Goal: Task Accomplishment & Management: Complete application form

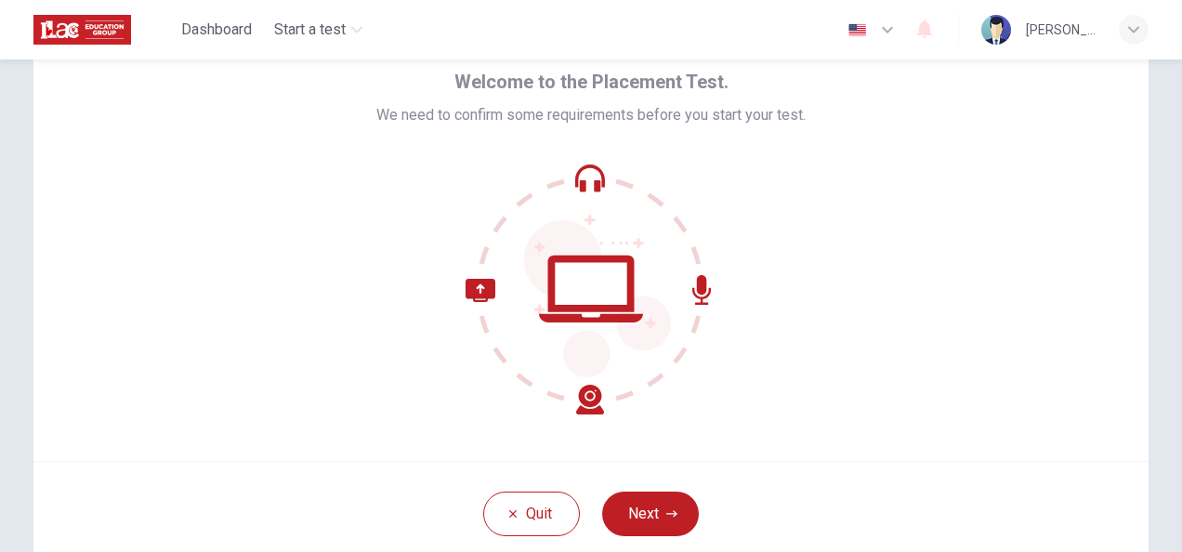
scroll to position [79, 0]
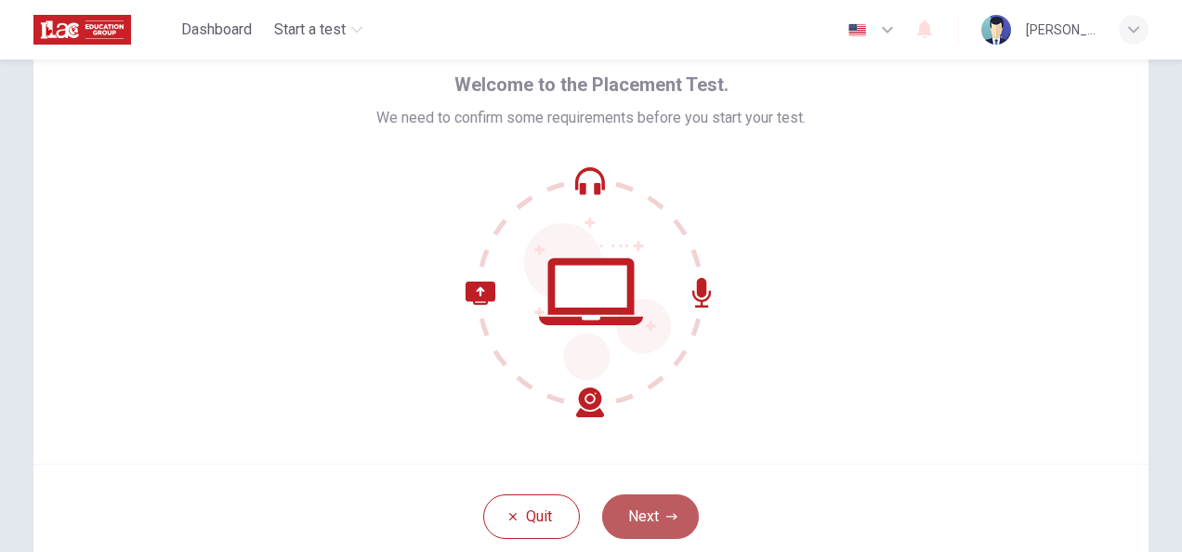
click at [641, 518] on button "Next" at bounding box center [650, 516] width 97 height 45
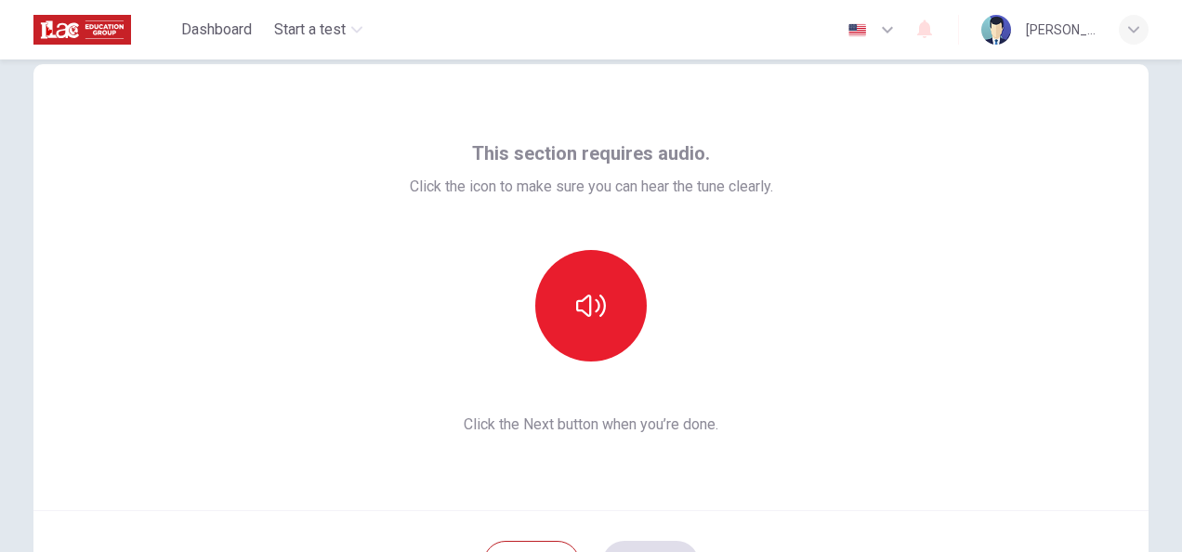
scroll to position [33, 0]
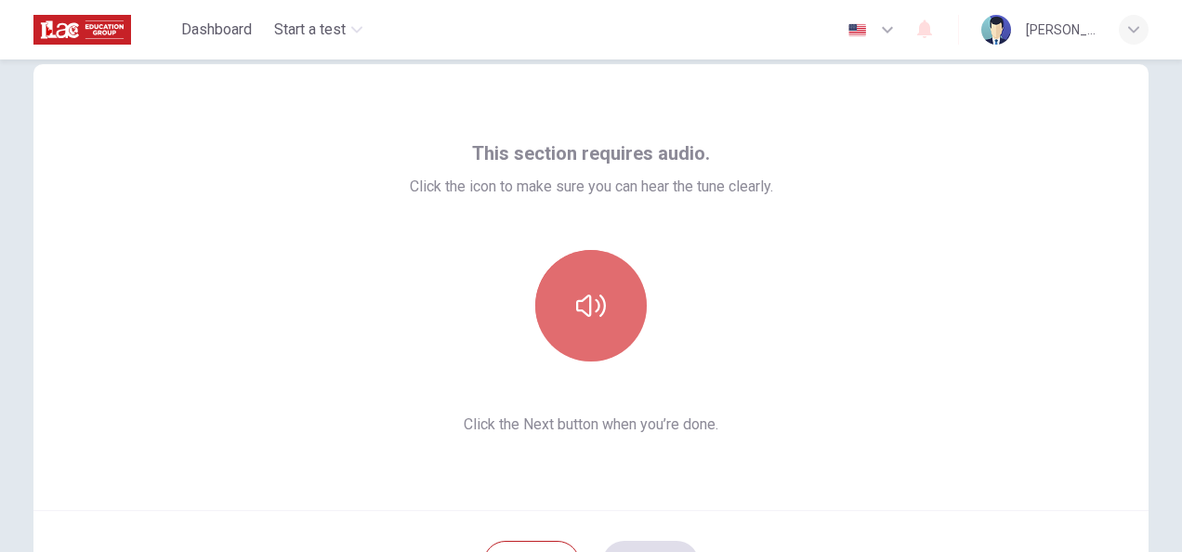
click at [589, 305] on icon "button" at bounding box center [591, 306] width 30 height 30
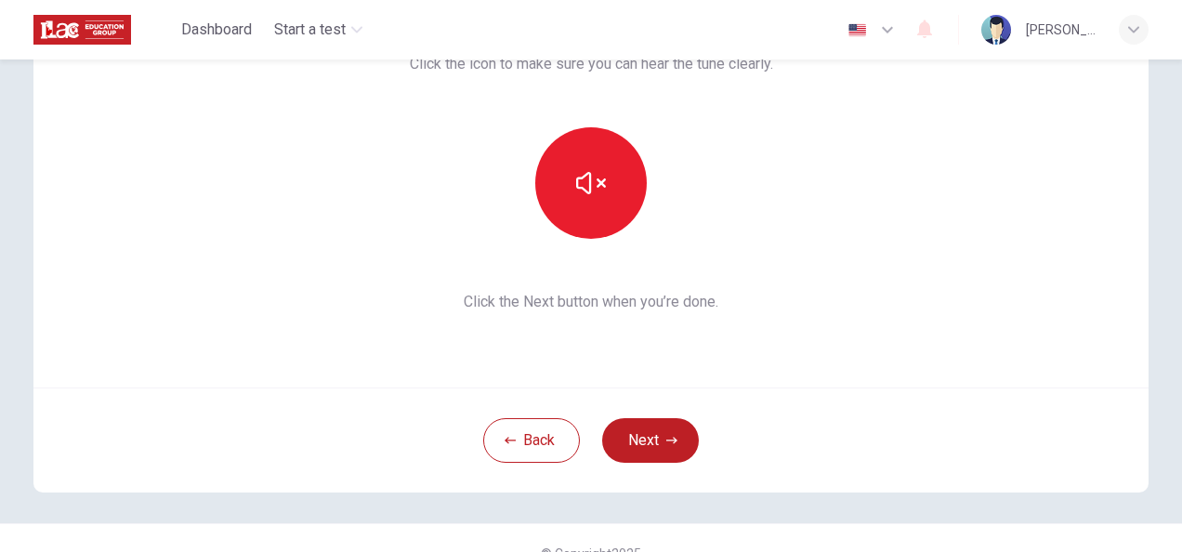
scroll to position [156, 0]
click at [648, 431] on button "Next" at bounding box center [650, 439] width 97 height 45
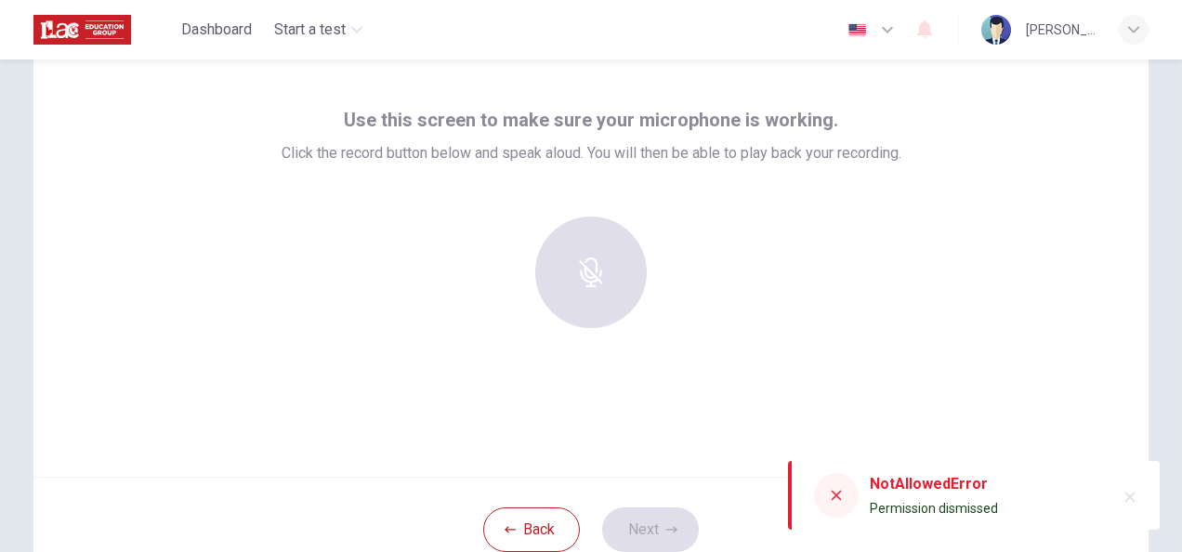
scroll to position [57, 0]
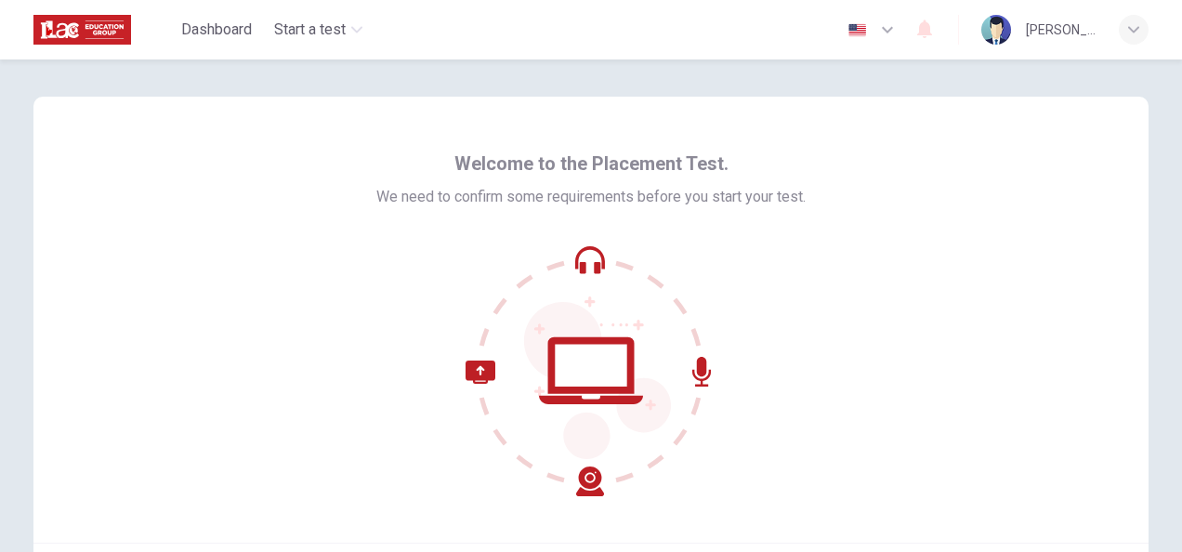
scroll to position [186, 0]
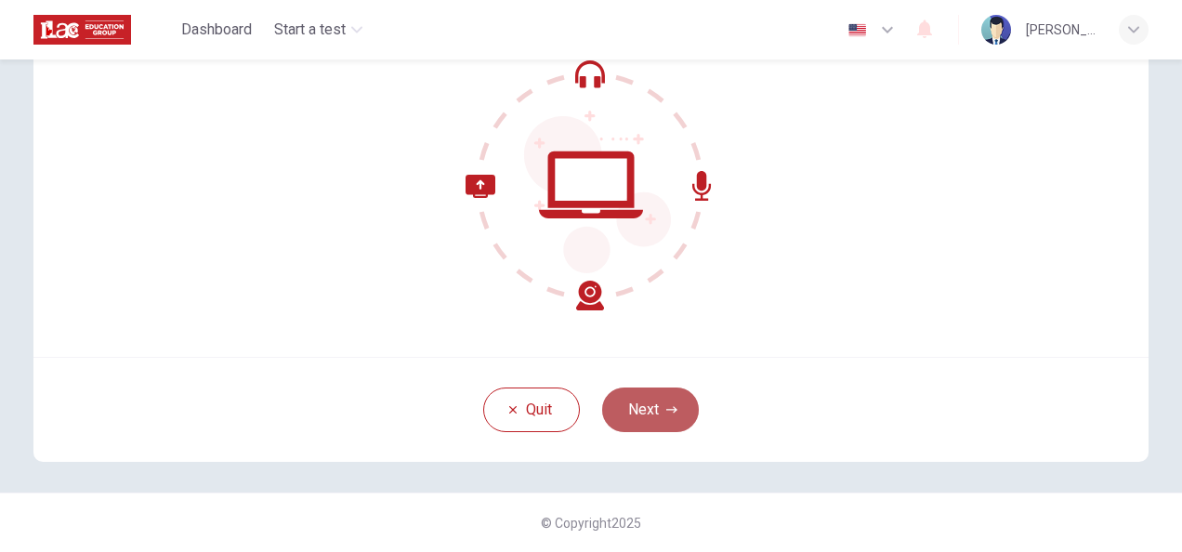
click at [656, 404] on button "Next" at bounding box center [650, 410] width 97 height 45
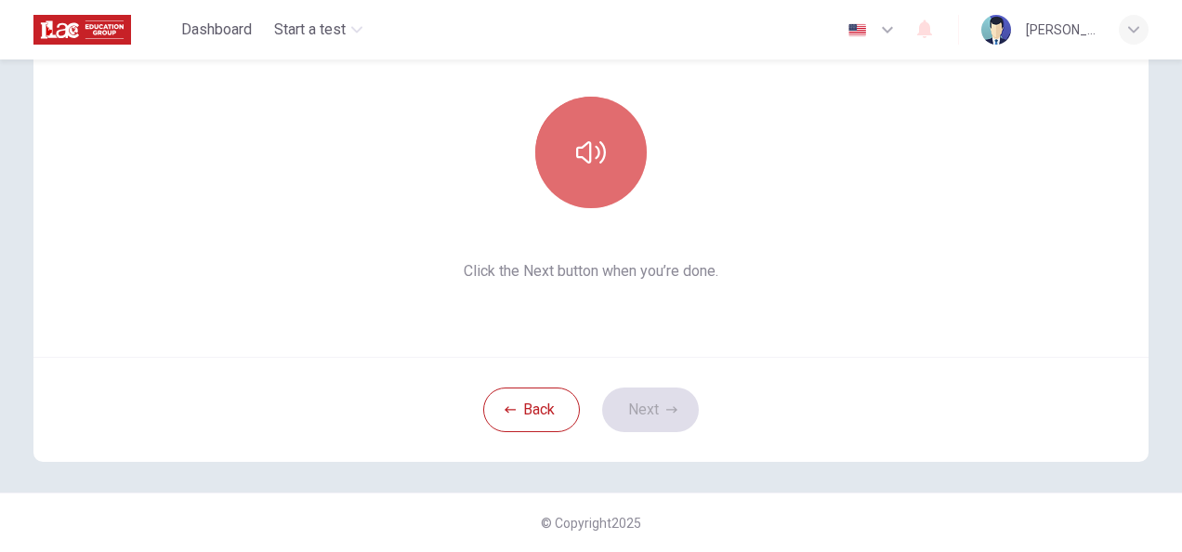
click at [595, 182] on button "button" at bounding box center [591, 153] width 112 height 112
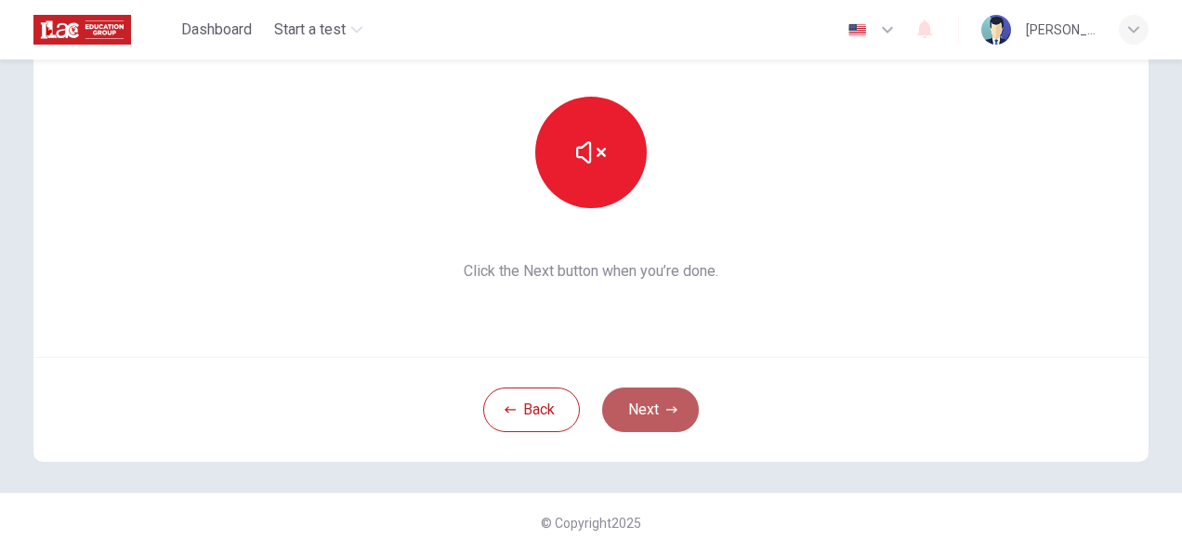
click at [673, 402] on button "Next" at bounding box center [650, 410] width 97 height 45
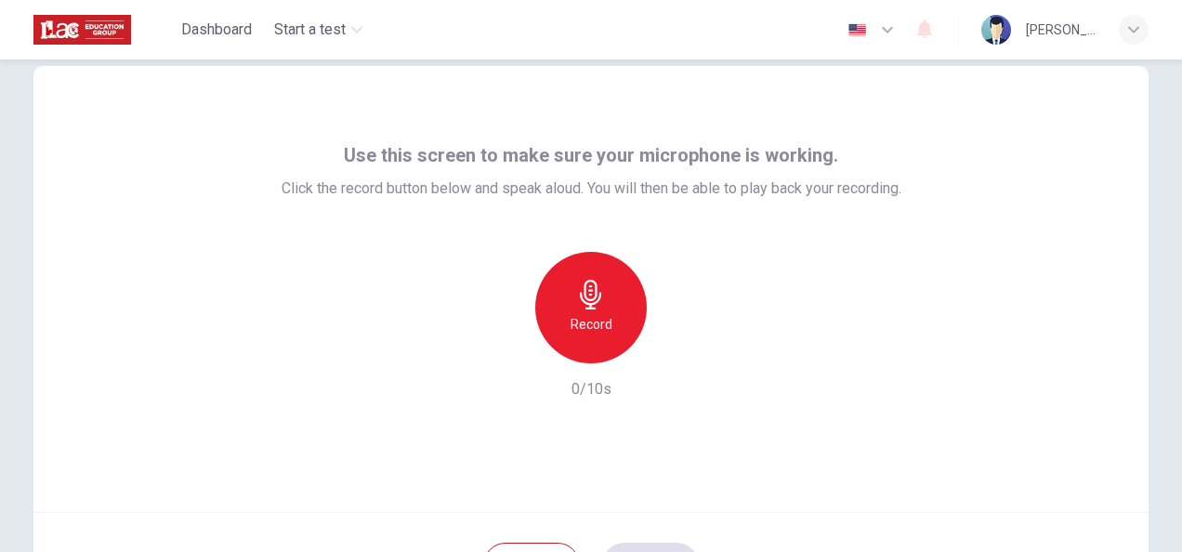
scroll to position [30, 0]
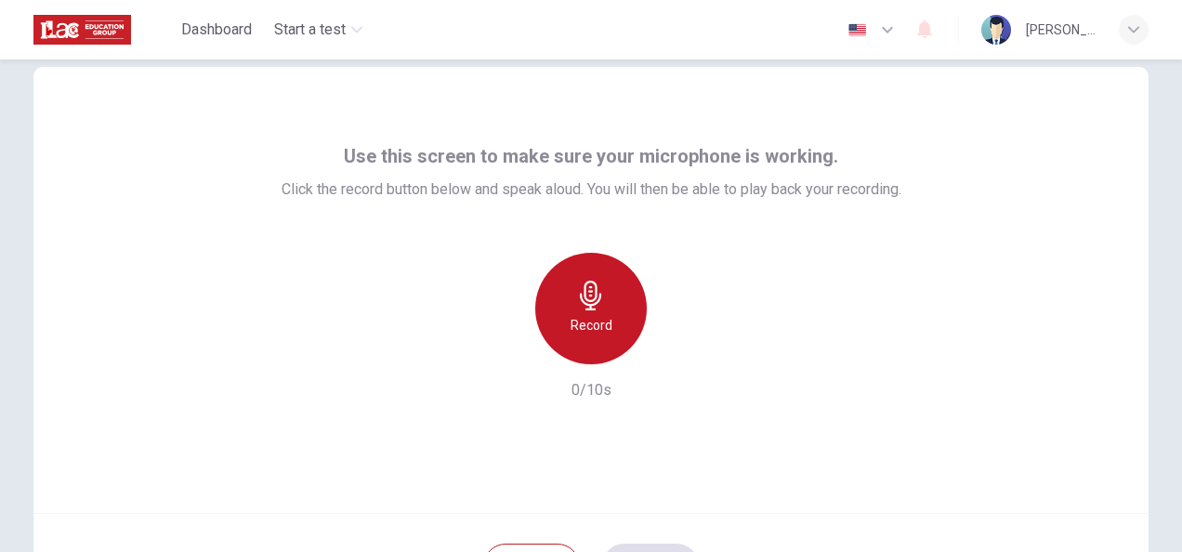
click at [595, 299] on icon "button" at bounding box center [590, 296] width 21 height 30
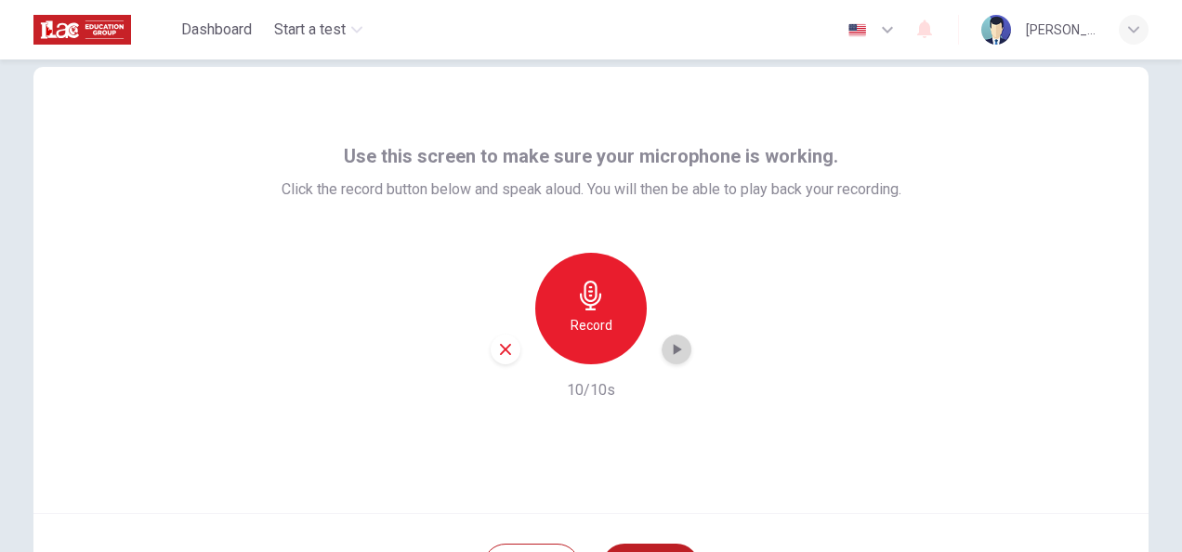
click at [674, 348] on icon "button" at bounding box center [678, 349] width 8 height 11
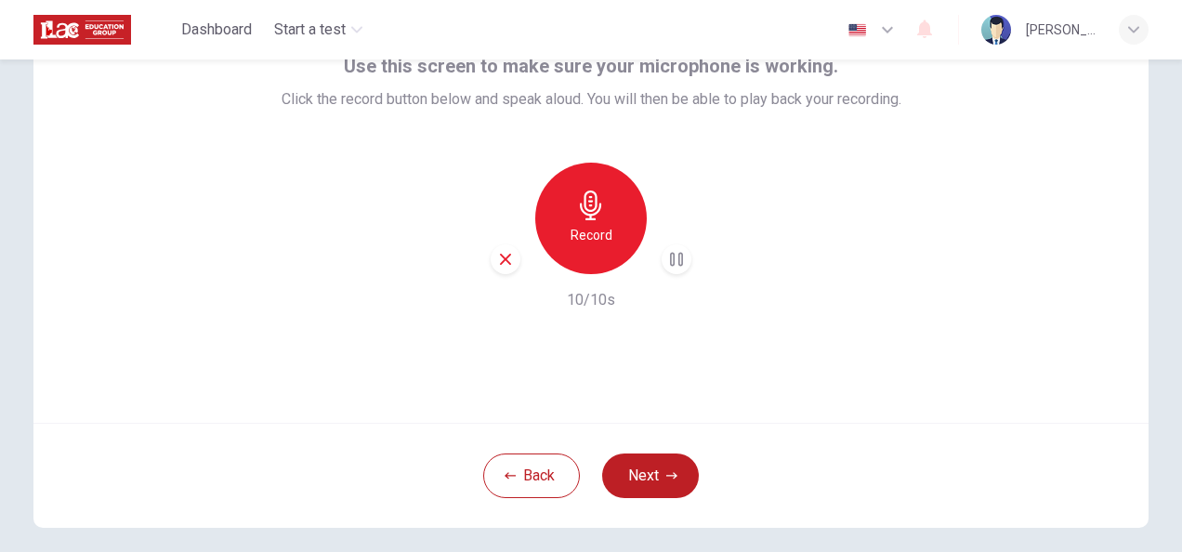
scroll to position [124, 0]
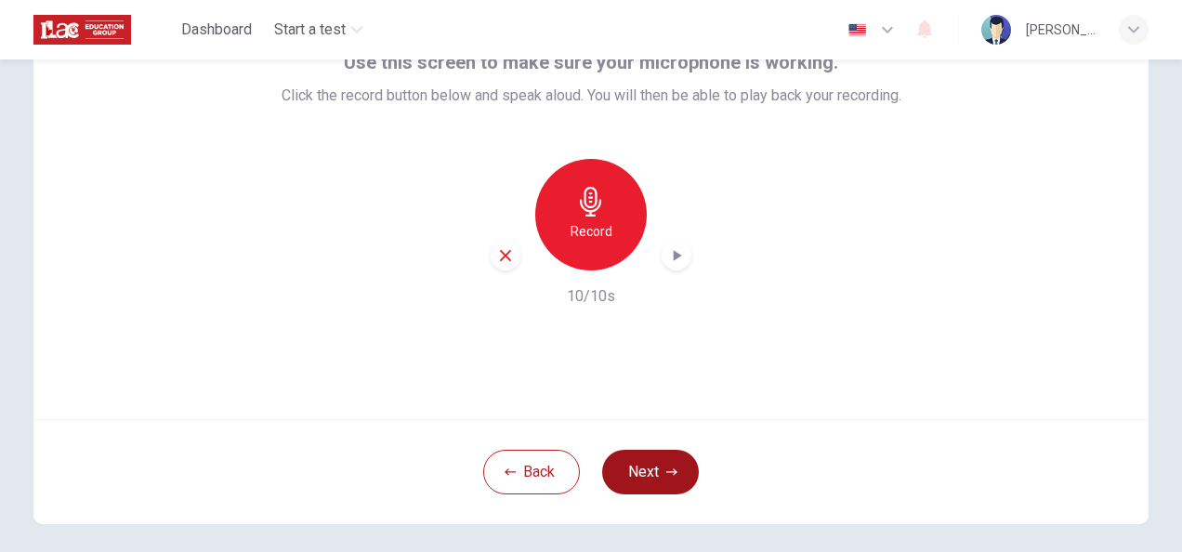
click at [655, 465] on button "Next" at bounding box center [650, 472] width 97 height 45
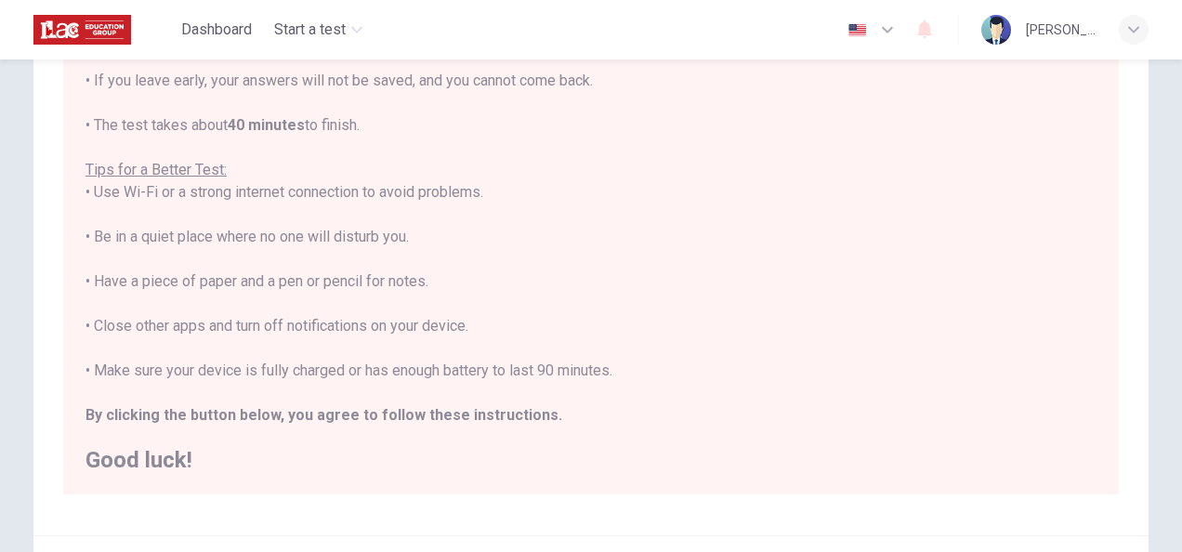
scroll to position [245, 0]
click at [739, 372] on div "You are about to start a Placement Test . Before You Start the Test: • Once you…" at bounding box center [590, 213] width 1011 height 513
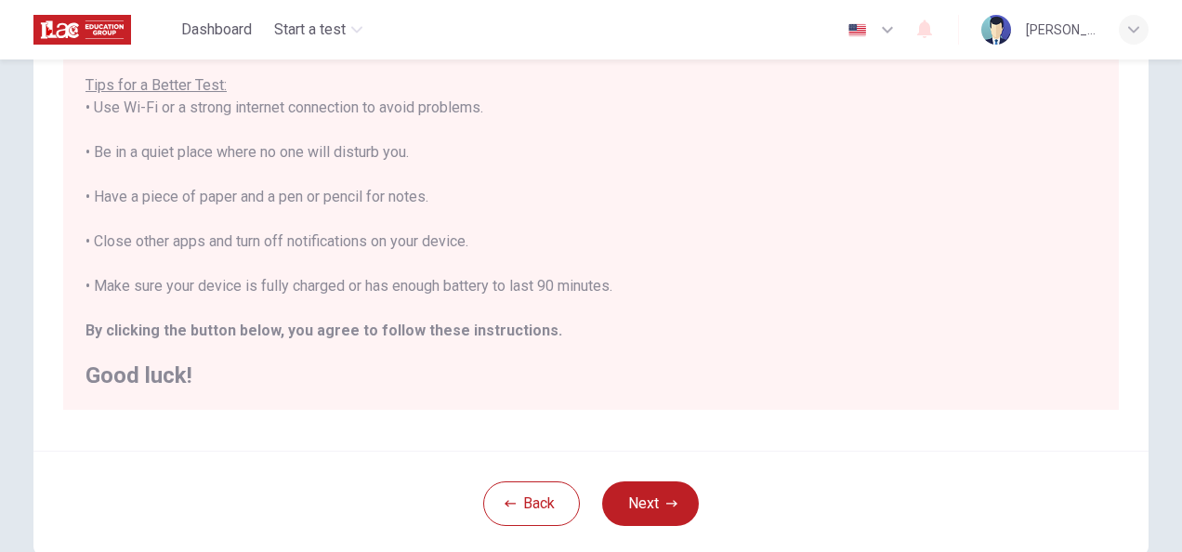
scroll to position [330, 0]
click at [750, 414] on div "Disclaimer: You are about to start a Placement Test . Before You Start the Test…" at bounding box center [590, 108] width 1115 height 683
click at [645, 492] on button "Next" at bounding box center [650, 502] width 97 height 45
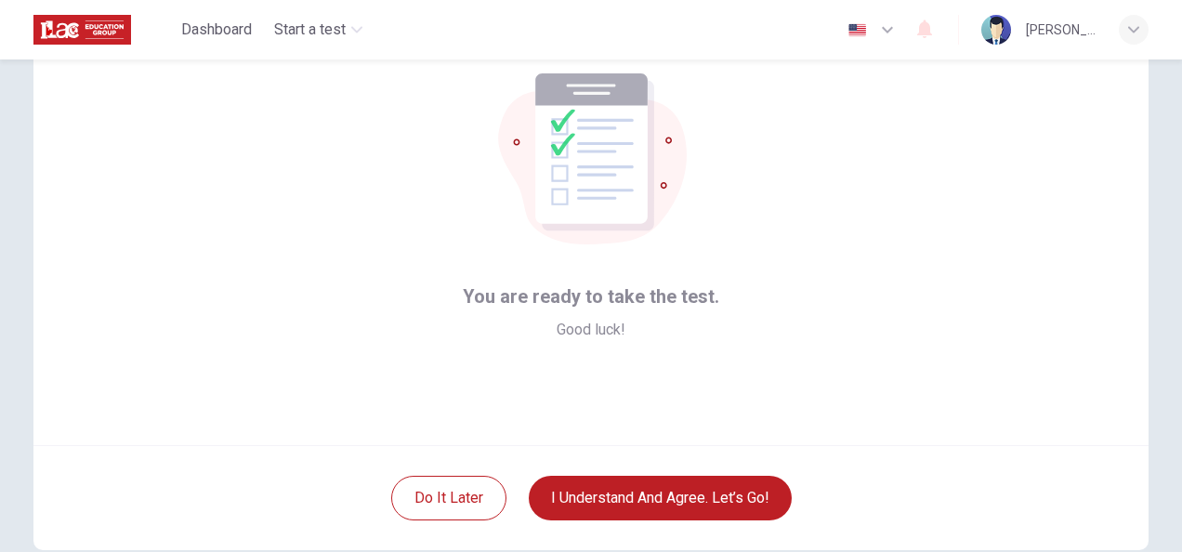
scroll to position [106, 0]
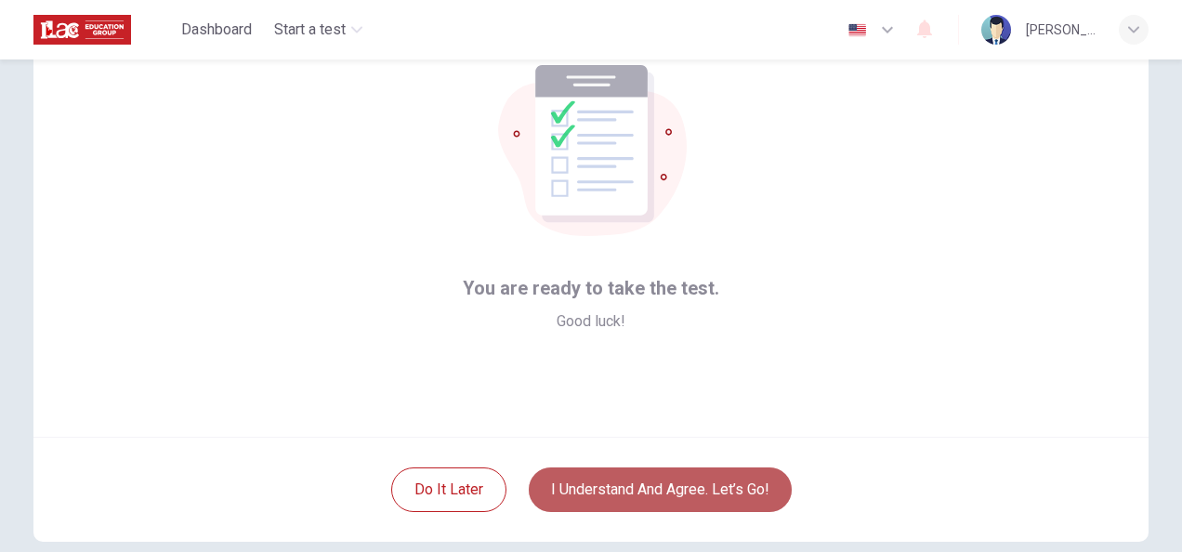
click at [636, 481] on button "I understand and agree. Let’s go!" at bounding box center [660, 489] width 263 height 45
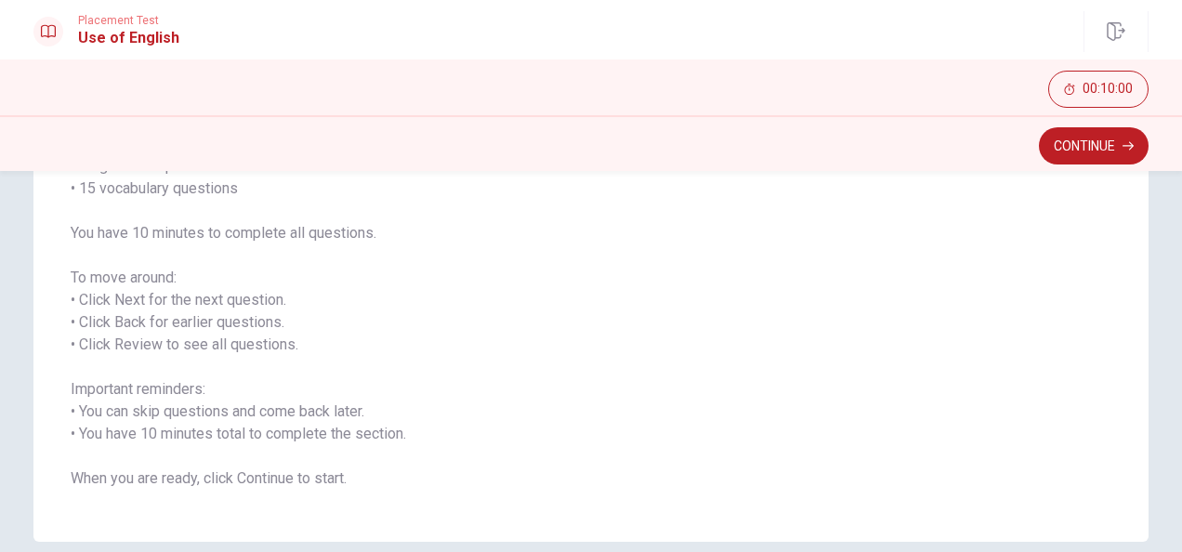
scroll to position [224, 0]
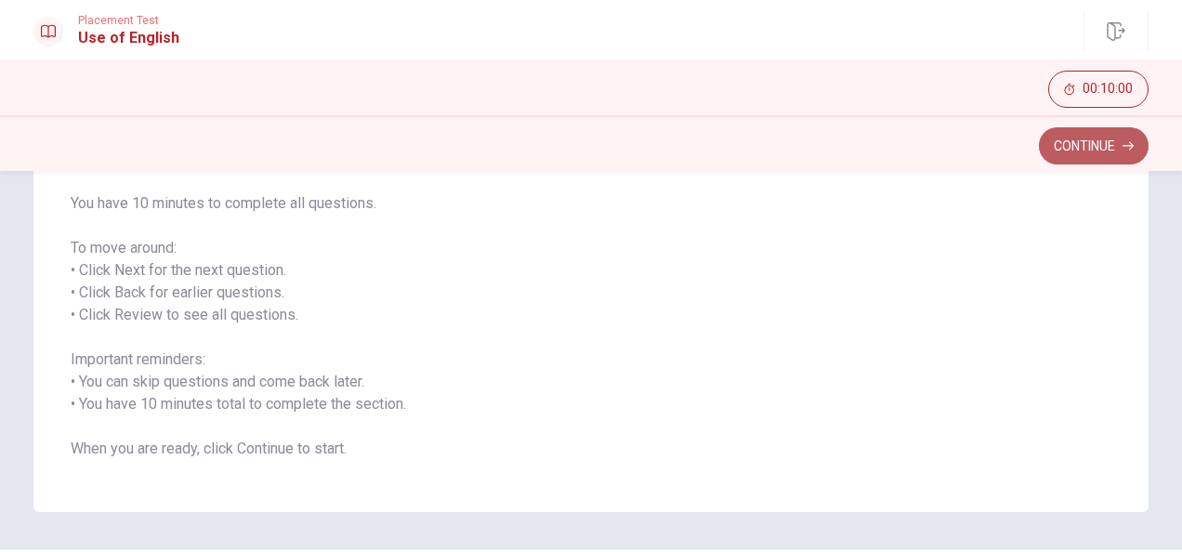
click at [1084, 149] on button "Continue" at bounding box center [1094, 145] width 110 height 37
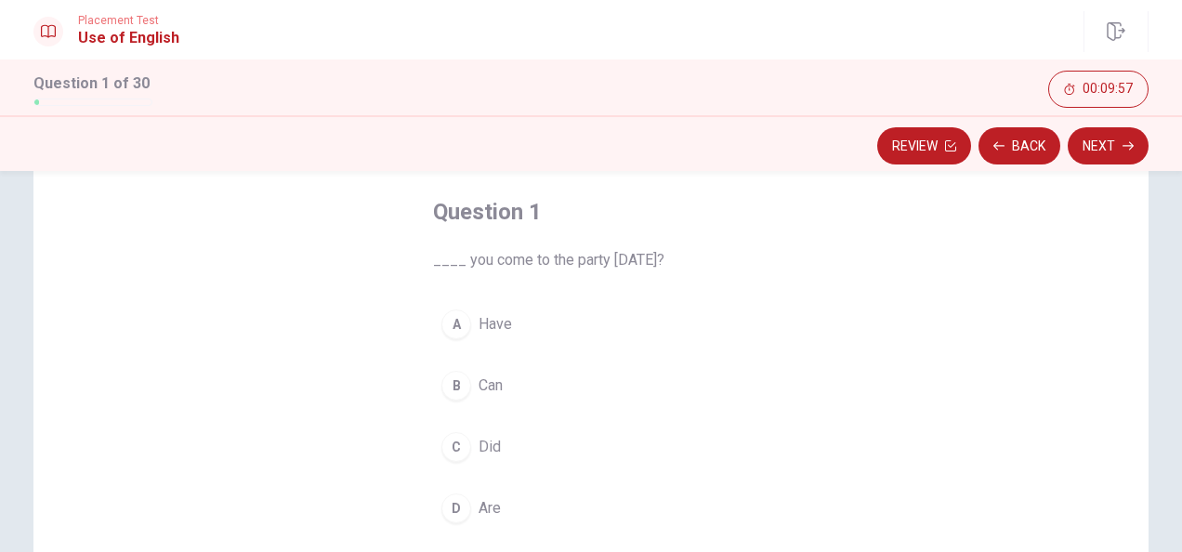
scroll to position [94, 0]
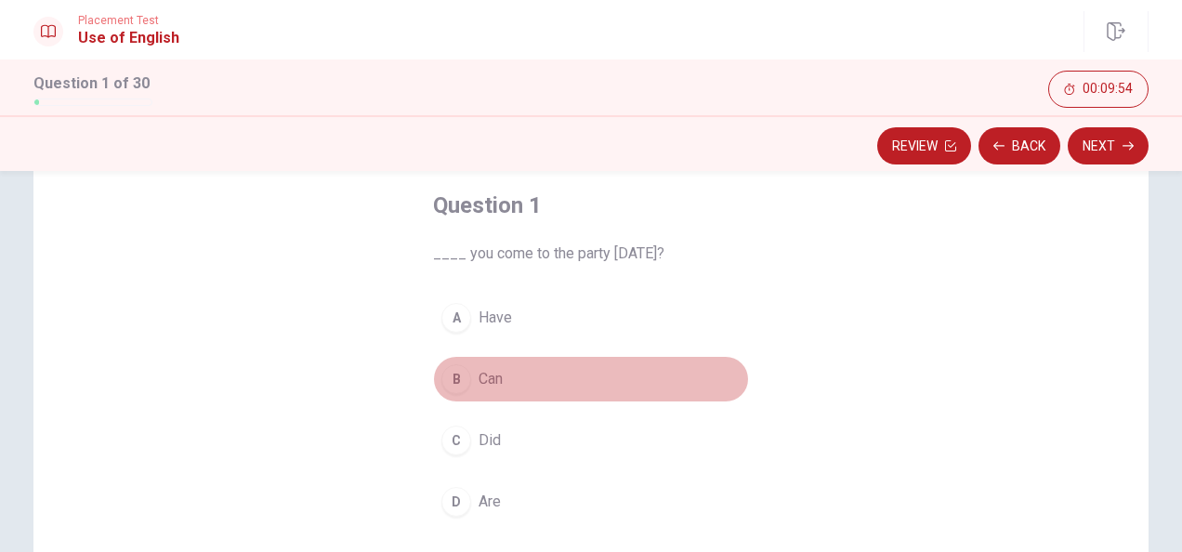
click at [454, 380] on div "B" at bounding box center [456, 379] width 30 height 30
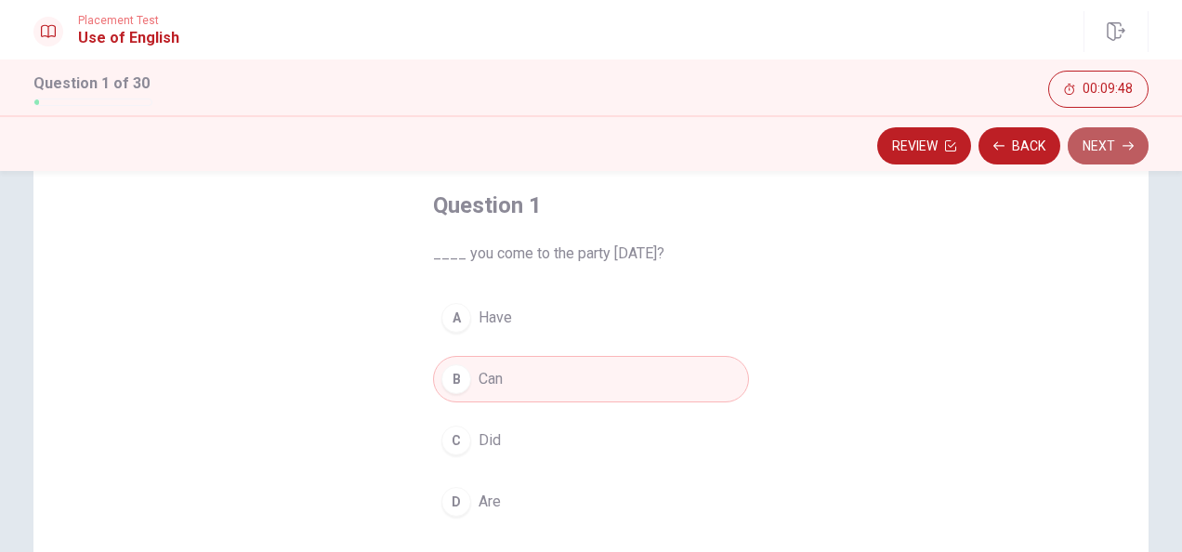
click at [1112, 160] on button "Next" at bounding box center [1108, 145] width 81 height 37
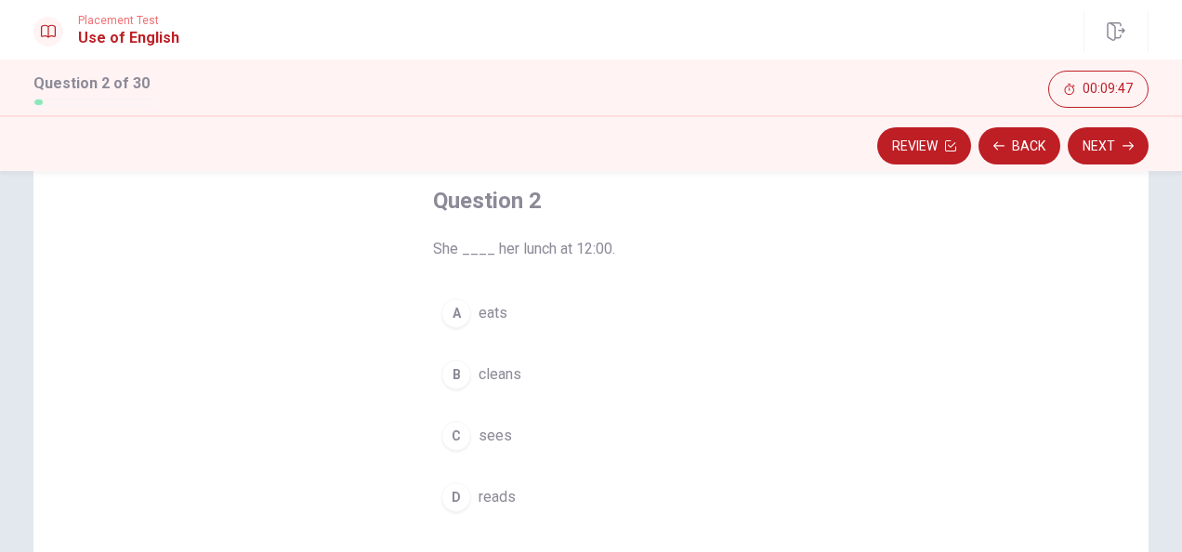
scroll to position [119, 0]
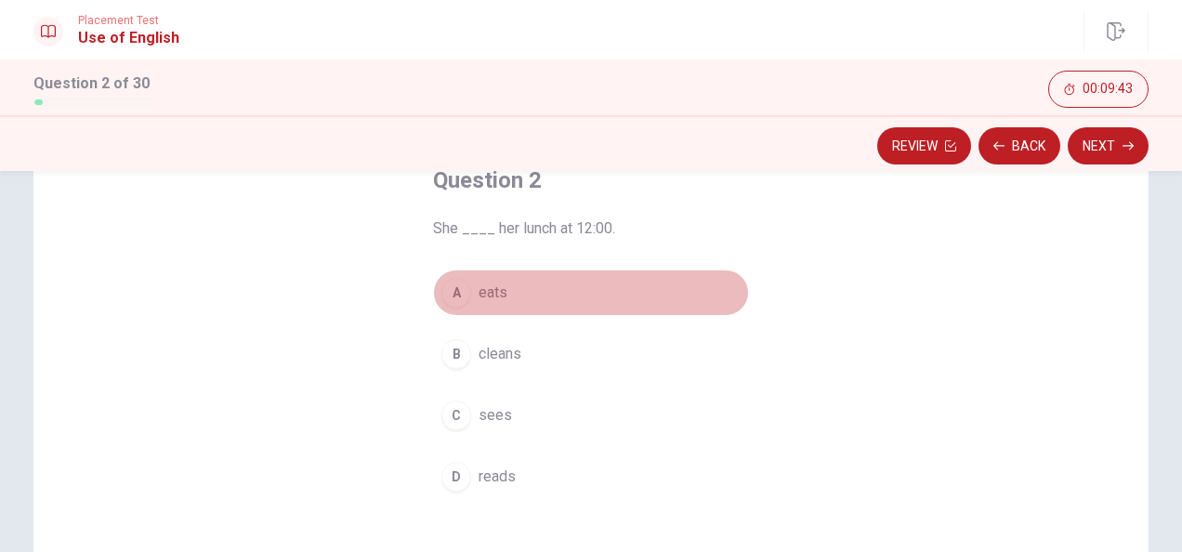
click at [454, 307] on div "A" at bounding box center [456, 293] width 30 height 30
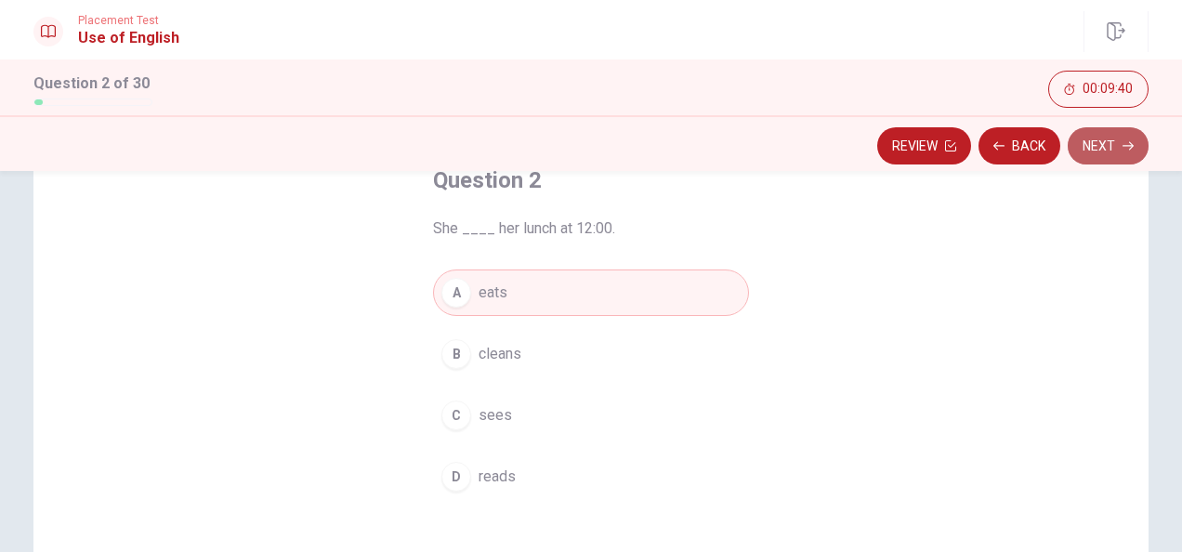
click at [1114, 140] on button "Next" at bounding box center [1108, 145] width 81 height 37
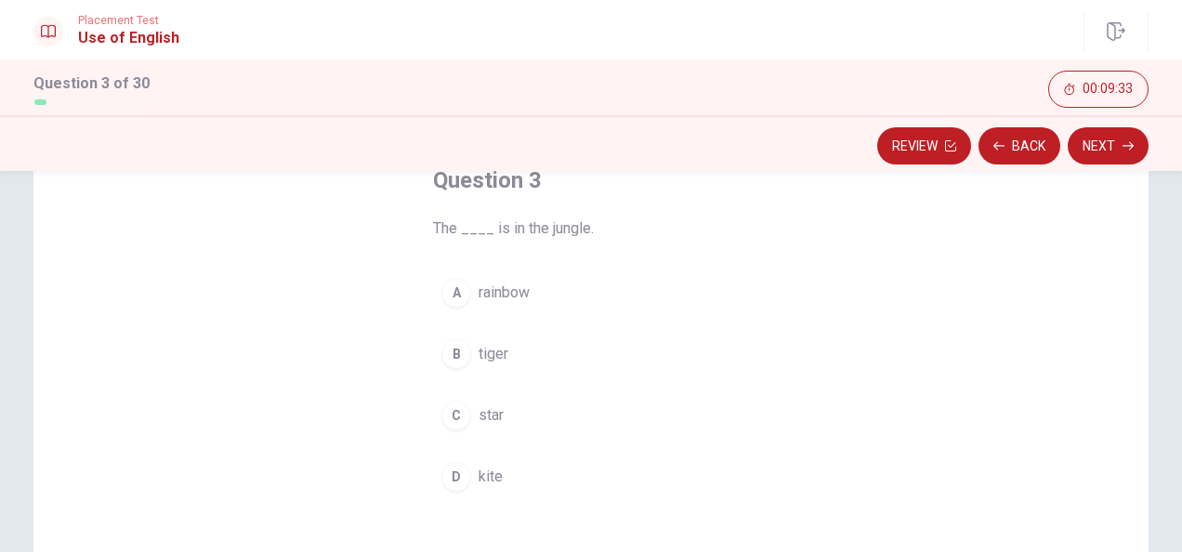
click at [457, 348] on div "B" at bounding box center [456, 354] width 30 height 30
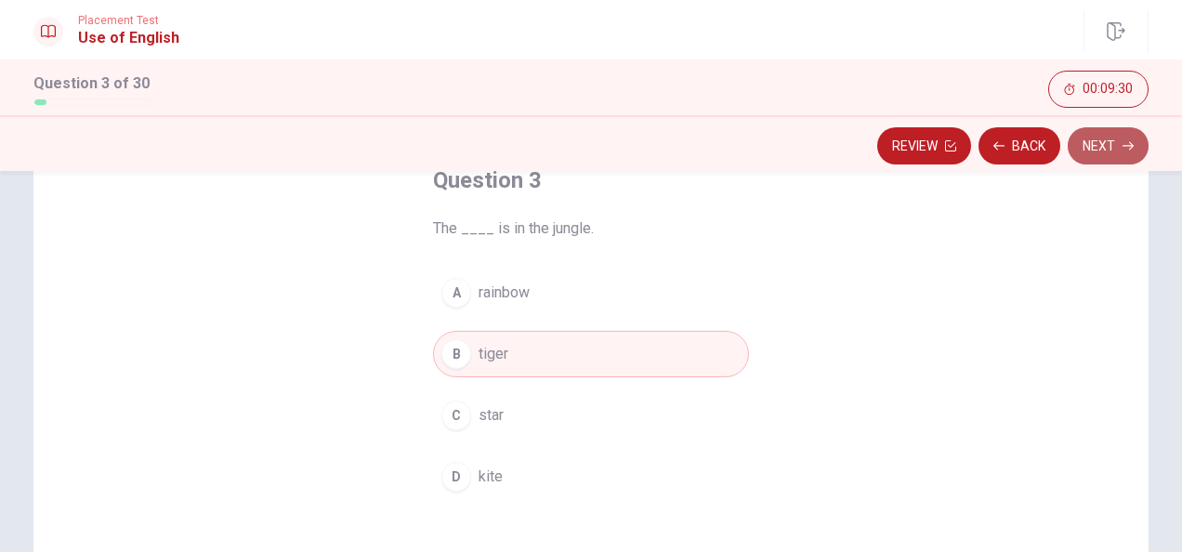
click at [1107, 150] on button "Next" at bounding box center [1108, 145] width 81 height 37
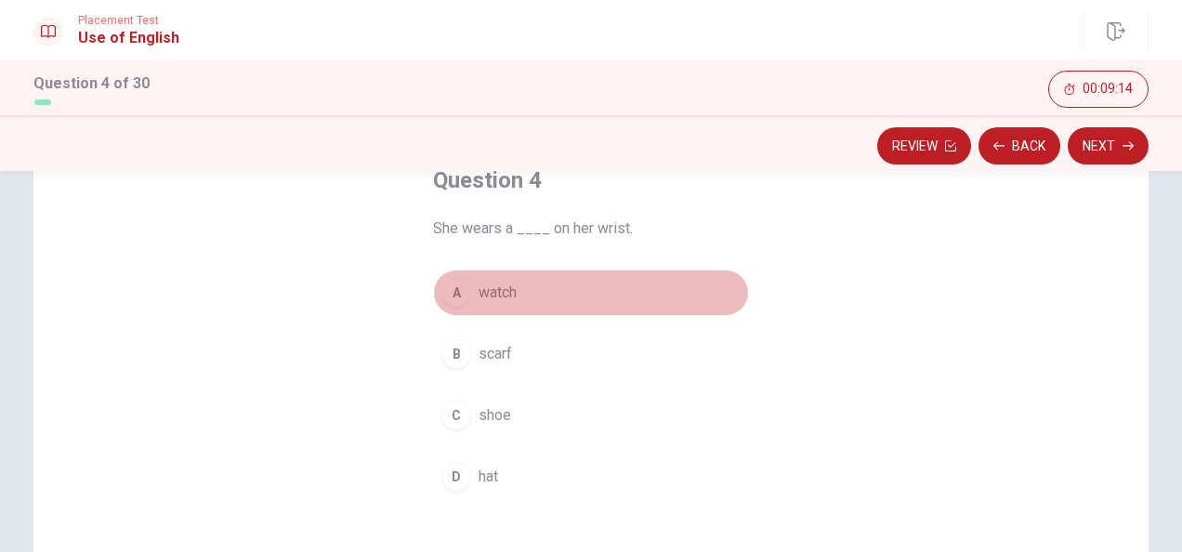
click at [457, 295] on div "A" at bounding box center [456, 293] width 30 height 30
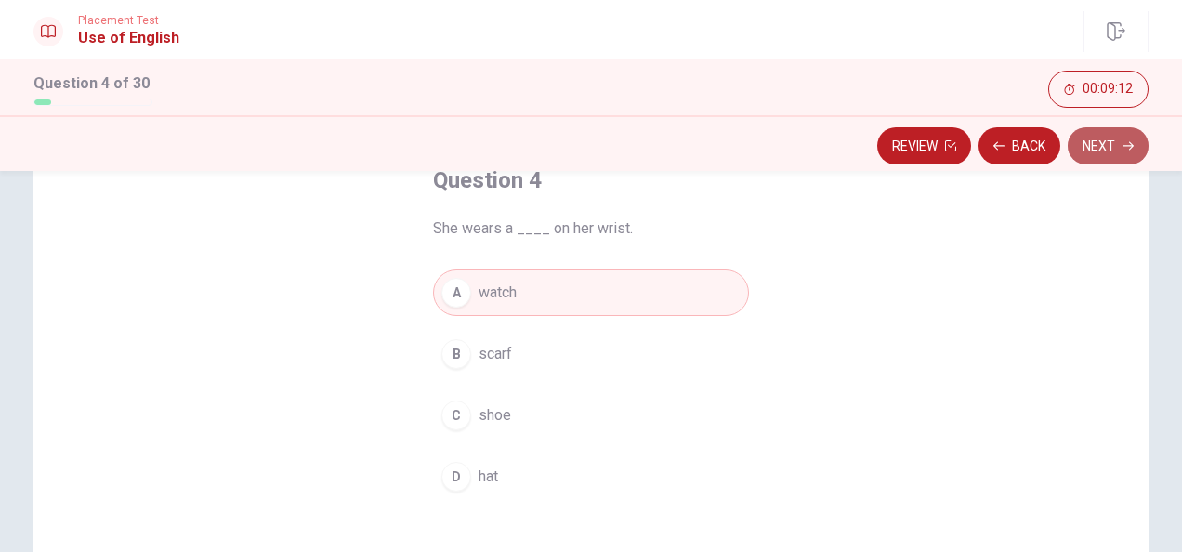
click at [1106, 151] on button "Next" at bounding box center [1108, 145] width 81 height 37
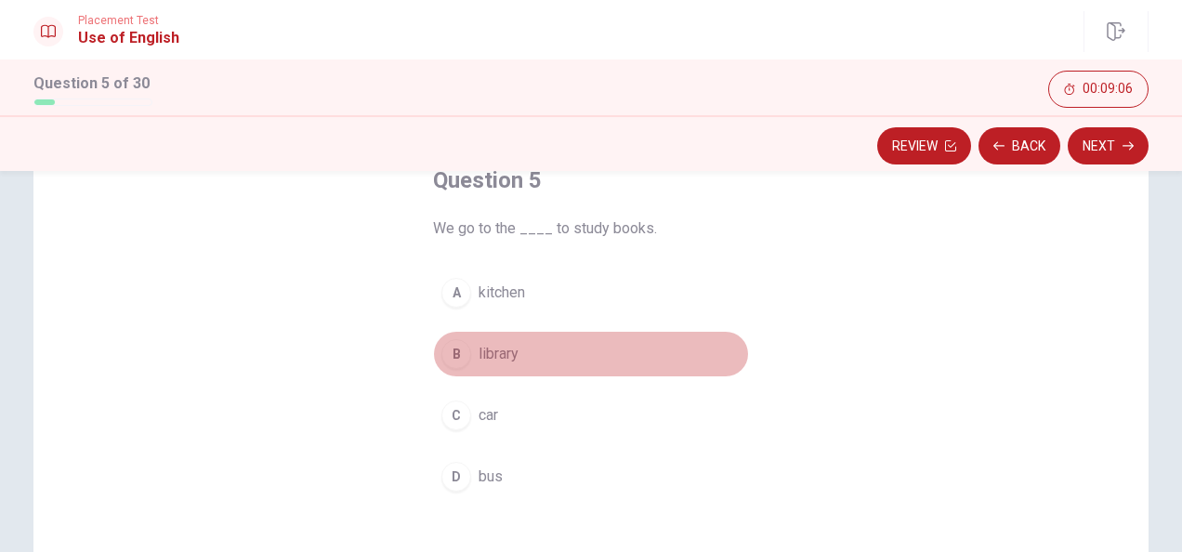
click at [446, 353] on div "B" at bounding box center [456, 354] width 30 height 30
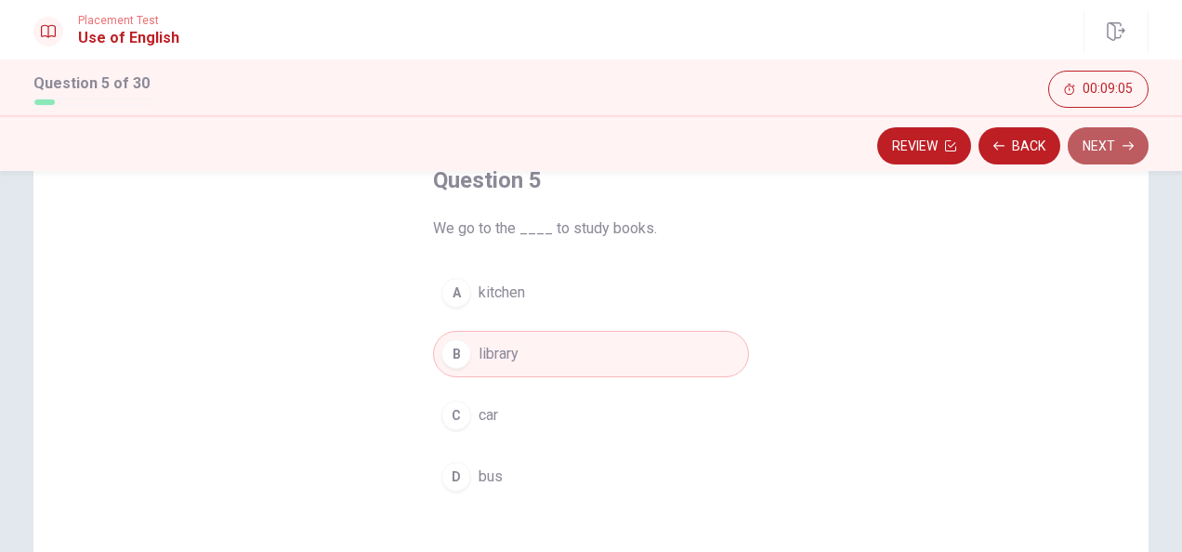
click at [1106, 147] on button "Next" at bounding box center [1108, 145] width 81 height 37
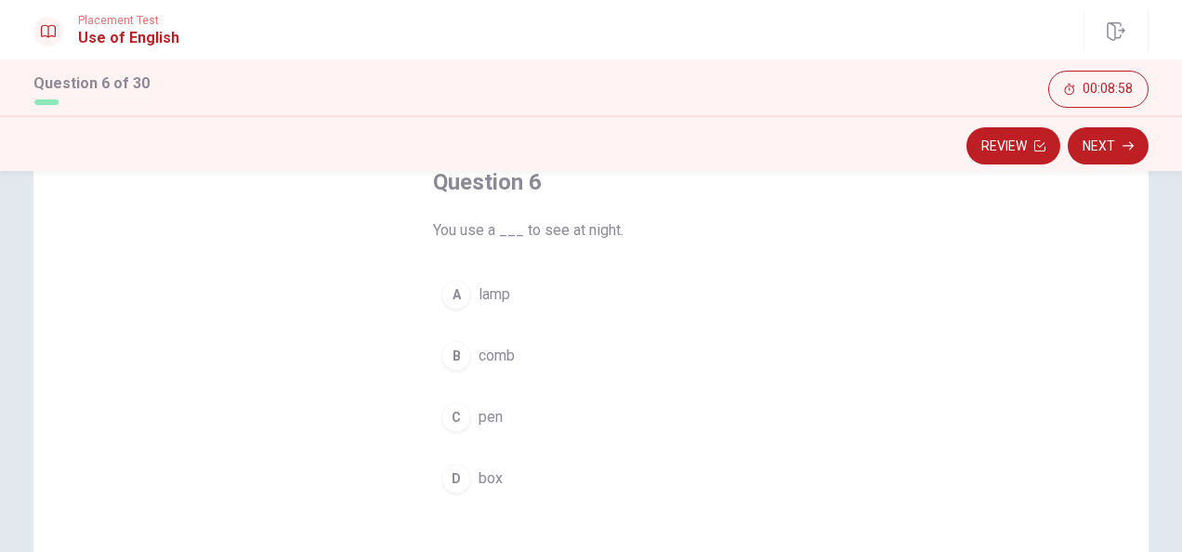
scroll to position [116, 0]
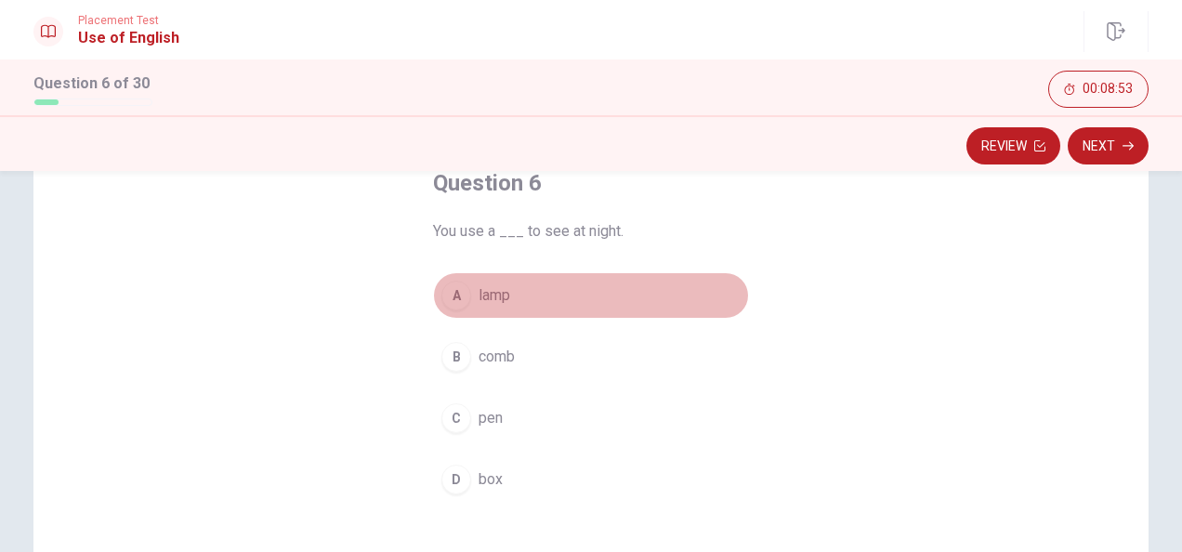
click at [454, 296] on div "A" at bounding box center [456, 296] width 30 height 30
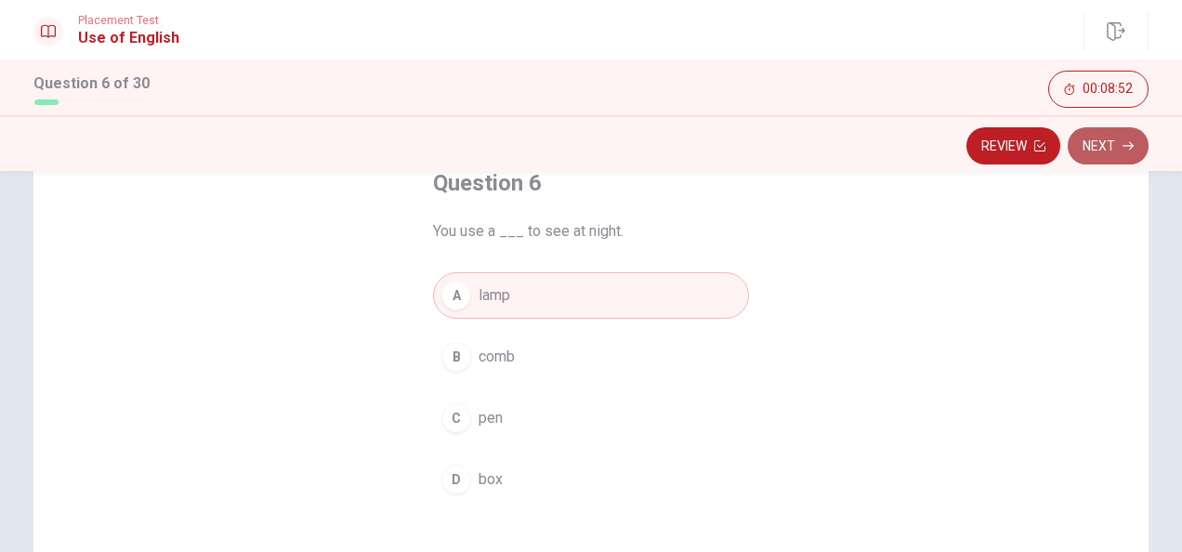
click at [1101, 151] on button "Next" at bounding box center [1108, 145] width 81 height 37
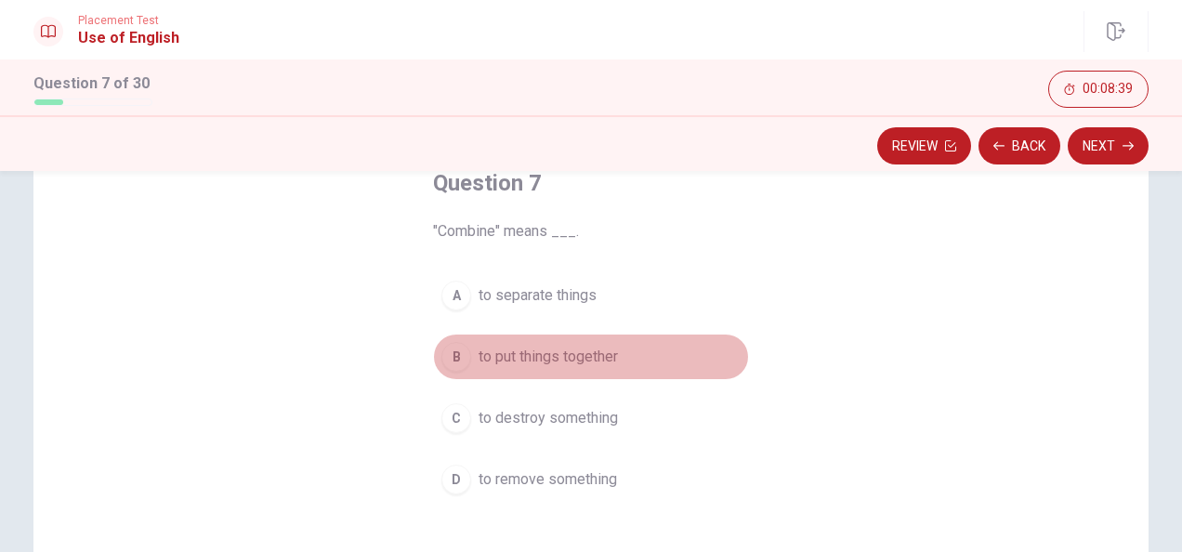
click at [450, 353] on div "B" at bounding box center [456, 357] width 30 height 30
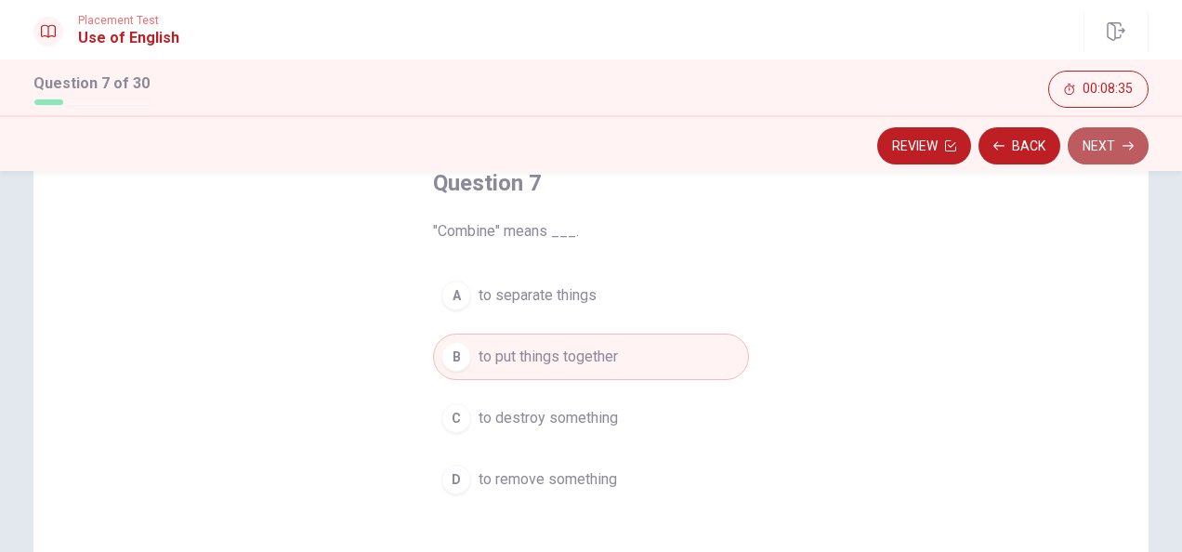
click at [1106, 156] on button "Next" at bounding box center [1108, 145] width 81 height 37
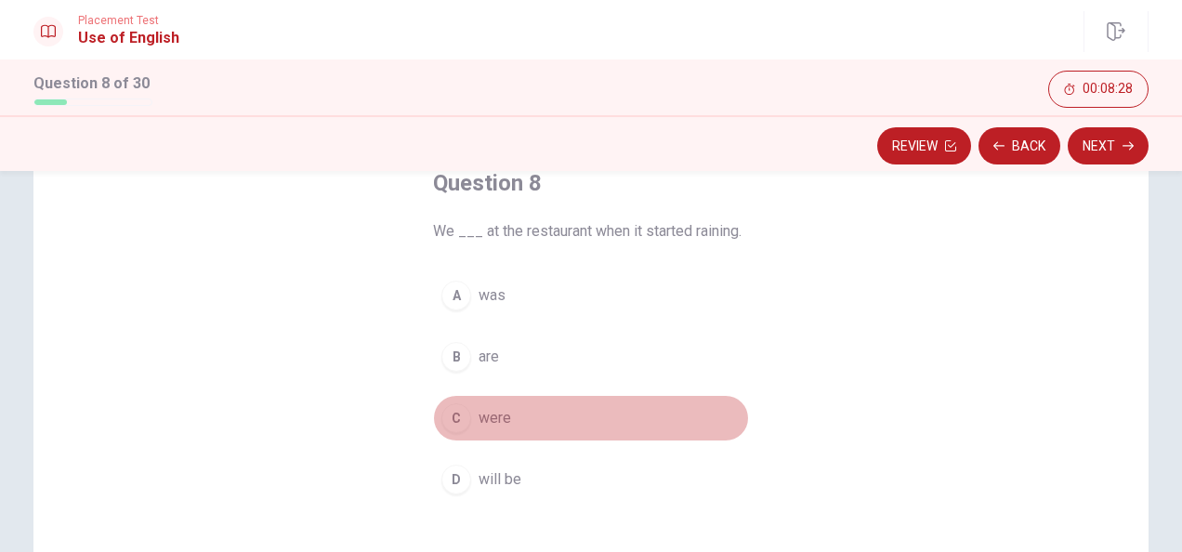
click at [459, 417] on div "C" at bounding box center [456, 418] width 30 height 30
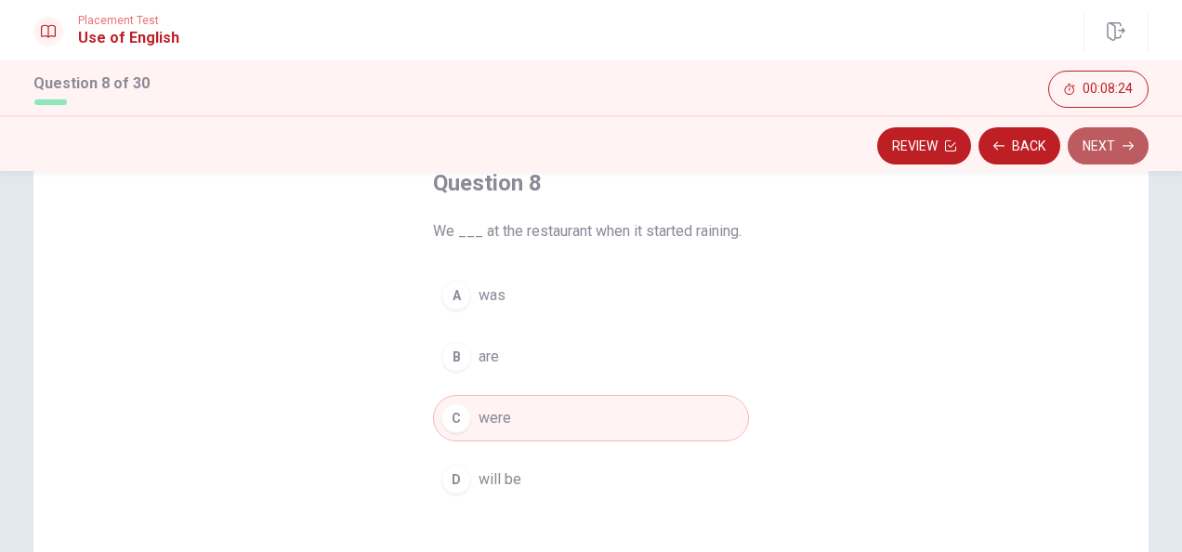
click at [1108, 148] on button "Next" at bounding box center [1108, 145] width 81 height 37
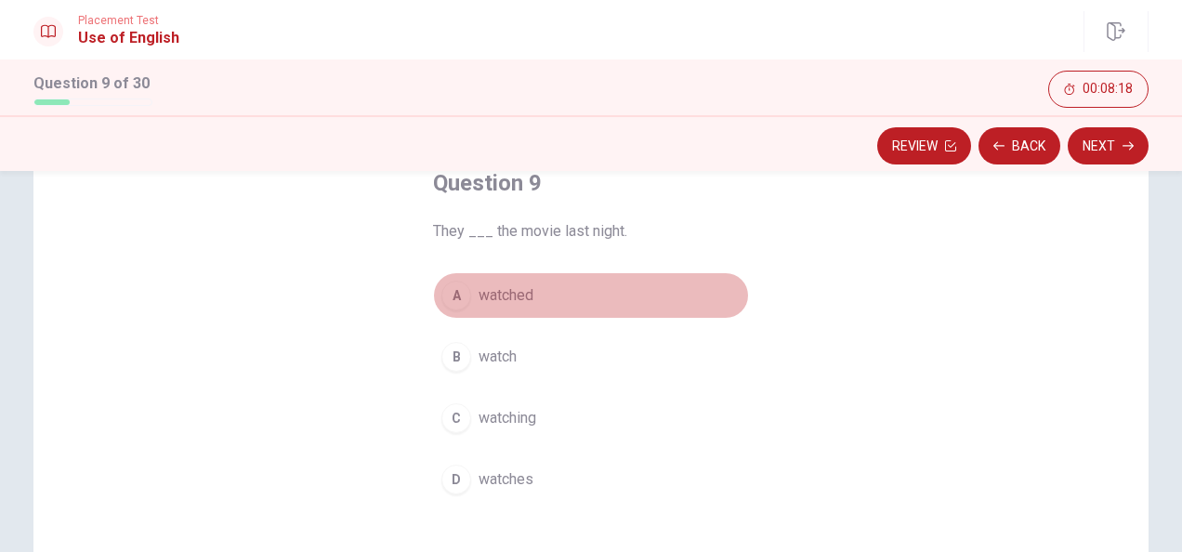
click at [450, 295] on div "A" at bounding box center [456, 296] width 30 height 30
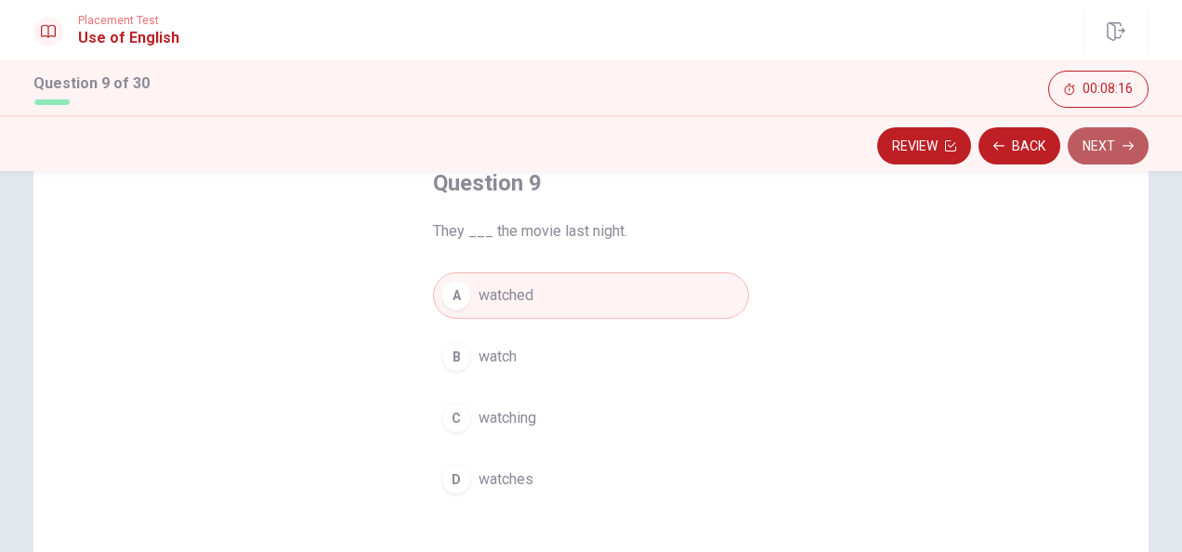
click at [1106, 149] on button "Next" at bounding box center [1108, 145] width 81 height 37
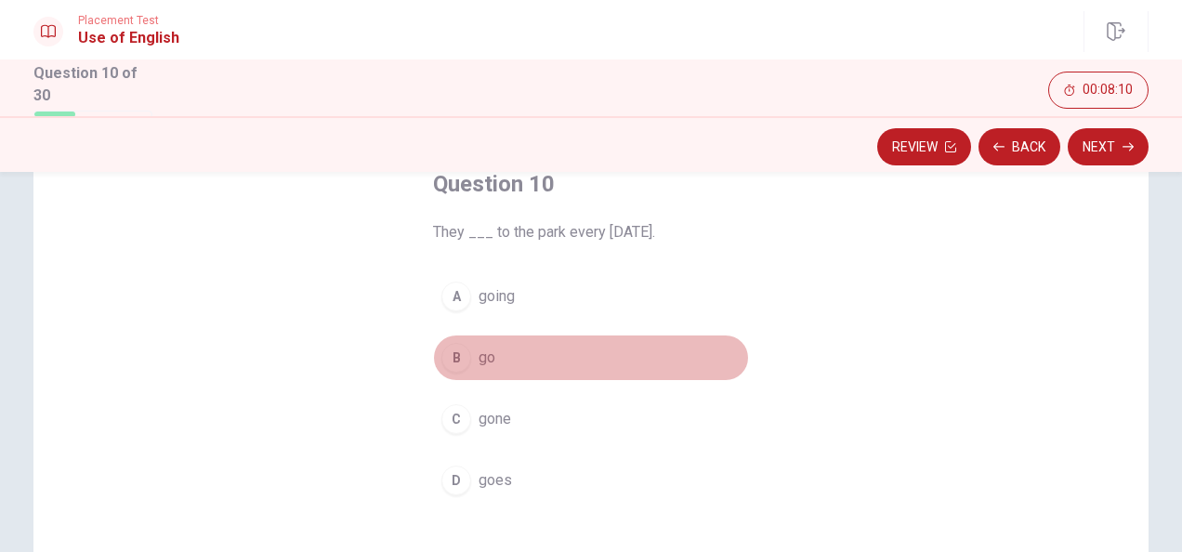
click at [453, 357] on div "B" at bounding box center [456, 358] width 30 height 30
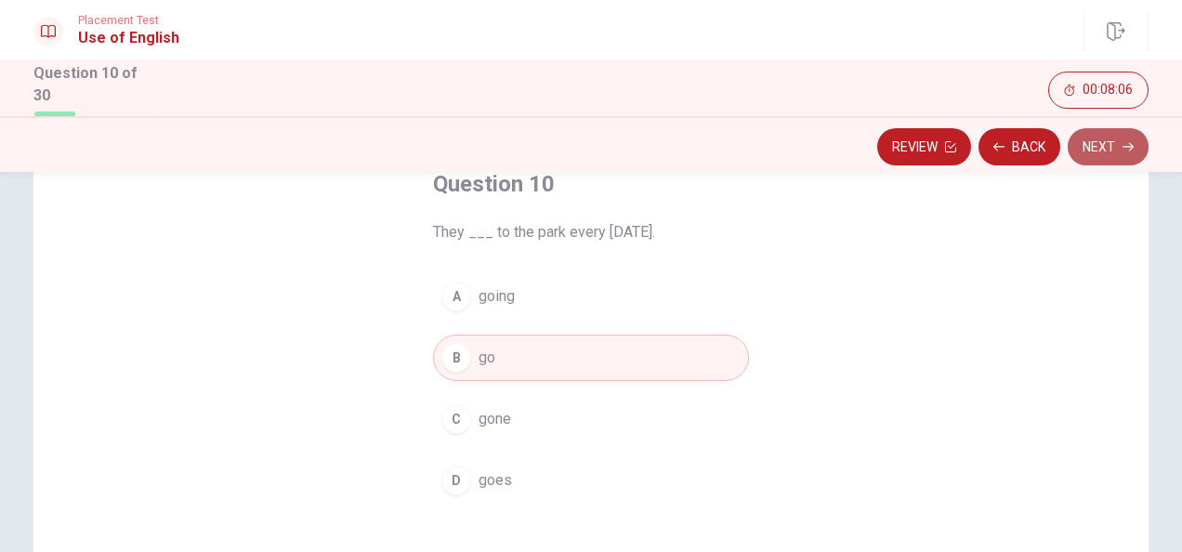
click at [1109, 141] on button "Next" at bounding box center [1108, 146] width 81 height 37
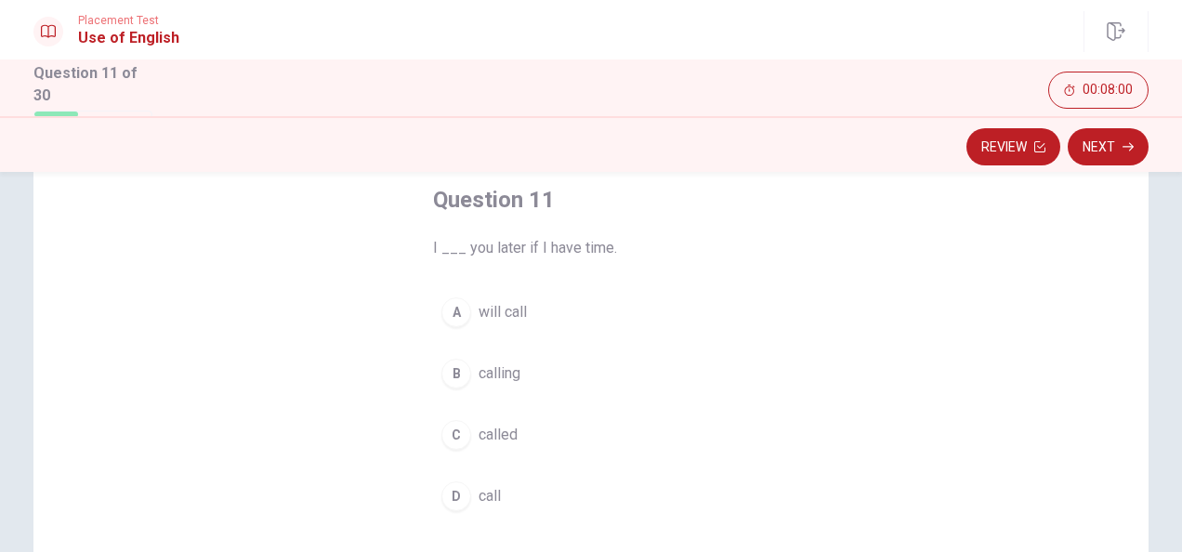
scroll to position [101, 0]
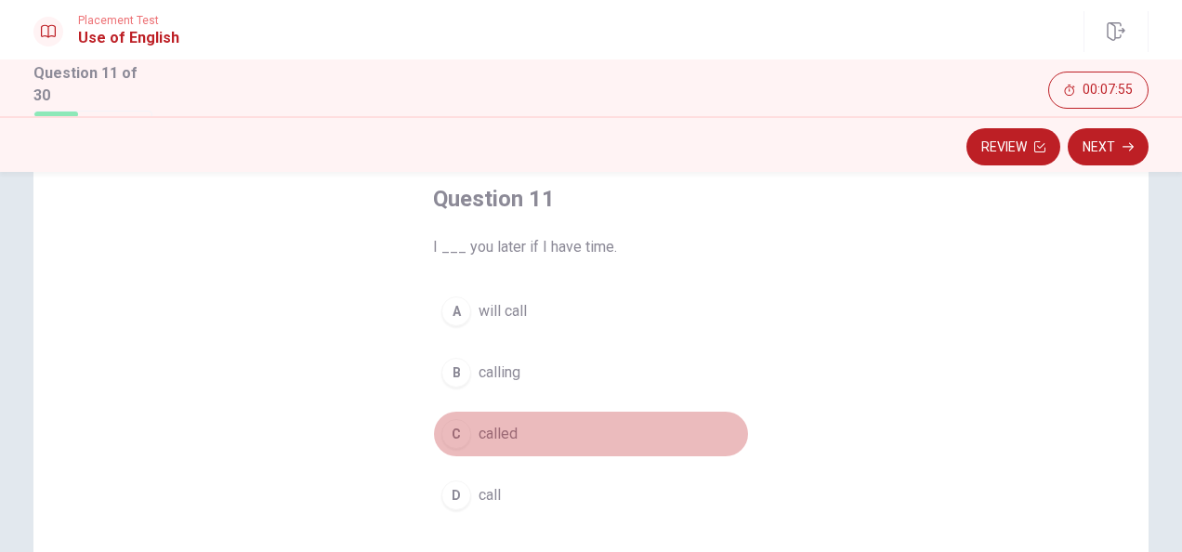
click at [454, 426] on div "C" at bounding box center [456, 434] width 30 height 30
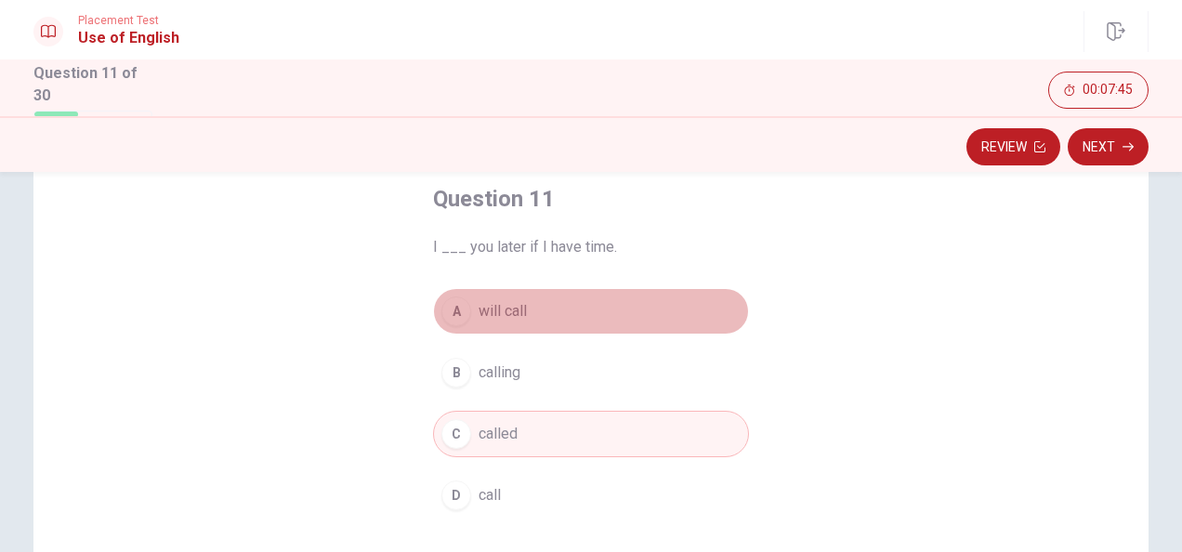
click at [450, 304] on div "A" at bounding box center [456, 311] width 30 height 30
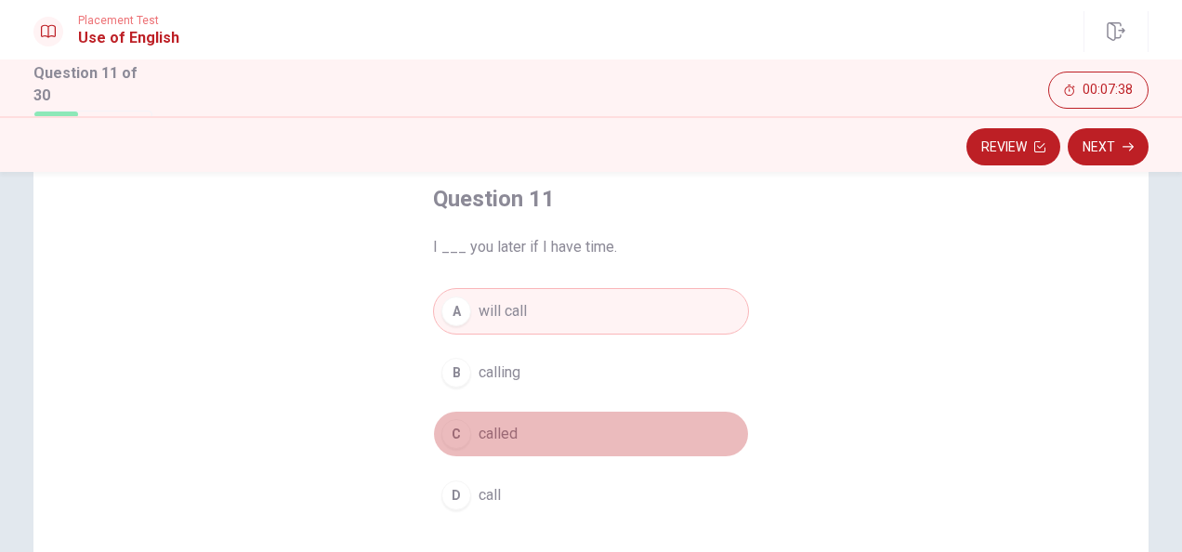
click at [457, 438] on div "C" at bounding box center [456, 434] width 30 height 30
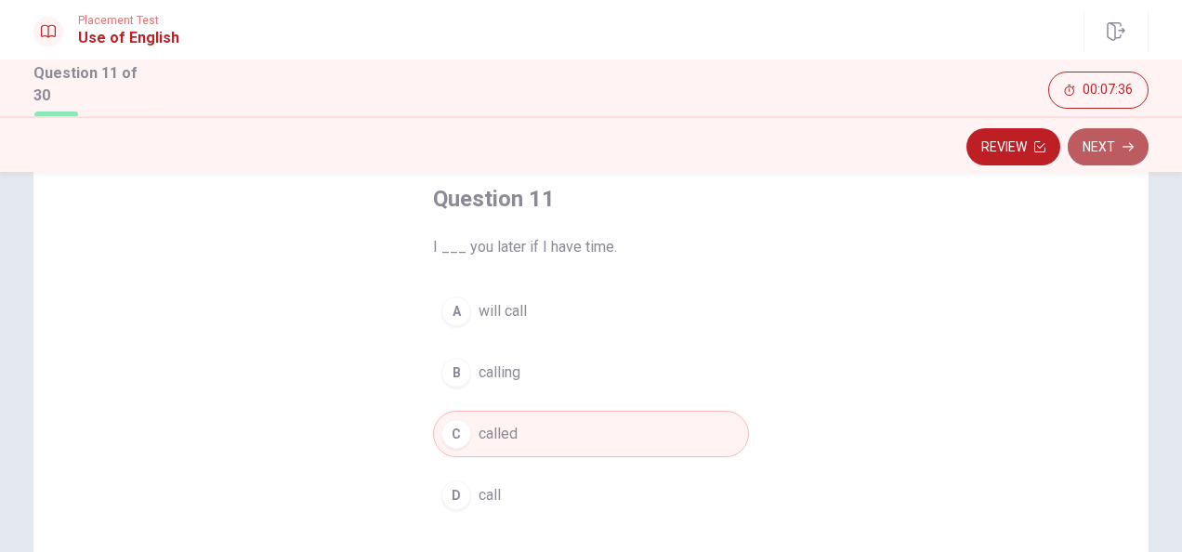
click at [1114, 149] on button "Next" at bounding box center [1108, 146] width 81 height 37
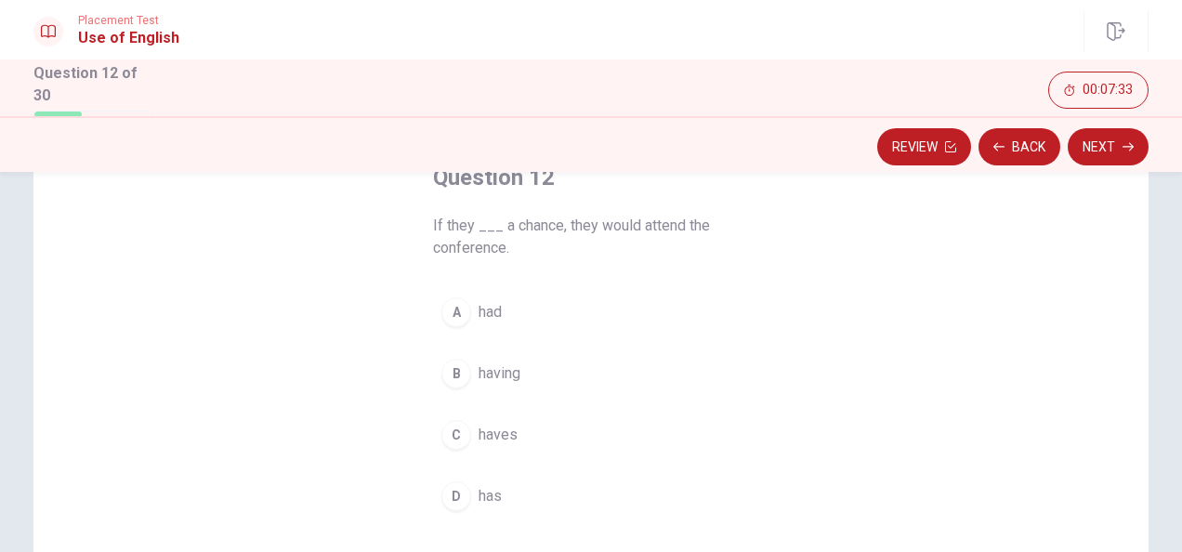
scroll to position [124, 0]
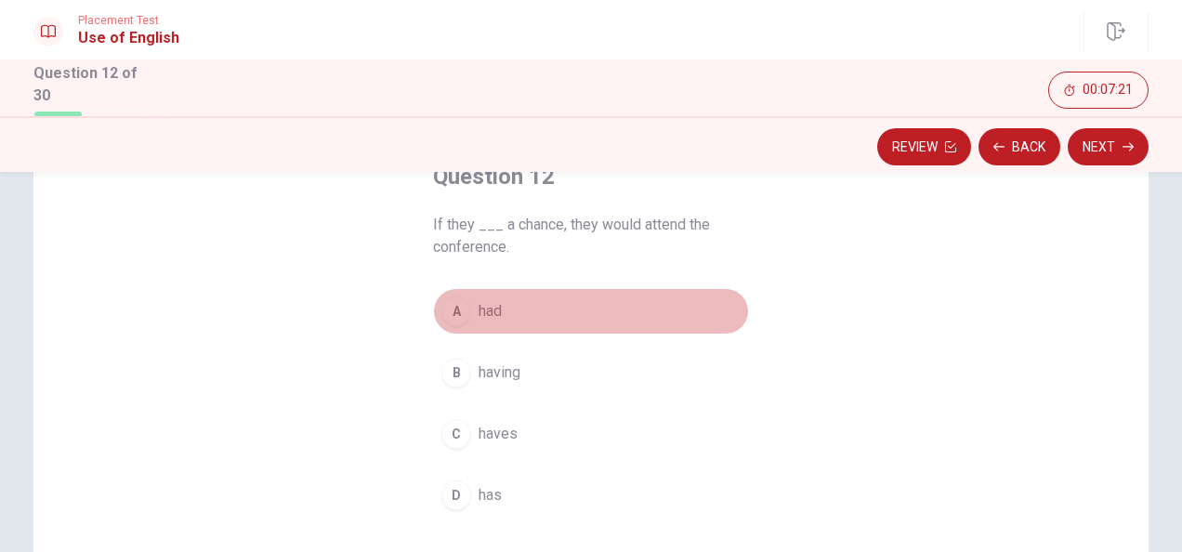
click at [453, 316] on div "A" at bounding box center [456, 311] width 30 height 30
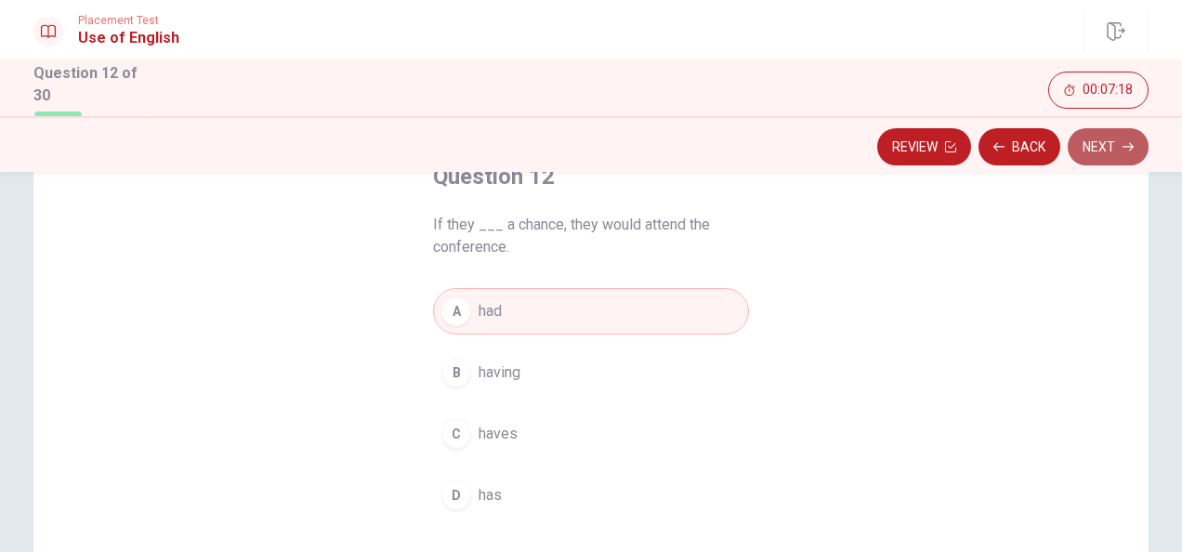
click at [1116, 138] on button "Next" at bounding box center [1108, 146] width 81 height 37
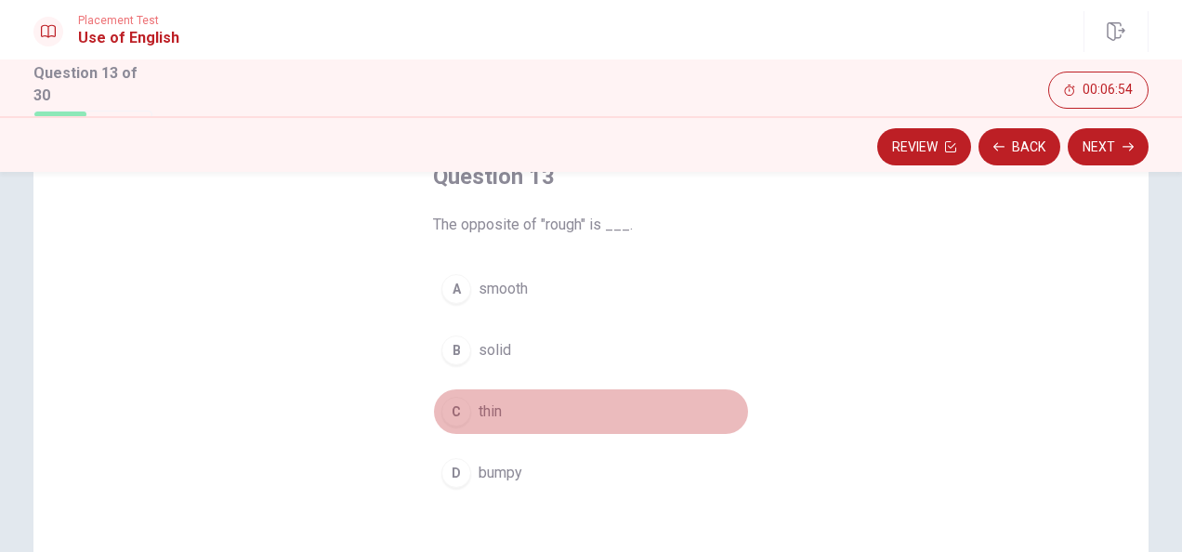
click at [456, 410] on div "C" at bounding box center [456, 412] width 30 height 30
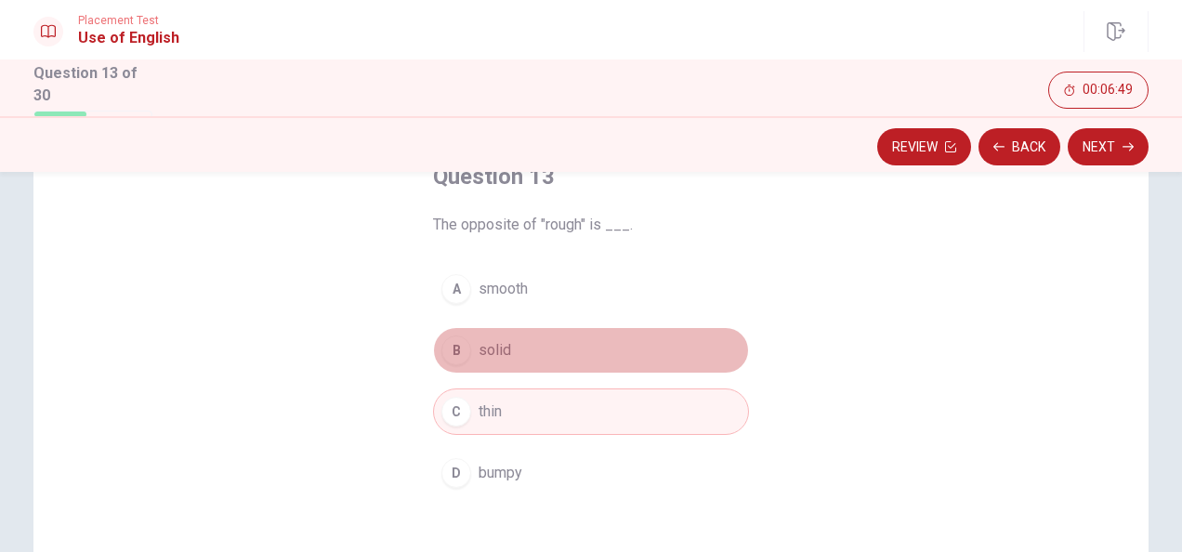
click at [459, 355] on div "B" at bounding box center [456, 350] width 30 height 30
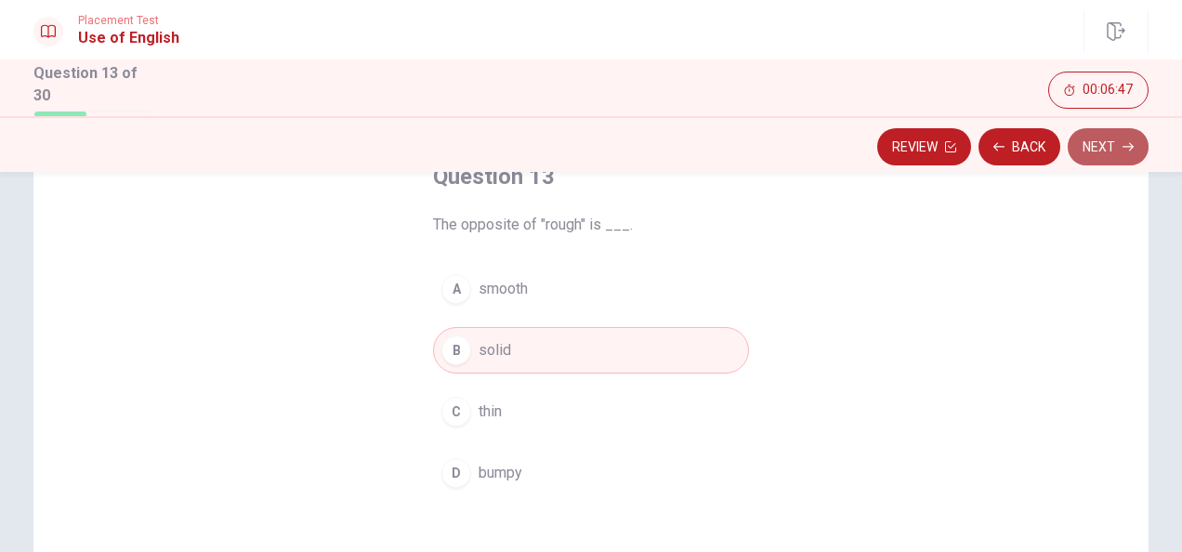
click at [1109, 153] on button "Next" at bounding box center [1108, 146] width 81 height 37
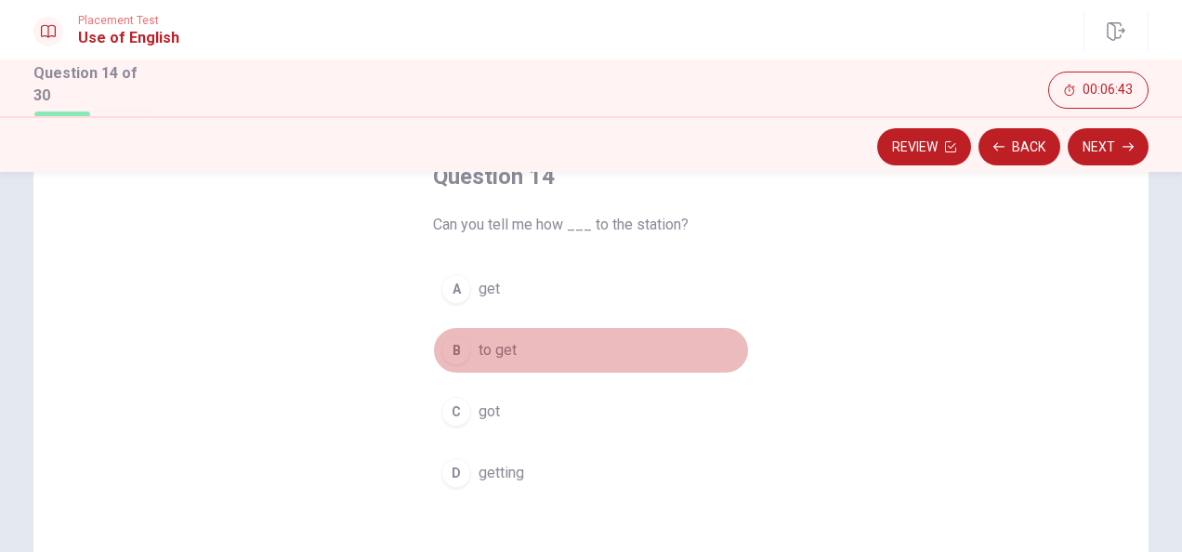
click at [459, 351] on div "B" at bounding box center [456, 350] width 30 height 30
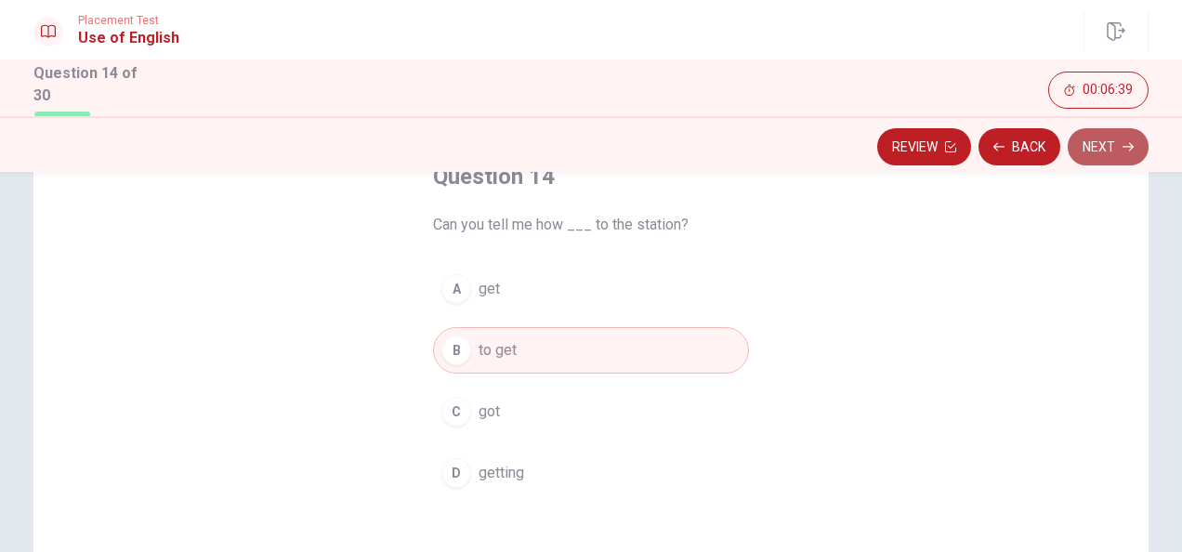
click at [1097, 138] on button "Next" at bounding box center [1108, 146] width 81 height 37
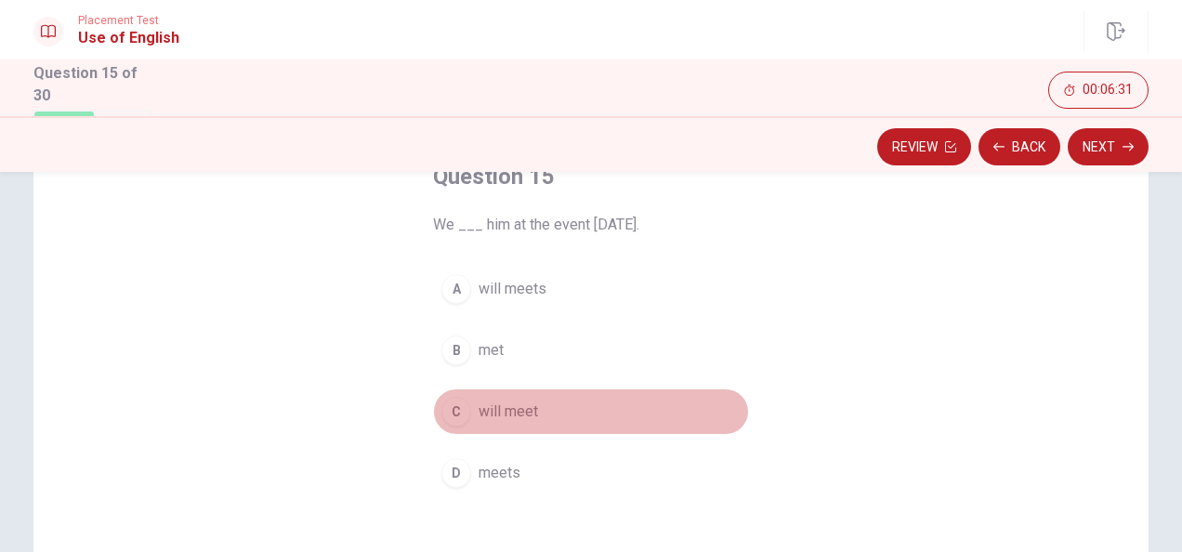
click at [456, 414] on div "C" at bounding box center [456, 412] width 30 height 30
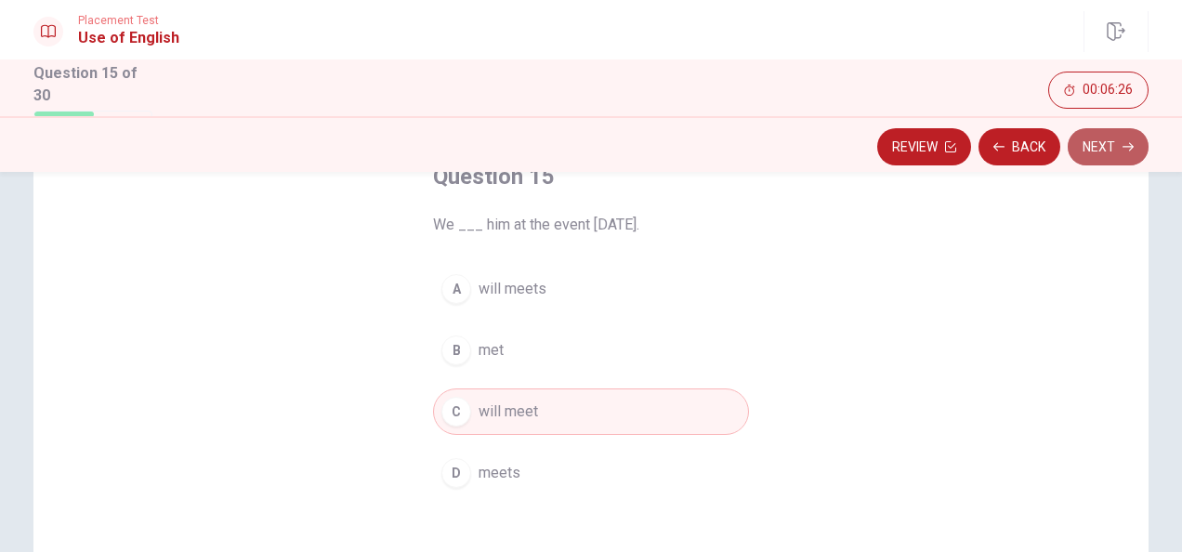
click at [1104, 146] on button "Next" at bounding box center [1108, 146] width 81 height 37
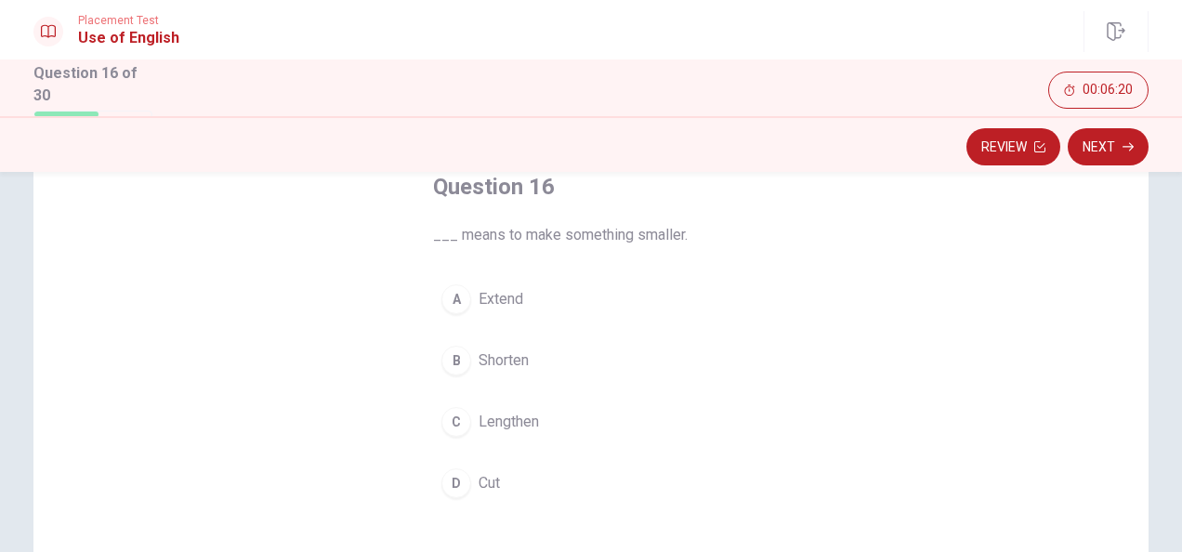
scroll to position [115, 0]
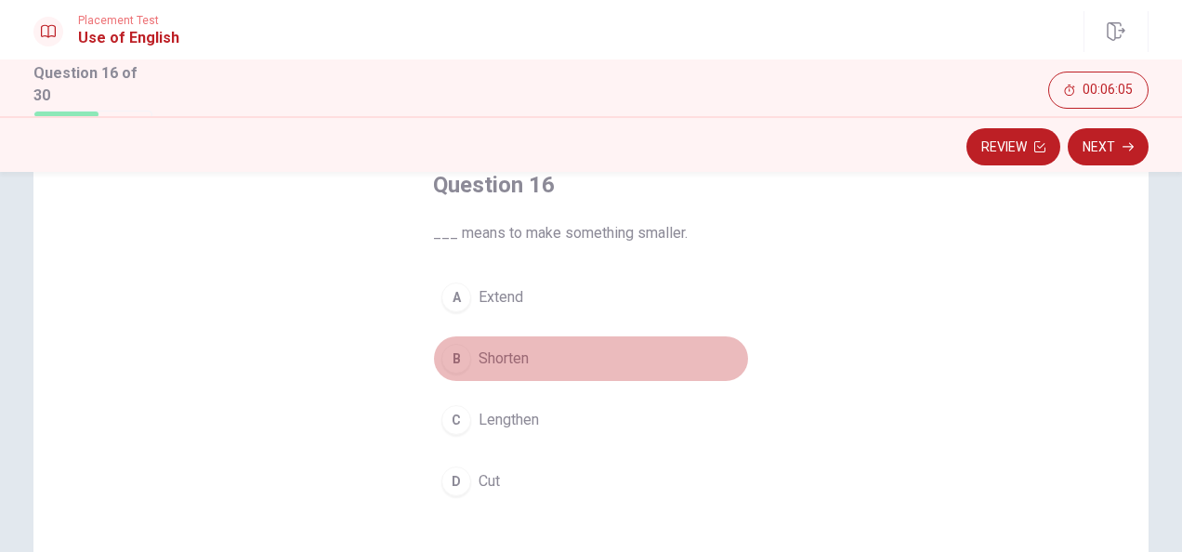
click at [453, 352] on div "B" at bounding box center [456, 359] width 30 height 30
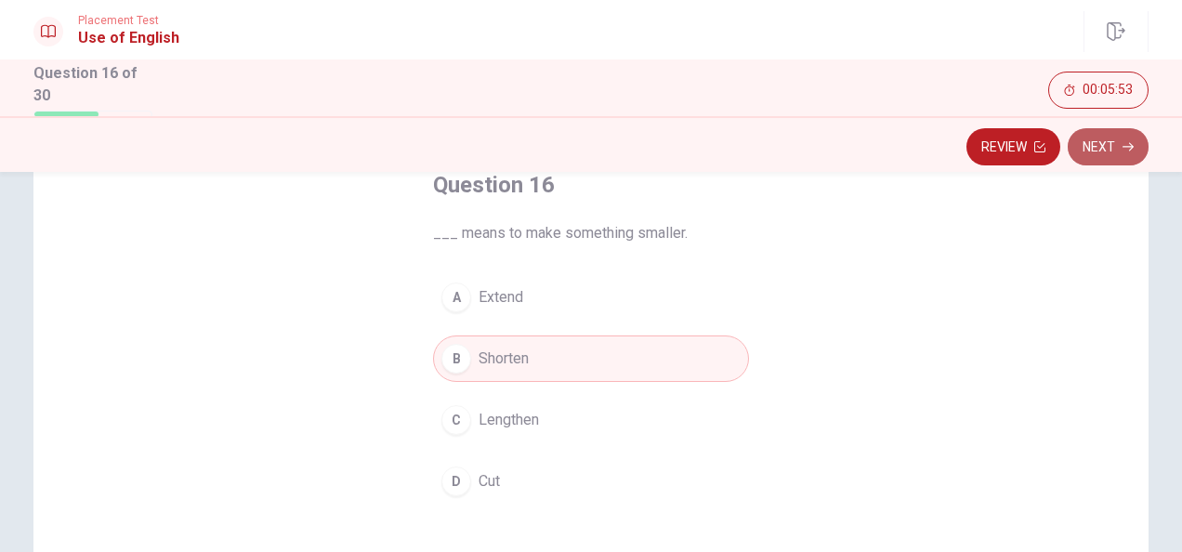
click at [1104, 152] on button "Next" at bounding box center [1108, 146] width 81 height 37
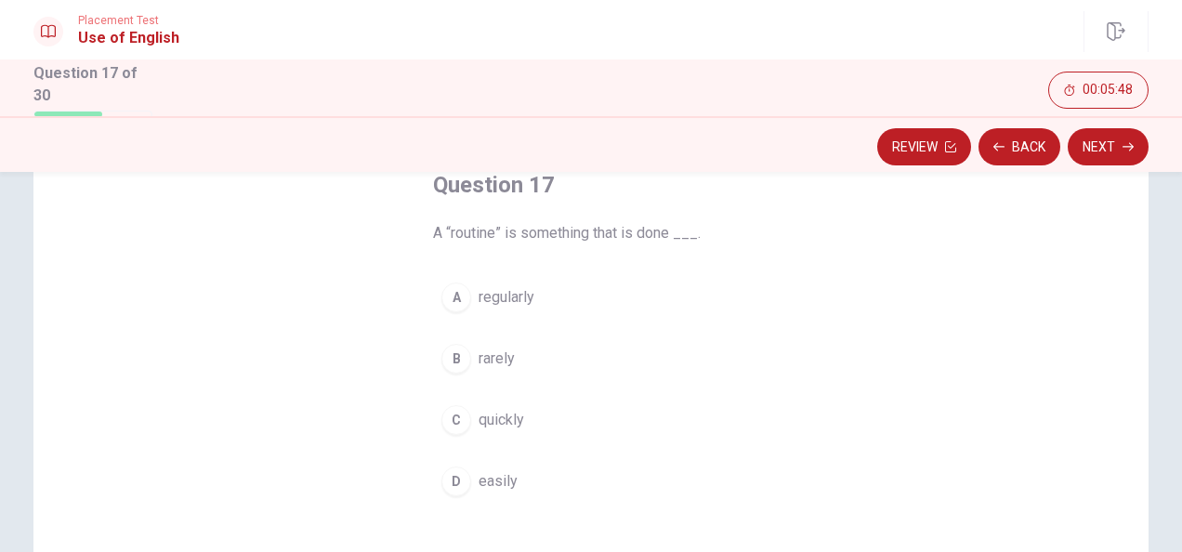
click at [446, 301] on div "A" at bounding box center [456, 297] width 30 height 30
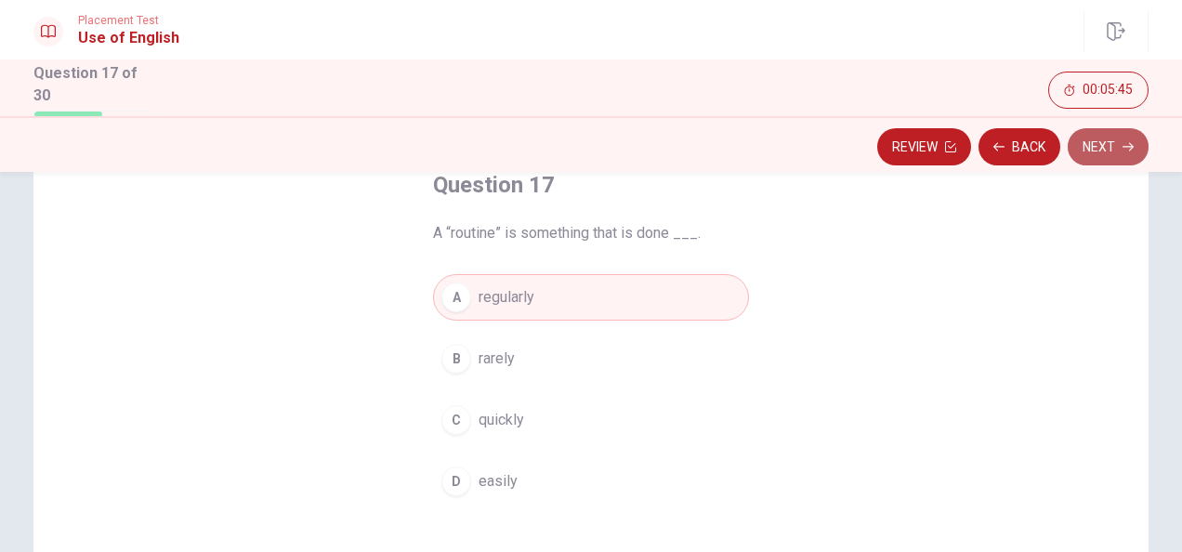
click at [1115, 139] on button "Next" at bounding box center [1108, 146] width 81 height 37
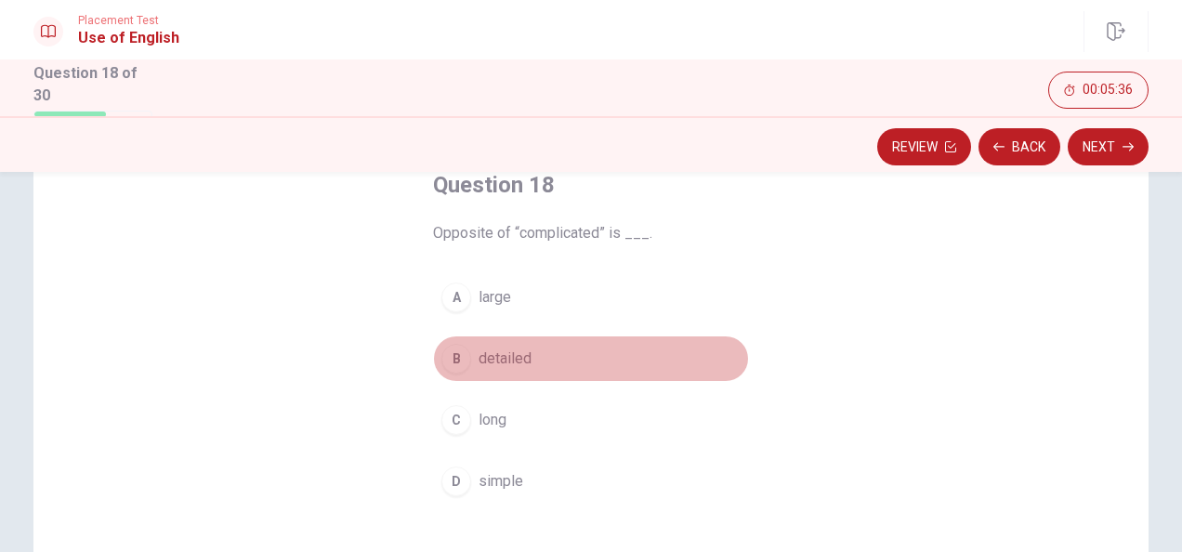
click at [457, 354] on div "B" at bounding box center [456, 359] width 30 height 30
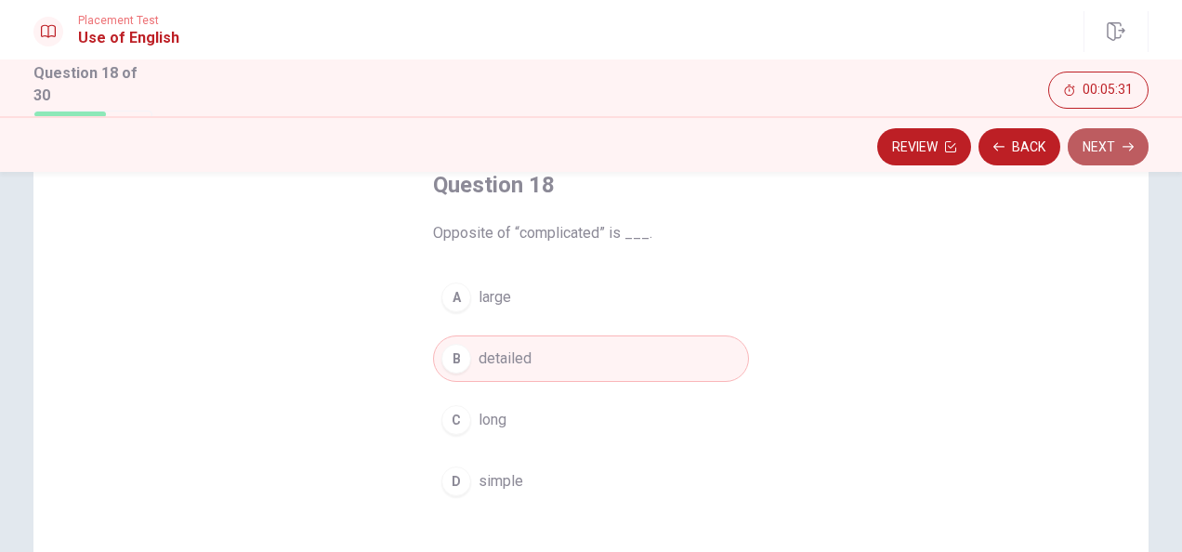
click at [1100, 154] on button "Next" at bounding box center [1108, 146] width 81 height 37
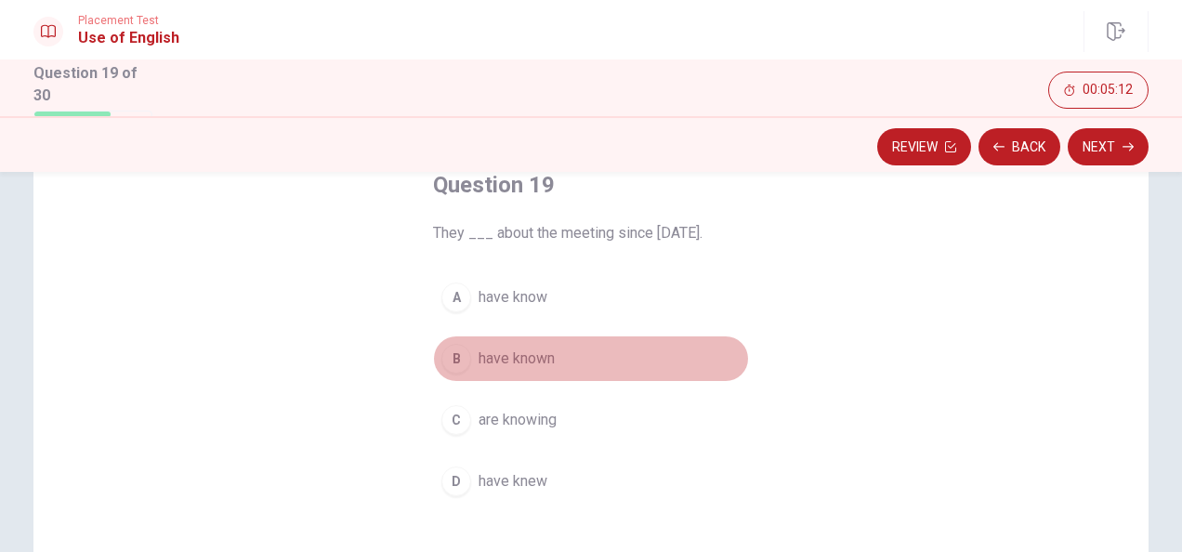
click at [457, 362] on div "B" at bounding box center [456, 359] width 30 height 30
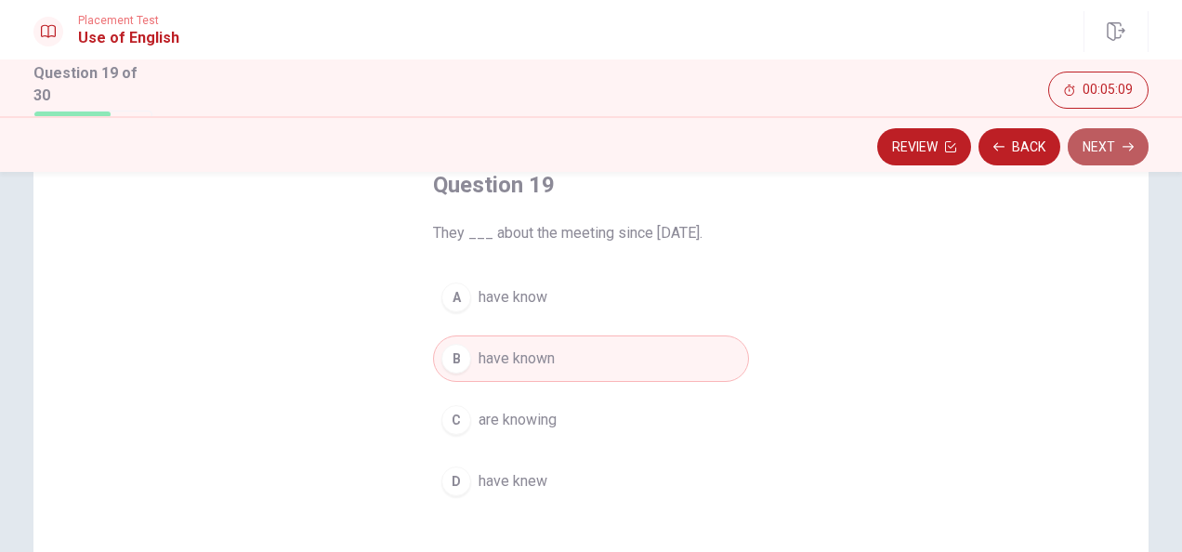
click at [1095, 150] on button "Next" at bounding box center [1108, 146] width 81 height 37
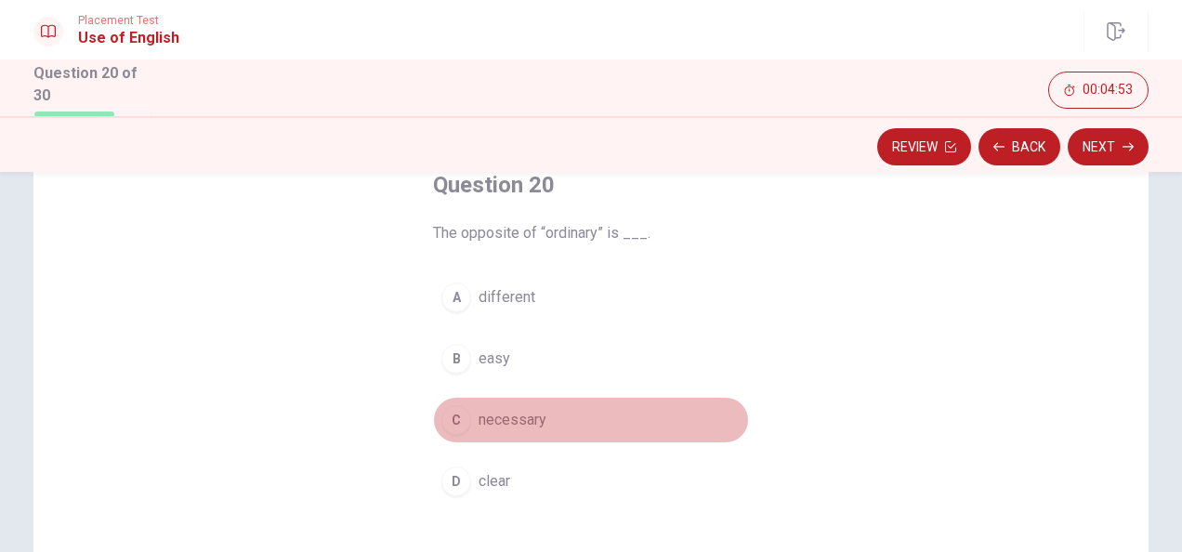
click at [453, 427] on div "C" at bounding box center [456, 420] width 30 height 30
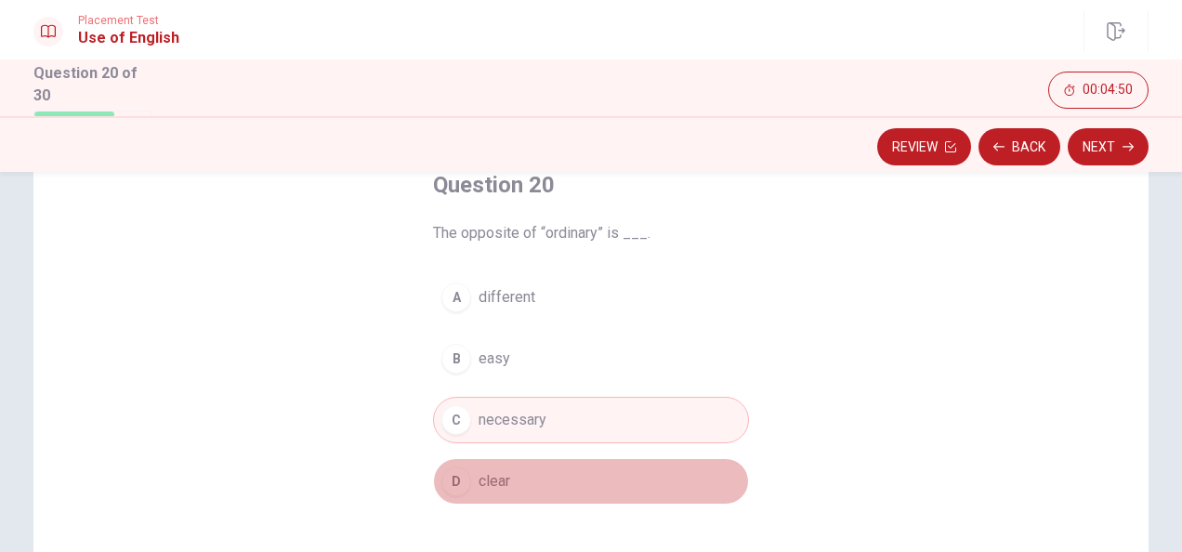
click at [456, 480] on div "D" at bounding box center [456, 481] width 30 height 30
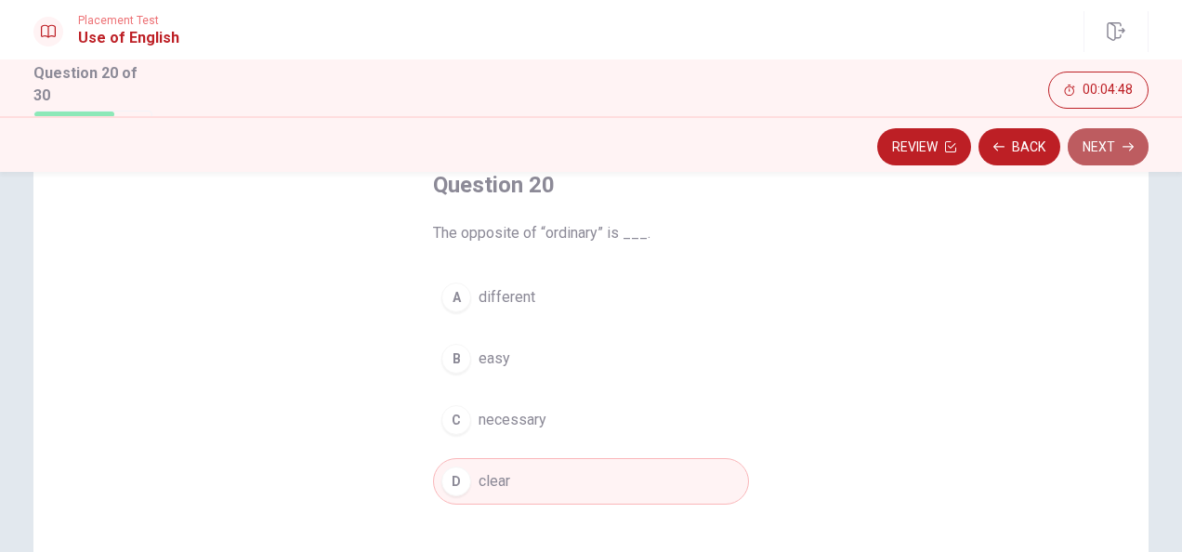
click at [1096, 152] on button "Next" at bounding box center [1108, 146] width 81 height 37
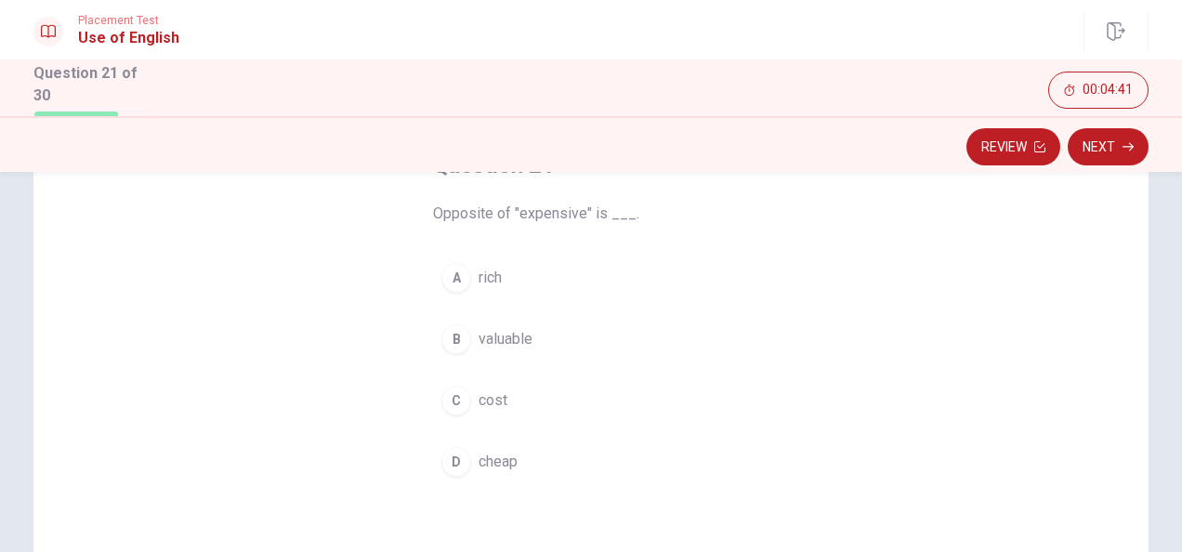
scroll to position [138, 0]
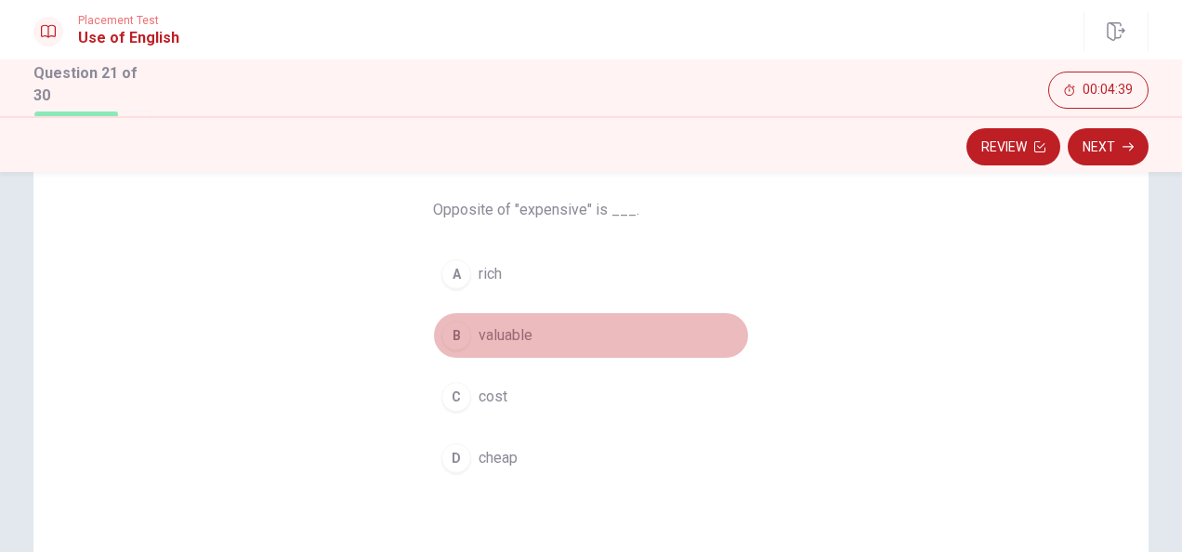
click at [453, 331] on div "B" at bounding box center [456, 336] width 30 height 30
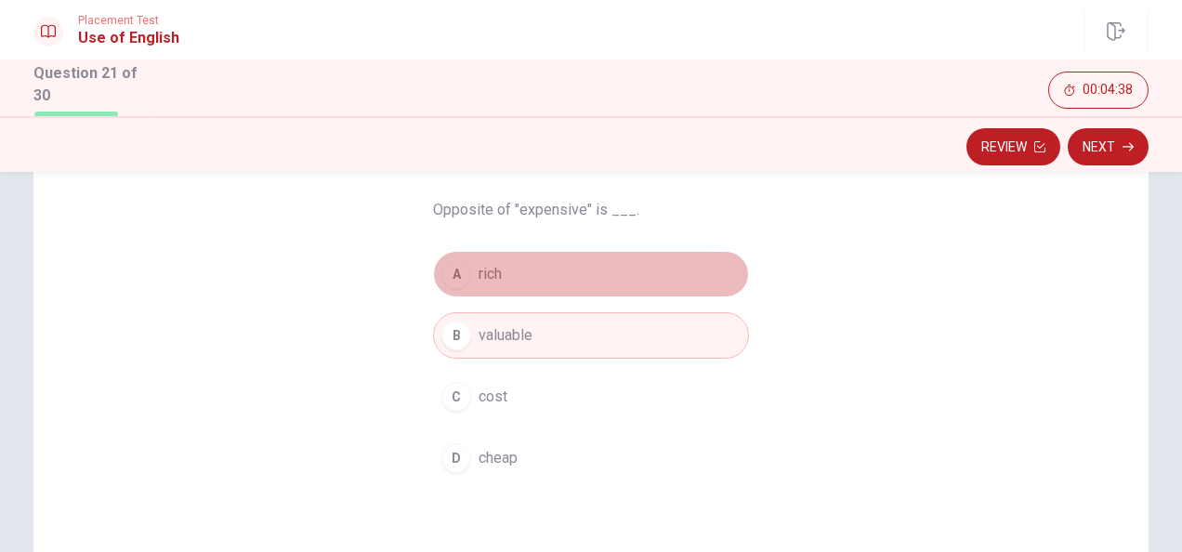
click at [453, 273] on div "A" at bounding box center [456, 274] width 30 height 30
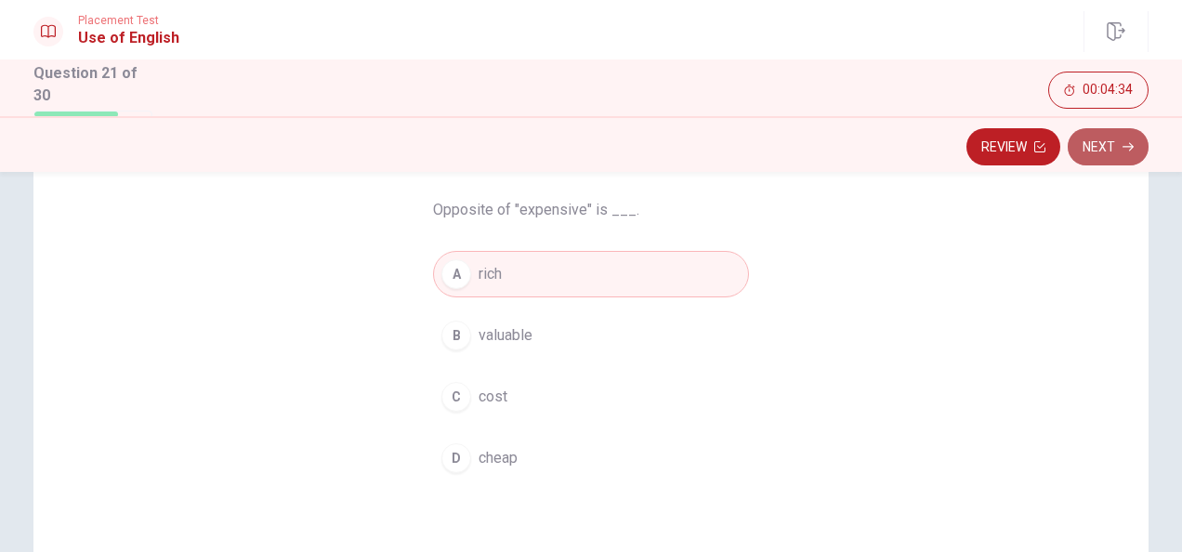
click at [1120, 151] on button "Next" at bounding box center [1108, 146] width 81 height 37
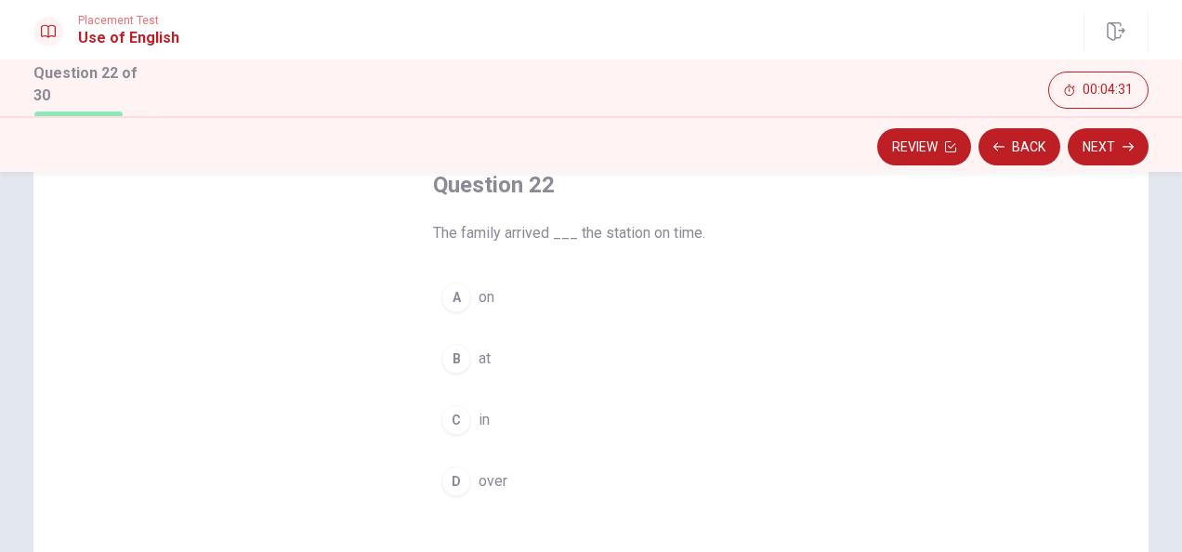
scroll to position [116, 0]
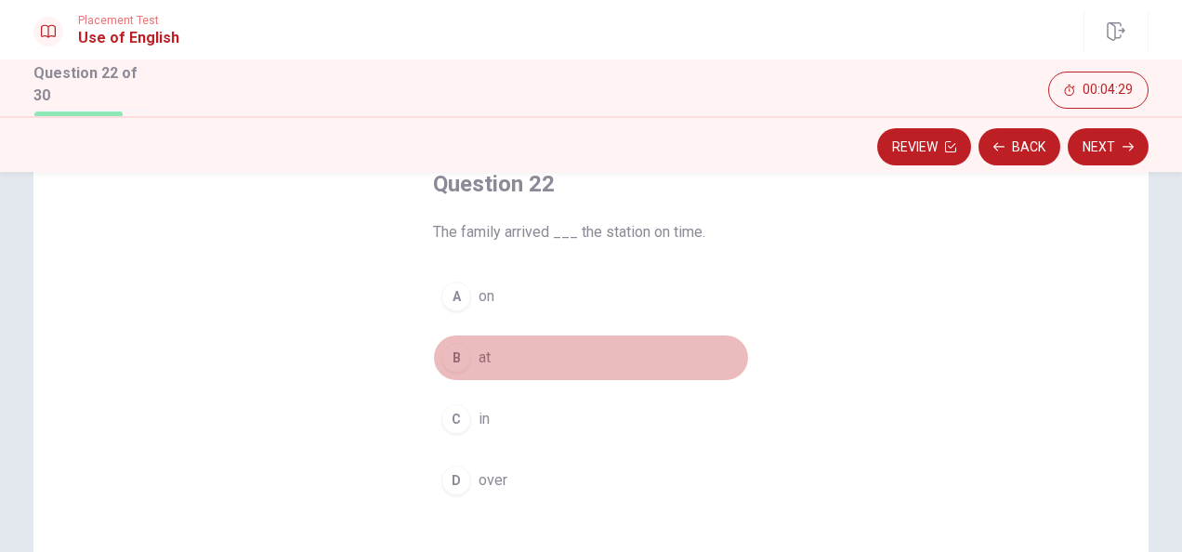
click at [455, 359] on div "B" at bounding box center [456, 358] width 30 height 30
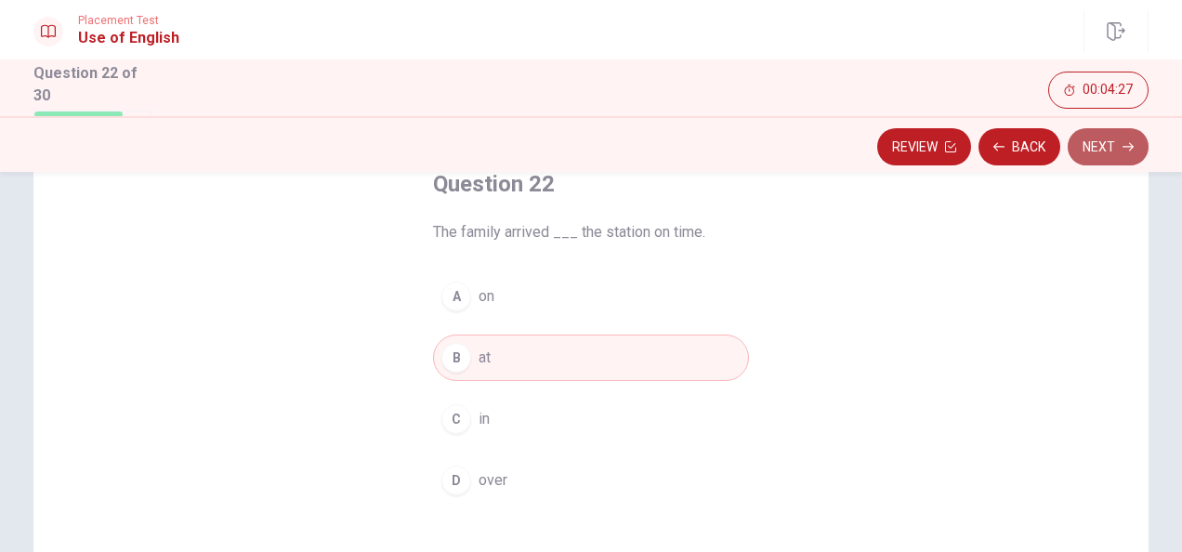
click at [1079, 158] on button "Next" at bounding box center [1108, 146] width 81 height 37
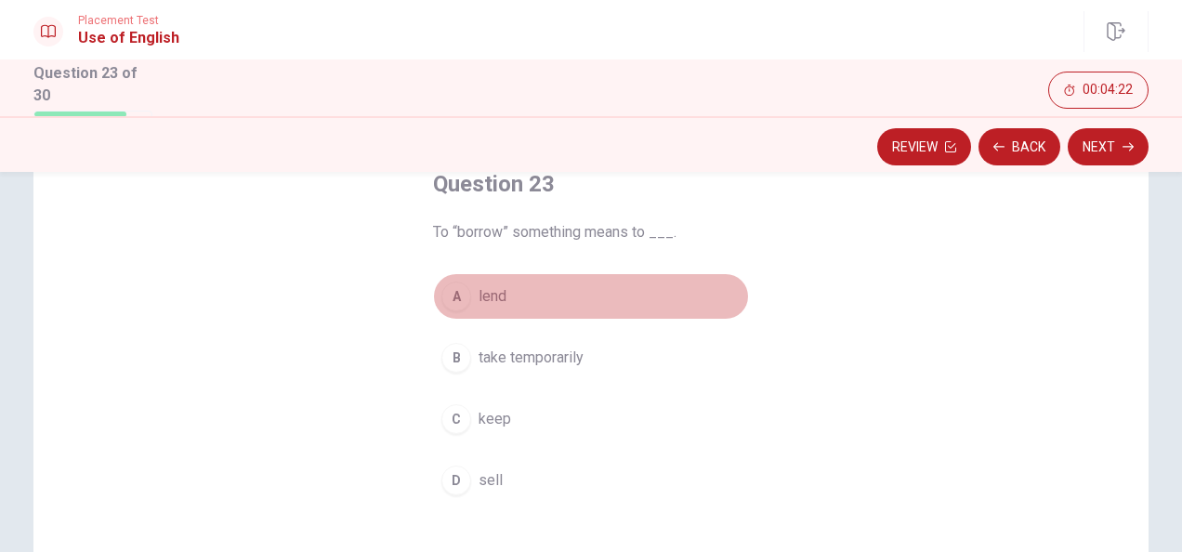
click at [449, 295] on div "A" at bounding box center [456, 297] width 30 height 30
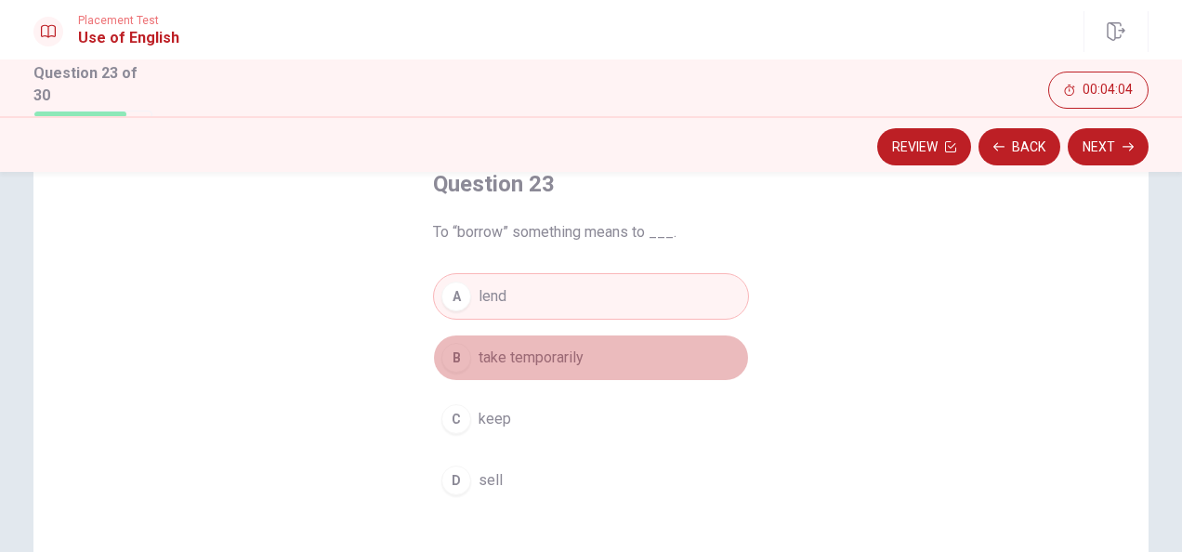
click at [455, 357] on div "B" at bounding box center [456, 358] width 30 height 30
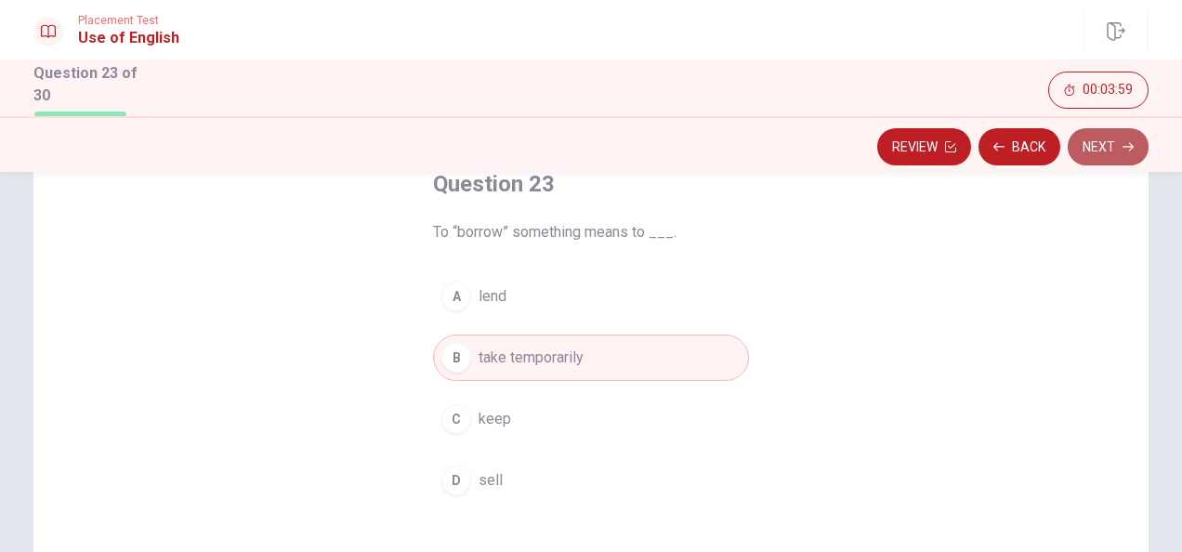
click at [1109, 150] on button "Next" at bounding box center [1108, 146] width 81 height 37
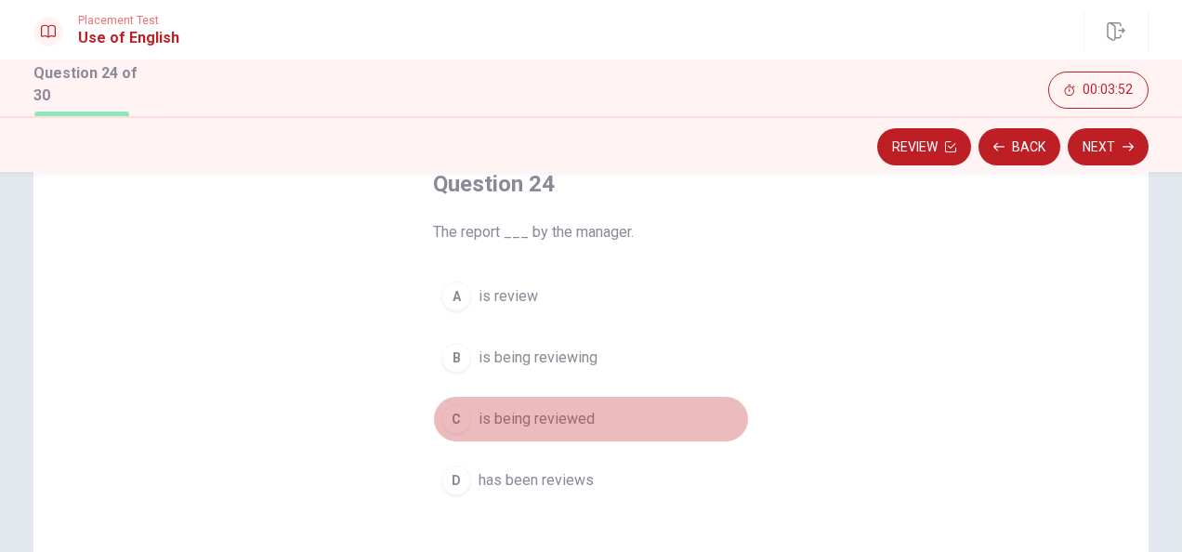
click at [443, 423] on div "C" at bounding box center [456, 419] width 30 height 30
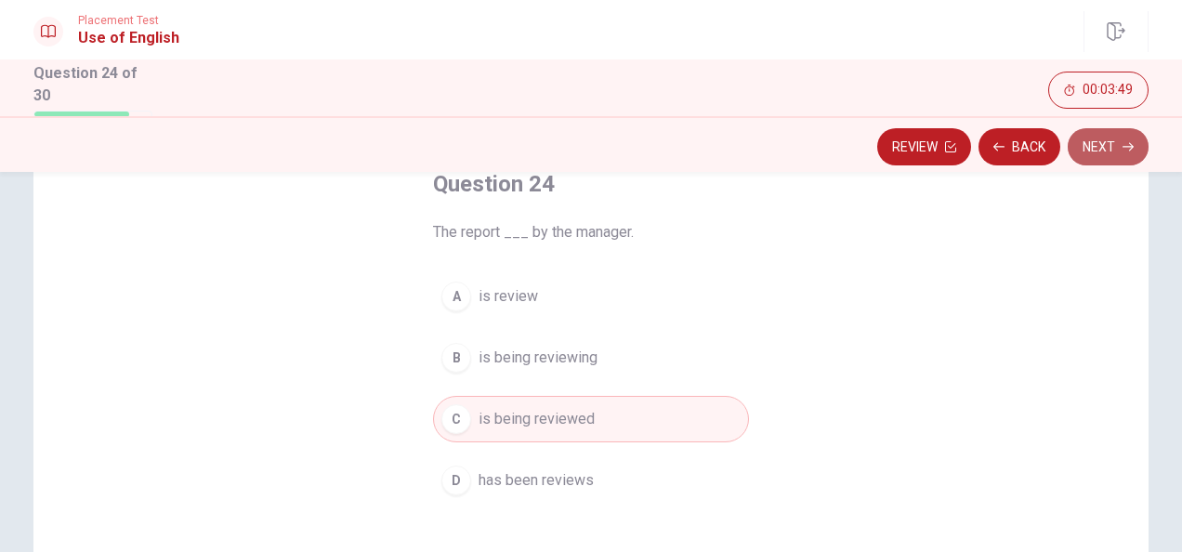
click at [1111, 145] on button "Next" at bounding box center [1108, 146] width 81 height 37
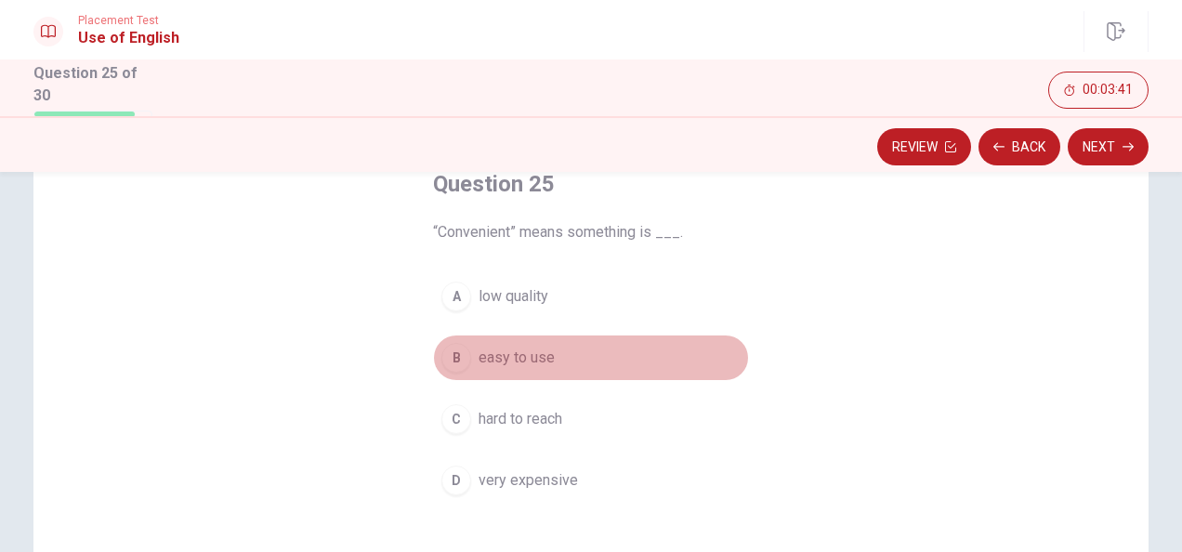
click at [456, 360] on div "B" at bounding box center [456, 358] width 30 height 30
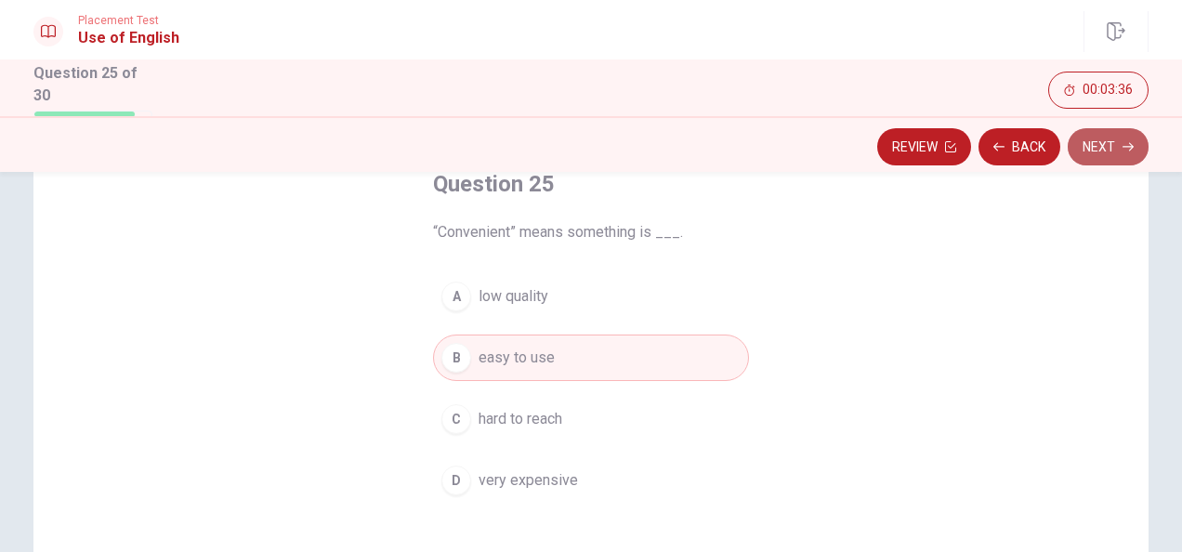
click at [1110, 151] on button "Next" at bounding box center [1108, 146] width 81 height 37
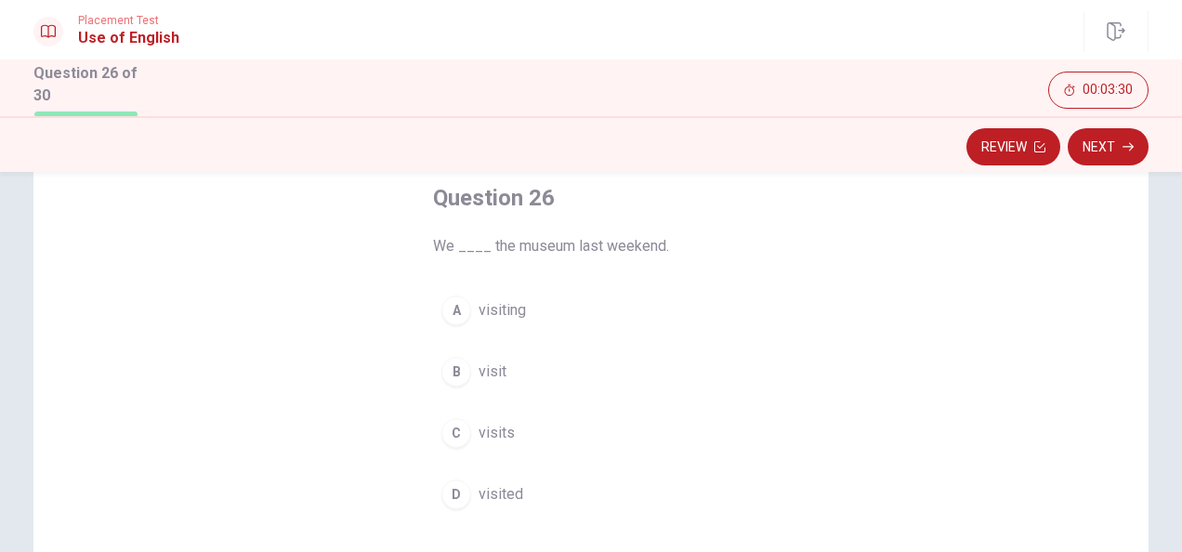
scroll to position [112, 0]
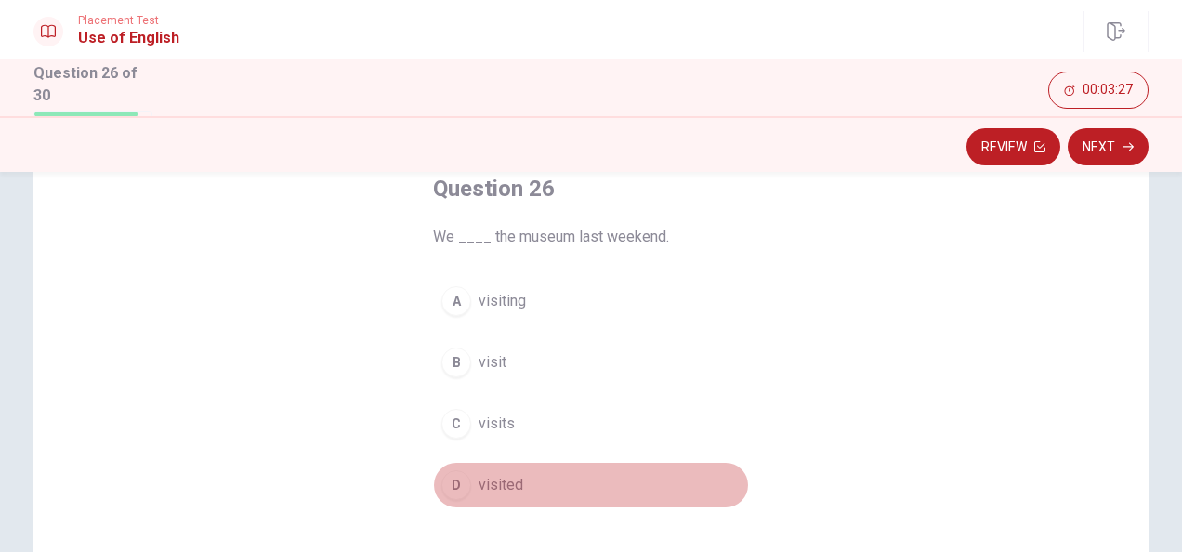
click at [455, 471] on div "D" at bounding box center [456, 485] width 30 height 30
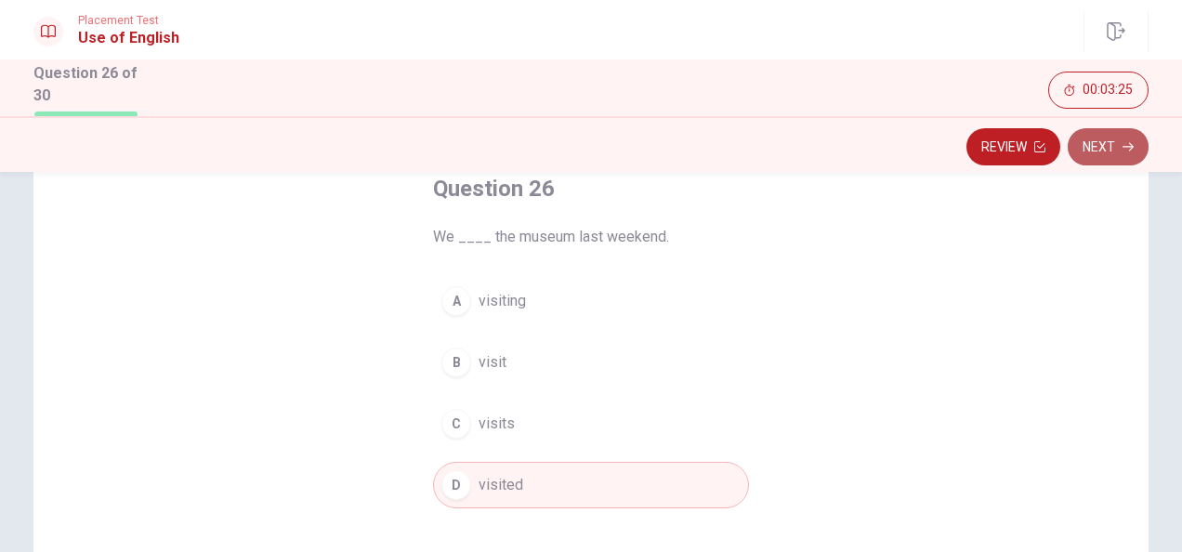
click at [1120, 143] on button "Next" at bounding box center [1108, 146] width 81 height 37
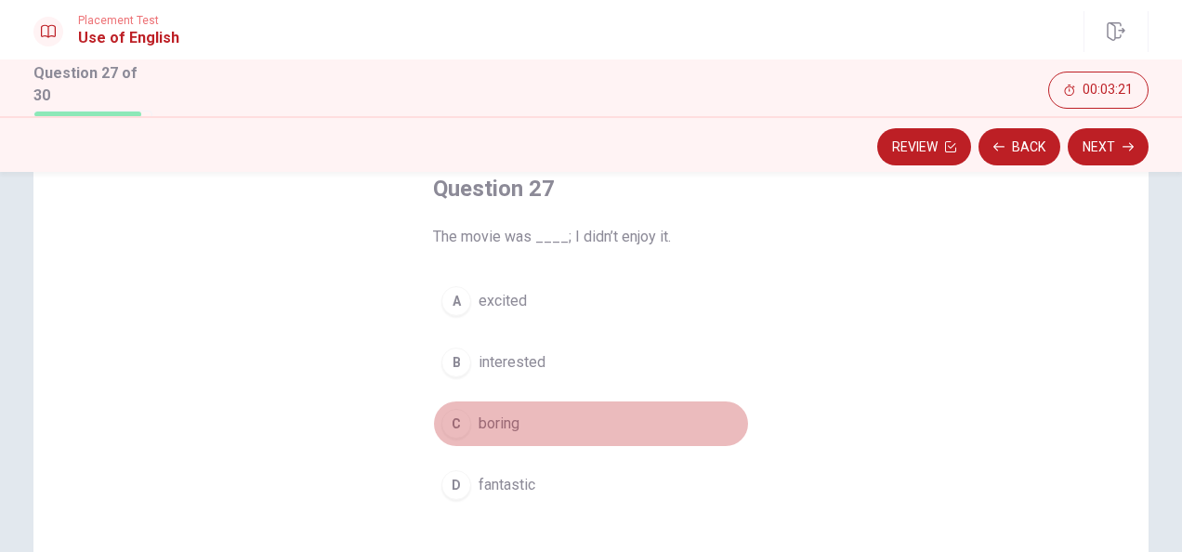
click at [453, 424] on div "C" at bounding box center [456, 424] width 30 height 30
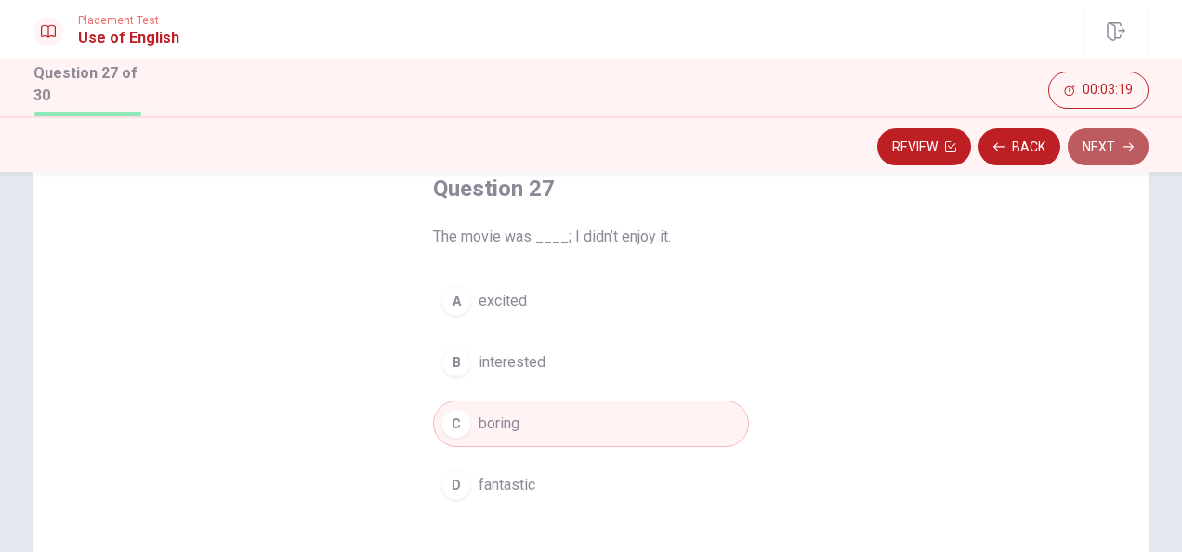
click at [1105, 149] on button "Next" at bounding box center [1108, 146] width 81 height 37
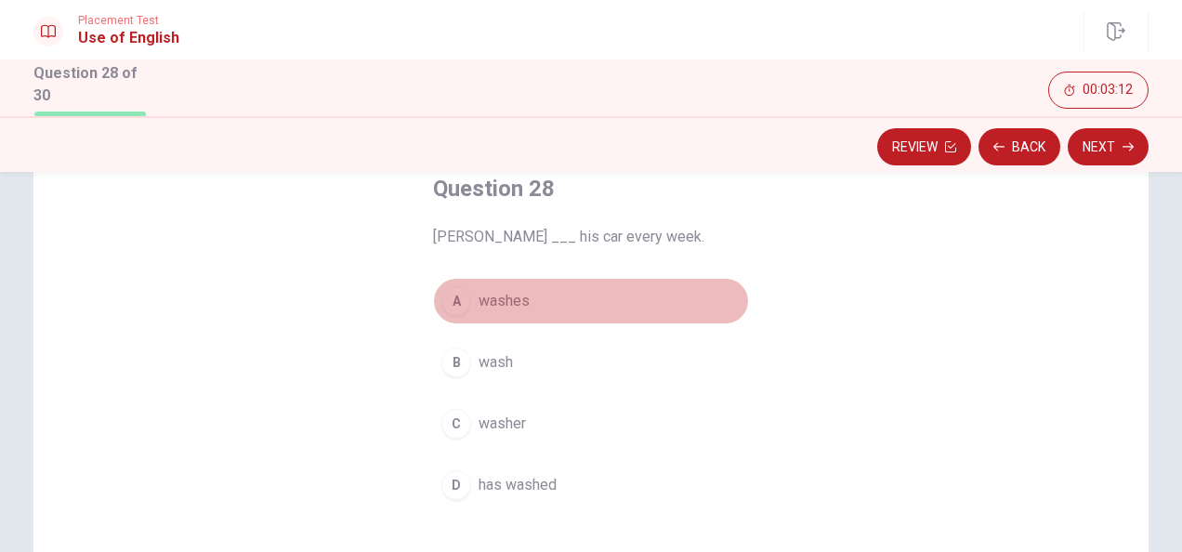
click at [451, 298] on div "A" at bounding box center [456, 301] width 30 height 30
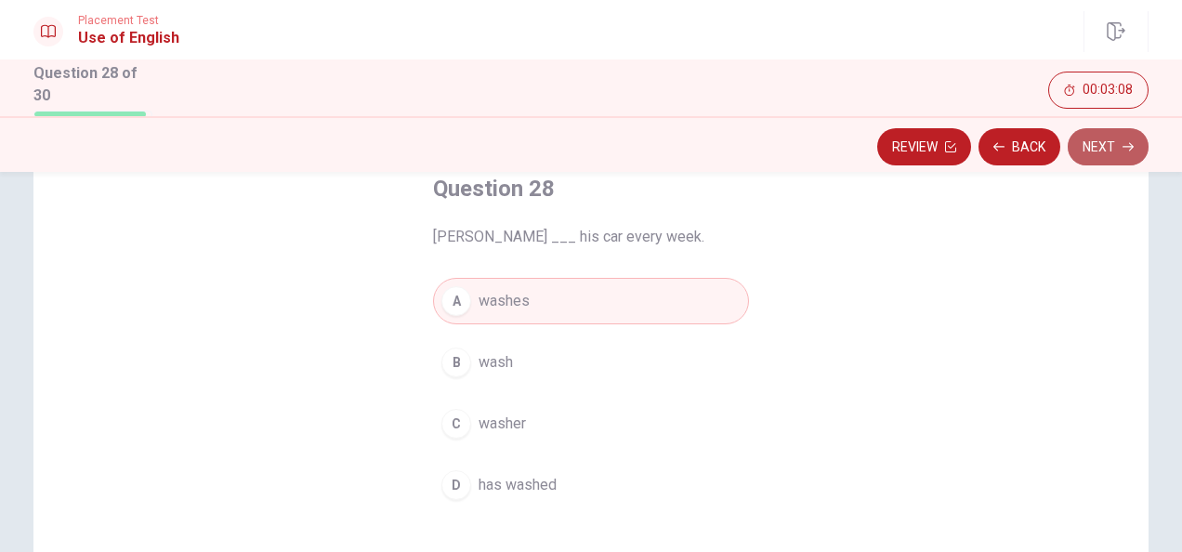
click at [1105, 149] on button "Next" at bounding box center [1108, 146] width 81 height 37
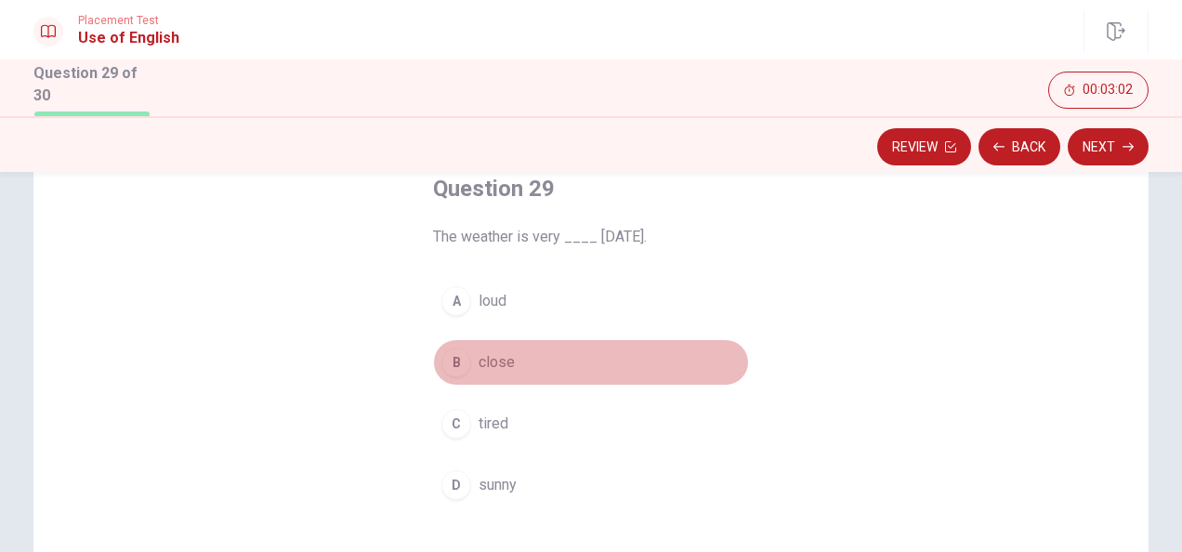
click at [449, 368] on div "B" at bounding box center [456, 363] width 30 height 30
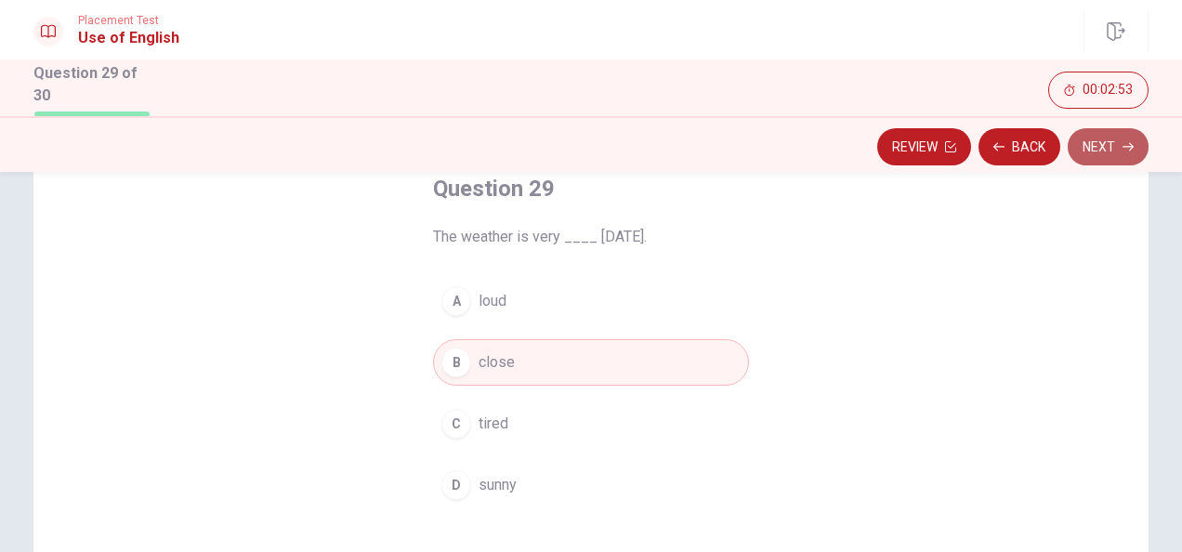
click at [1121, 148] on button "Next" at bounding box center [1108, 146] width 81 height 37
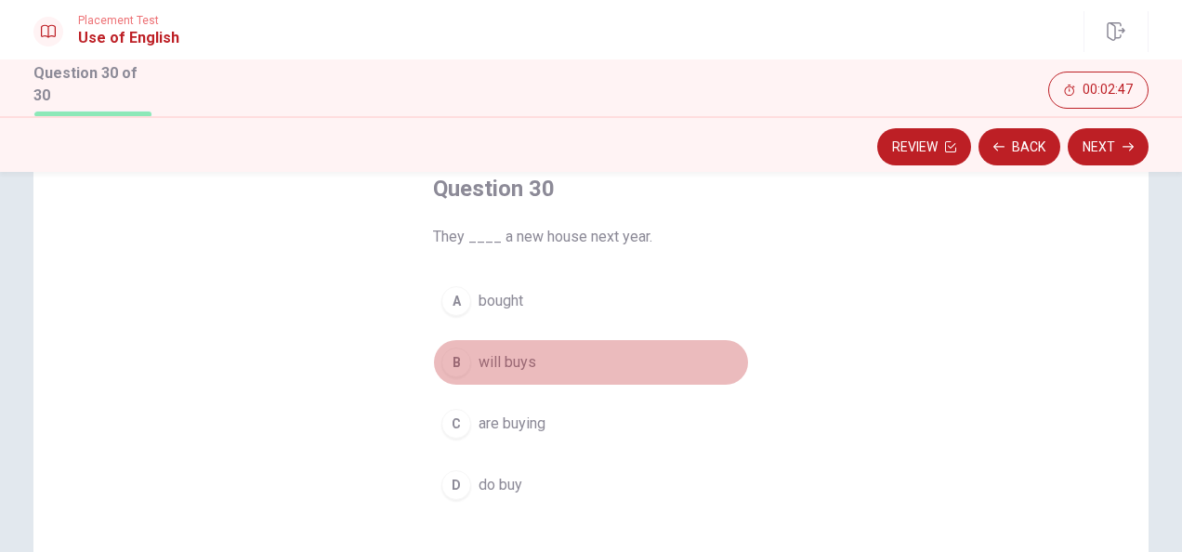
click at [453, 358] on div "B" at bounding box center [456, 363] width 30 height 30
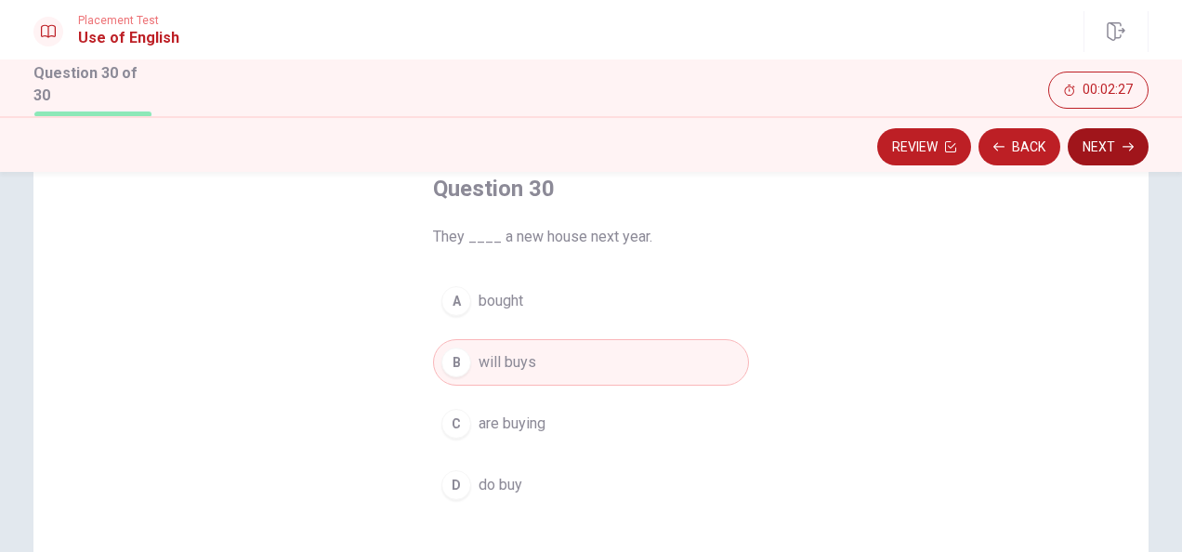
click at [1111, 151] on button "Next" at bounding box center [1108, 146] width 81 height 37
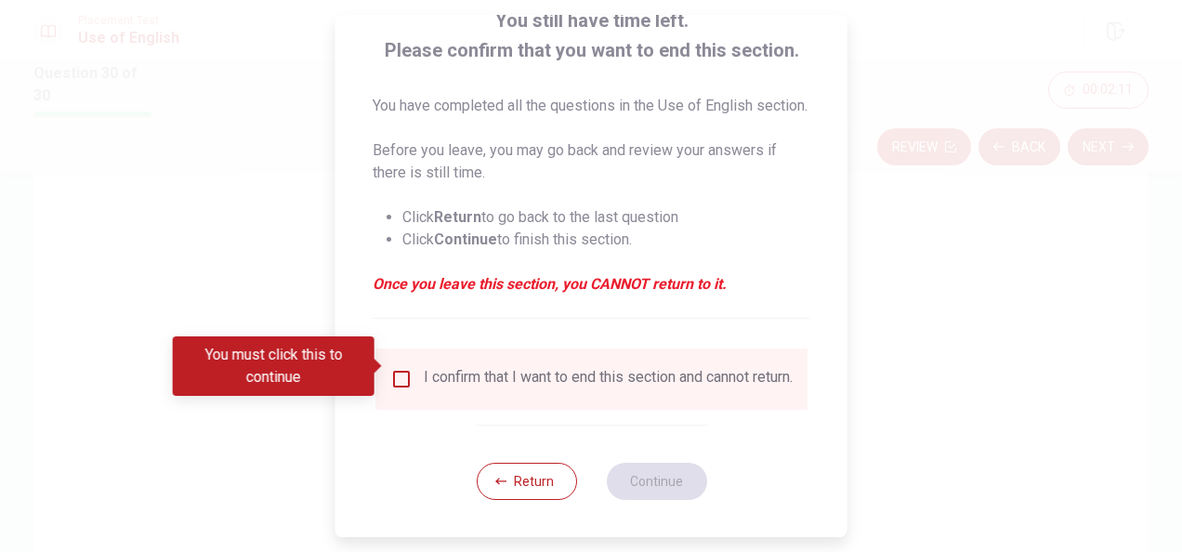
scroll to position [164, 0]
click at [519, 479] on button "Return" at bounding box center [526, 481] width 100 height 37
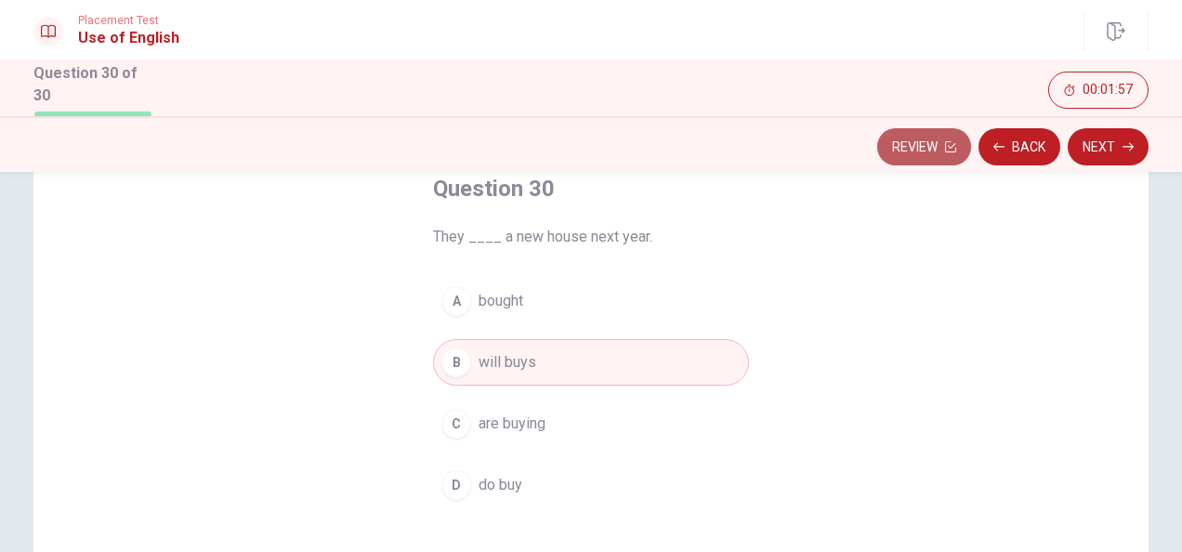
click at [926, 147] on button "Review" at bounding box center [924, 146] width 94 height 37
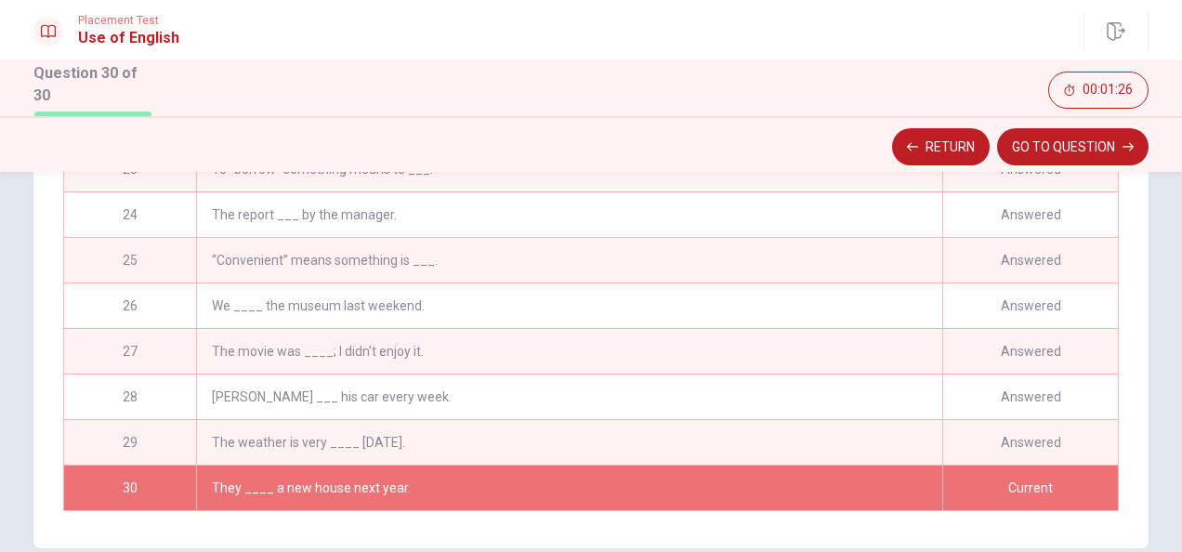
scroll to position [391, 0]
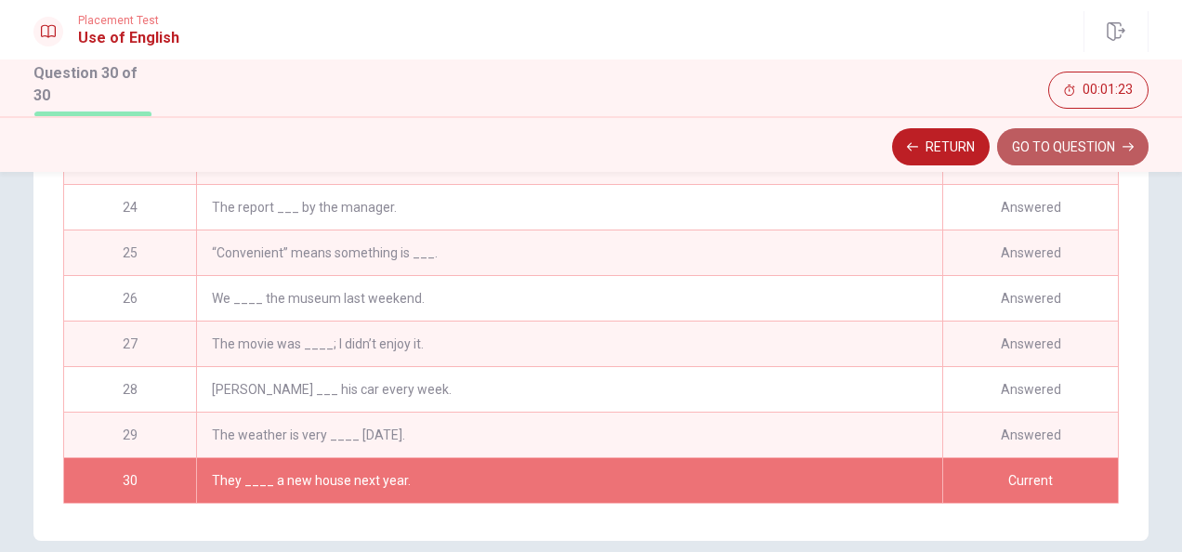
click at [1076, 143] on button "GO TO QUESTION" at bounding box center [1072, 146] width 151 height 37
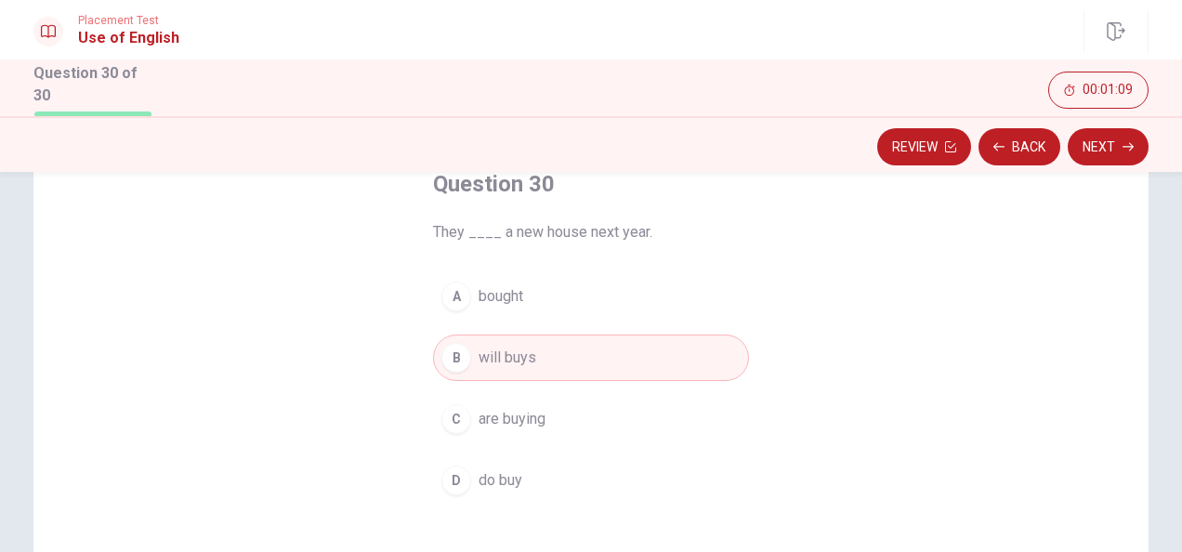
scroll to position [111, 0]
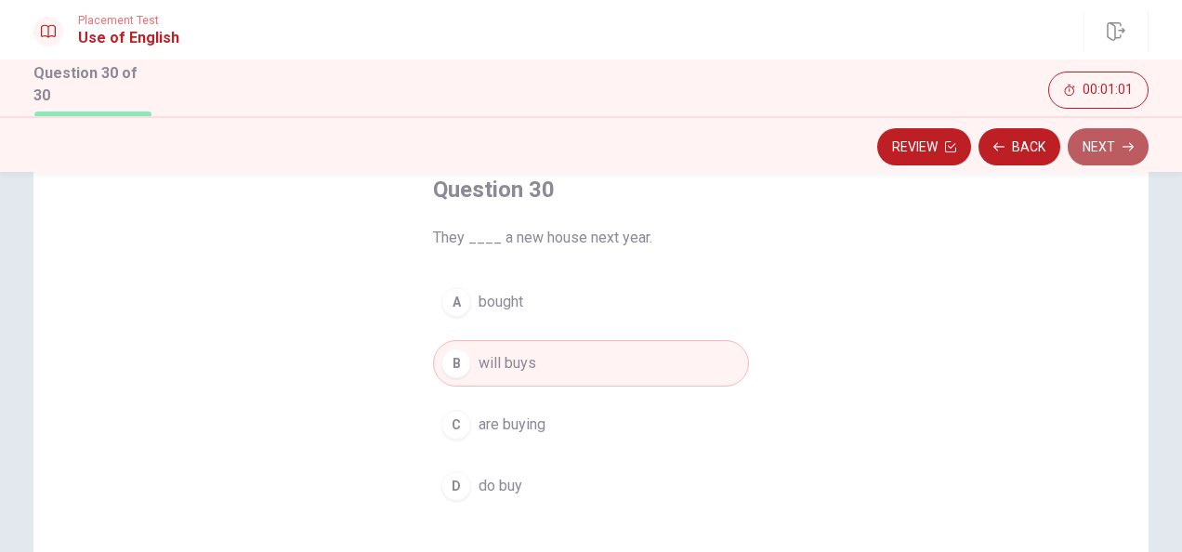
click at [1100, 147] on button "Next" at bounding box center [1108, 146] width 81 height 37
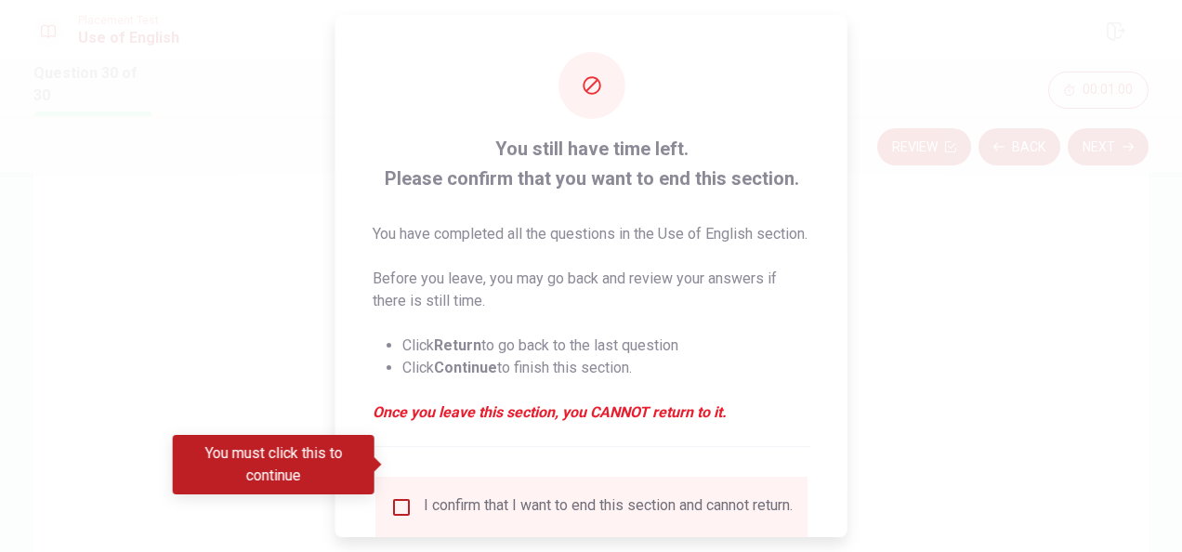
scroll to position [164, 0]
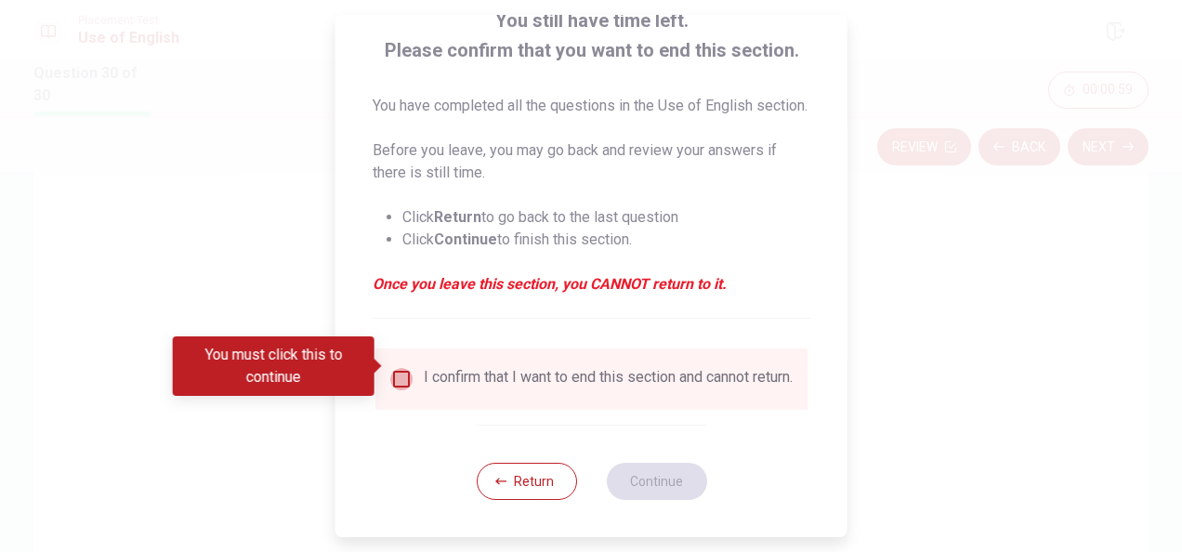
click at [396, 368] on input "You must click this to continue" at bounding box center [401, 379] width 22 height 22
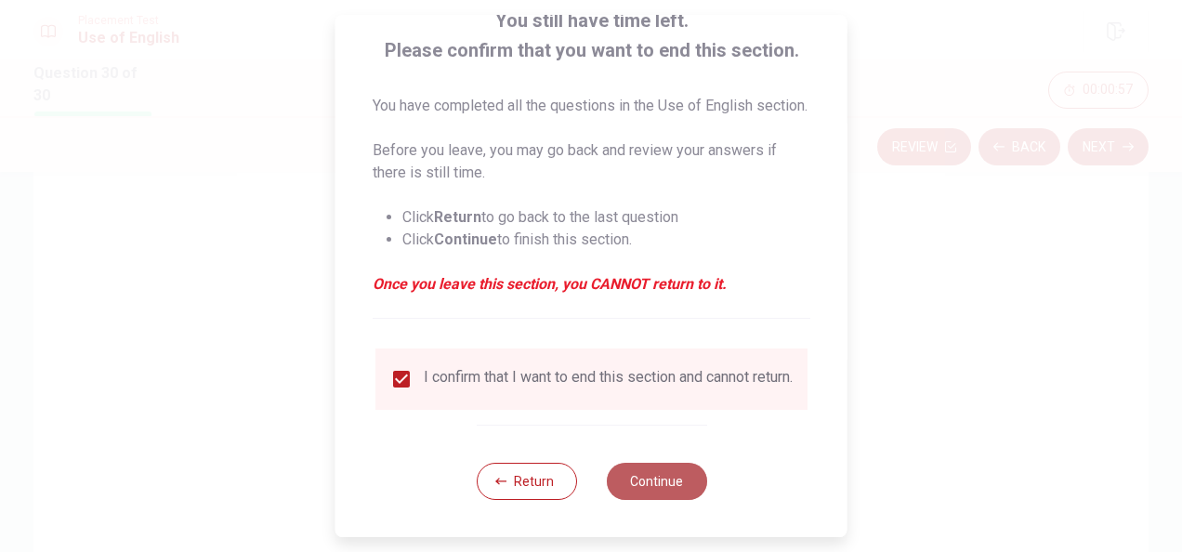
click at [634, 481] on button "Continue" at bounding box center [656, 481] width 100 height 37
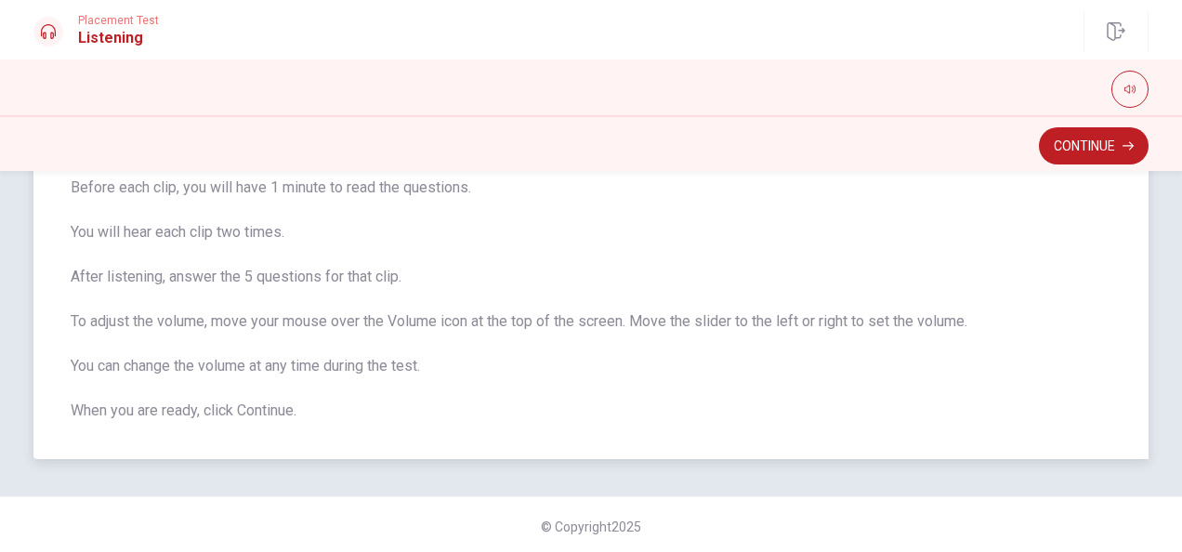
scroll to position [184, 0]
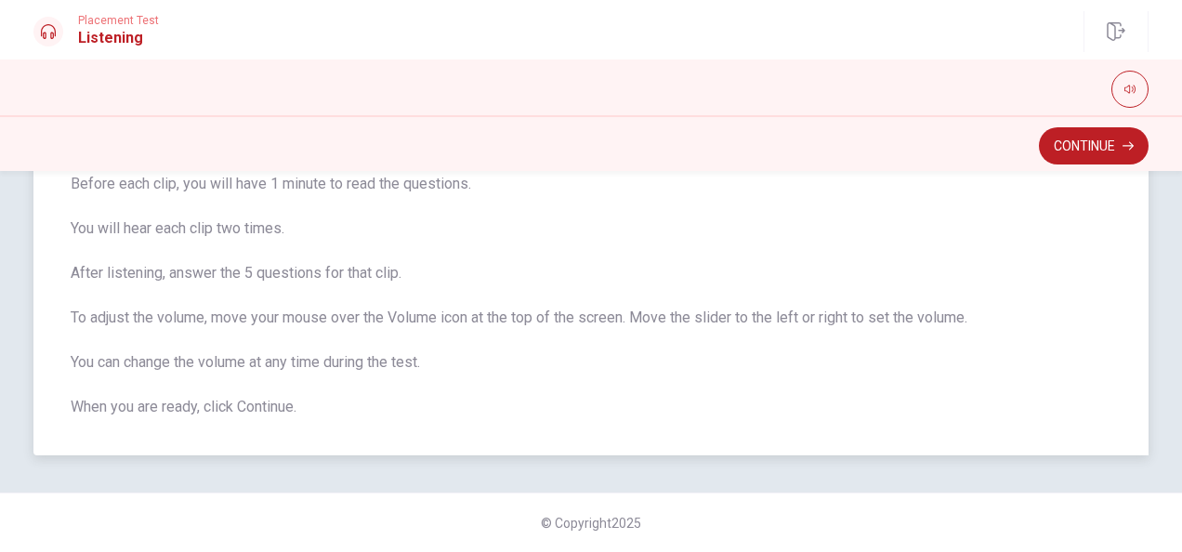
click at [660, 400] on span "There are 3 audio clips in this section. Each clip has 5 questions. Before each…" at bounding box center [591, 273] width 1041 height 290
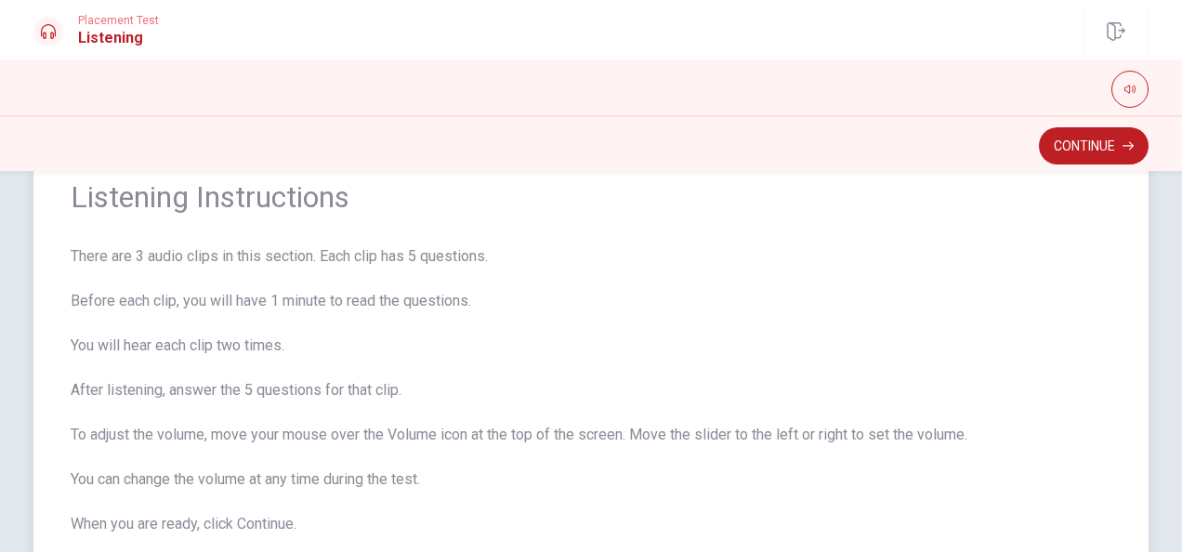
scroll to position [84, 0]
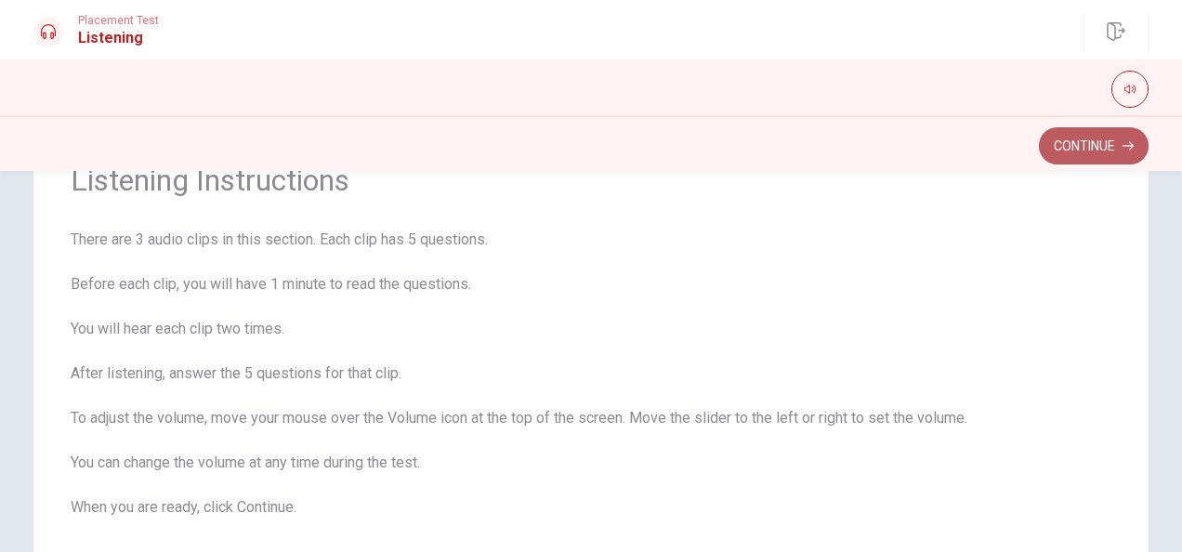
click at [1076, 145] on button "Continue" at bounding box center [1094, 145] width 110 height 37
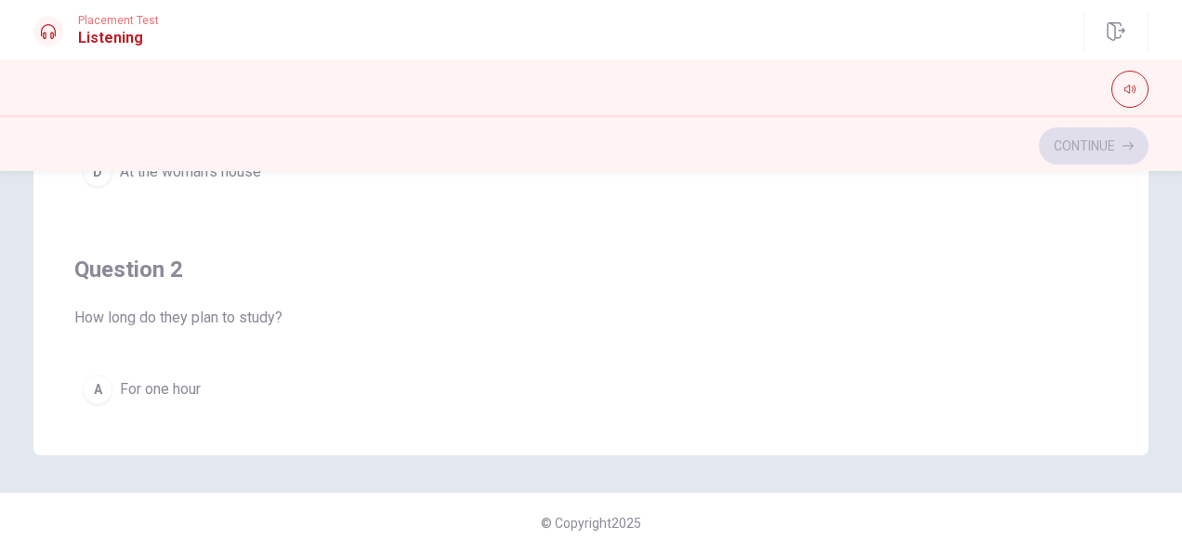
scroll to position [0, 0]
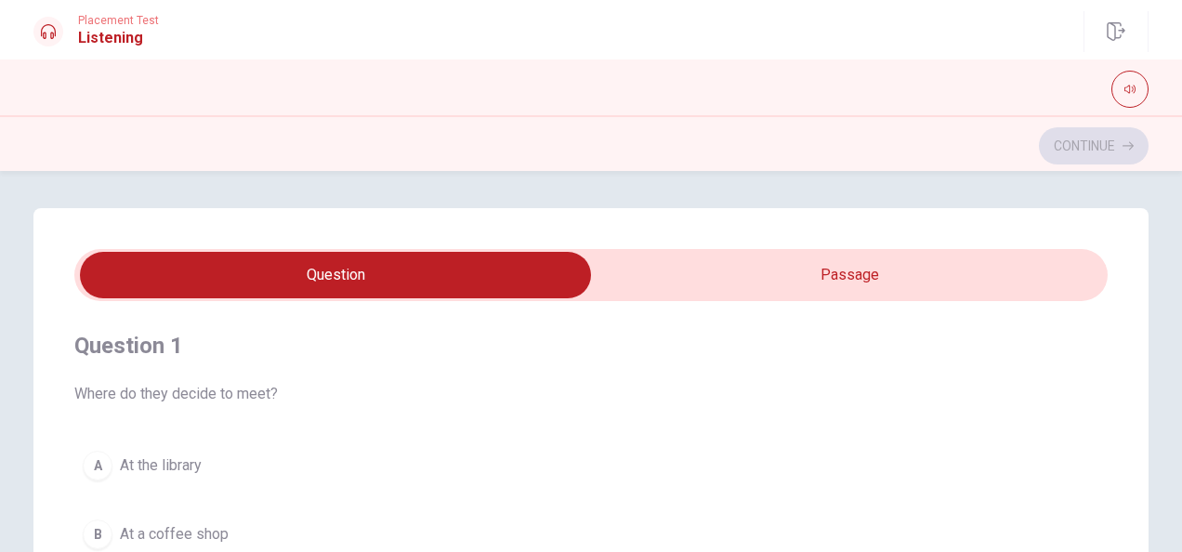
type input "14"
click at [821, 284] on input "checkbox" at bounding box center [335, 275] width 1550 height 46
checkbox input "true"
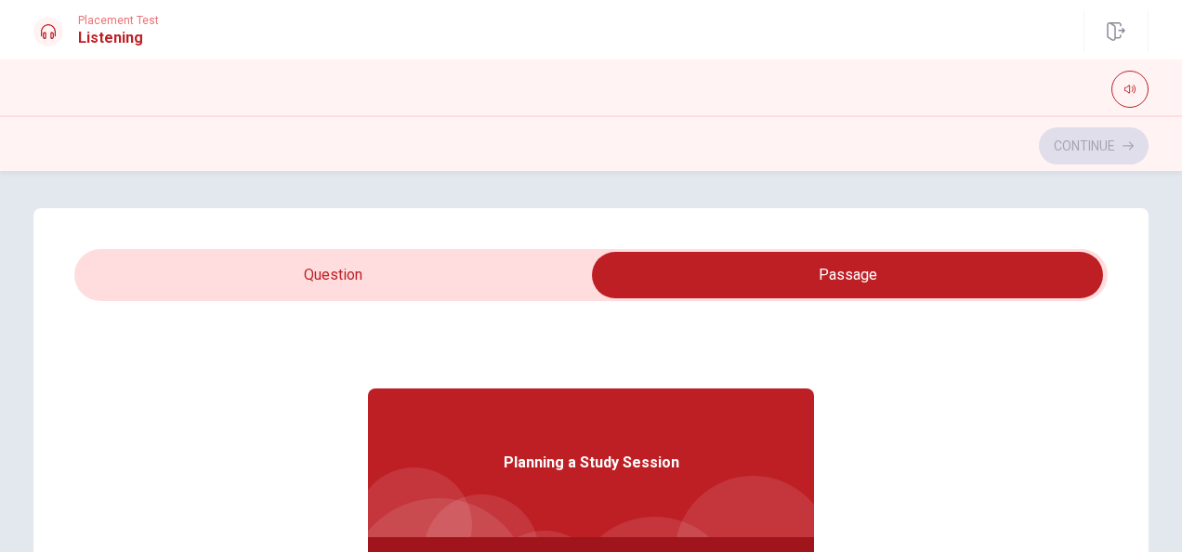
type input "16"
click at [341, 274] on input "checkbox" at bounding box center [847, 275] width 1550 height 46
checkbox input "false"
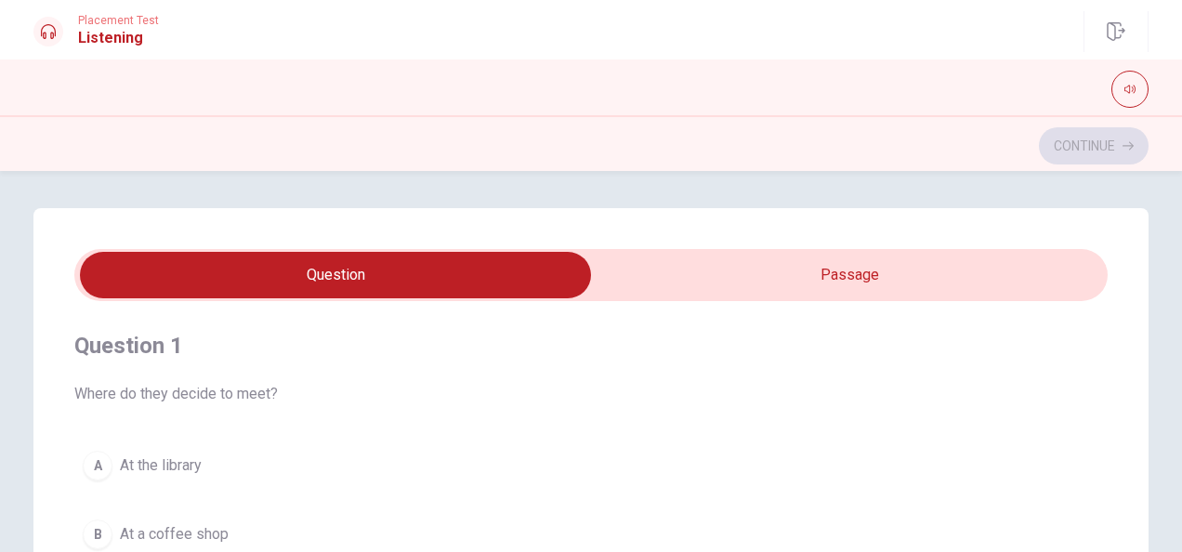
type input "27"
click at [802, 291] on input "checkbox" at bounding box center [335, 275] width 1550 height 46
checkbox input "true"
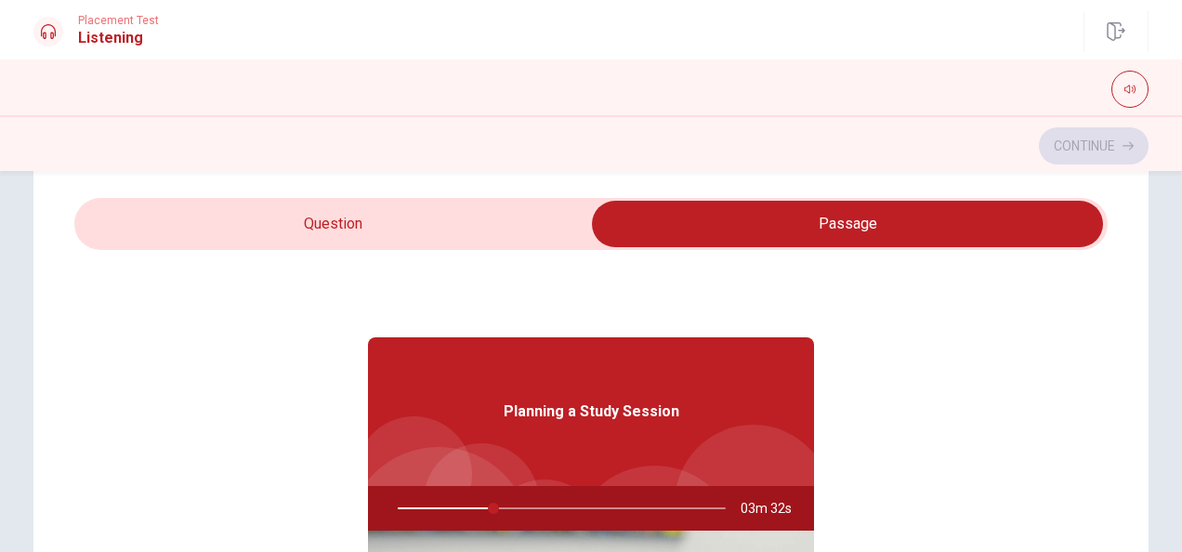
type input "30"
click at [489, 230] on input "checkbox" at bounding box center [847, 224] width 1550 height 46
checkbox input "false"
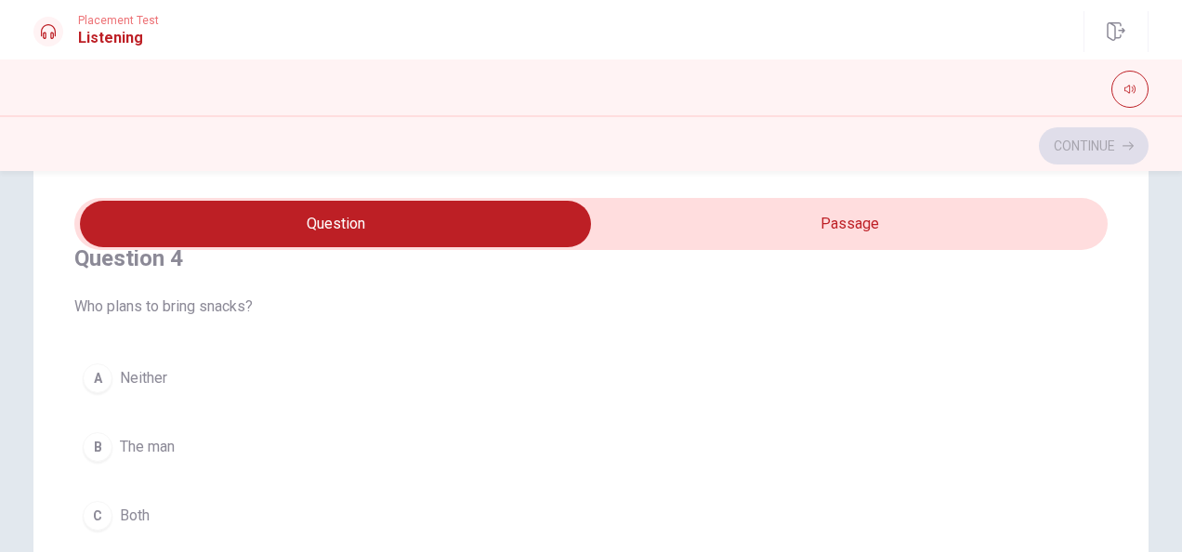
scroll to position [1349, 0]
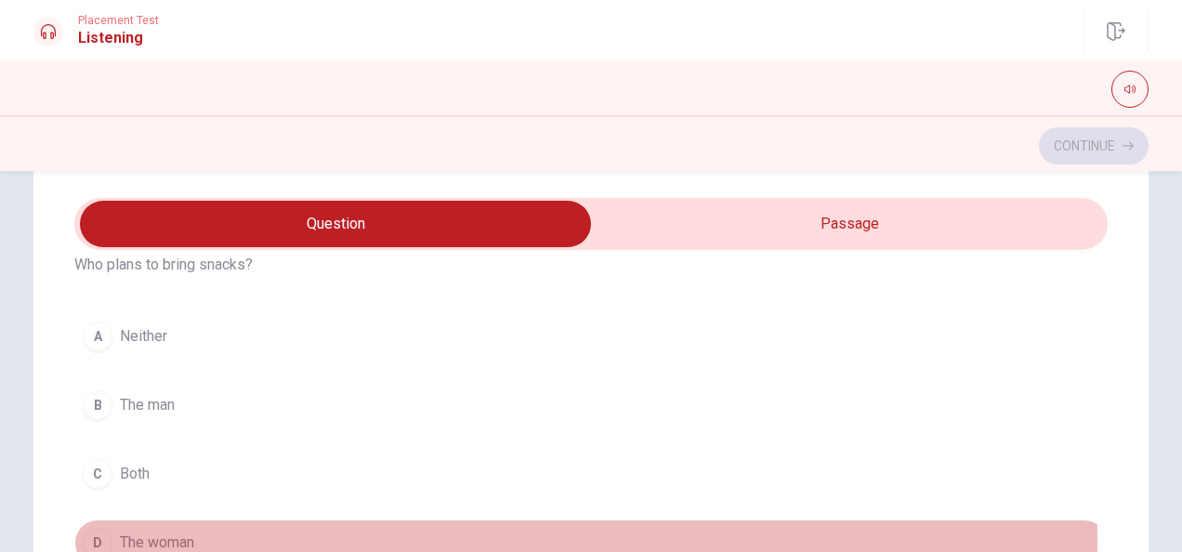
click at [94, 532] on div "D" at bounding box center [98, 543] width 30 height 30
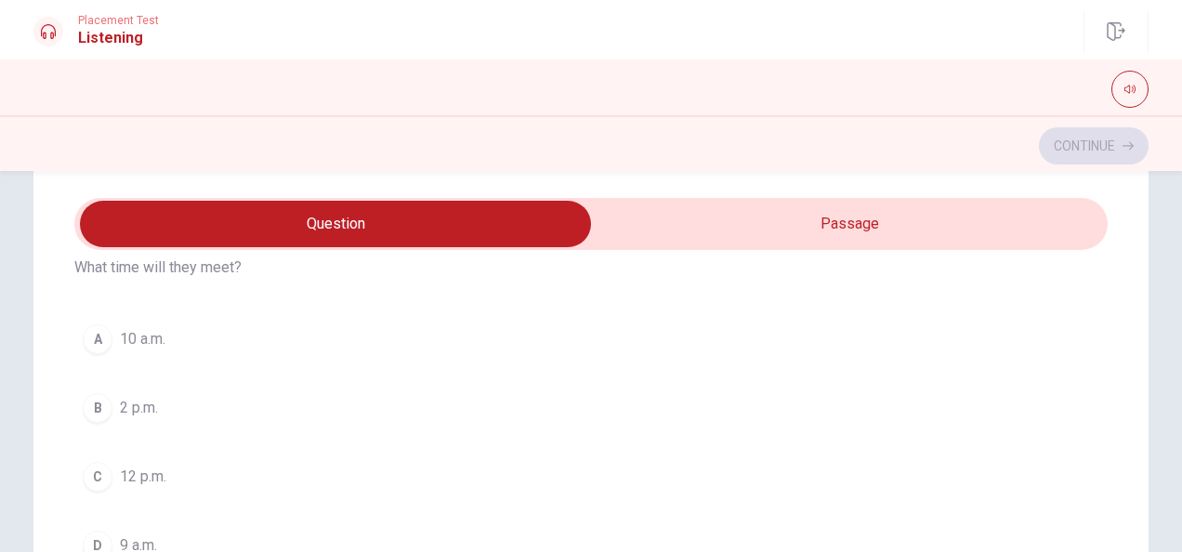
scroll to position [916, 0]
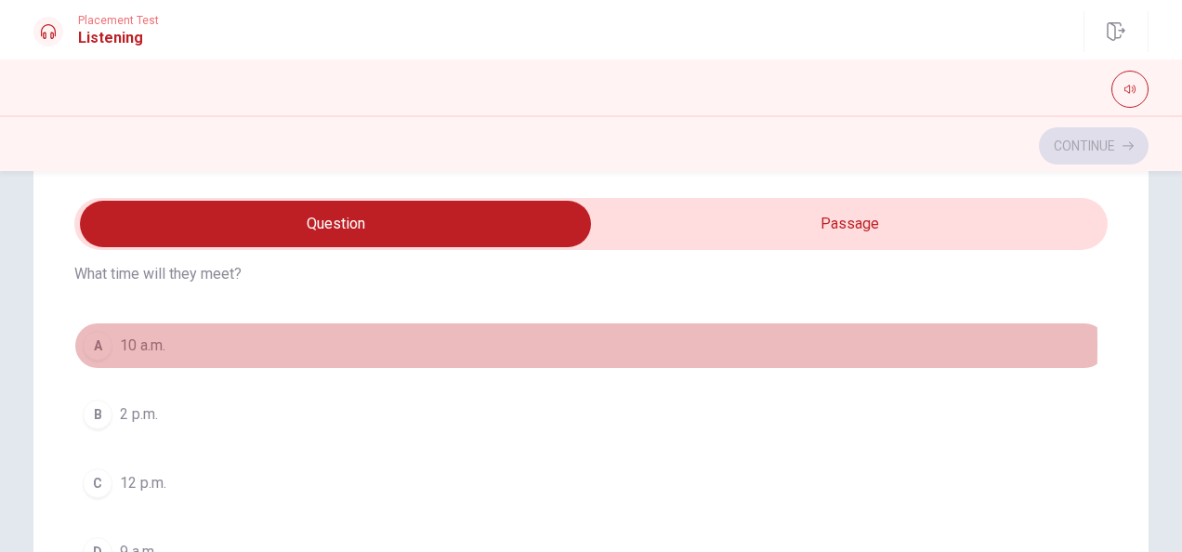
click at [95, 339] on div "A" at bounding box center [98, 346] width 30 height 30
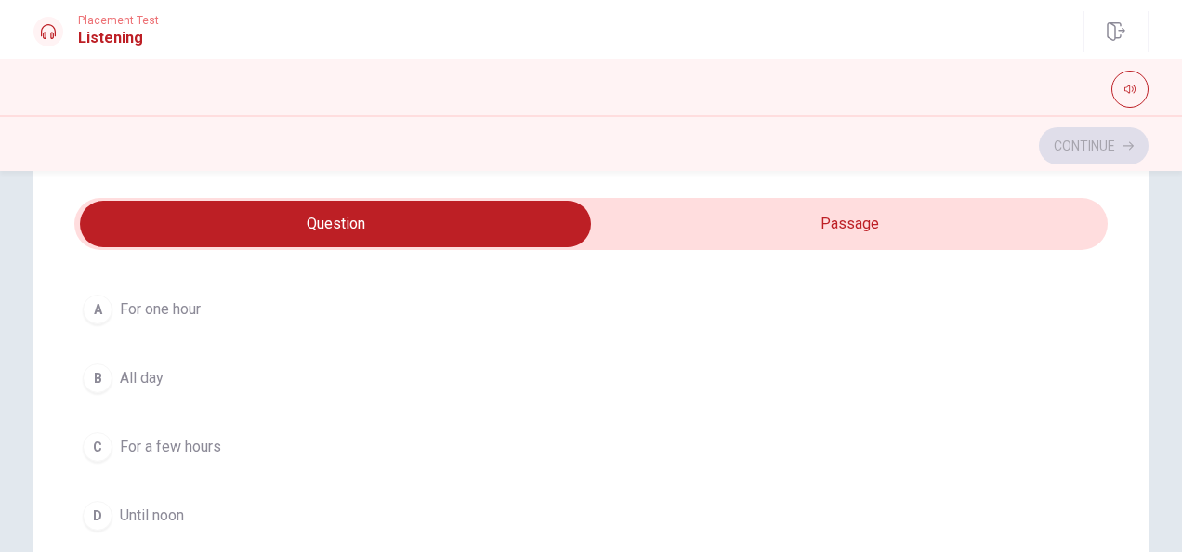
scroll to position [534, 0]
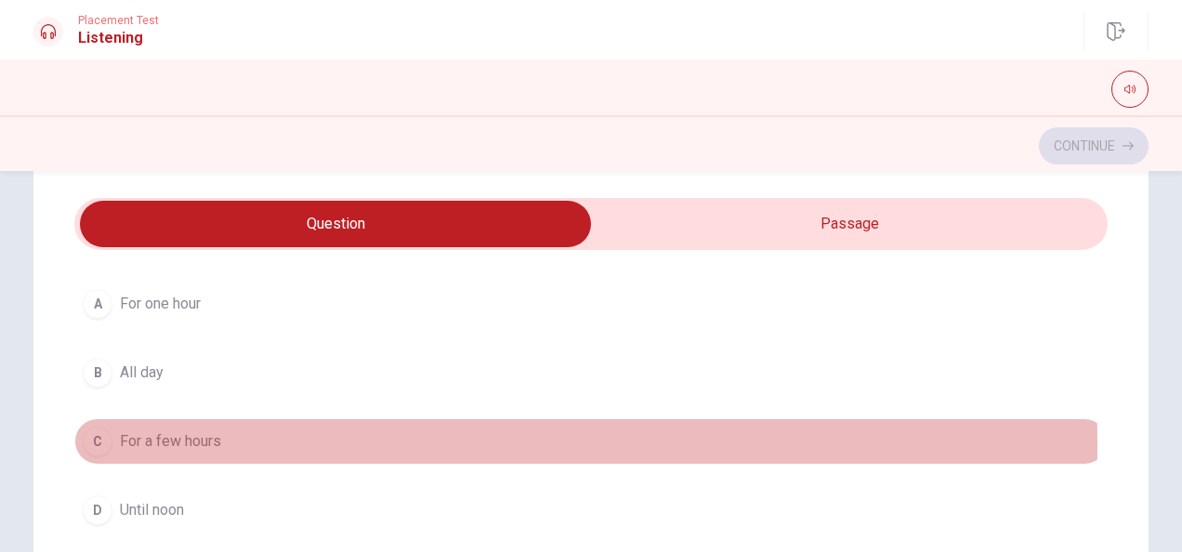
click at [85, 440] on div "C" at bounding box center [98, 442] width 30 height 30
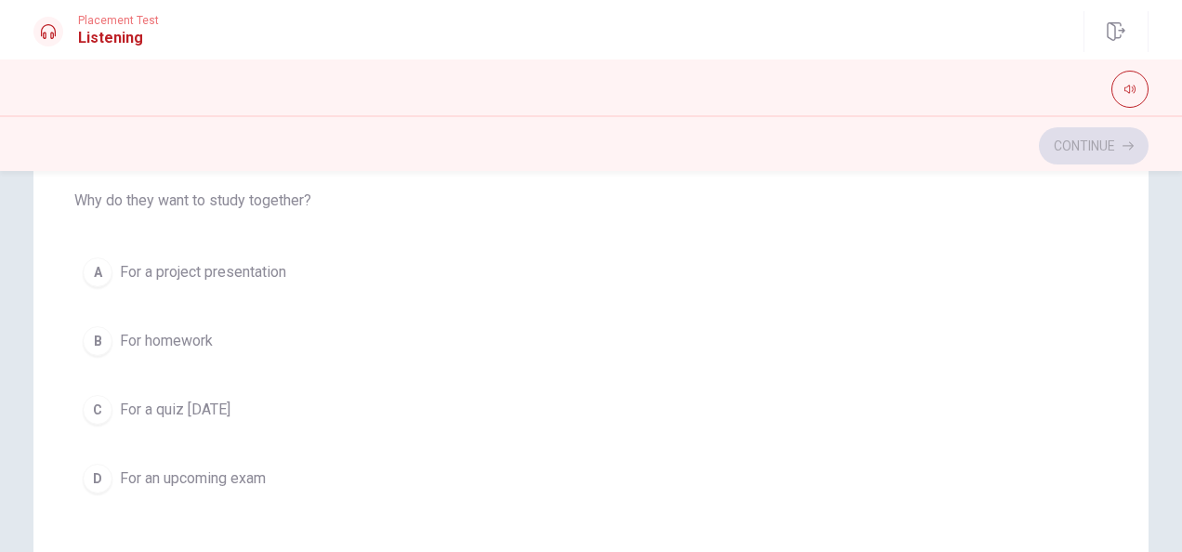
scroll to position [393, 0]
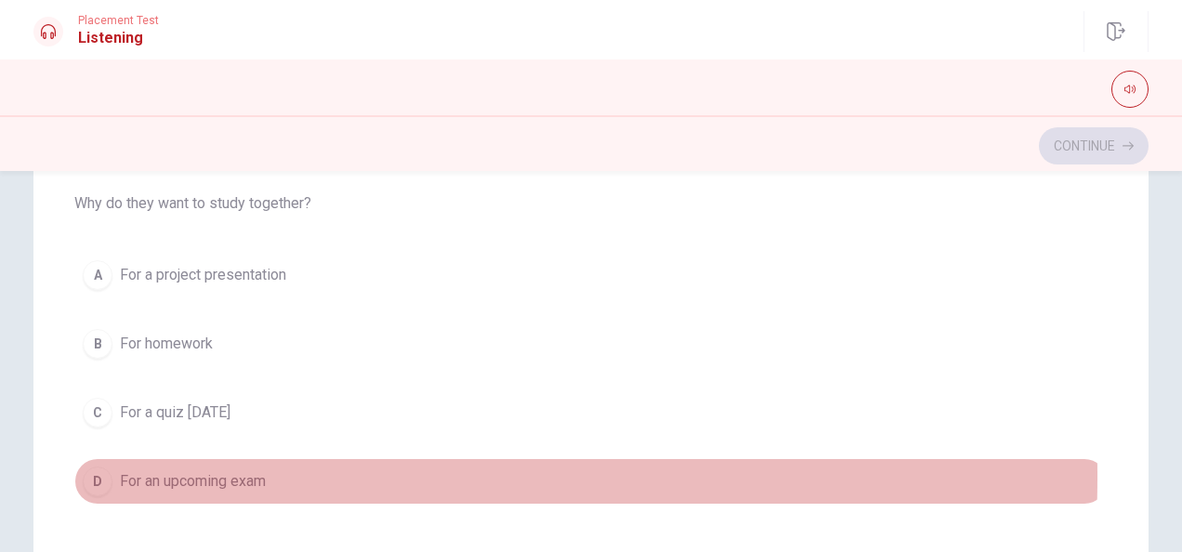
click at [95, 466] on div "D" at bounding box center [98, 481] width 30 height 30
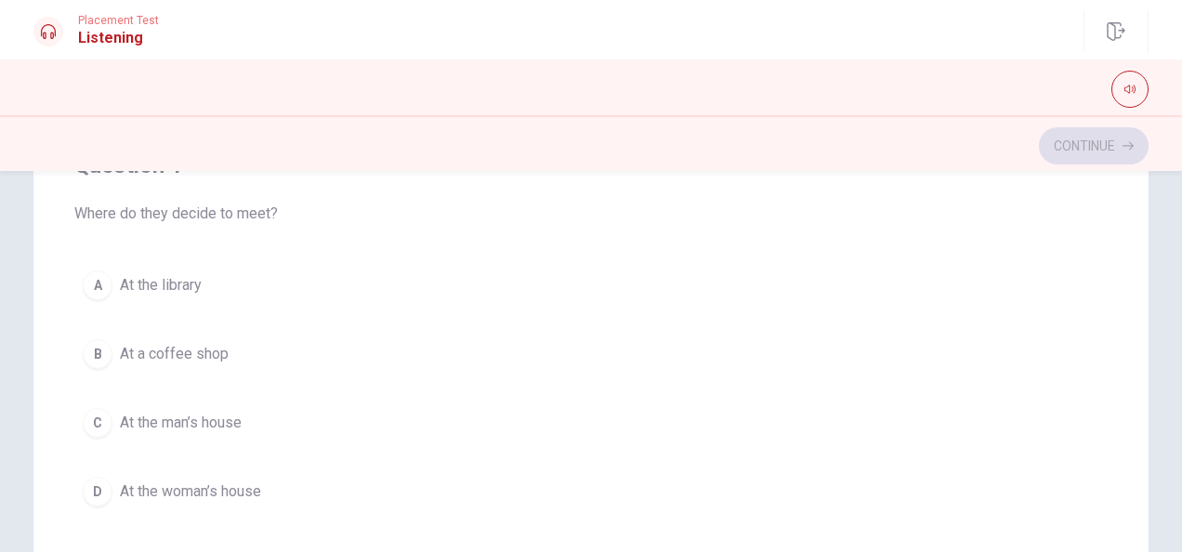
scroll to position [138, 0]
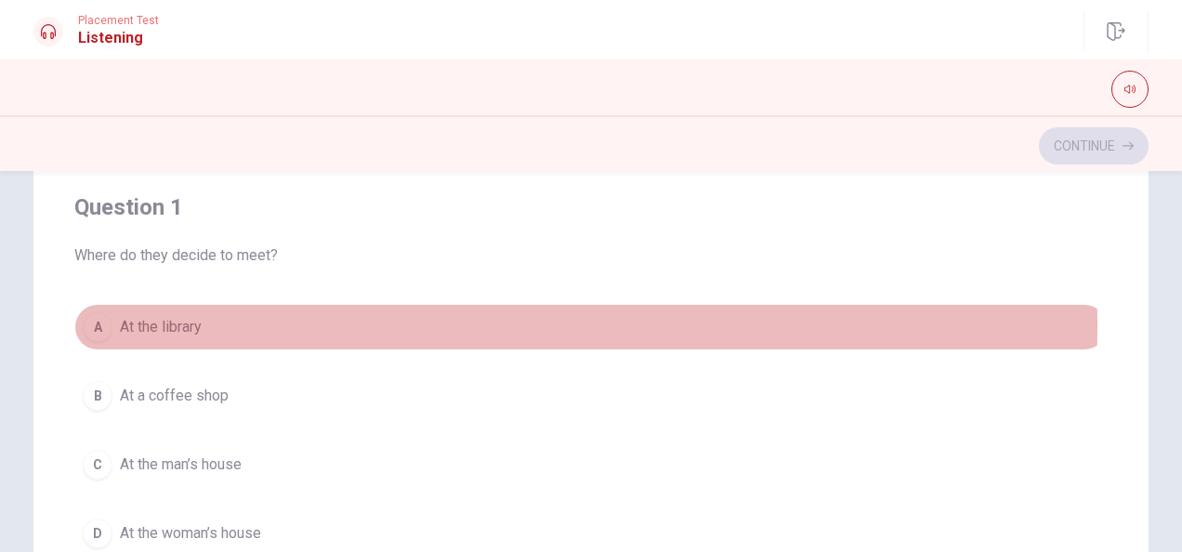
click at [91, 325] on div "A" at bounding box center [98, 327] width 30 height 30
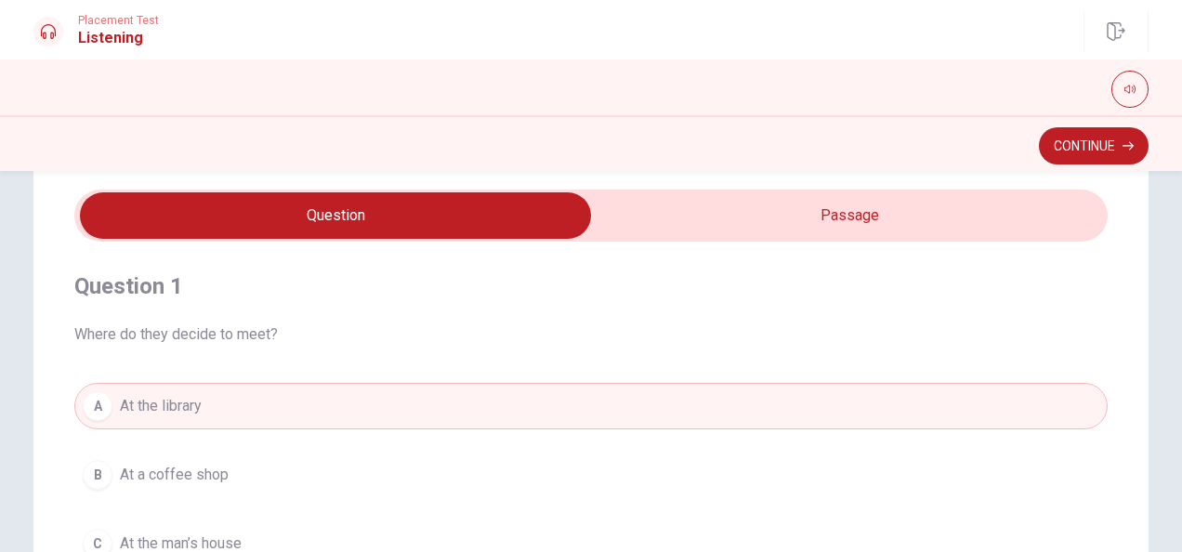
scroll to position [0, 0]
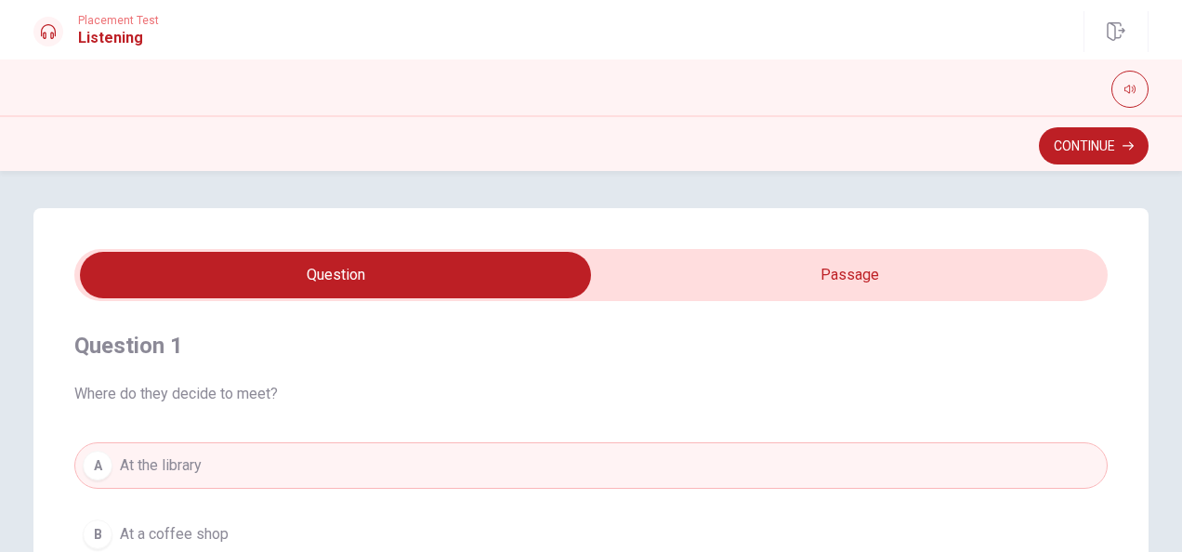
type input "53"
click at [860, 257] on input "checkbox" at bounding box center [335, 275] width 1550 height 46
checkbox input "true"
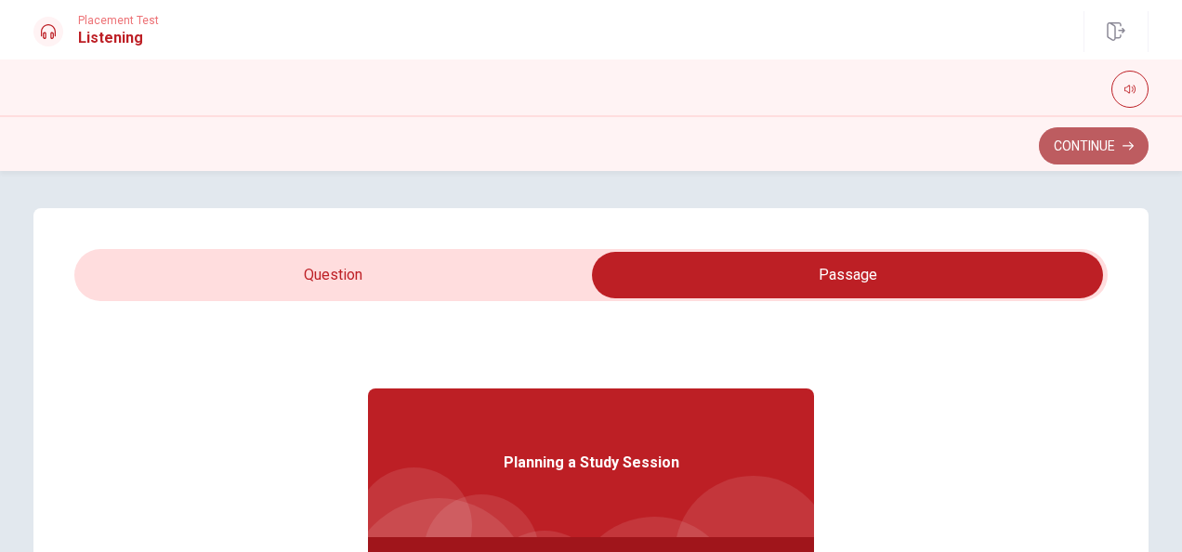
click at [1095, 138] on button "Continue" at bounding box center [1094, 145] width 110 height 37
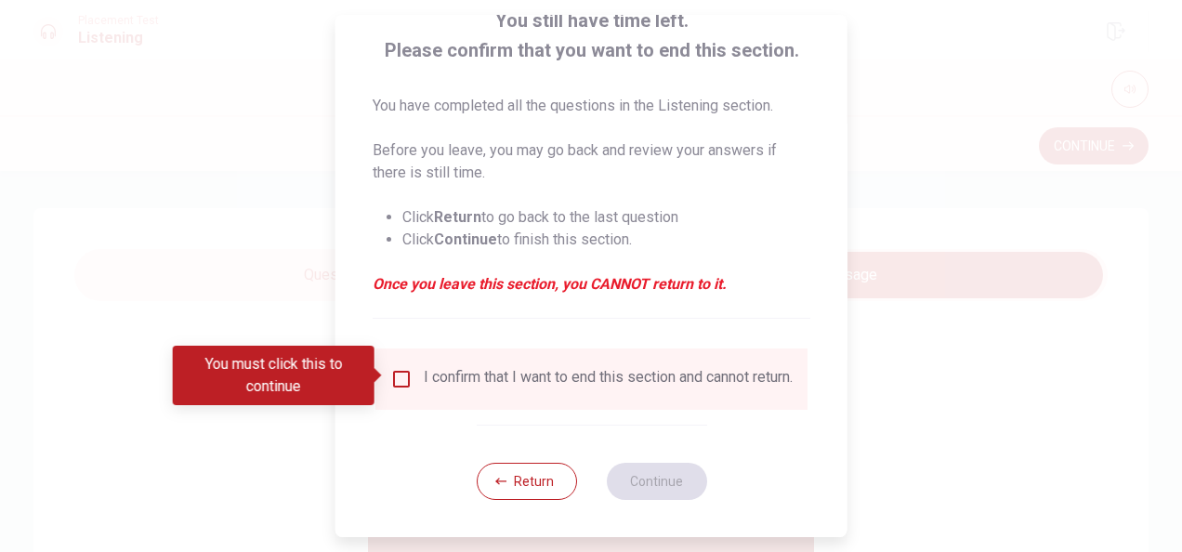
scroll to position [141, 0]
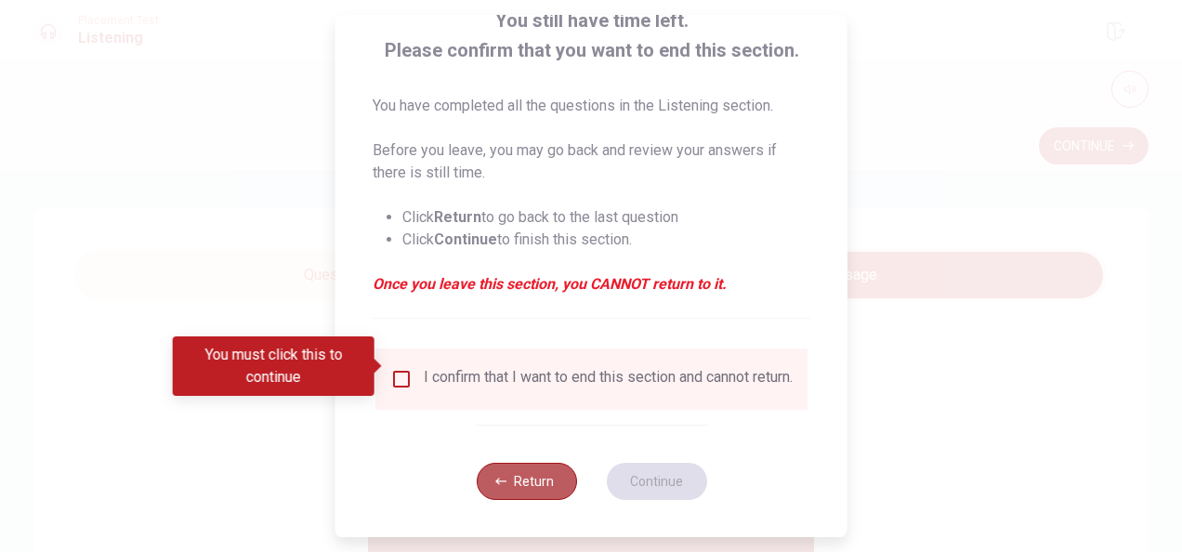
click at [513, 466] on button "Return" at bounding box center [526, 481] width 100 height 37
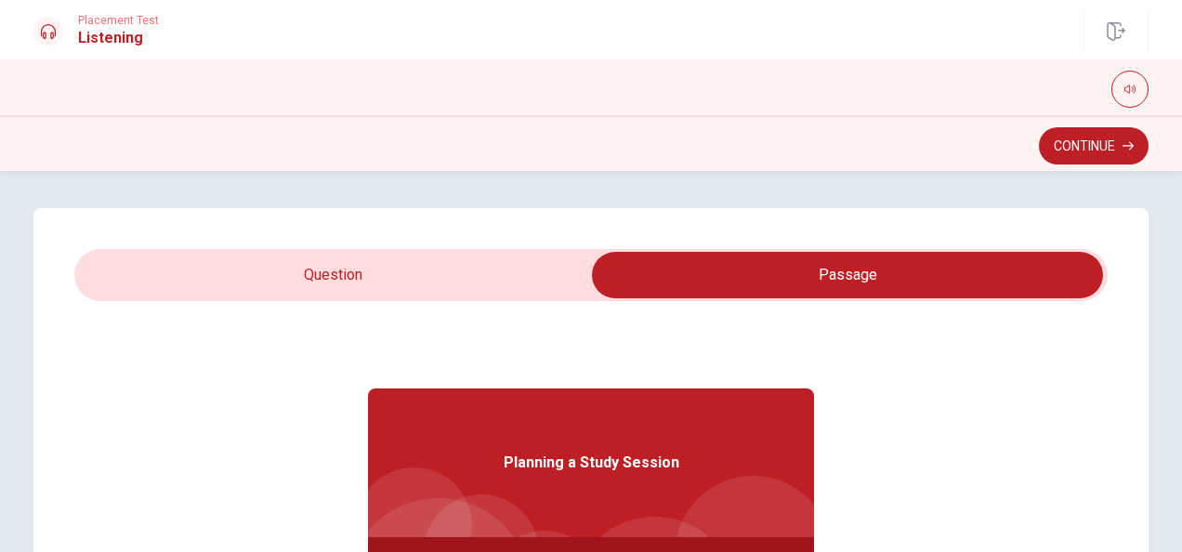
click at [388, 299] on span at bounding box center [590, 275] width 1033 height 52
type input "59"
click at [446, 274] on input "checkbox" at bounding box center [847, 275] width 1550 height 46
checkbox input "false"
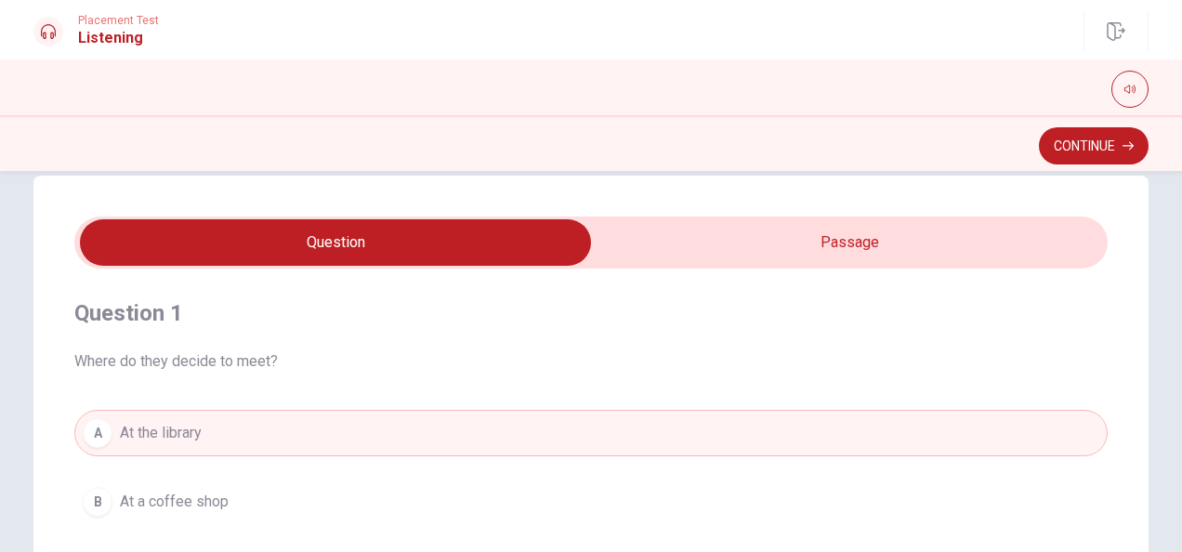
scroll to position [0, 0]
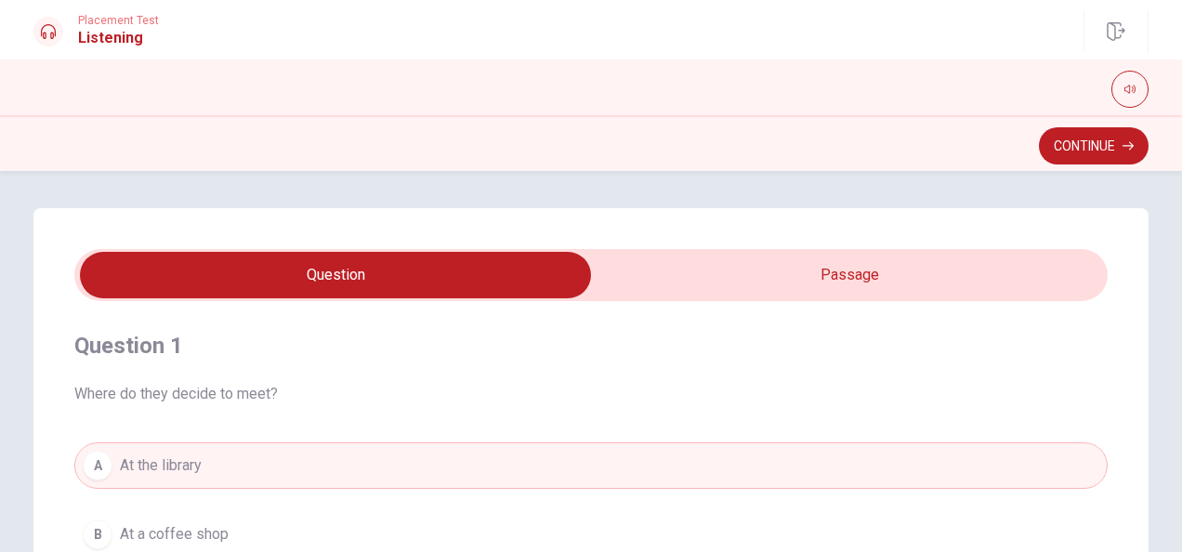
type input "67"
click at [821, 296] on input "checkbox" at bounding box center [335, 275] width 1550 height 46
checkbox input "true"
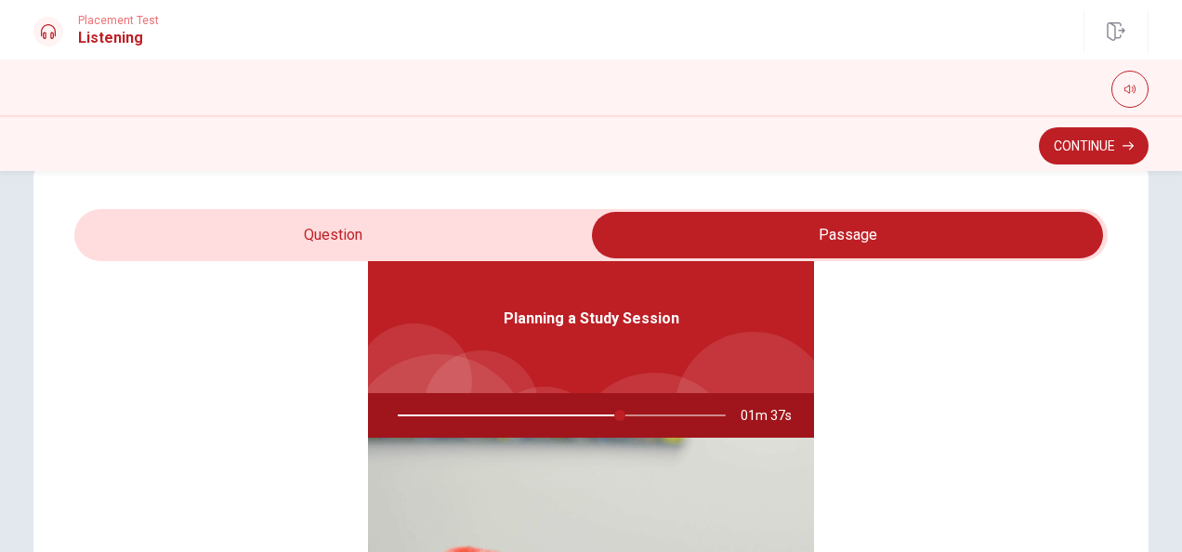
scroll to position [41, 0]
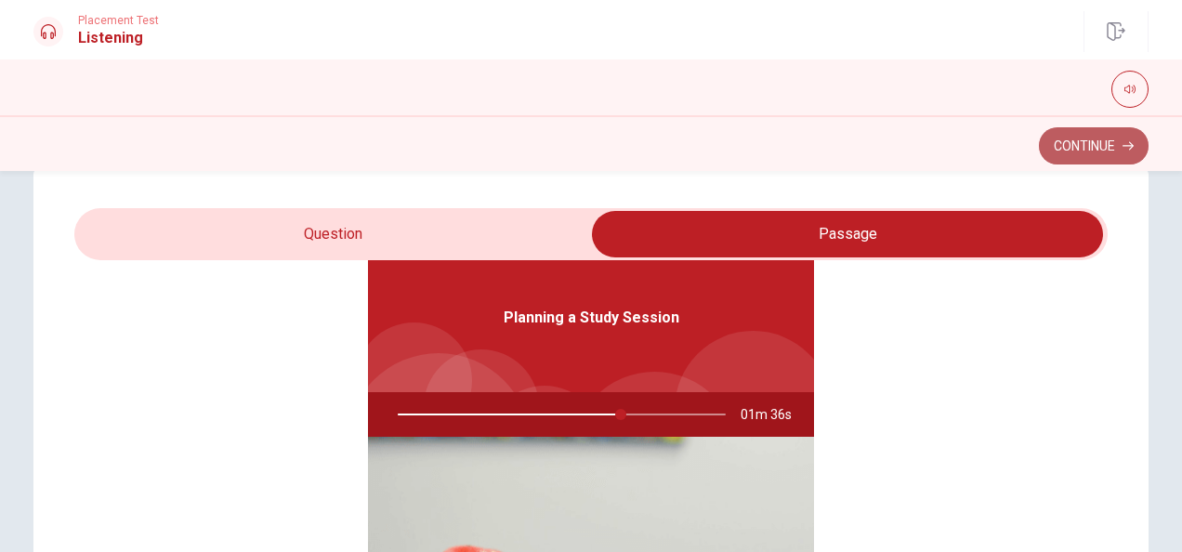
click at [1091, 151] on button "Continue" at bounding box center [1094, 145] width 110 height 37
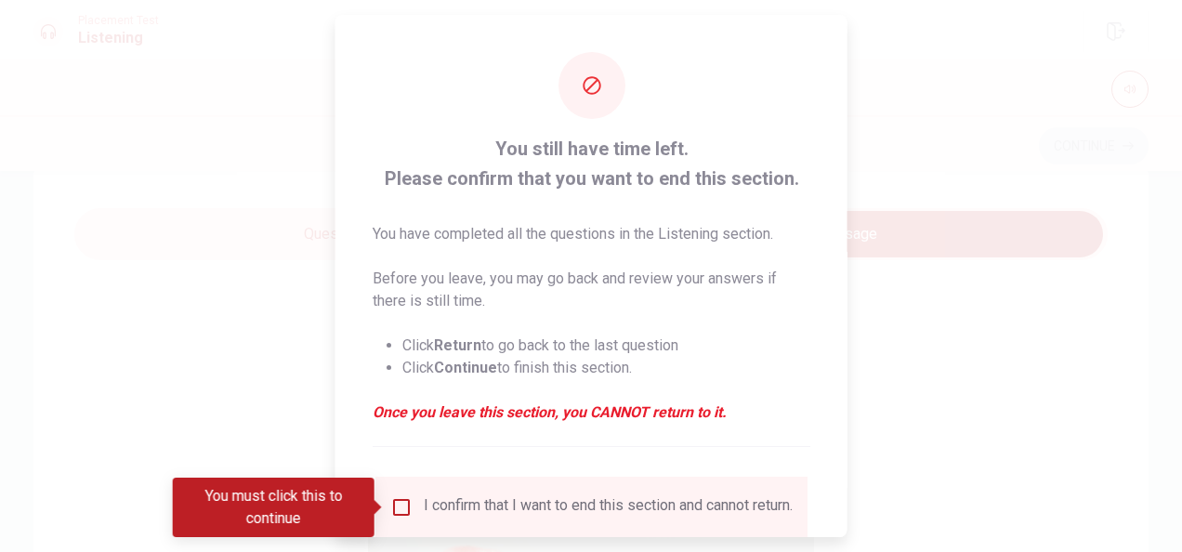
scroll to position [105, 0]
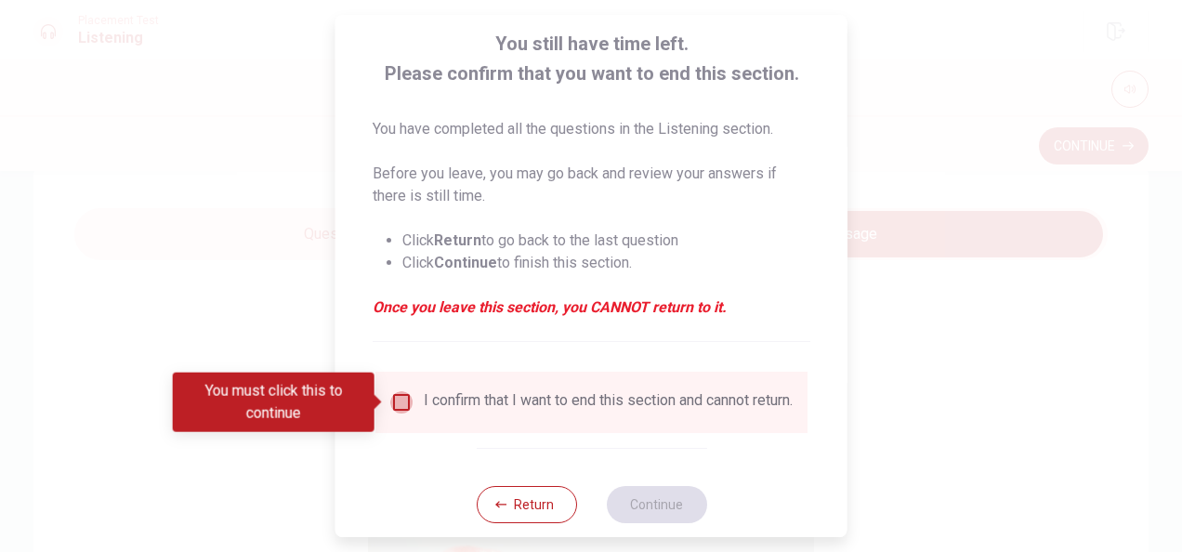
click at [399, 399] on input "You must click this to continue" at bounding box center [401, 402] width 22 height 22
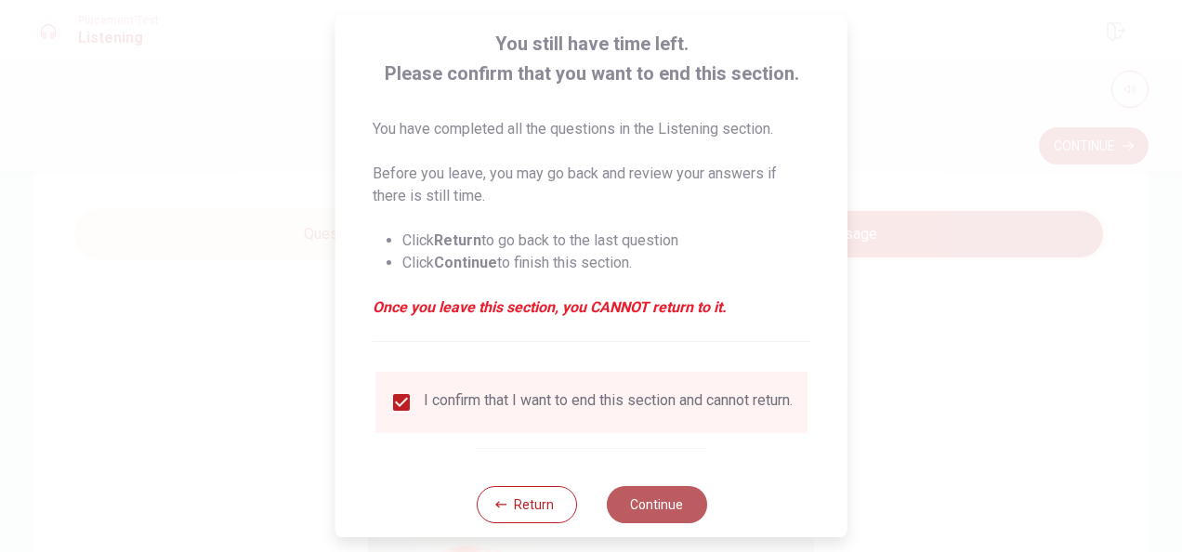
click at [635, 510] on button "Continue" at bounding box center [656, 504] width 100 height 37
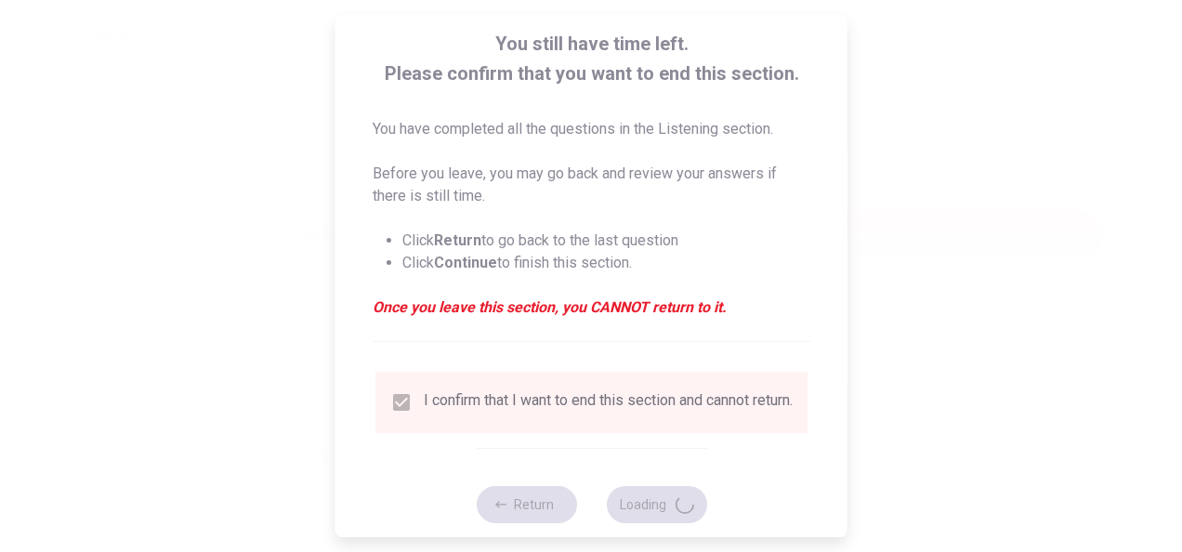
type input "70"
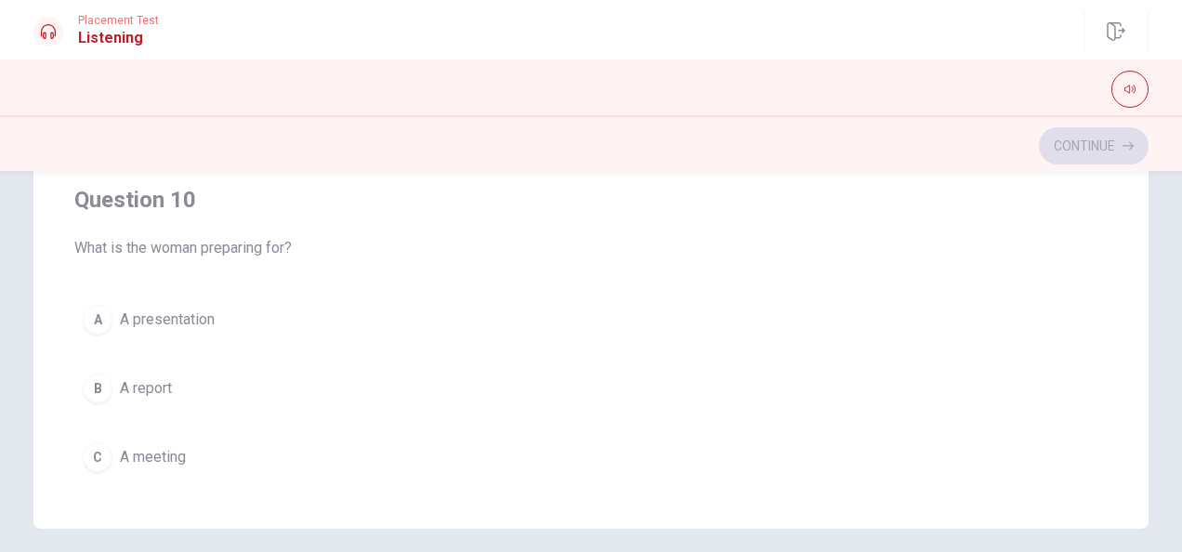
scroll to position [1412, 0]
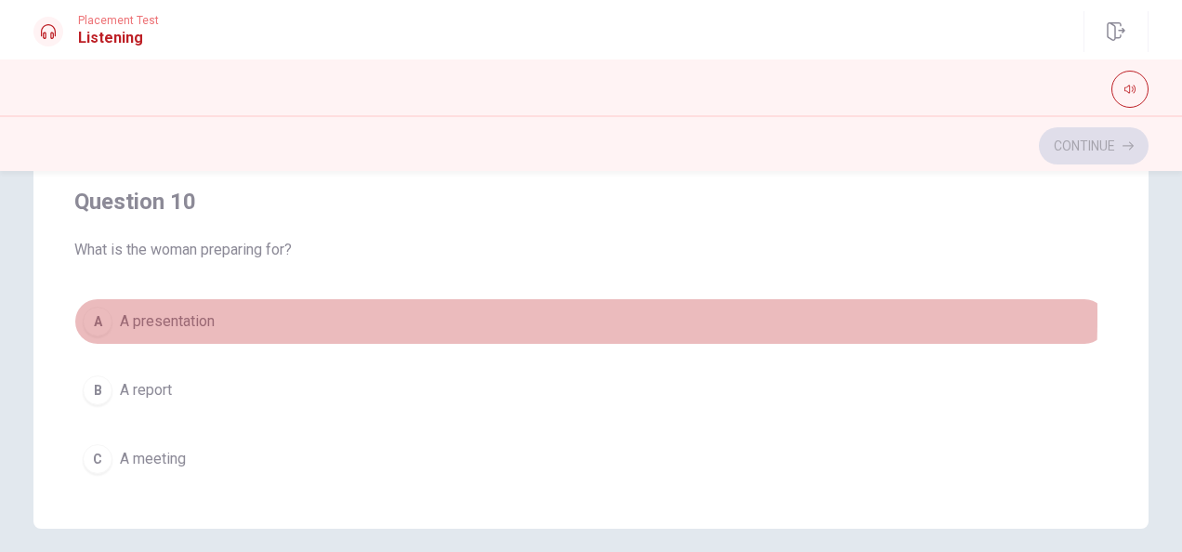
click at [95, 307] on div "A" at bounding box center [98, 322] width 30 height 30
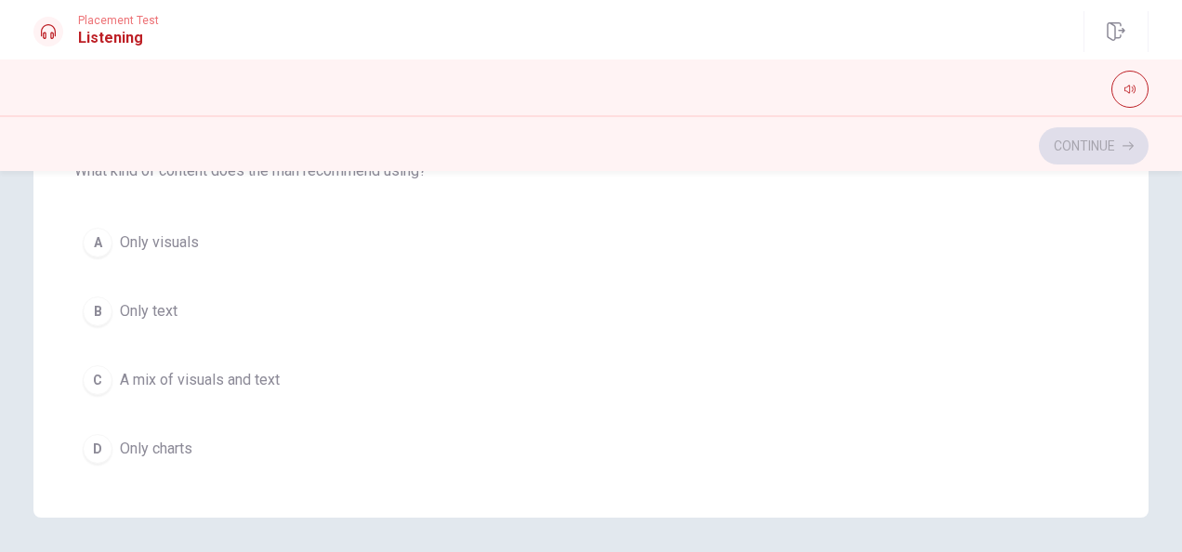
scroll to position [1065, 0]
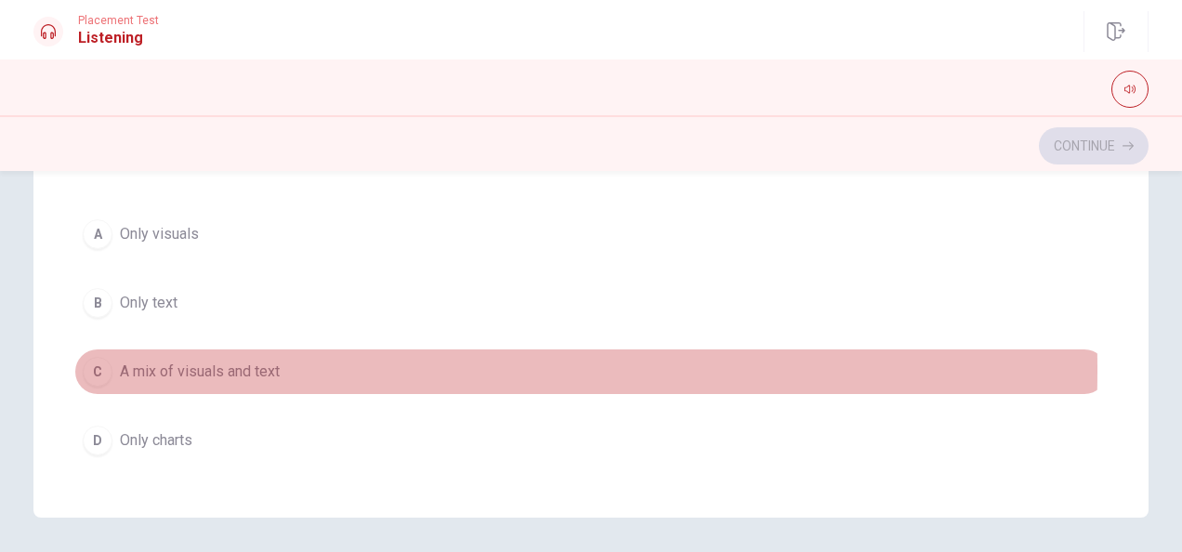
click at [95, 361] on div "C" at bounding box center [98, 372] width 30 height 30
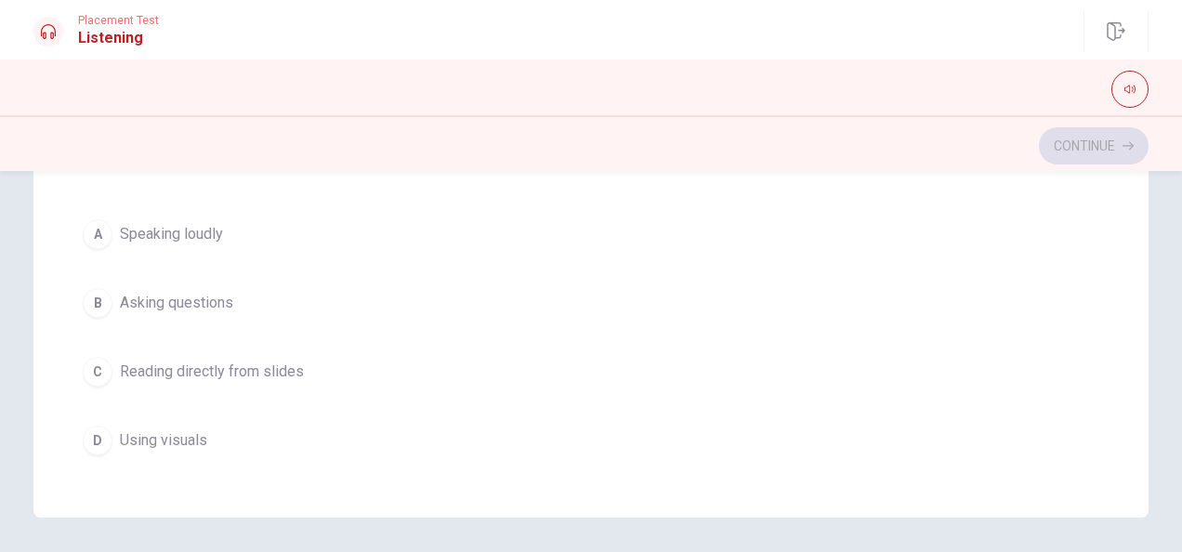
scroll to position [643, 0]
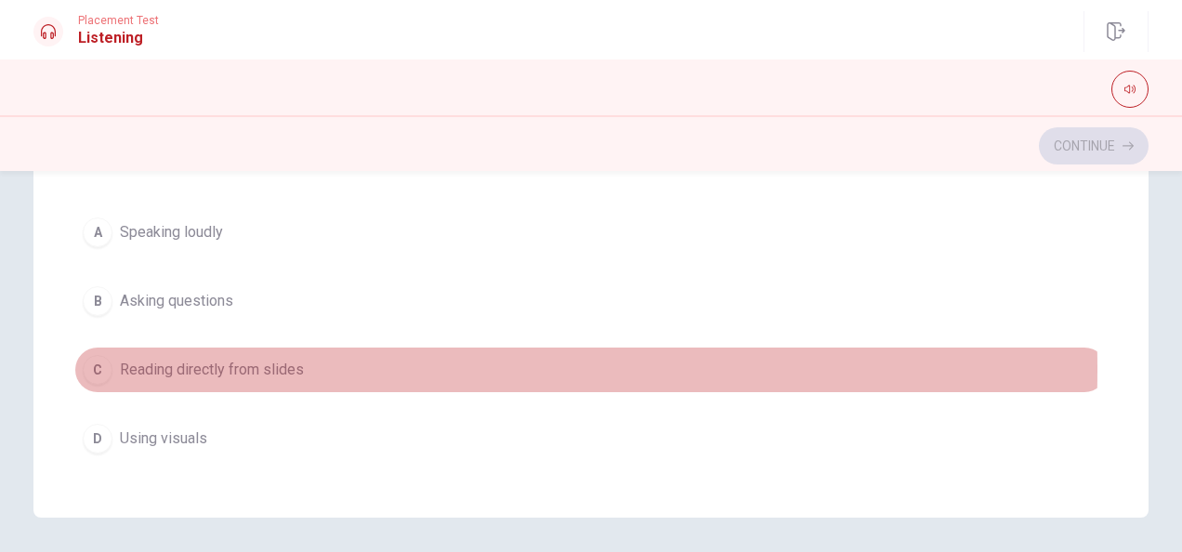
click at [94, 362] on div "C" at bounding box center [98, 370] width 30 height 30
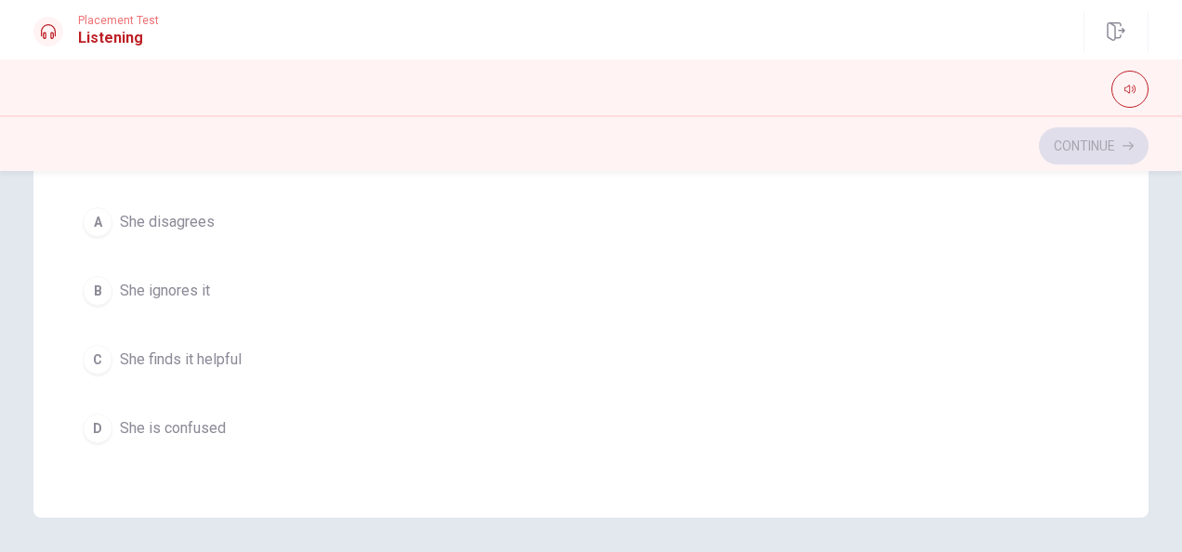
scroll to position [230, 0]
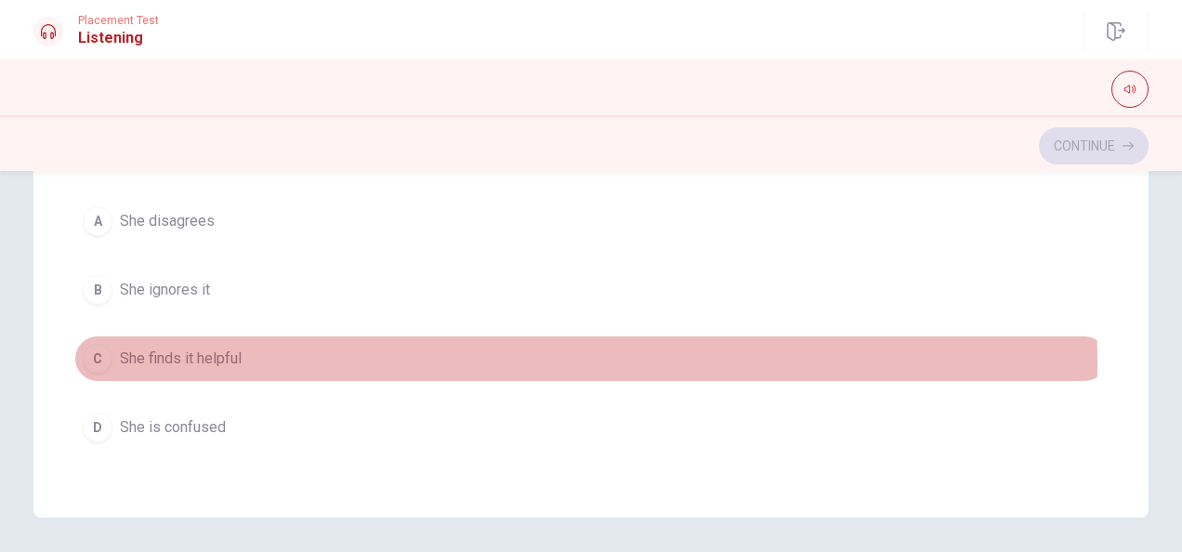
click at [93, 360] on div "C" at bounding box center [98, 359] width 30 height 30
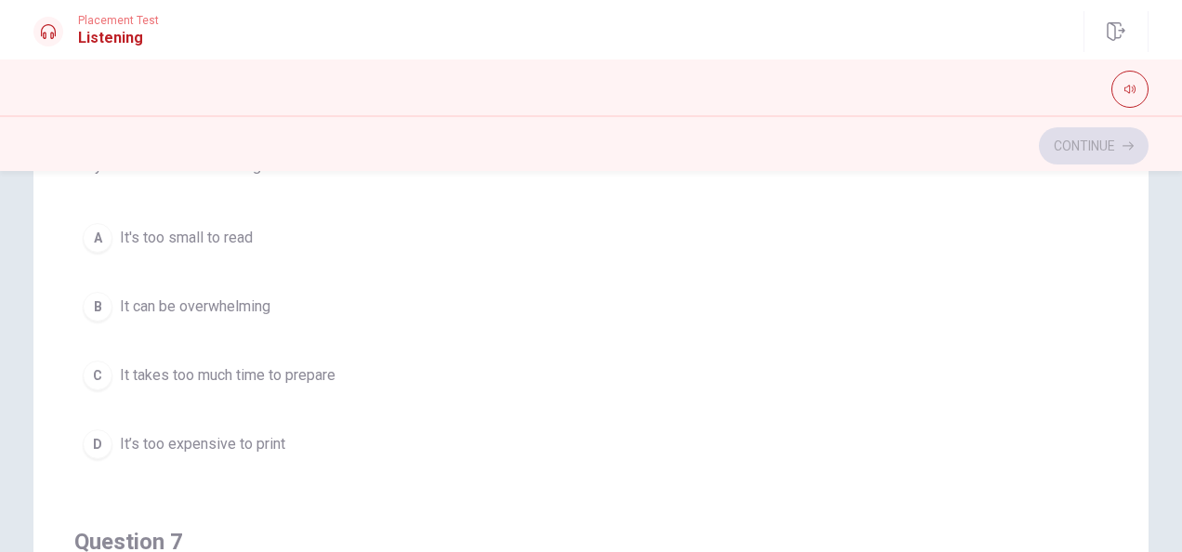
scroll to position [69, 0]
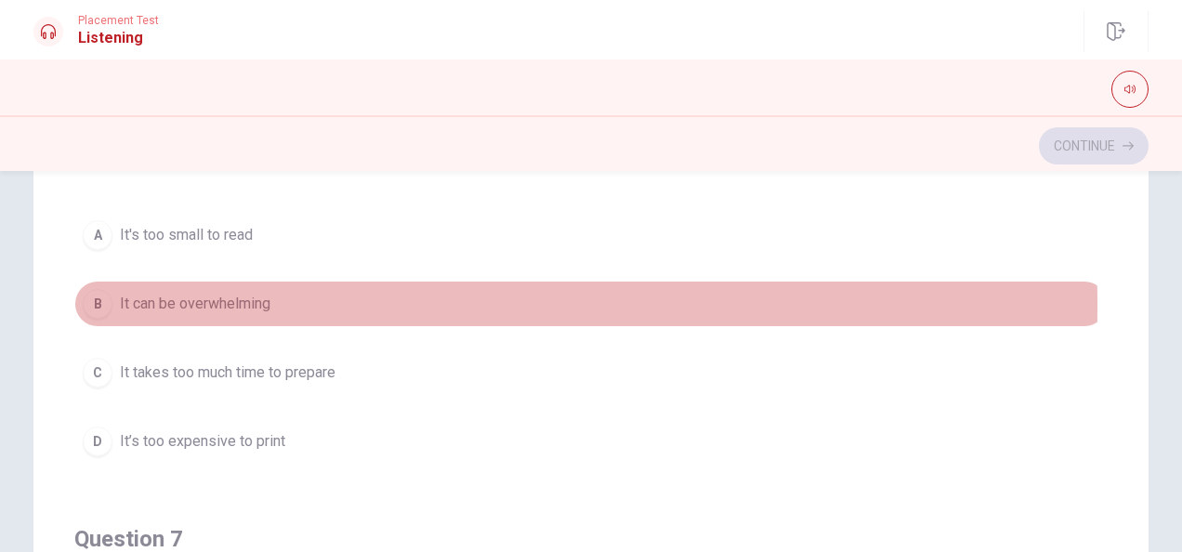
click at [95, 305] on div "B" at bounding box center [98, 304] width 30 height 30
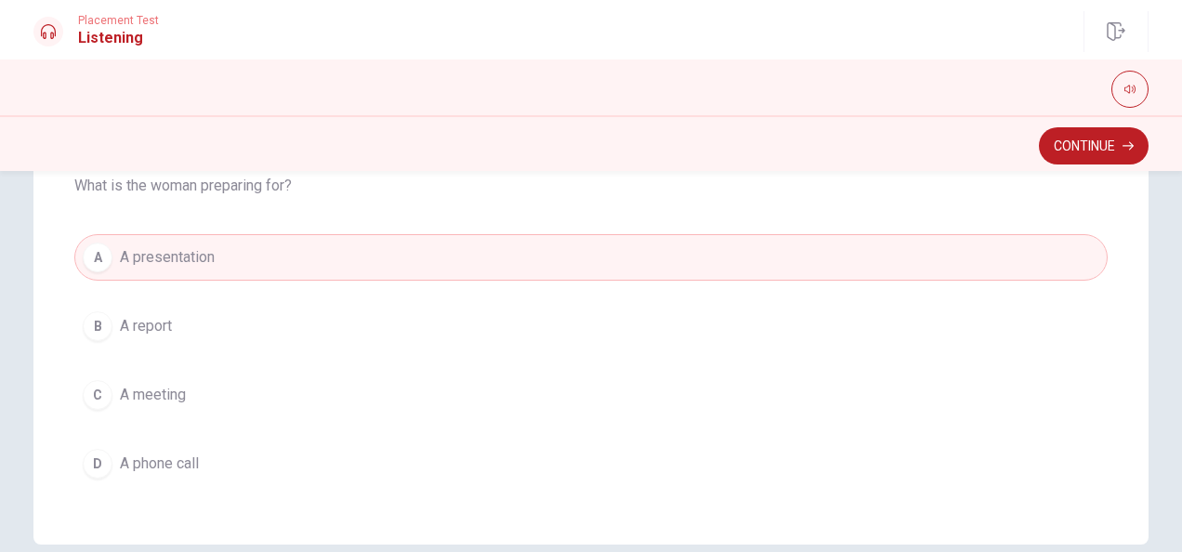
scroll to position [412, 0]
click at [1098, 154] on button "Continue" at bounding box center [1094, 145] width 110 height 37
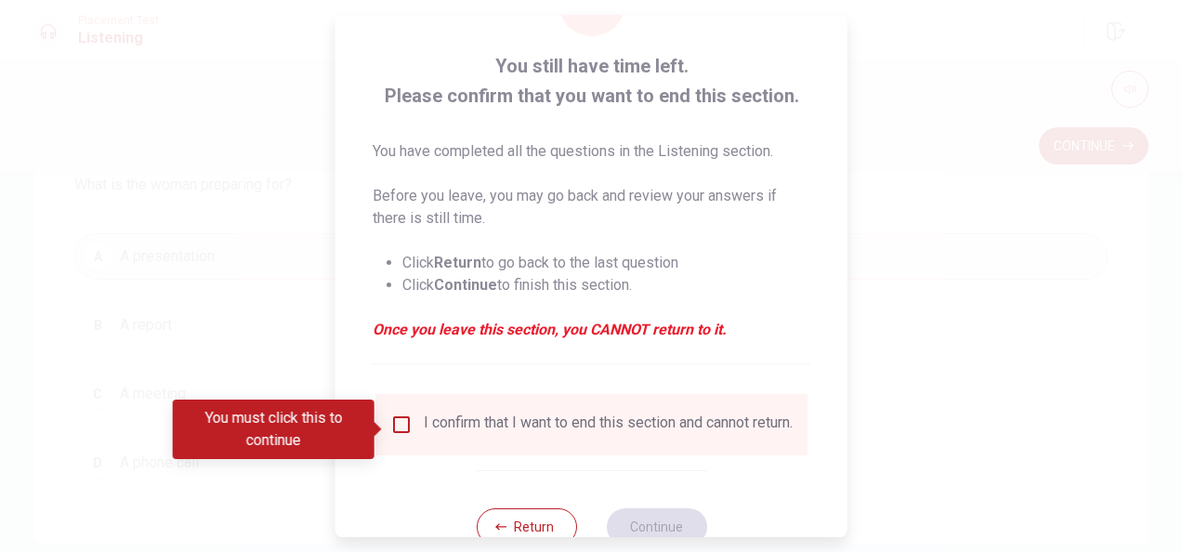
scroll to position [84, 0]
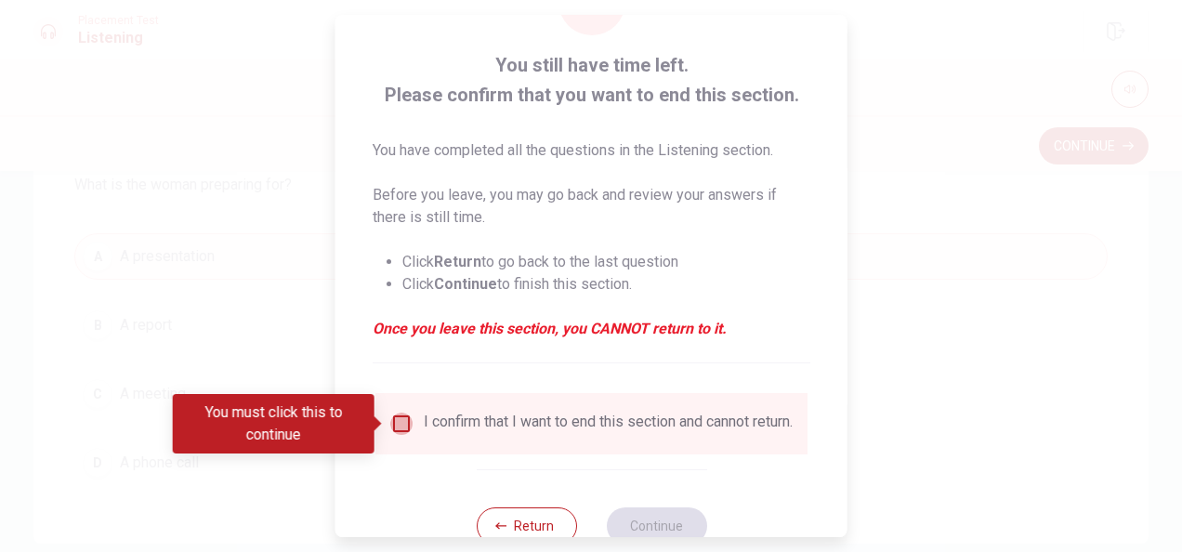
click at [397, 426] on input "You must click this to continue" at bounding box center [401, 424] width 22 height 22
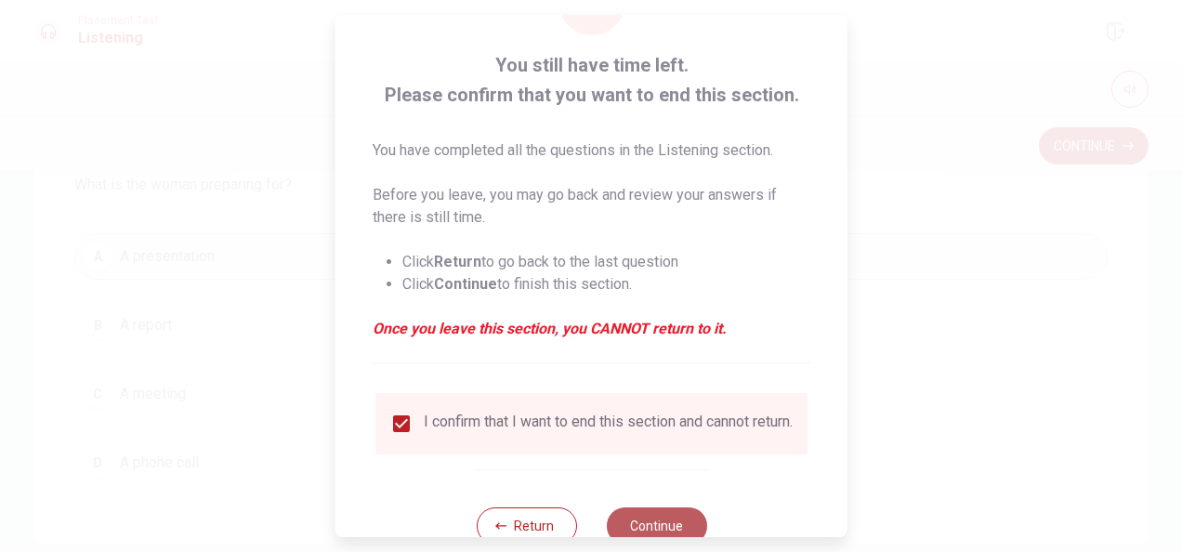
click at [642, 530] on button "Continue" at bounding box center [656, 525] width 100 height 37
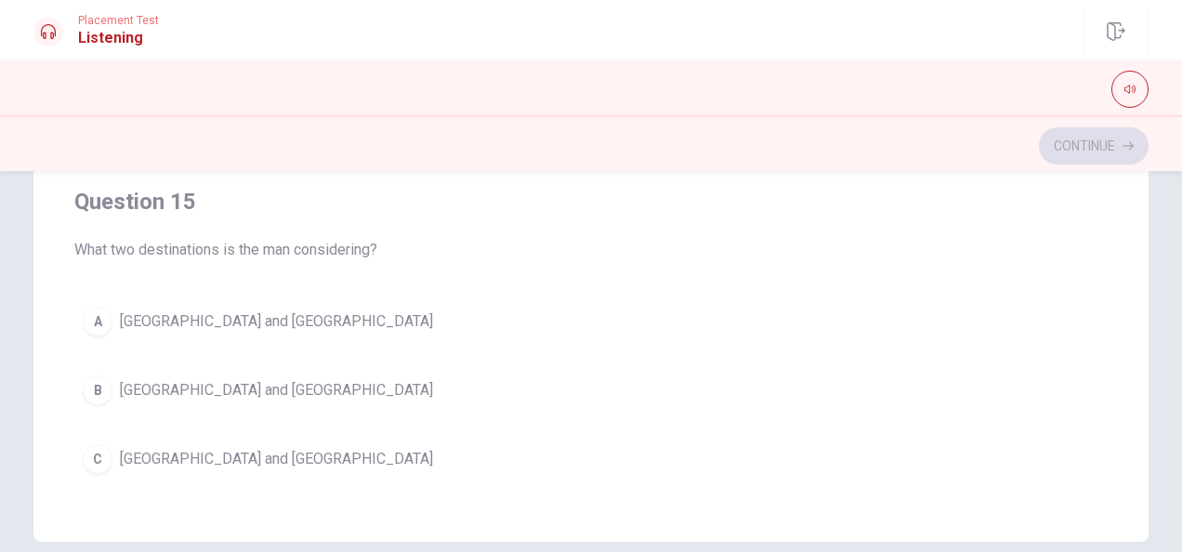
scroll to position [1424, 0]
click at [97, 309] on div "A" at bounding box center [98, 324] width 30 height 30
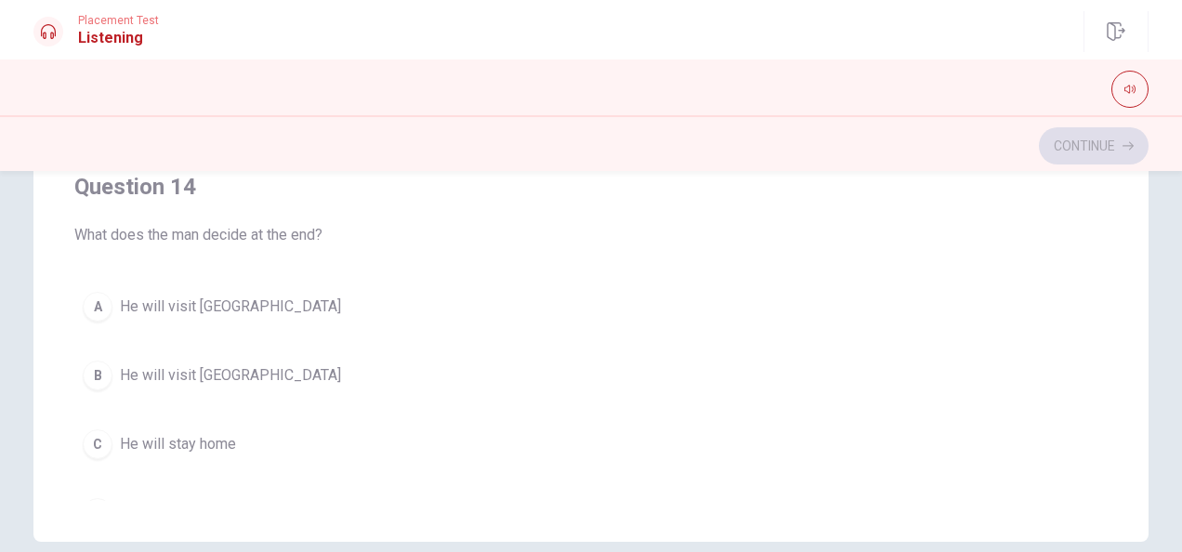
scroll to position [1037, 0]
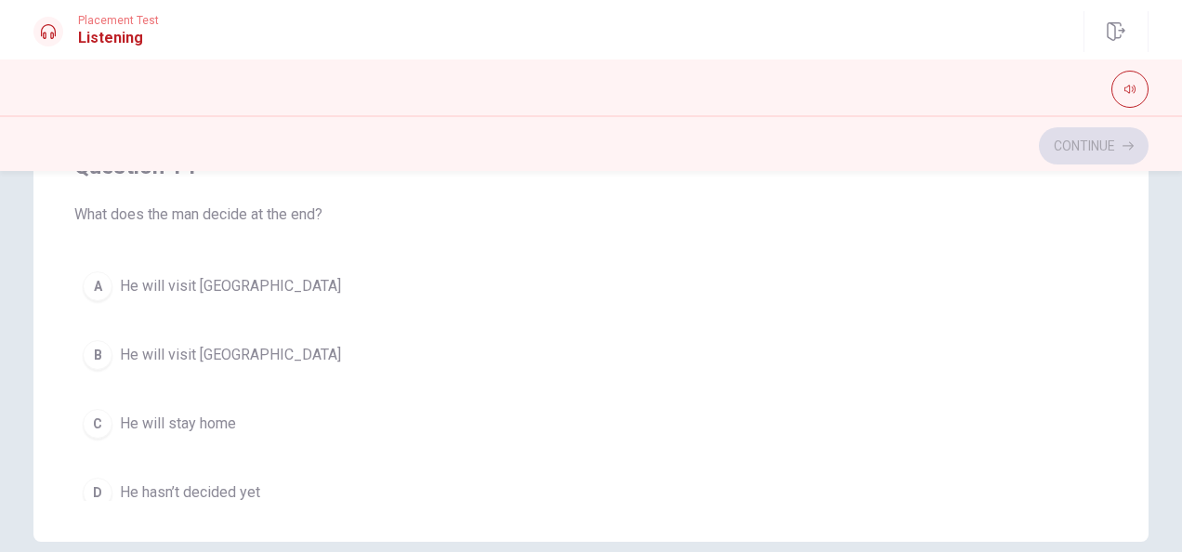
click at [89, 348] on div "B" at bounding box center [98, 355] width 30 height 30
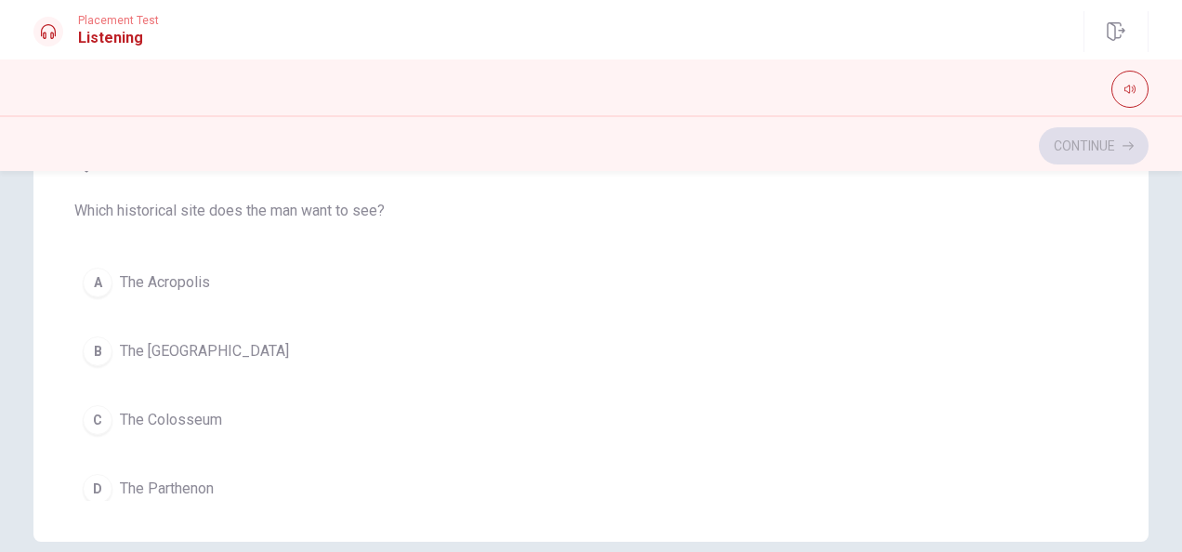
scroll to position [617, 0]
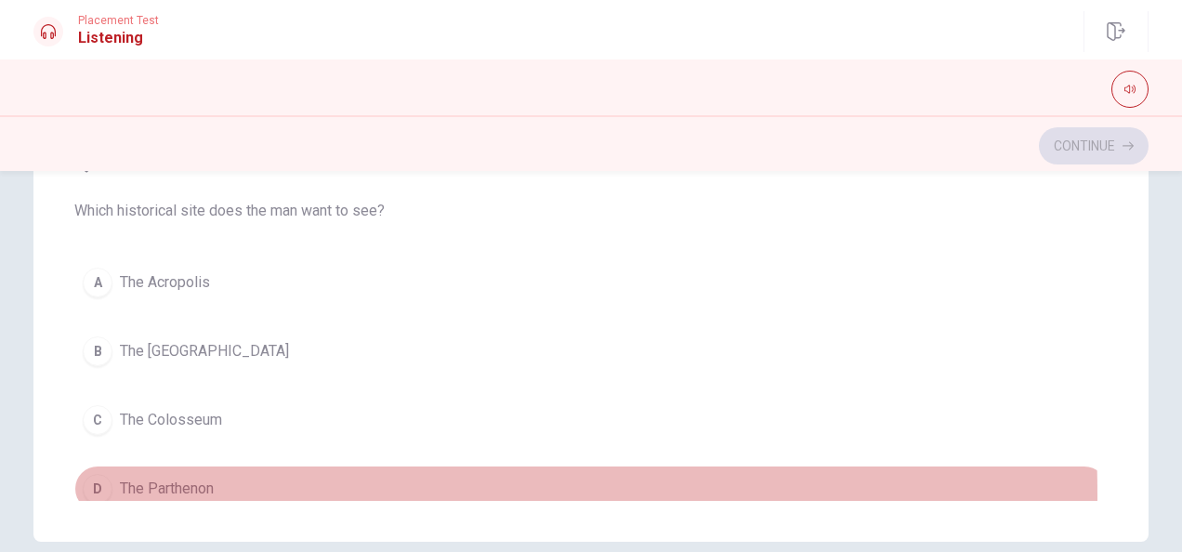
click at [85, 487] on div "D" at bounding box center [98, 489] width 30 height 30
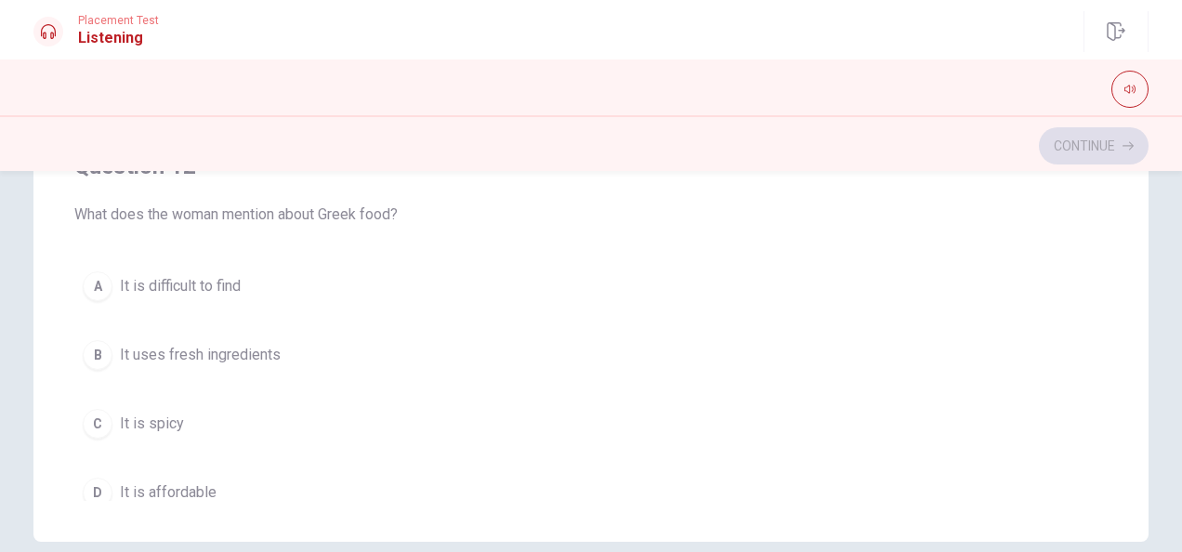
scroll to position [188, 0]
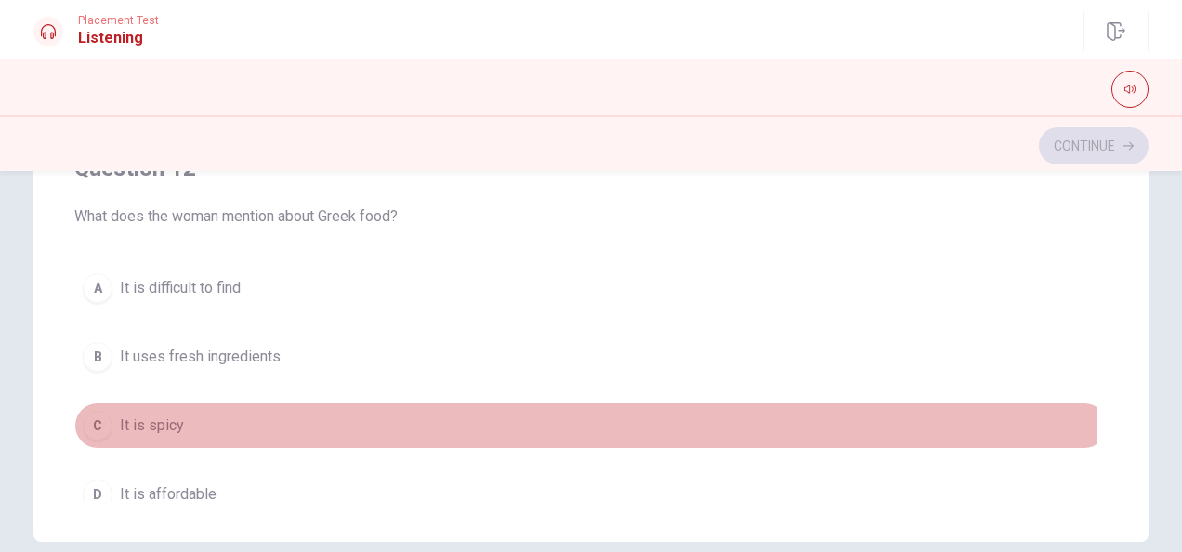
click at [99, 419] on div "C" at bounding box center [98, 426] width 30 height 30
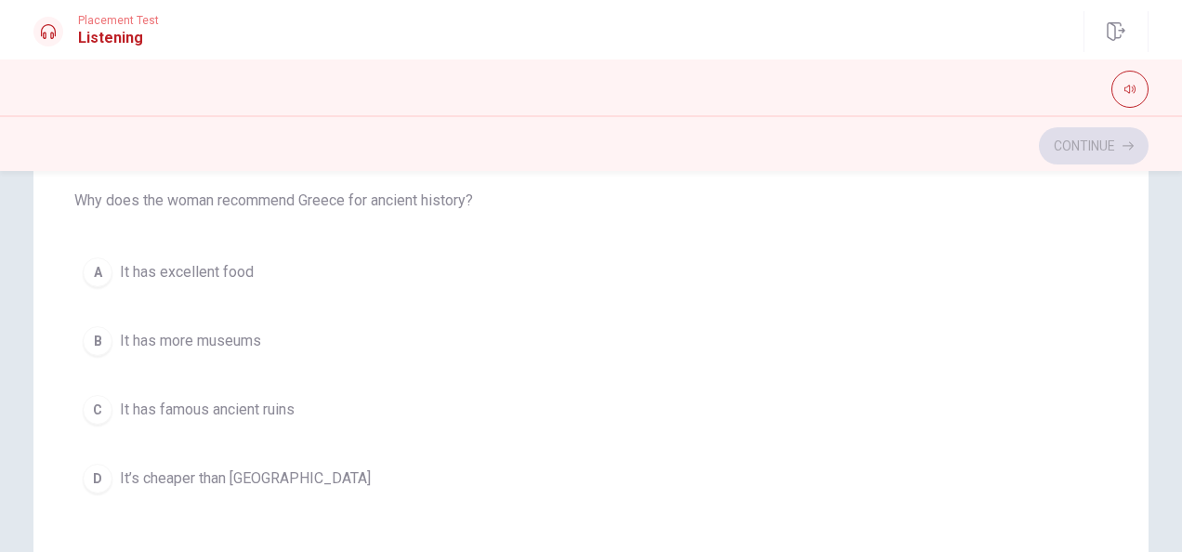
scroll to position [52, 0]
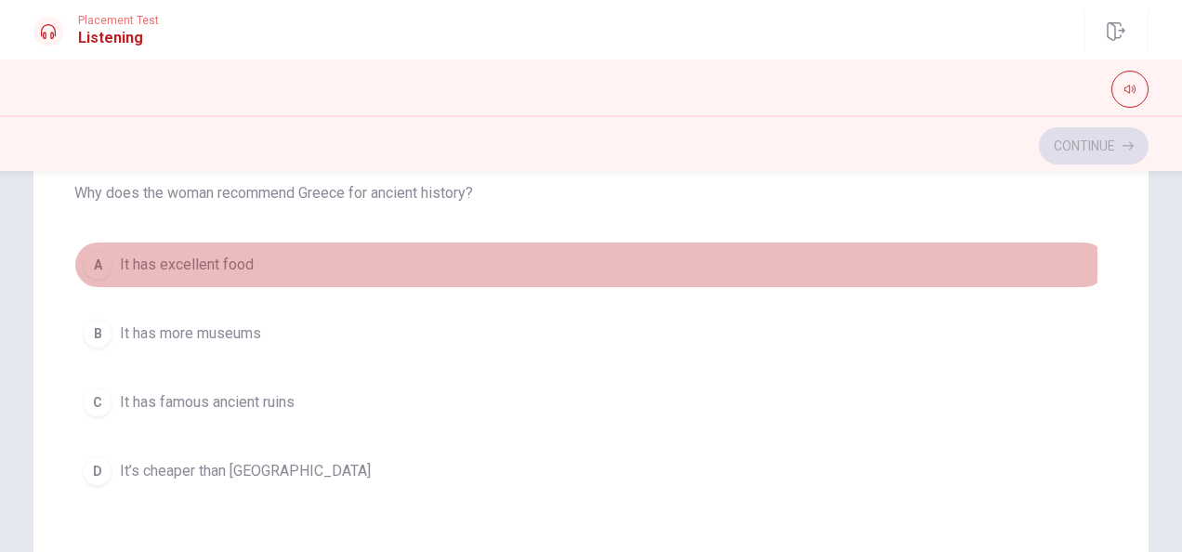
click at [100, 262] on div "A" at bounding box center [98, 265] width 30 height 30
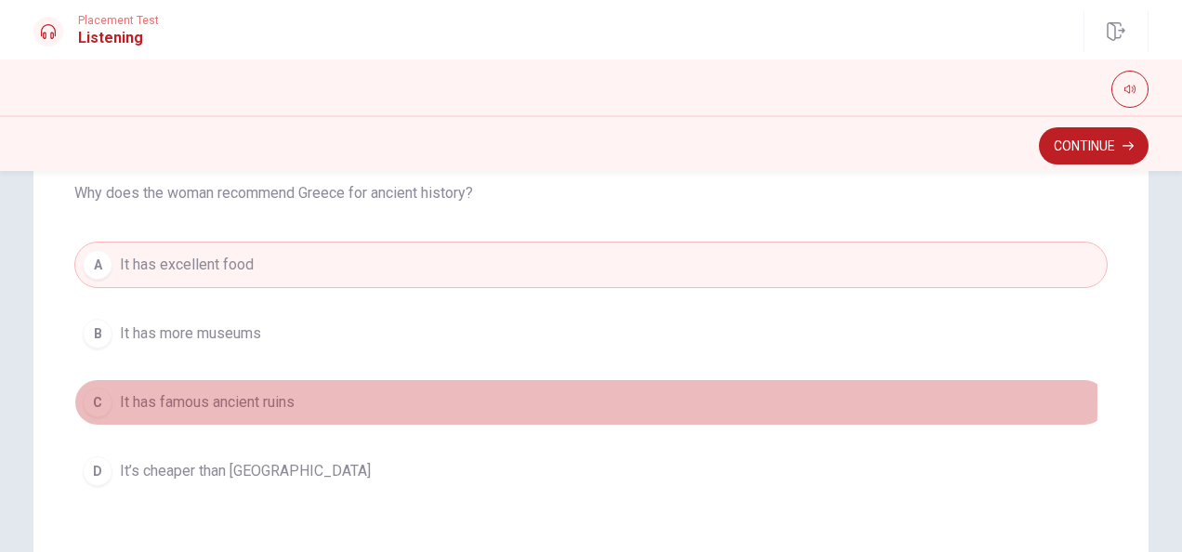
click at [102, 399] on div "C" at bounding box center [98, 403] width 30 height 30
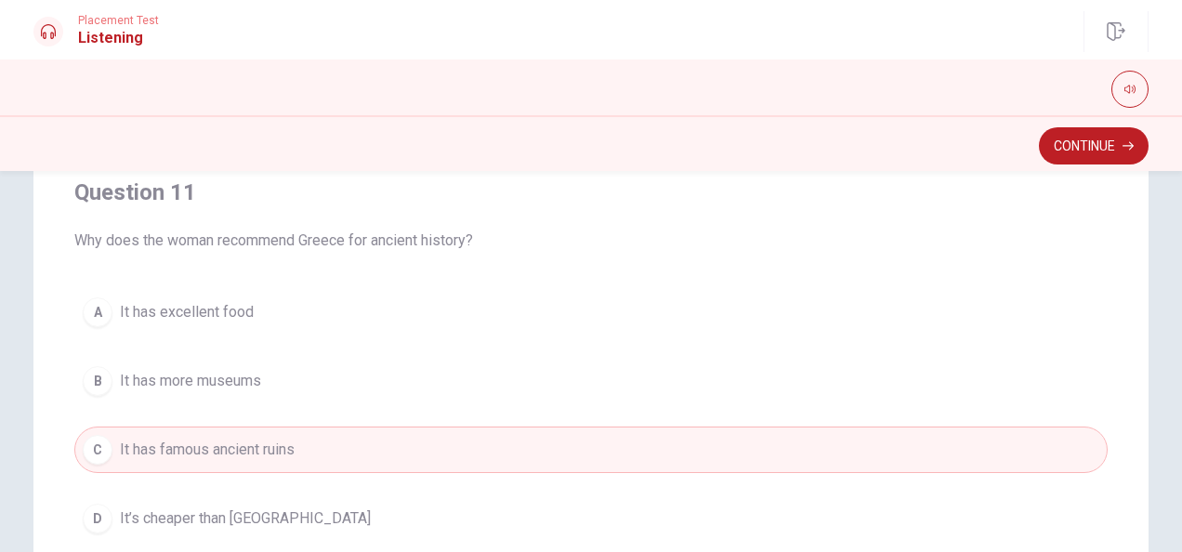
scroll to position [2, 0]
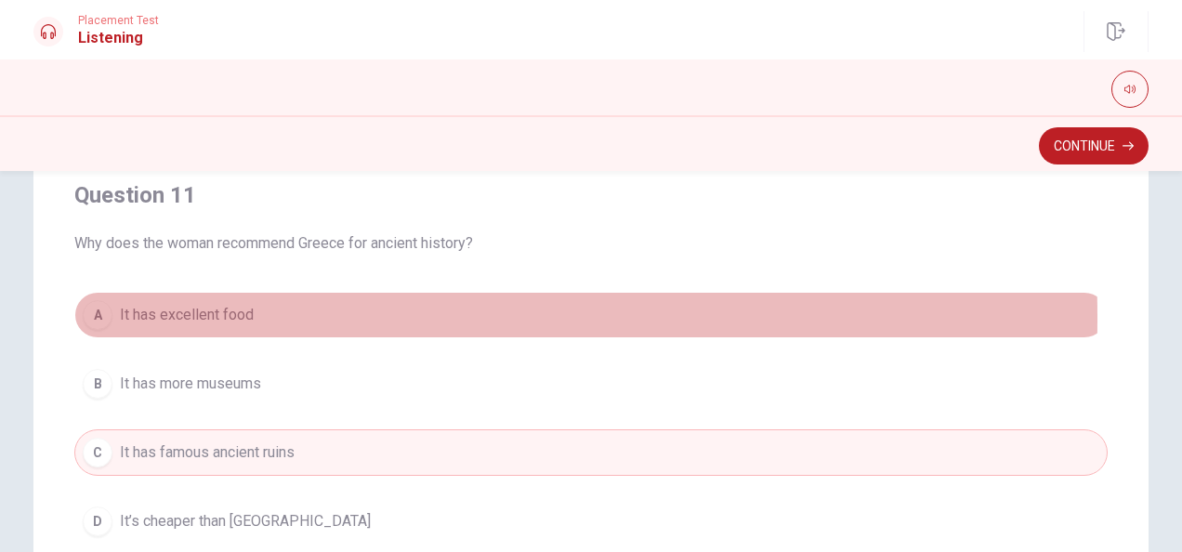
click at [102, 318] on div "A" at bounding box center [98, 315] width 30 height 30
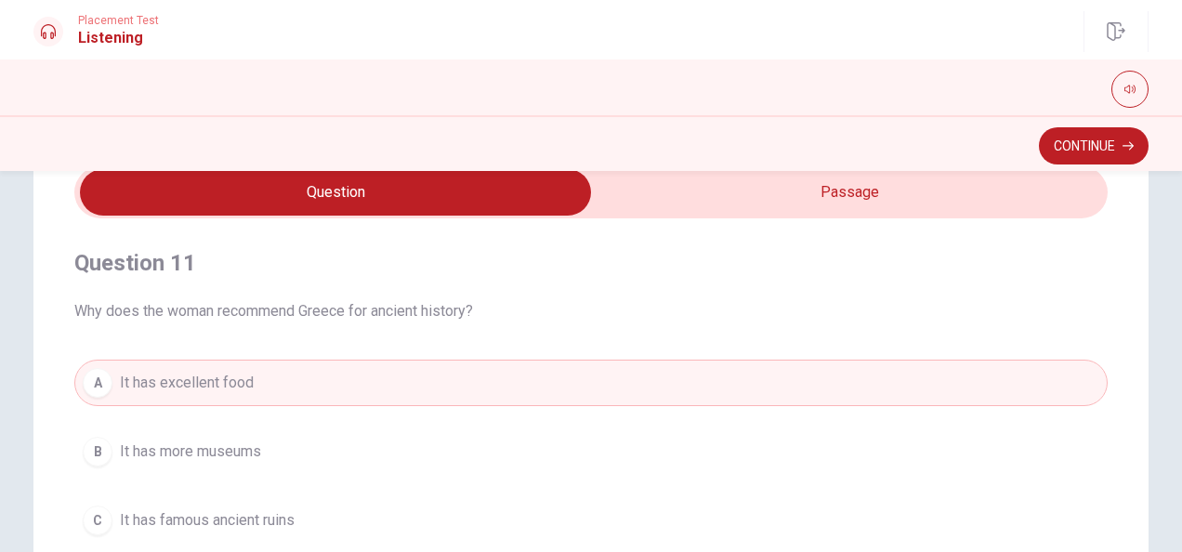
scroll to position [0, 0]
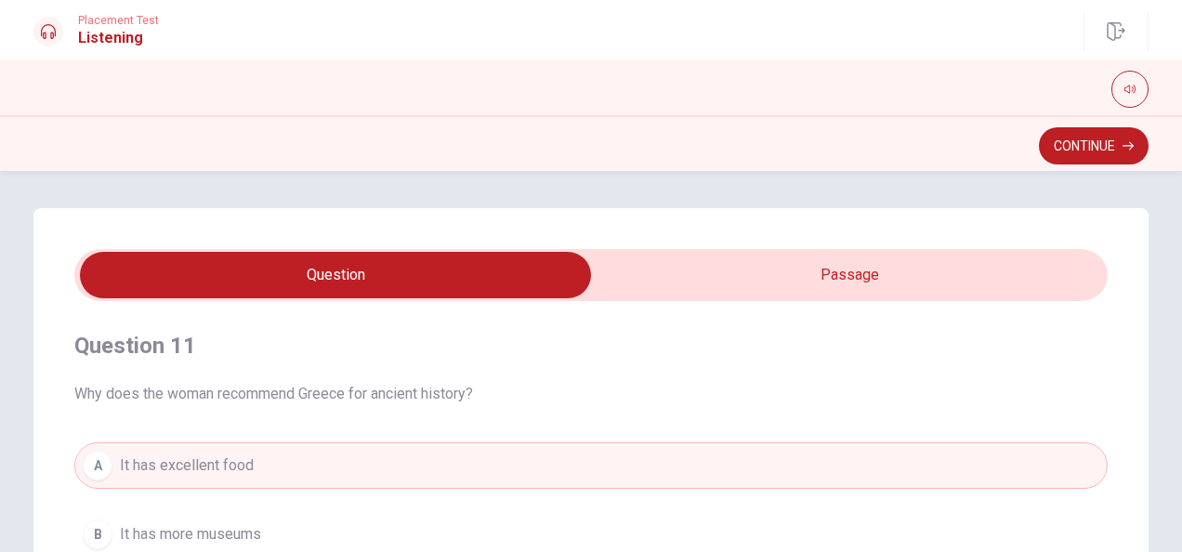
type input "66"
click at [730, 273] on input "checkbox" at bounding box center [335, 275] width 1550 height 46
checkbox input "true"
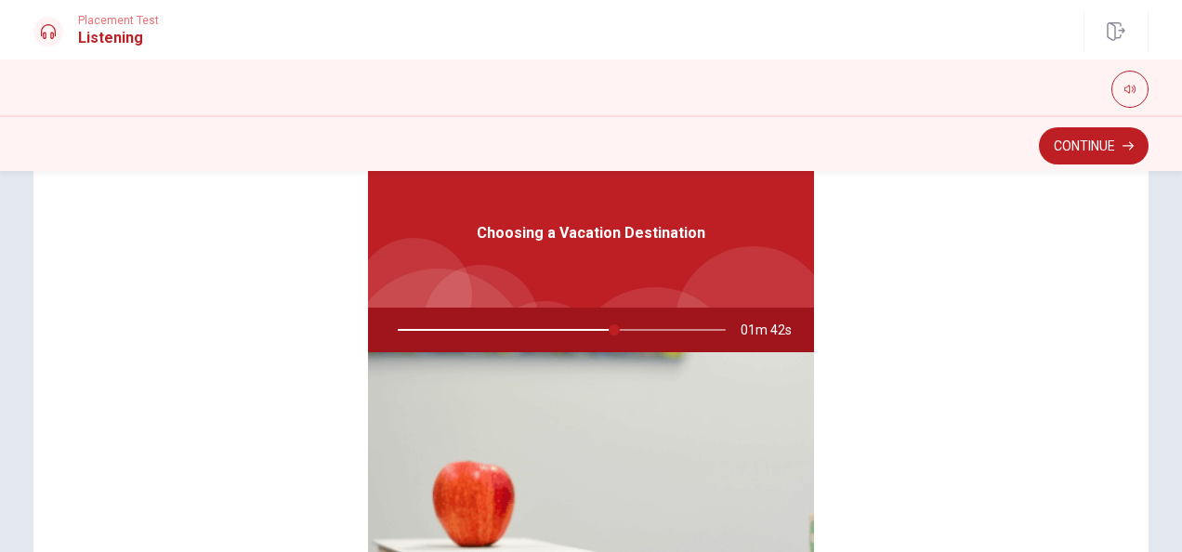
scroll to position [78, 0]
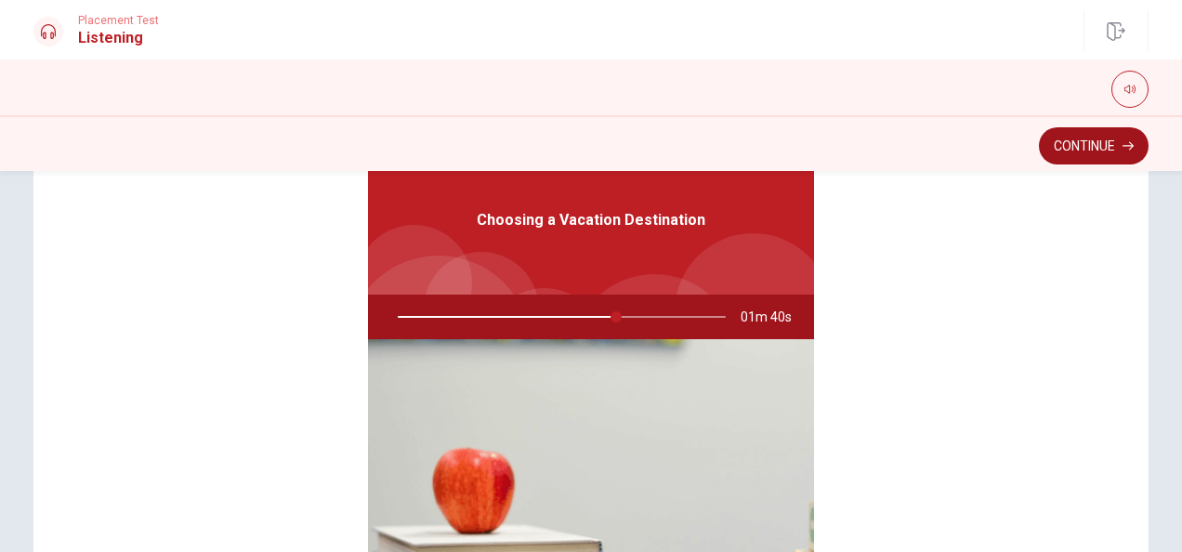
click at [1079, 143] on button "Continue" at bounding box center [1094, 145] width 110 height 37
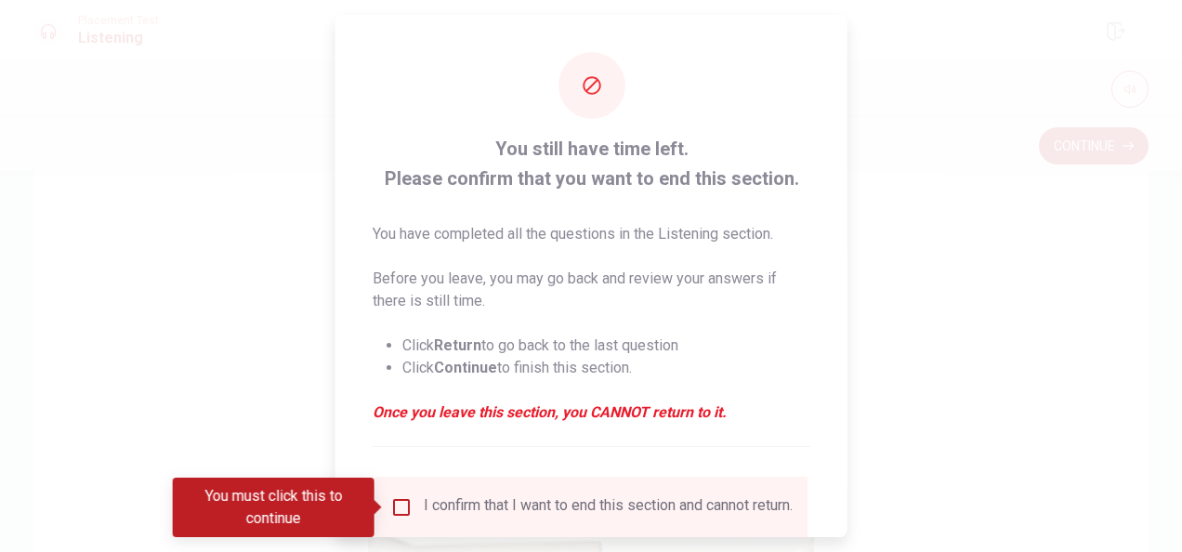
click at [397, 502] on input "You must click this to continue" at bounding box center [401, 507] width 22 height 22
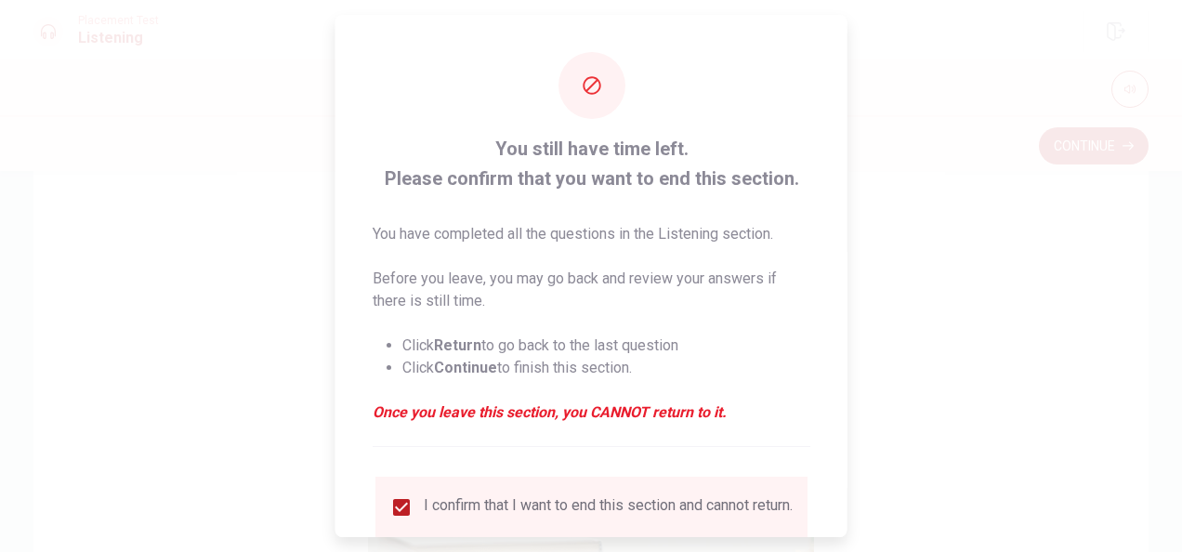
scroll to position [141, 0]
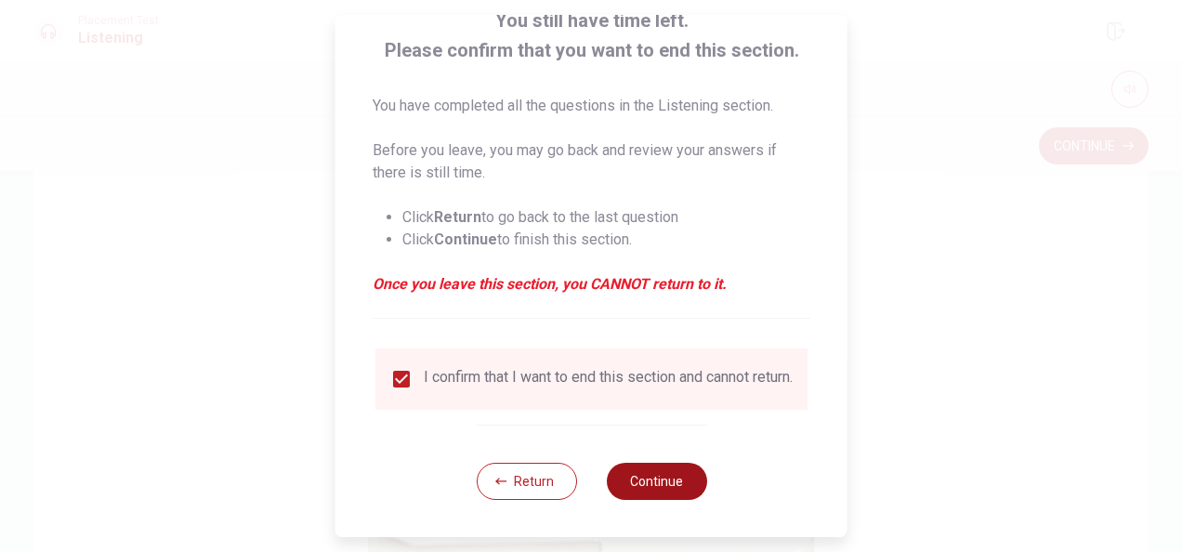
click at [643, 476] on button "Continue" at bounding box center [656, 481] width 100 height 37
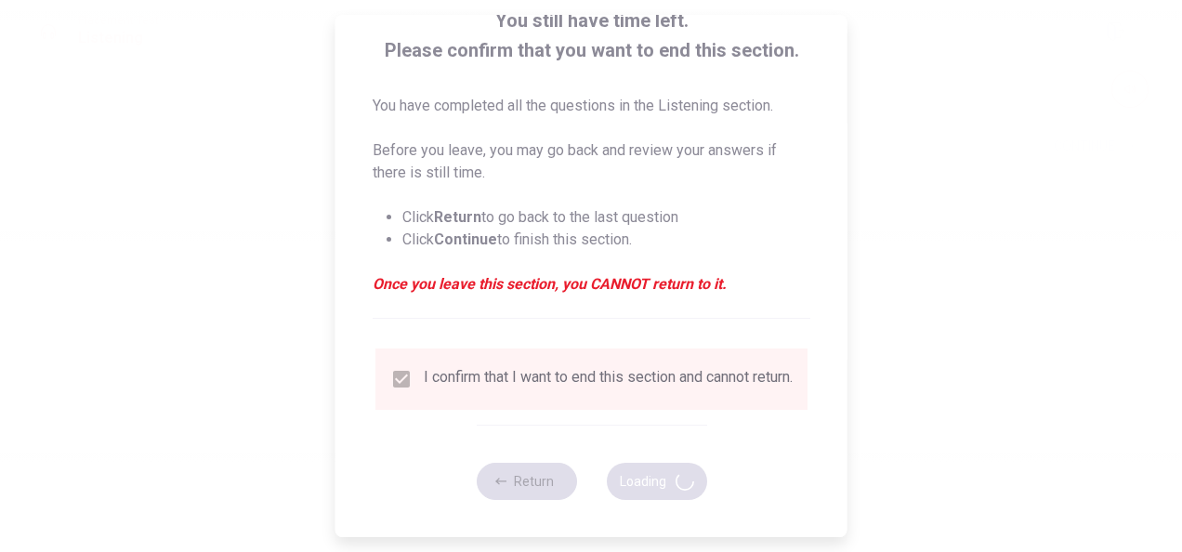
type input "69"
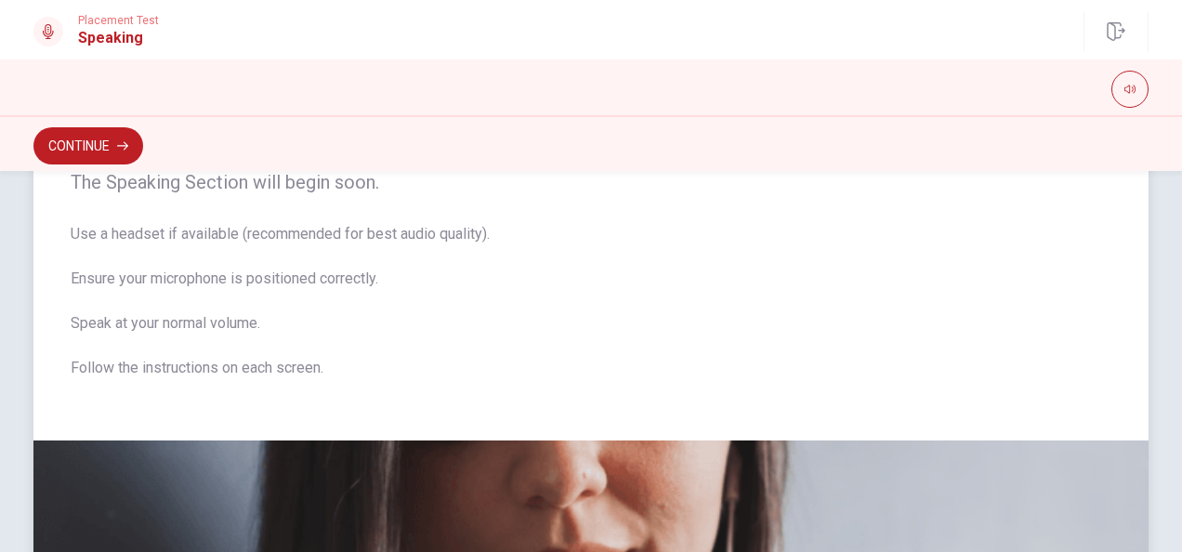
scroll to position [85, 0]
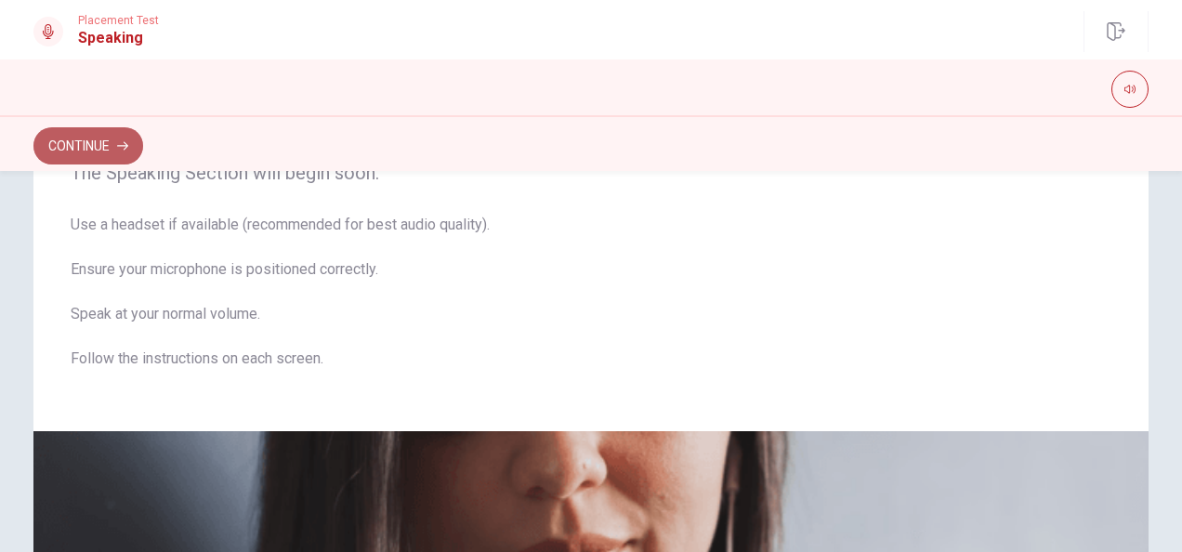
click at [107, 152] on button "Continue" at bounding box center [88, 145] width 110 height 37
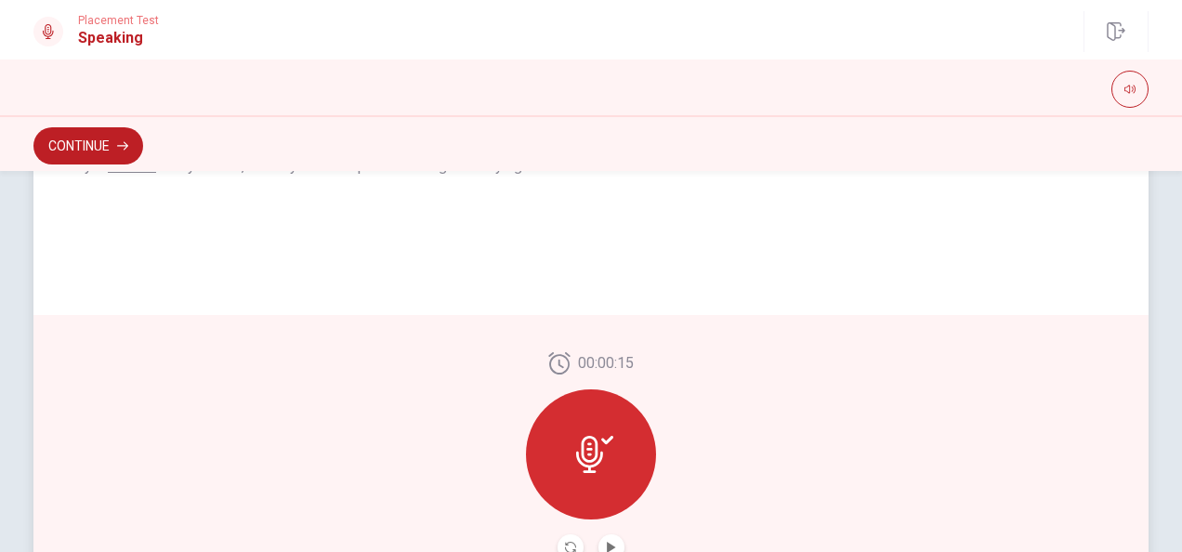
scroll to position [497, 0]
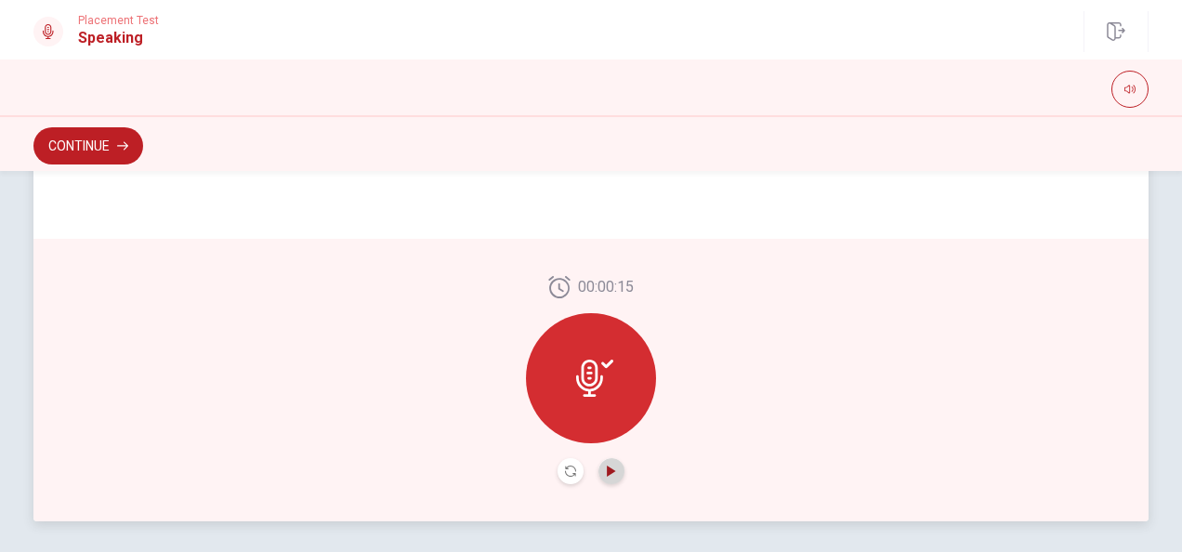
click at [609, 471] on icon "Play Audio" at bounding box center [611, 471] width 8 height 11
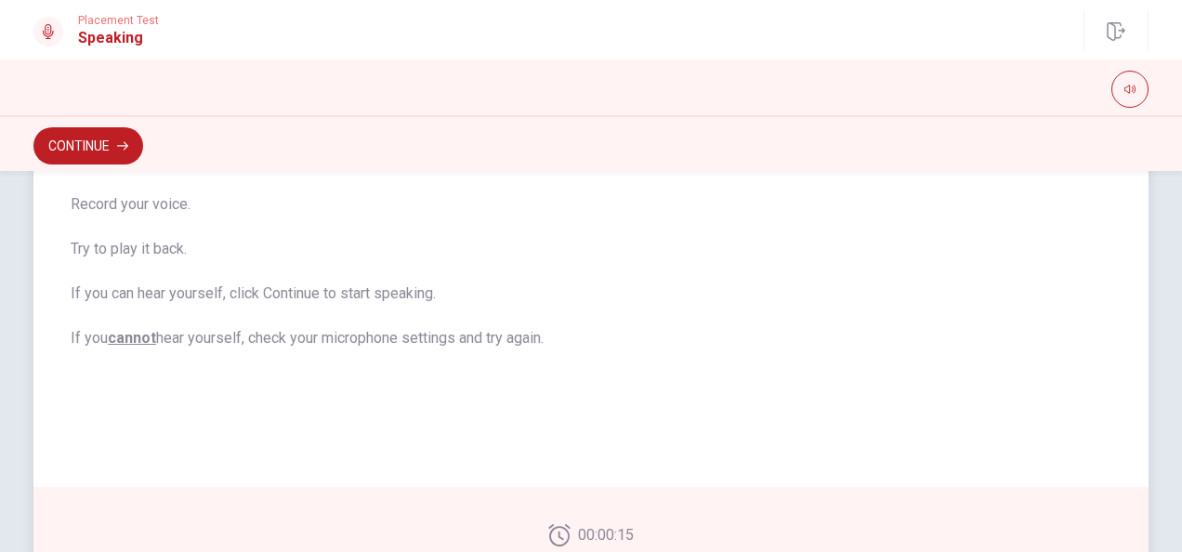
scroll to position [0, 0]
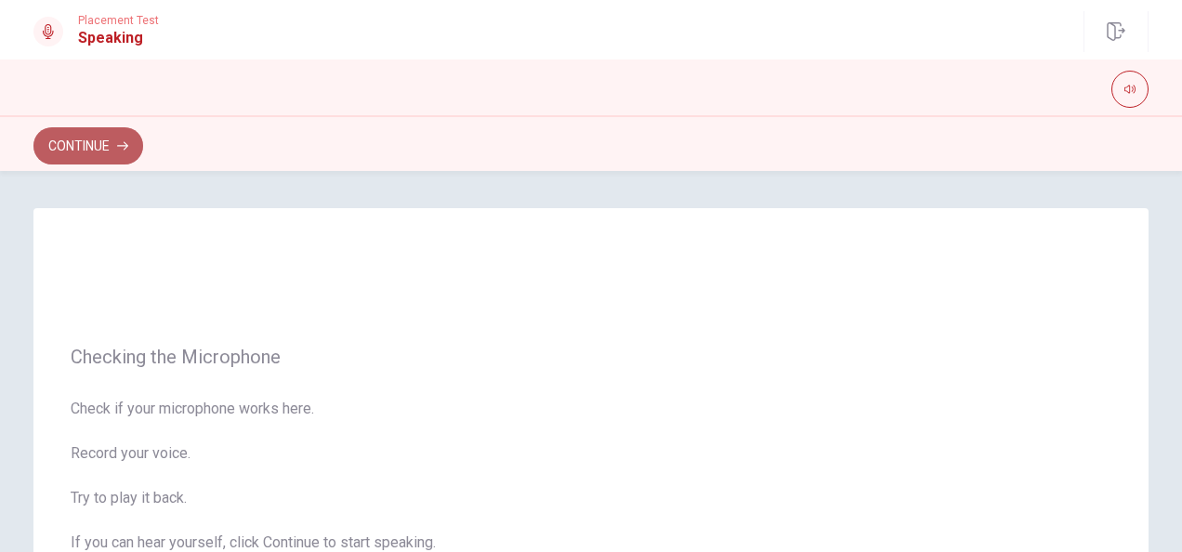
click at [77, 143] on button "Continue" at bounding box center [88, 145] width 110 height 37
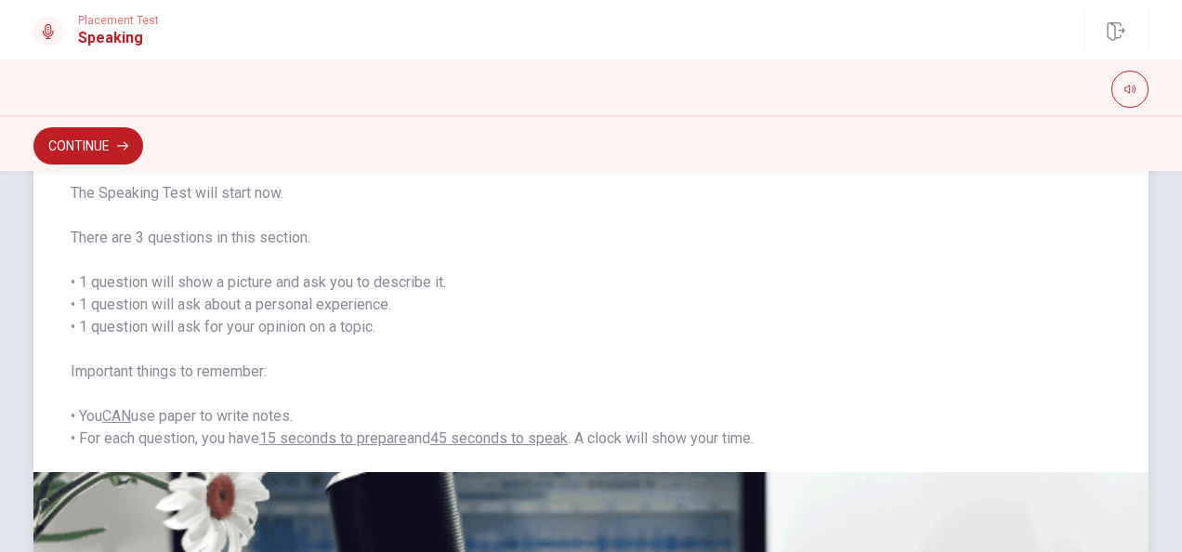
scroll to position [99, 0]
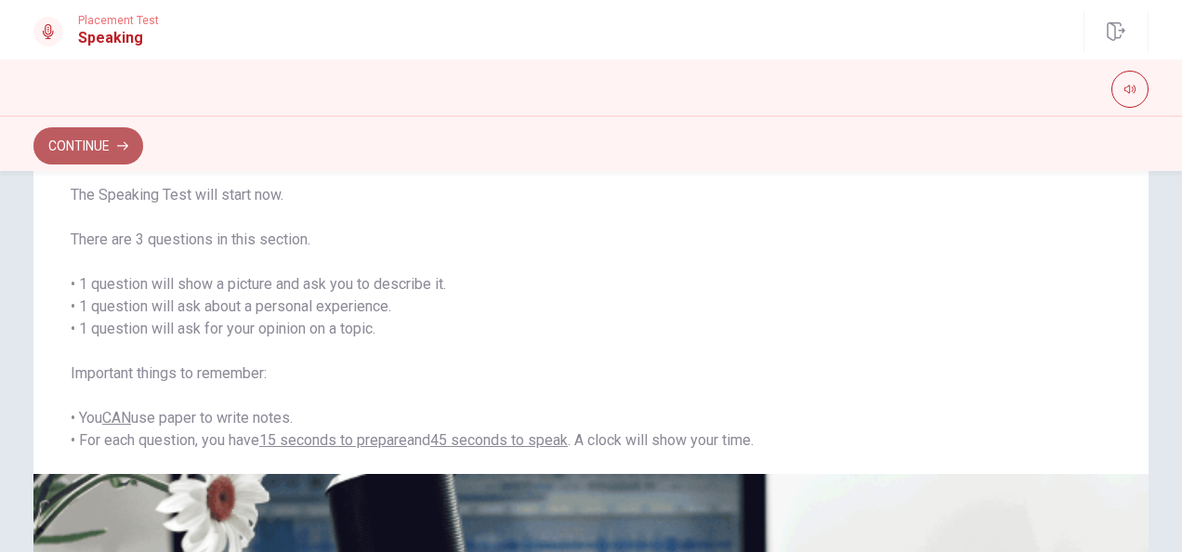
click at [128, 145] on icon "button" at bounding box center [122, 146] width 11 height 8
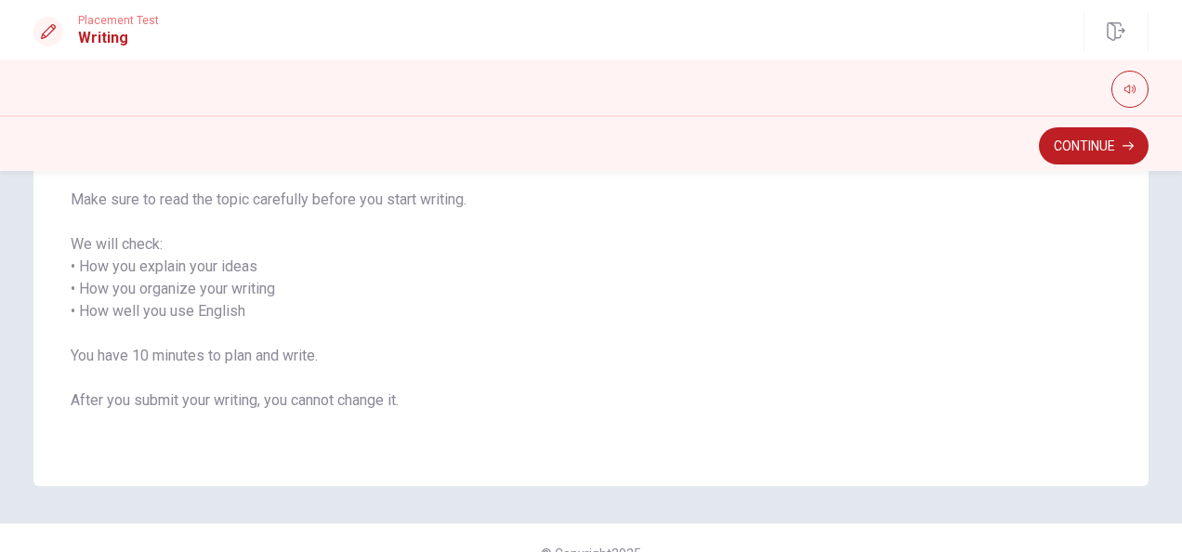
scroll to position [267, 0]
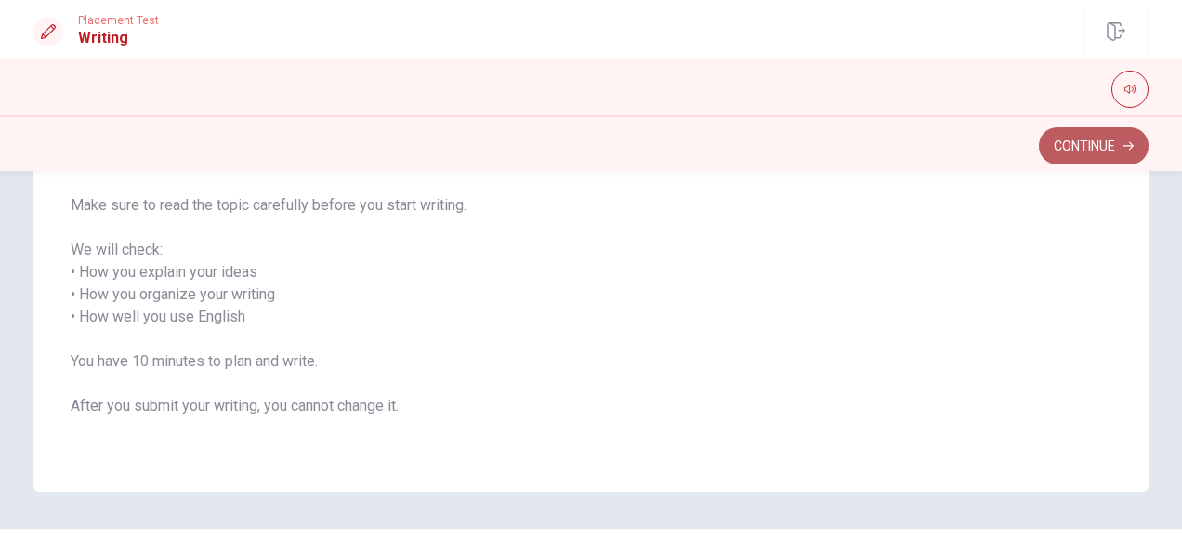
click at [1076, 146] on button "Continue" at bounding box center [1094, 145] width 110 height 37
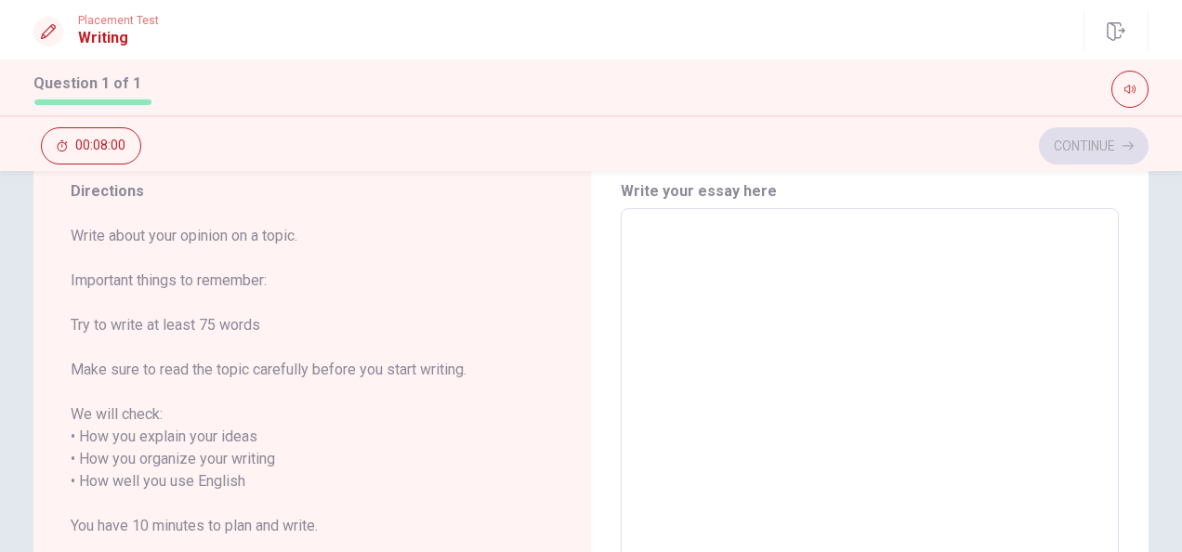
scroll to position [63, 0]
click at [654, 296] on textarea at bounding box center [870, 484] width 472 height 516
type textarea "i"
type textarea "x"
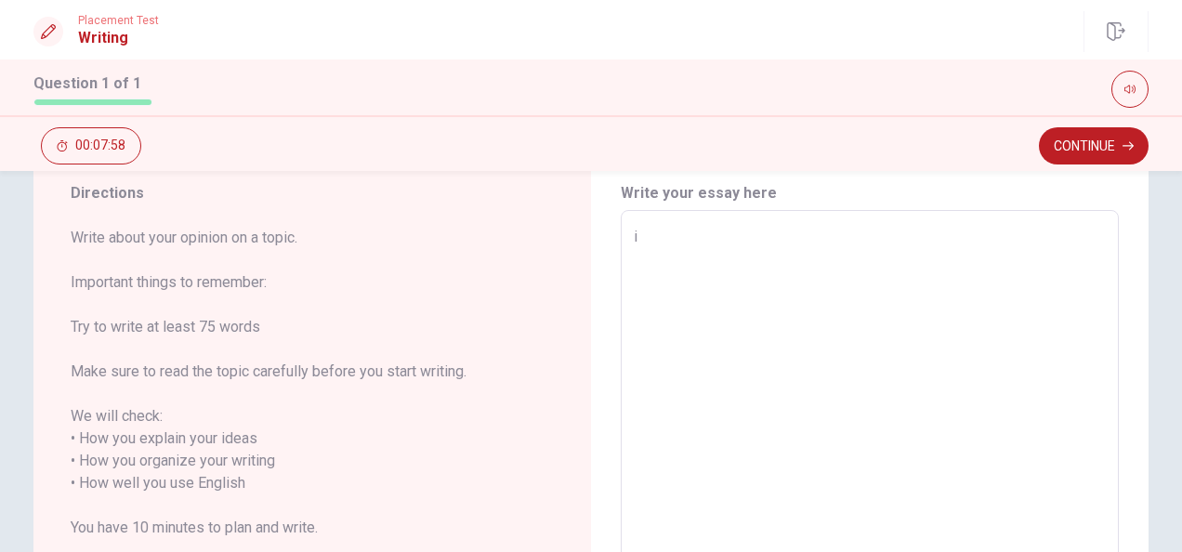
type textarea "i"
type textarea "x"
type textarea "i"
type textarea "x"
type textarea "I"
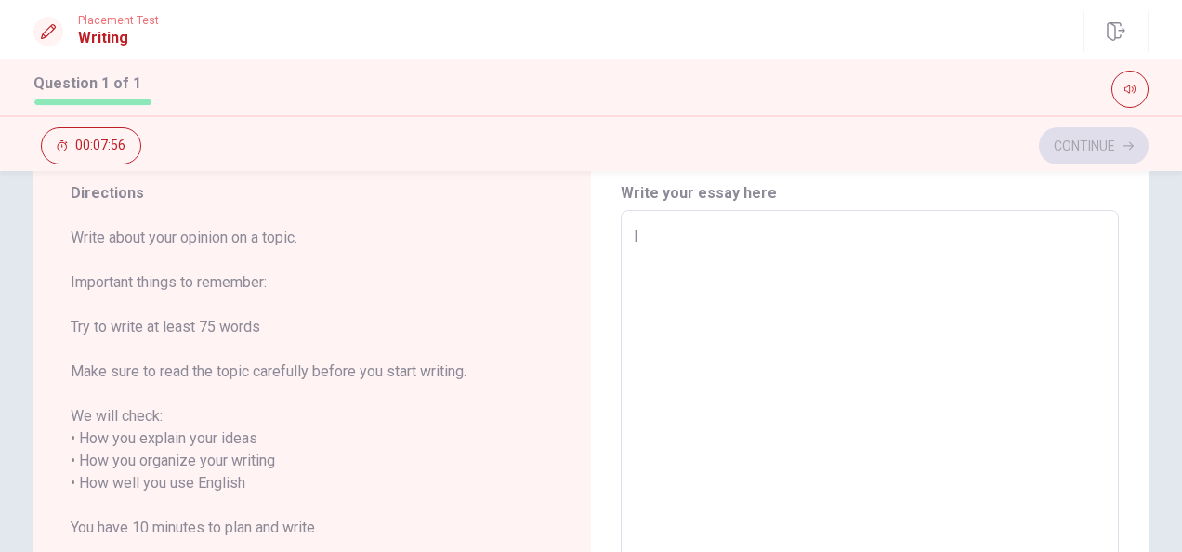
type textarea "x"
type textarea "I"
type textarea "x"
type textarea "I t"
type textarea "x"
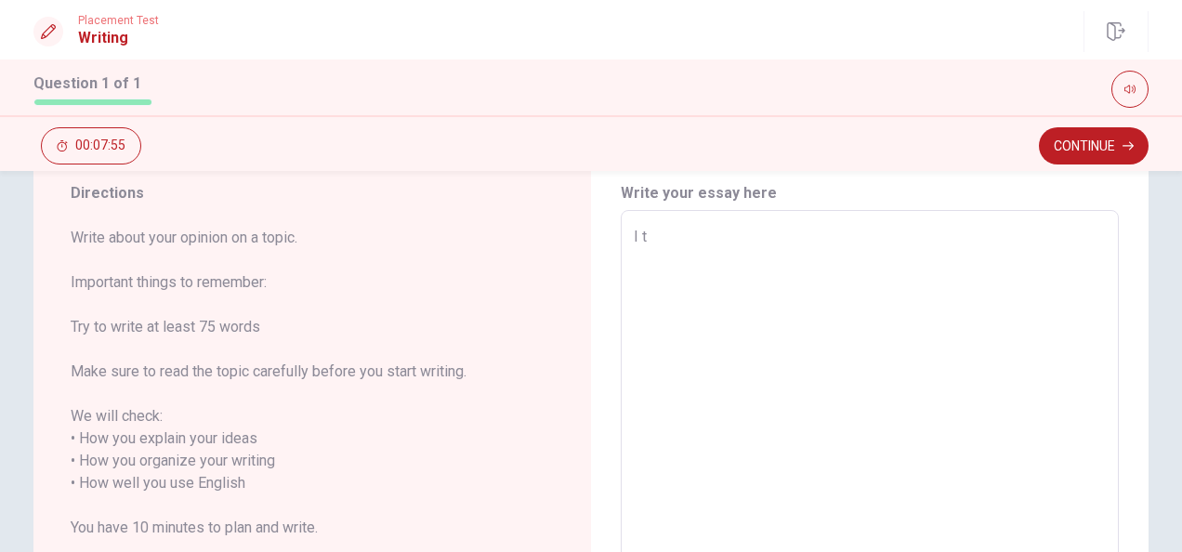
type textarea "I th"
type textarea "x"
type textarea "I thi"
type textarea "x"
type textarea "I thin"
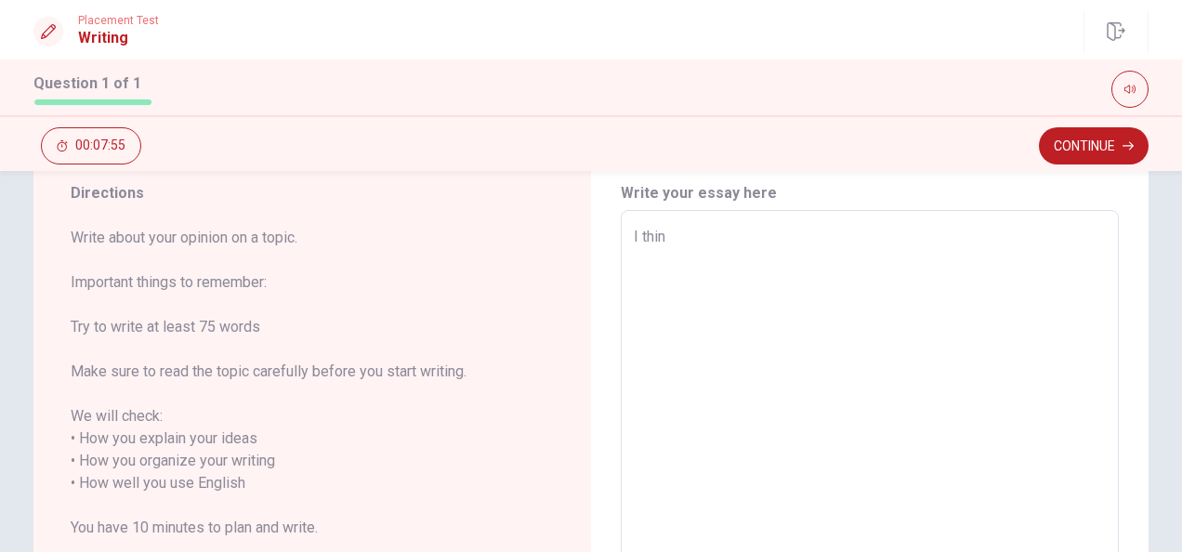
type textarea "x"
type textarea "I think"
type textarea "x"
type textarea "I think"
type textarea "x"
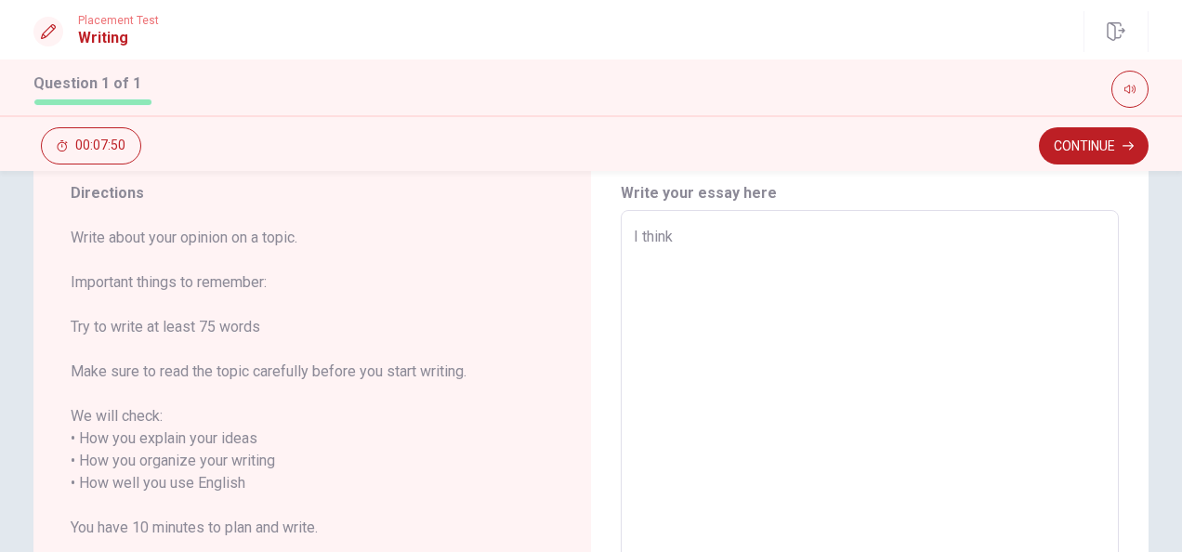
type textarea "I think t"
type textarea "x"
type textarea "I think tr"
type textarea "x"
type textarea "I think try"
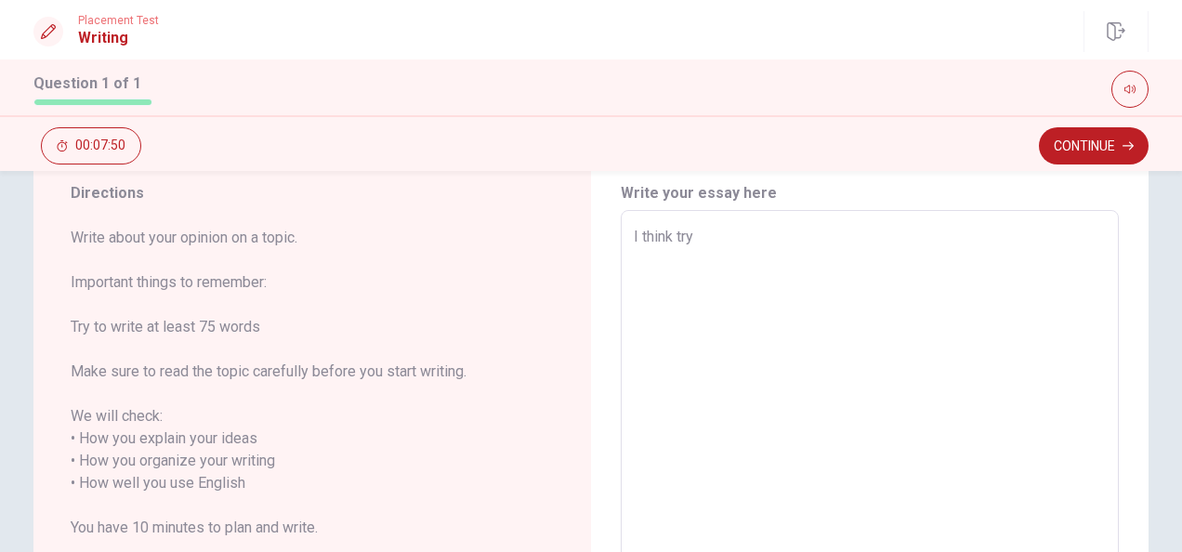
type textarea "x"
type textarea "I think try"
type textarea "x"
type textarea "I think try"
type textarea "x"
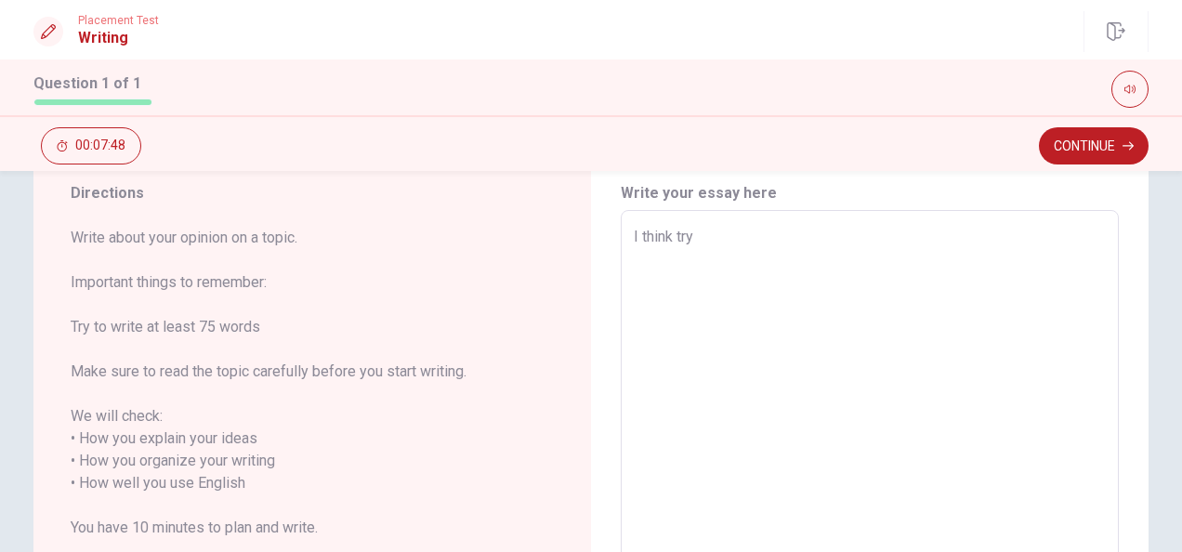
type textarea "I think tr"
type textarea "x"
type textarea "I think t"
type textarea "x"
type textarea "I think"
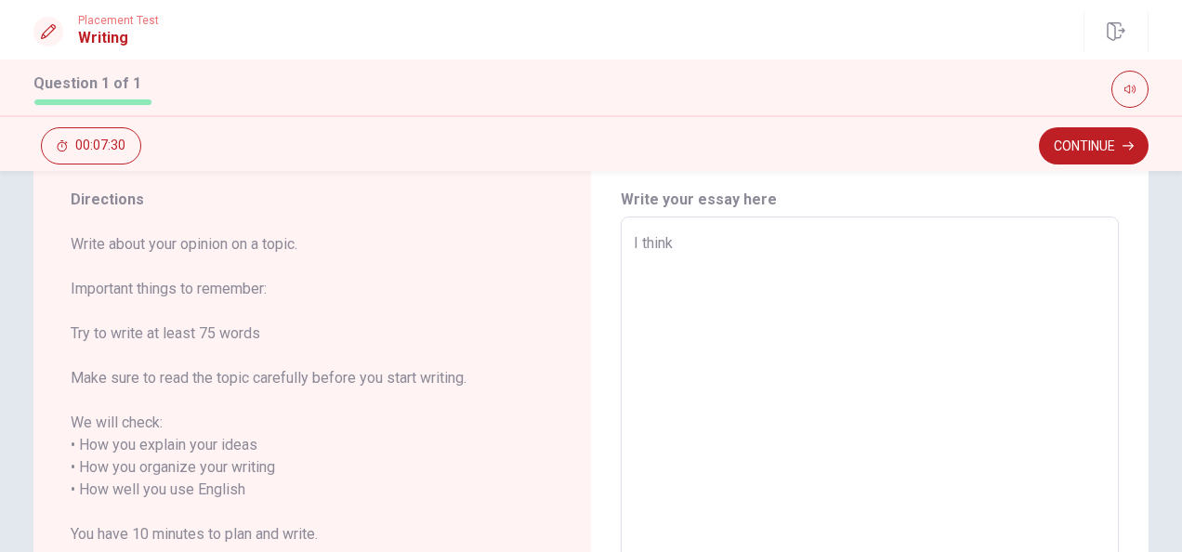
scroll to position [0, 0]
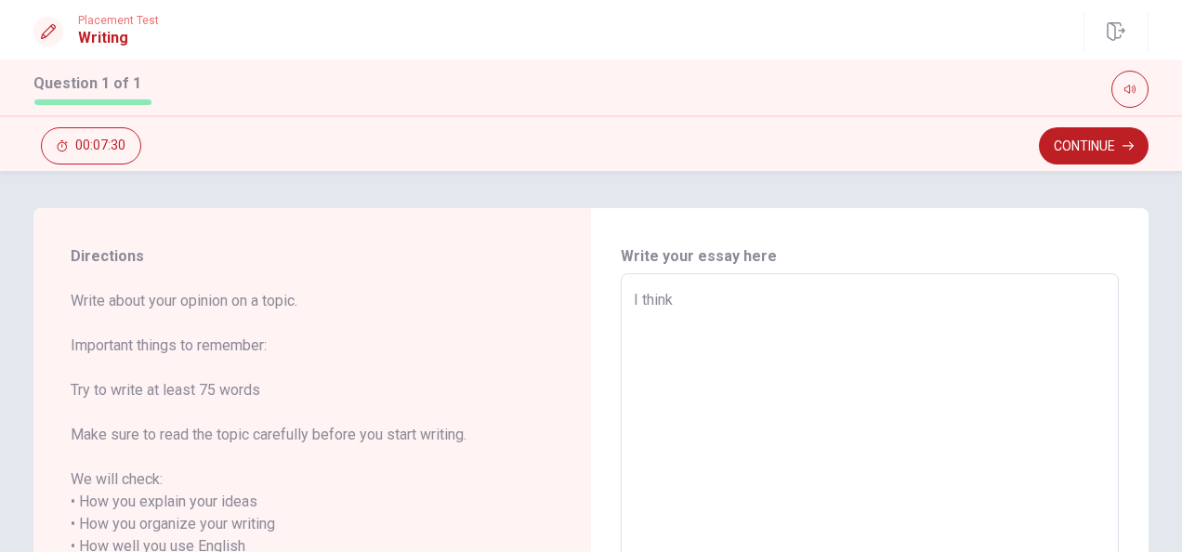
type textarea "x"
type textarea "I think"
type textarea "x"
type textarea "I thin"
type textarea "x"
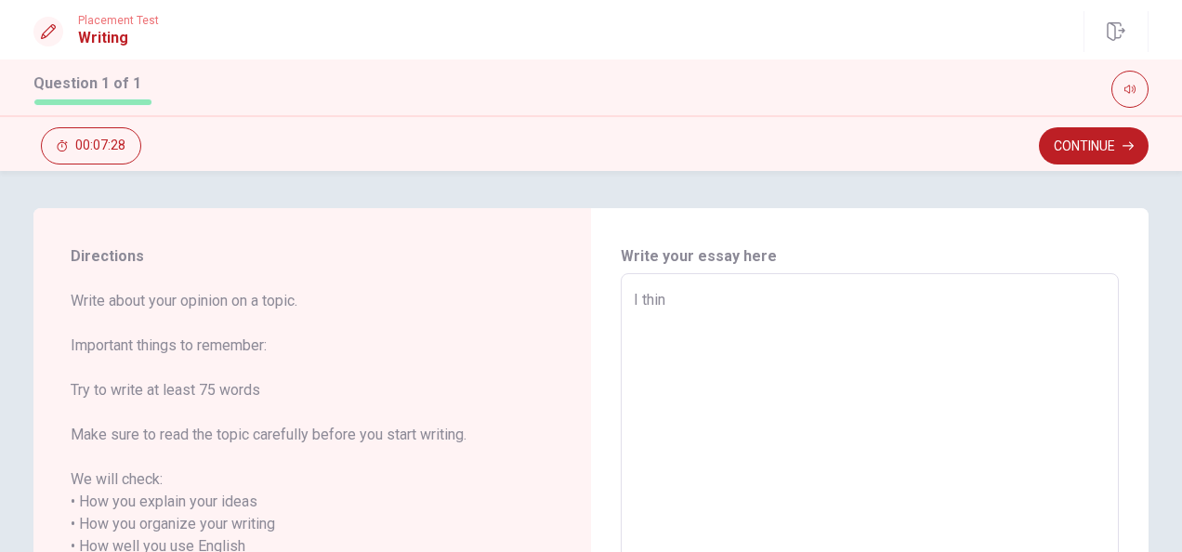
type textarea "I thi"
type textarea "x"
type textarea "I th"
type textarea "x"
type textarea "I t"
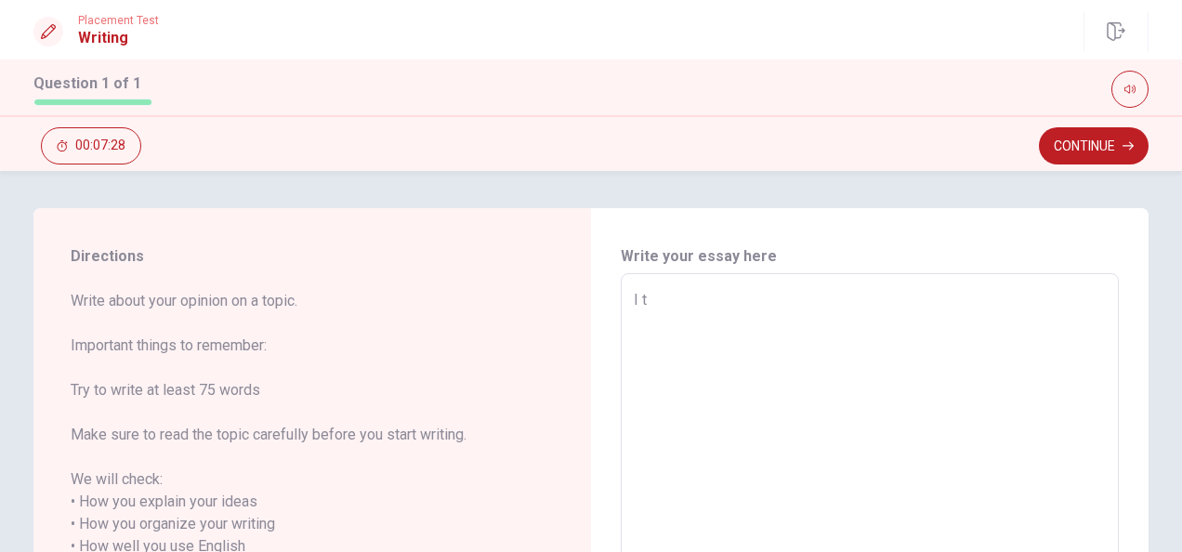
type textarea "x"
type textarea "I"
type textarea "x"
type textarea "I a"
type textarea "x"
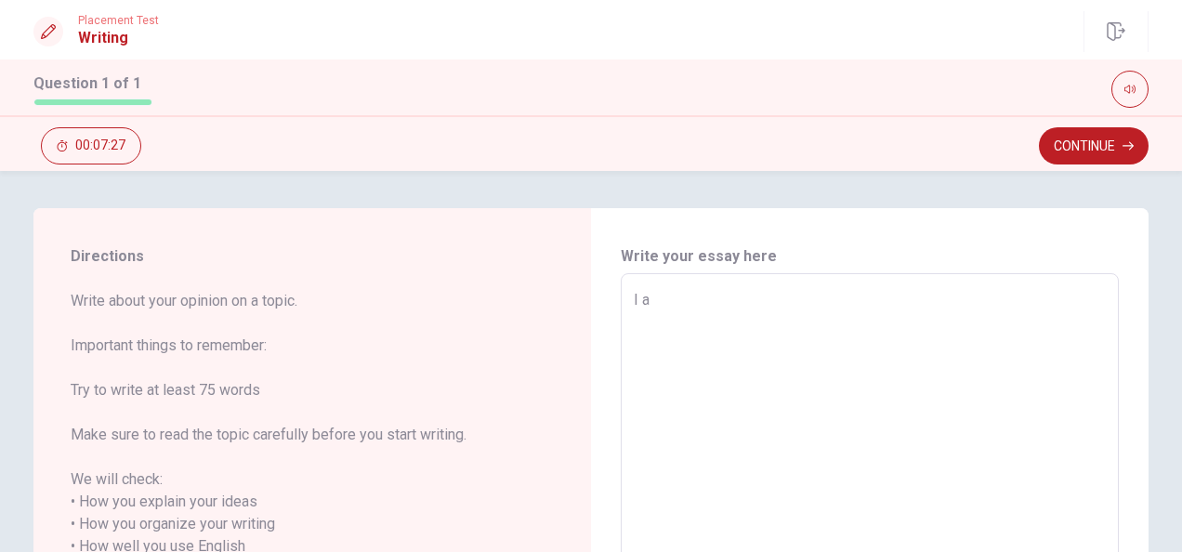
type textarea "I ad"
type textarea "x"
type textarea "I adm"
type textarea "x"
type textarea "I admi"
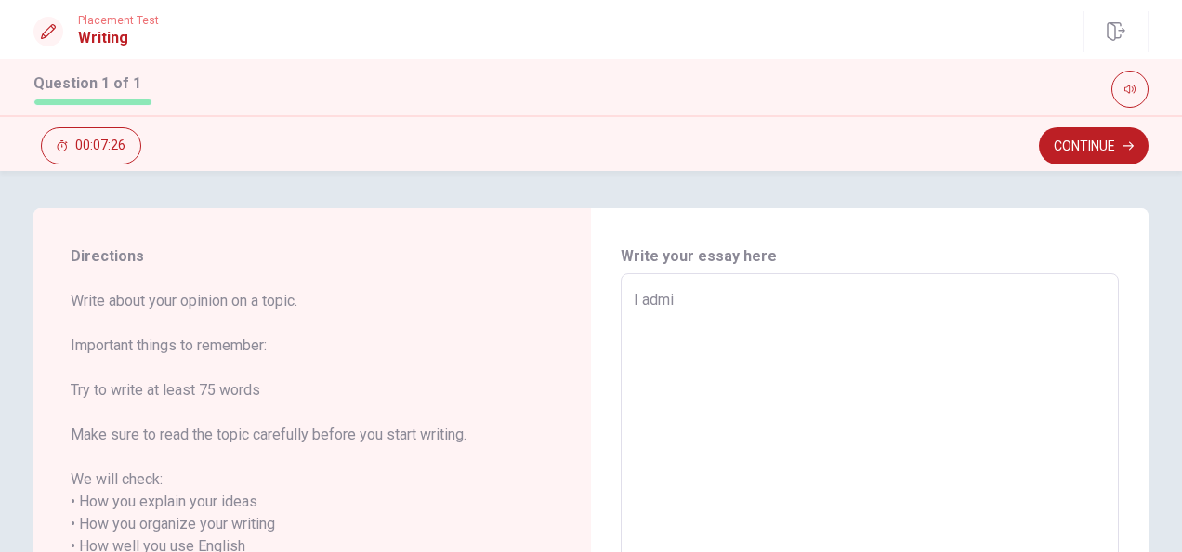
type textarea "x"
type textarea "I [PERSON_NAME]"
type textarea "x"
type textarea "I admire"
type textarea "x"
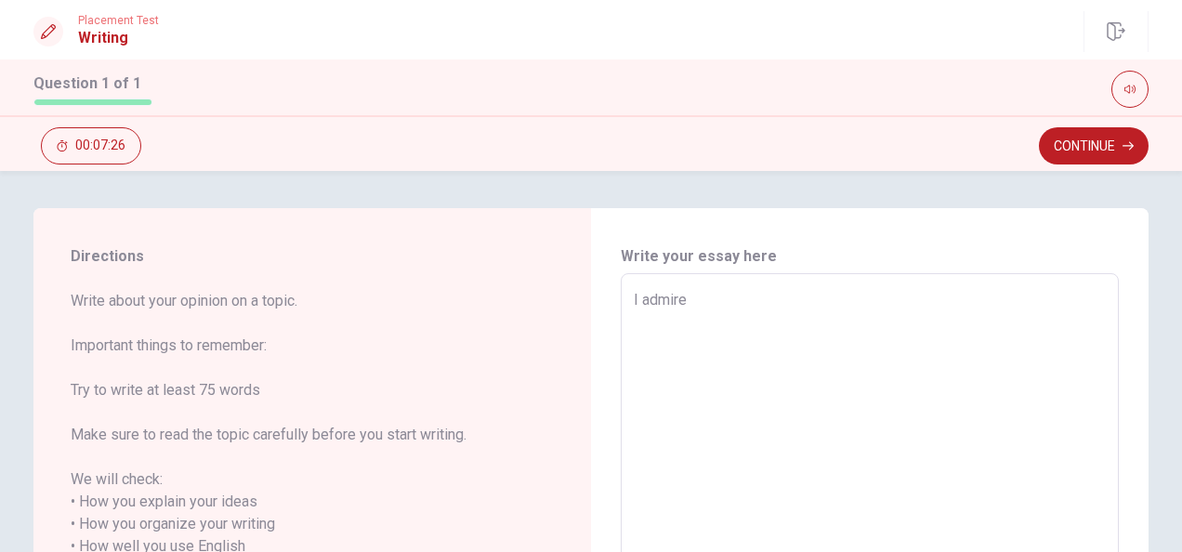
type textarea "I admire"
type textarea "x"
type textarea "I admire t"
type textarea "x"
type textarea "I admire th"
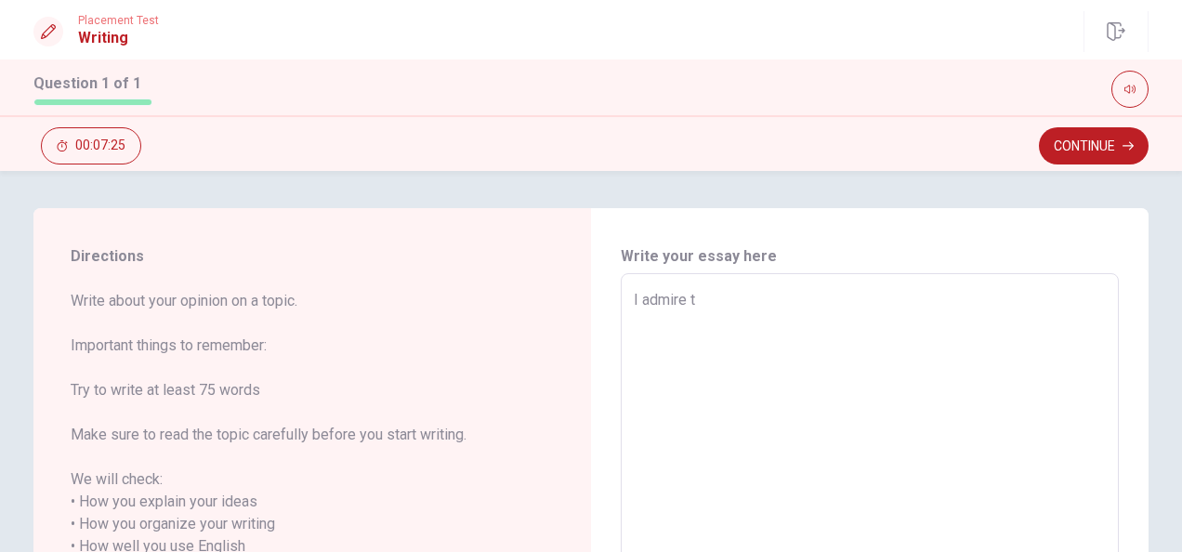
type textarea "x"
type textarea "I admire the"
type textarea "x"
type textarea "I admire the"
type textarea "x"
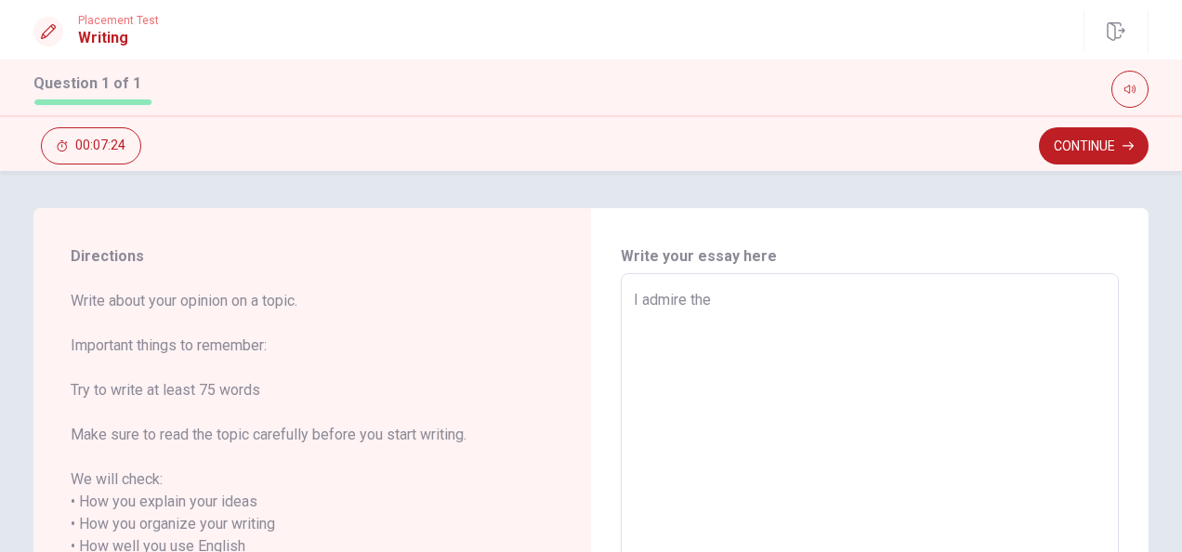
type textarea "I admire the p"
type textarea "x"
type textarea "I admire the pe"
type textarea "x"
type textarea "I admire the per"
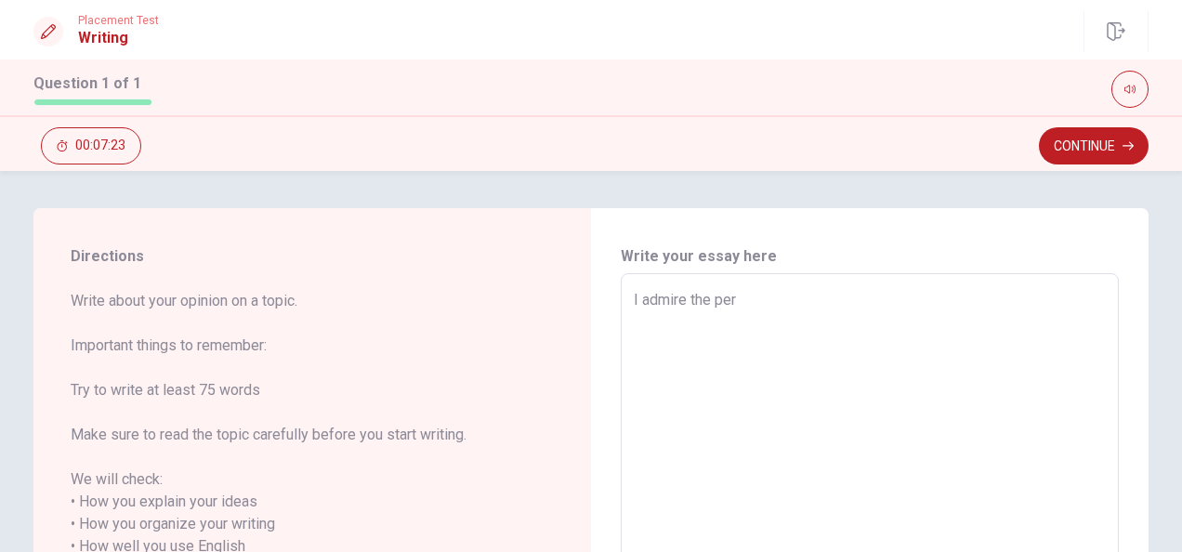
type textarea "x"
type textarea "I admire the pers"
type textarea "x"
type textarea "I admire the perso"
type textarea "x"
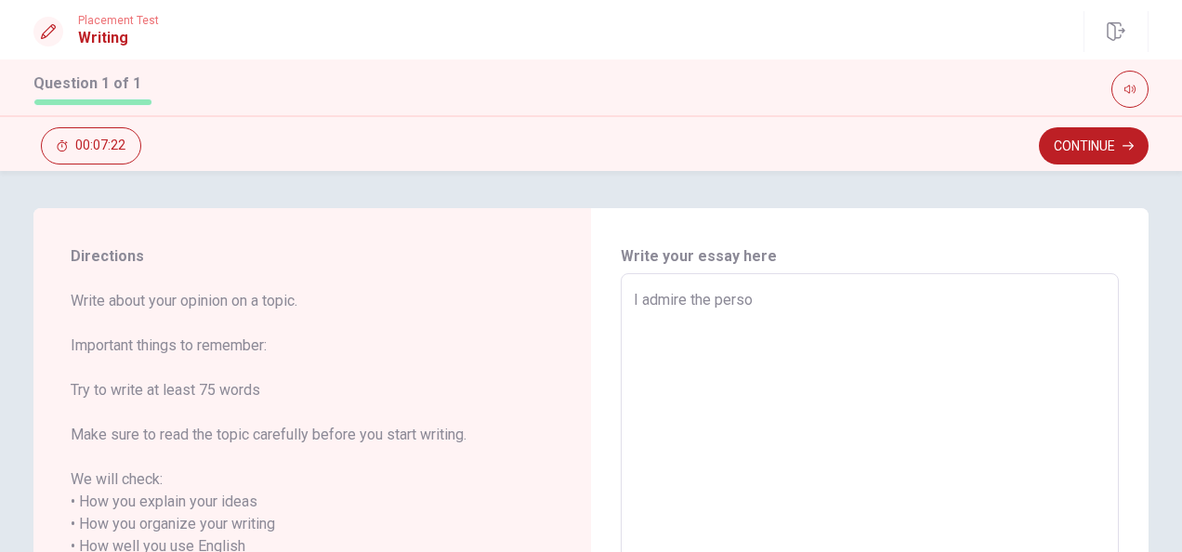
type textarea "I admire the person"
type textarea "x"
type textarea "I admire the person"
type textarea "x"
type textarea "I admire the person w"
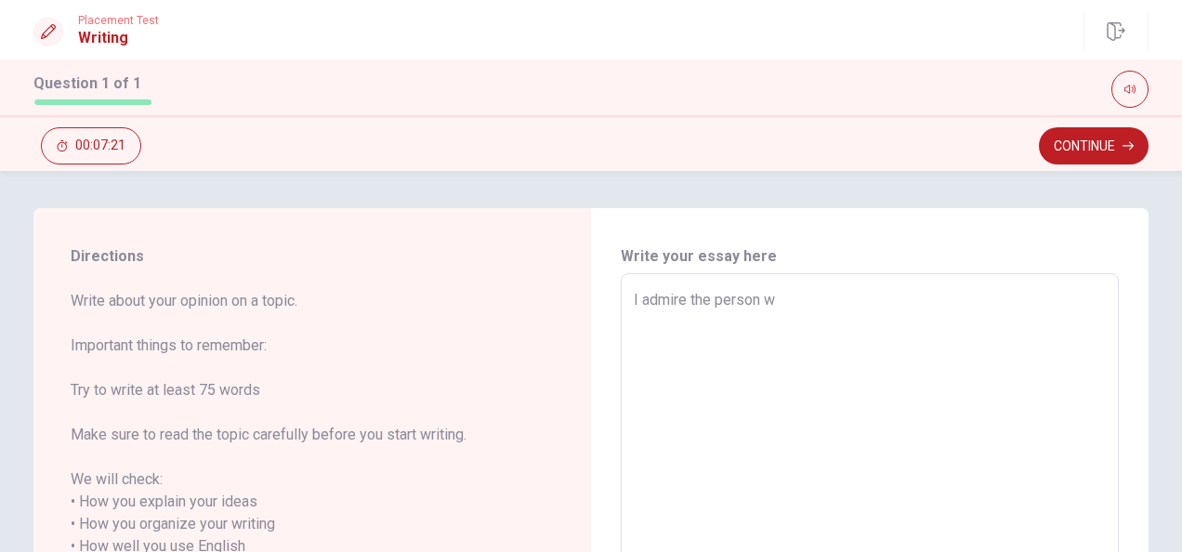
type textarea "x"
type textarea "I admire the person wh"
type textarea "x"
type textarea "I admire the person who"
type textarea "x"
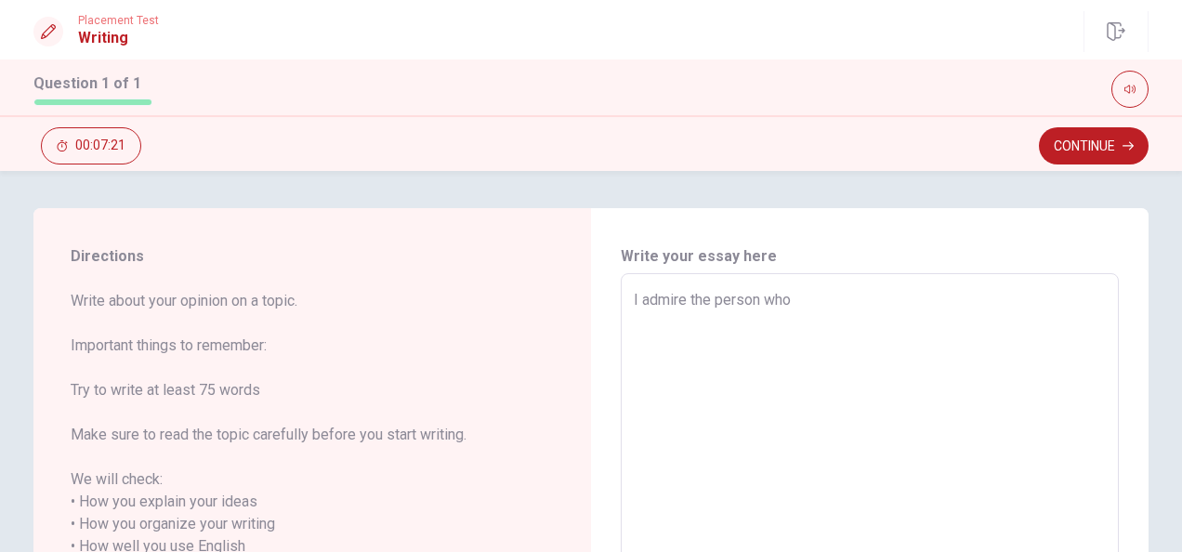
type textarea "I admire the person who"
type textarea "x"
type textarea "I admire the person who t"
type textarea "x"
type textarea "I admire the person who tr"
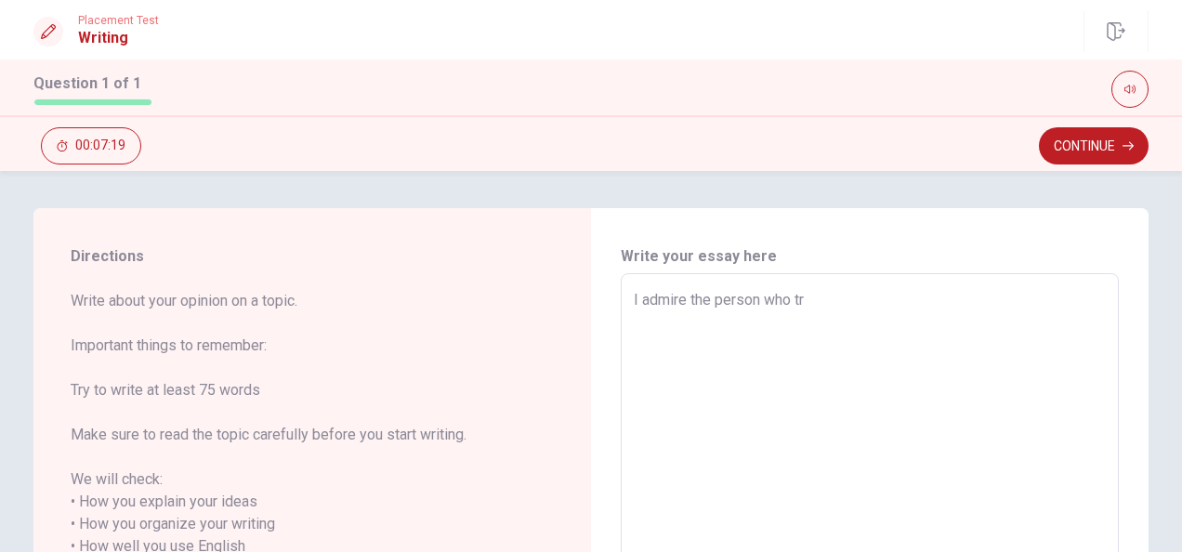
type textarea "x"
type textarea "I admire the person who try"
type textarea "x"
type textarea "I admire the person who try"
type textarea "x"
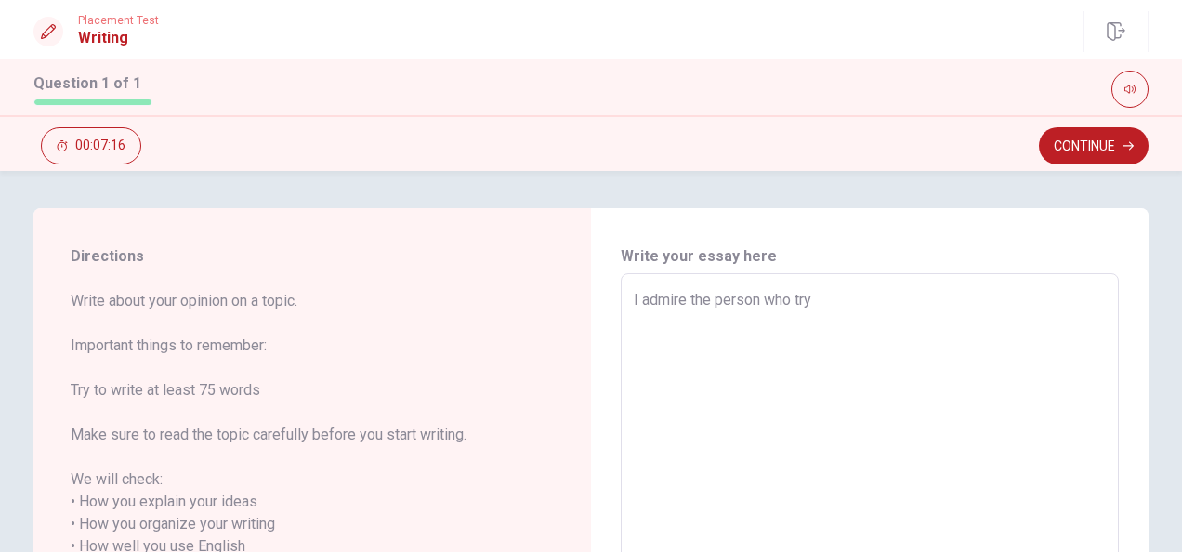
type textarea "I admire the person who try"
type textarea "x"
click at [860, 304] on textarea "I admire the person who try" at bounding box center [870, 547] width 472 height 516
type textarea "I admire the person who try a"
type textarea "x"
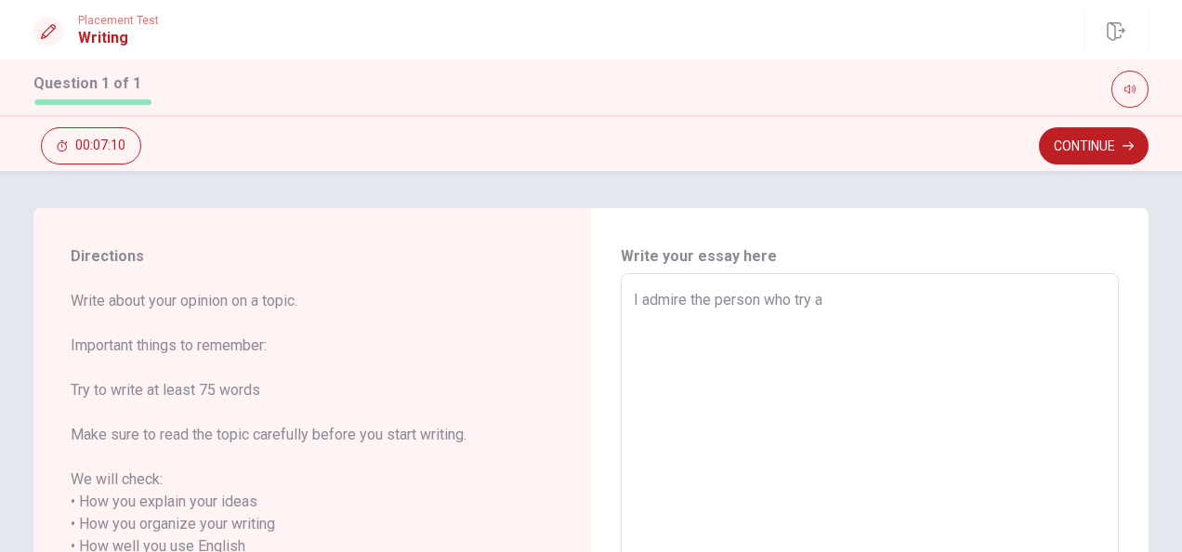
type textarea "I admire the person who try an"
type textarea "x"
type textarea "I admire the person who try ani"
type textarea "x"
type textarea "I admire the person who try an"
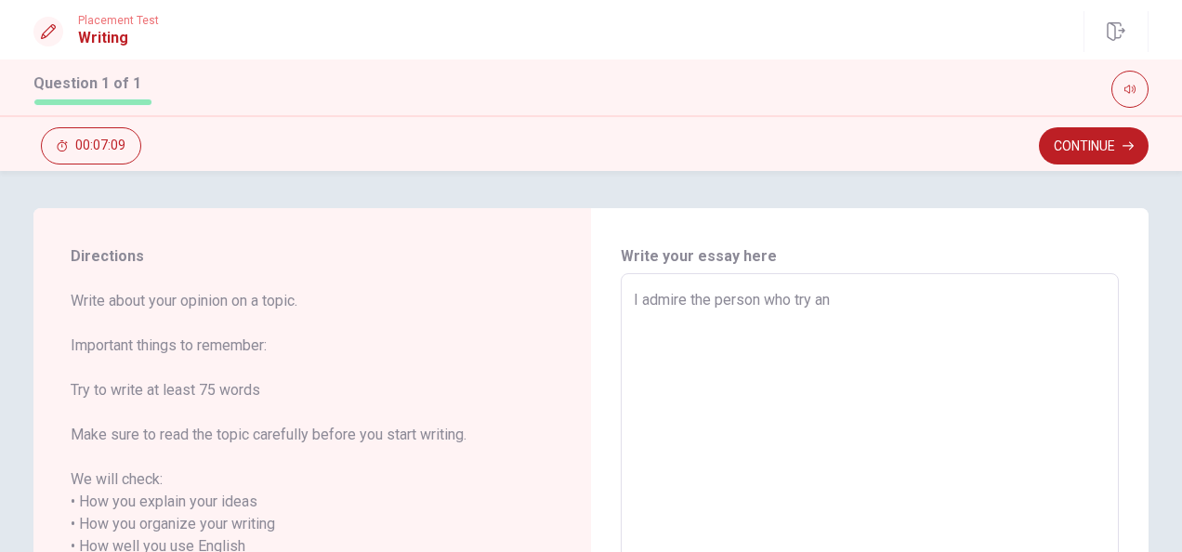
type textarea "x"
type textarea "I admire the person who try any"
type textarea "x"
type textarea "I admire the person who try anyt"
type textarea "x"
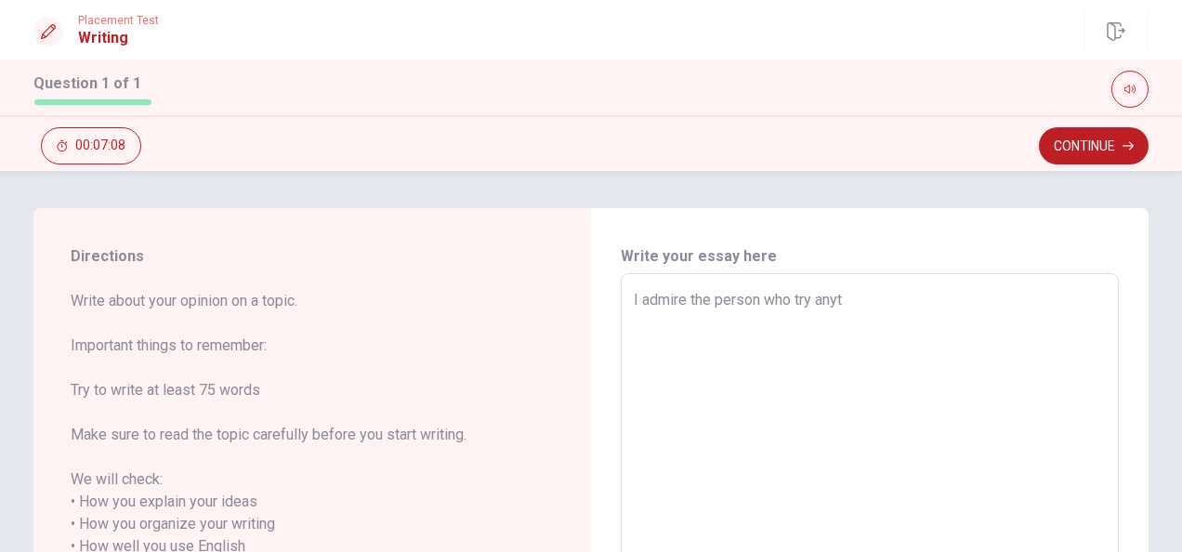
type textarea "I admire the person who try anyth"
type textarea "x"
type textarea "I admire the person who try anythi"
type textarea "x"
type textarea "I admire the person who try anythin"
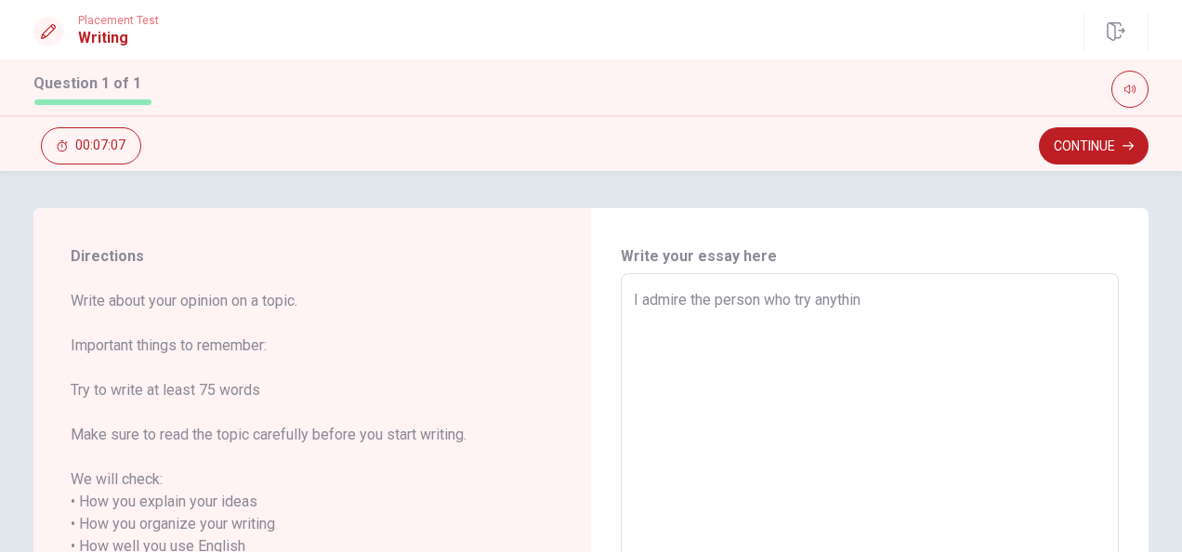
type textarea "x"
type textarea "I admire the person who try anything"
type textarea "x"
type textarea "I admire the person who try anything"
type textarea "x"
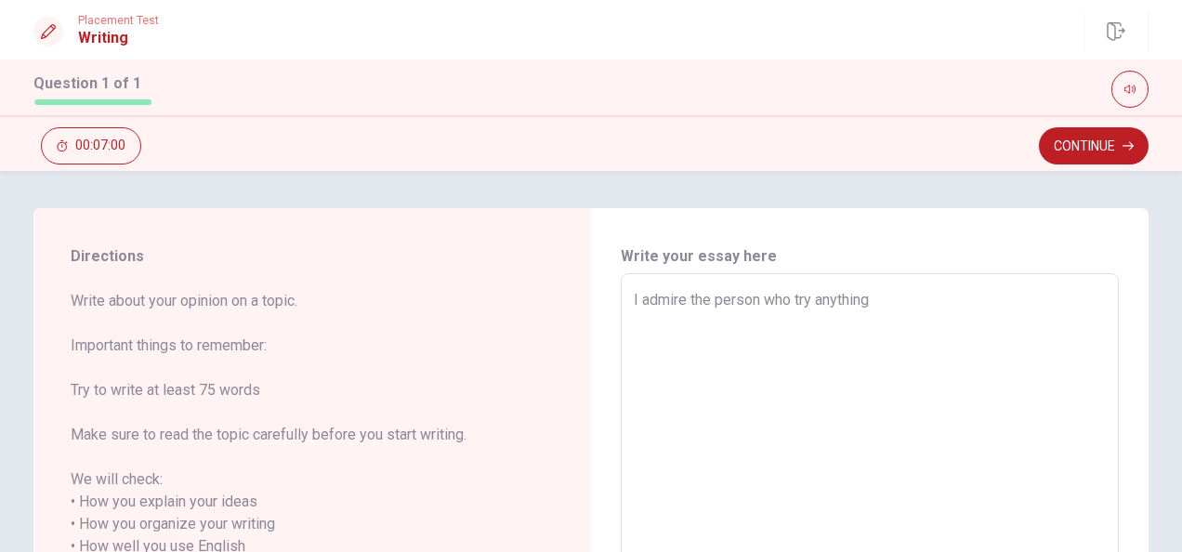
type textarea "I admire the person who try anything t"
type textarea "x"
type textarea "I admire the person who try anything th"
type textarea "x"
type textarea "I admire the person who try anything tha"
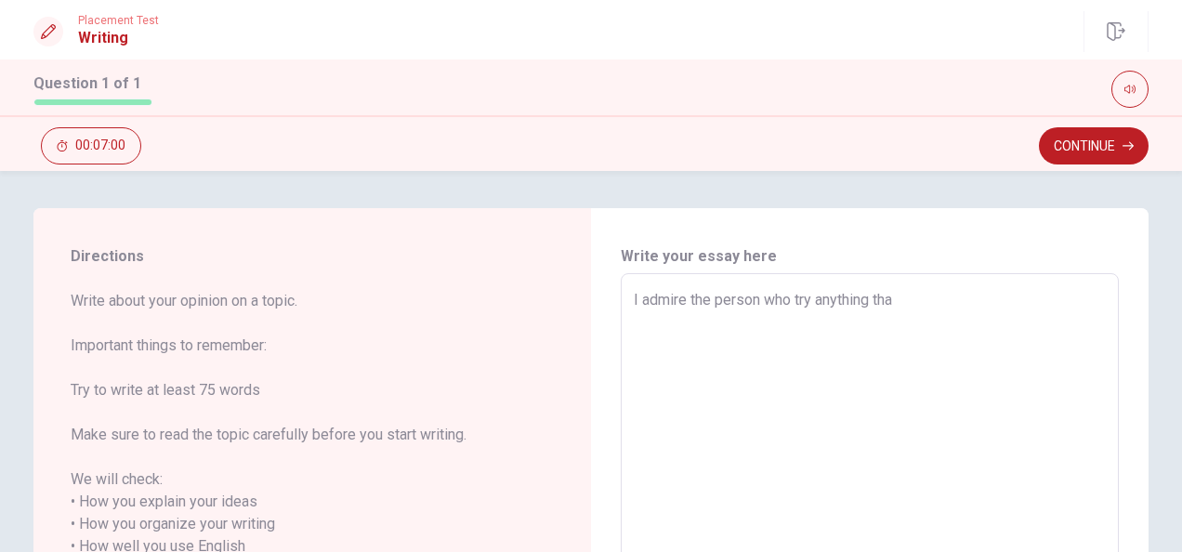
type textarea "x"
type textarea "I admire the person who try anything that"
type textarea "x"
type textarea "I admire the person who try anything that"
type textarea "x"
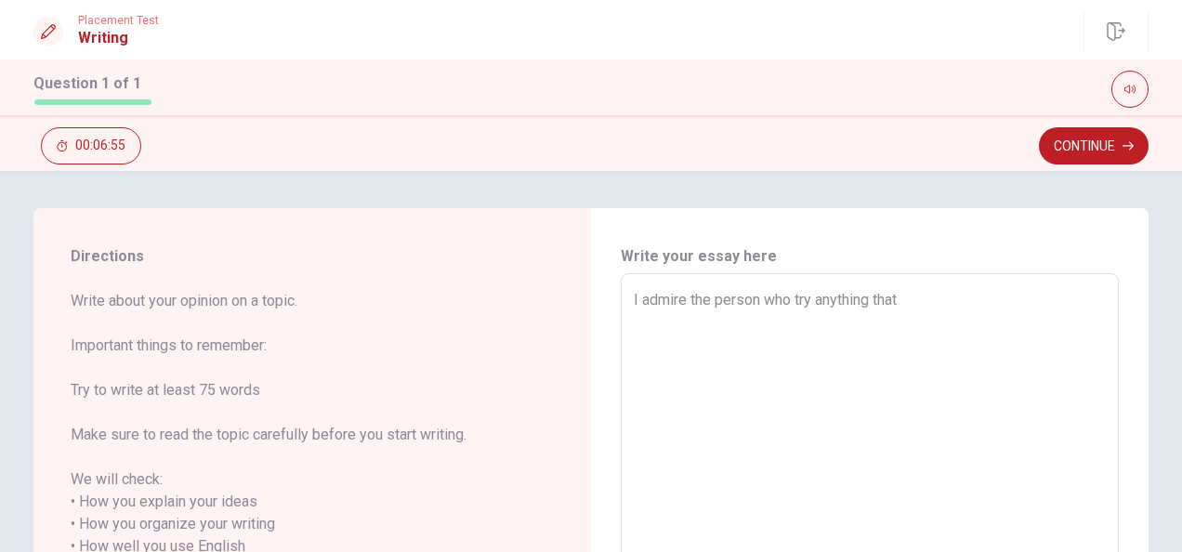
type textarea "I admire the person who try anything that t"
type textarea "x"
type textarea "I admire the person who try anything that tj"
type textarea "x"
type textarea "I admire the person who try anything that [PERSON_NAME]"
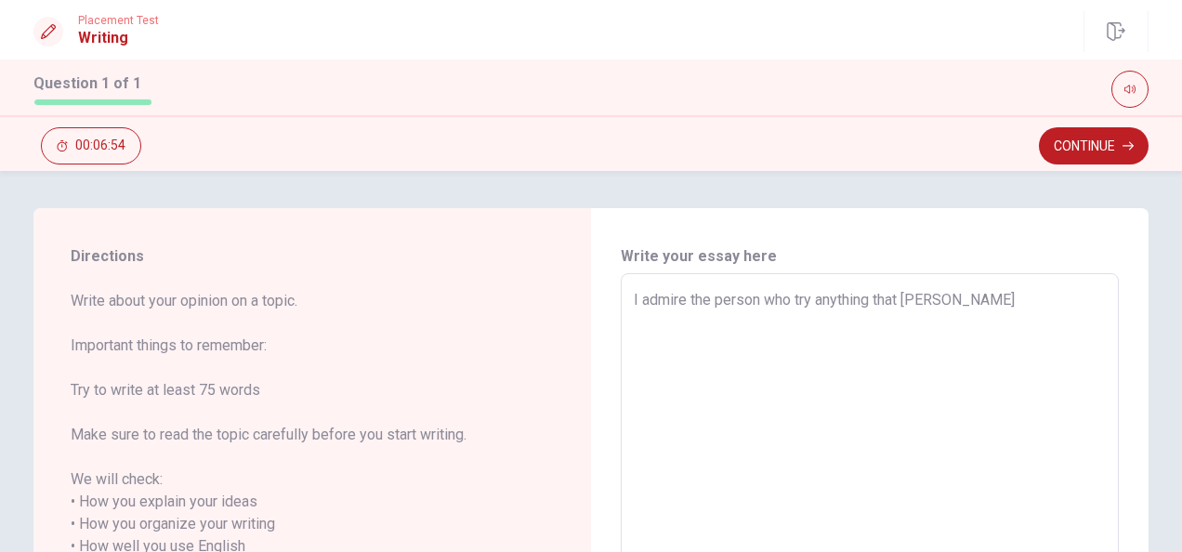
type textarea "x"
type textarea "I admire the person who try anything that [PERSON_NAME]"
type textarea "x"
type textarea "I admire the person who try anything that [PERSON_NAME]"
type textarea "x"
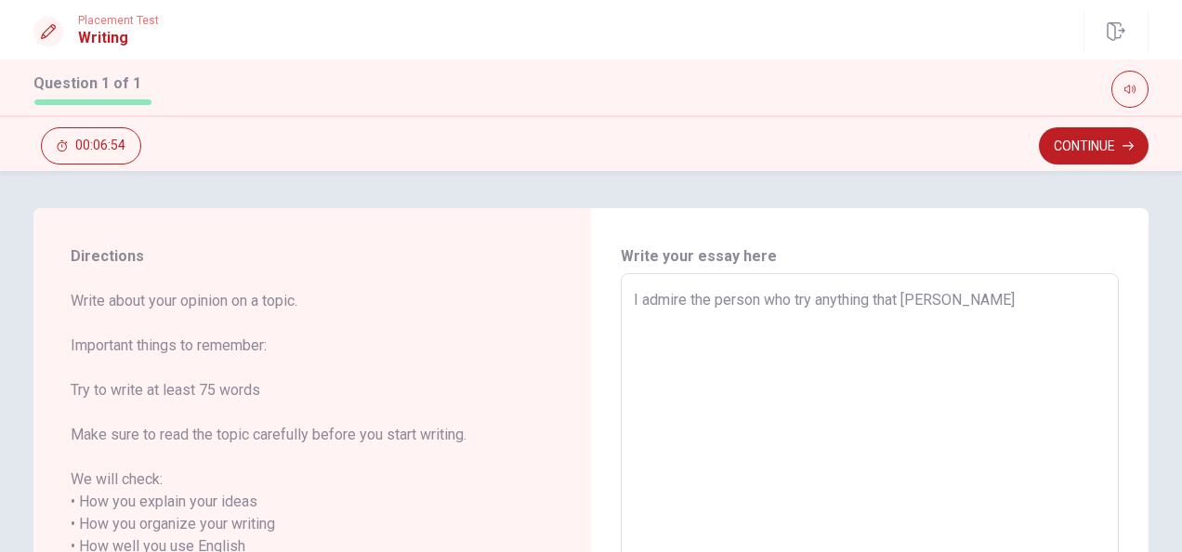
type textarea "I admire the person who try anything that [PERSON_NAME]"
type textarea "x"
type textarea "I admire the person who try anything that [PERSON_NAME]"
type textarea "x"
type textarea "I admire the person who try anything that tj"
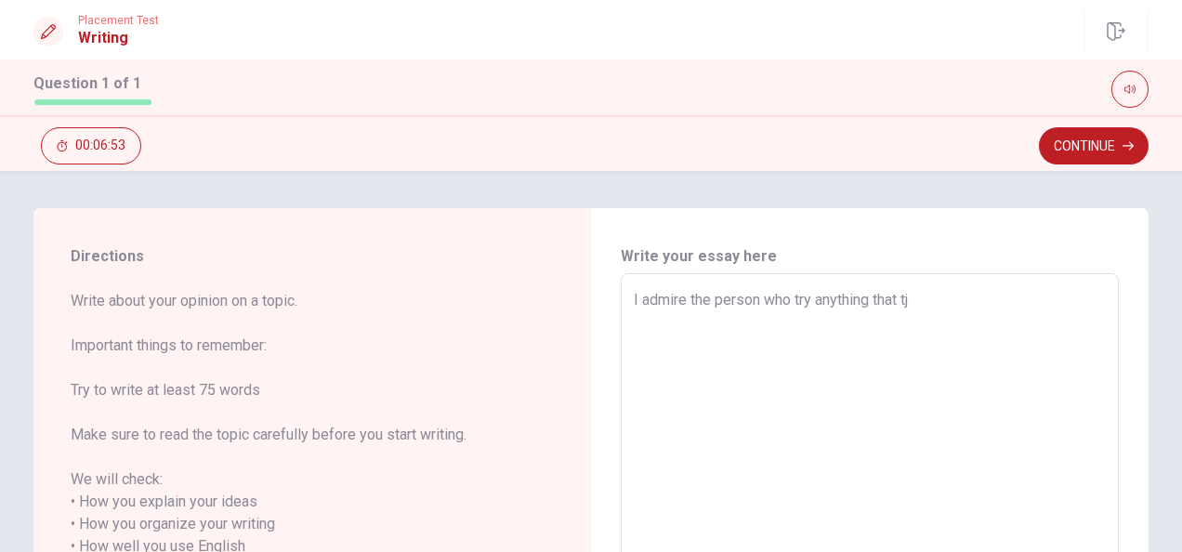
type textarea "x"
type textarea "I admire the person who try anything that t"
type textarea "x"
type textarea "I admire the person who try anything that th"
type textarea "x"
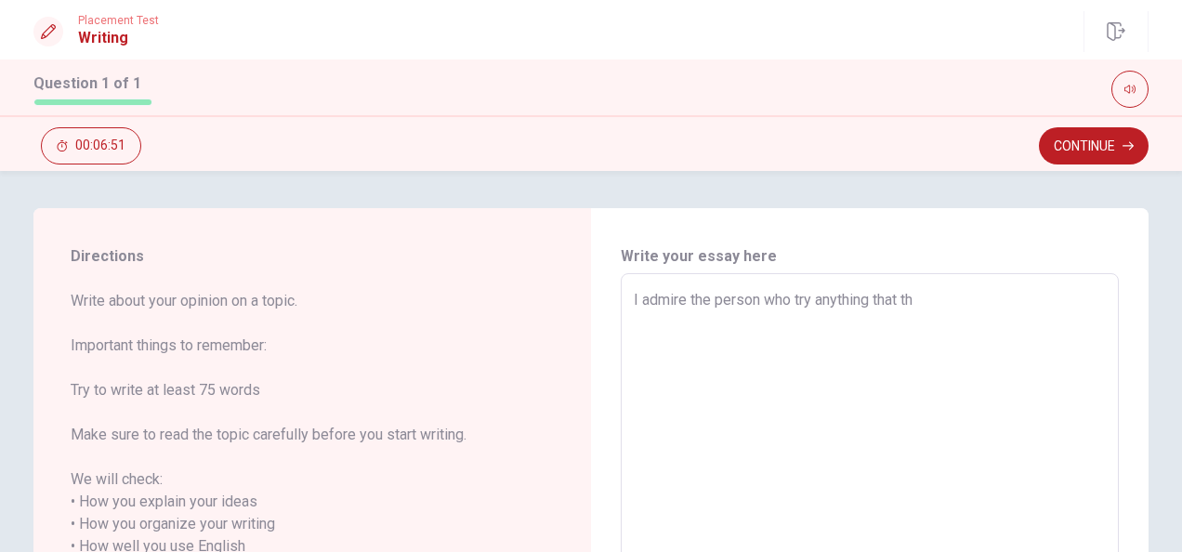
type textarea "I admire the person who try anything that the"
type textarea "x"
type textarea "I admire the person who try anything that they"
type textarea "x"
type textarea "I admire the person who try anything that they"
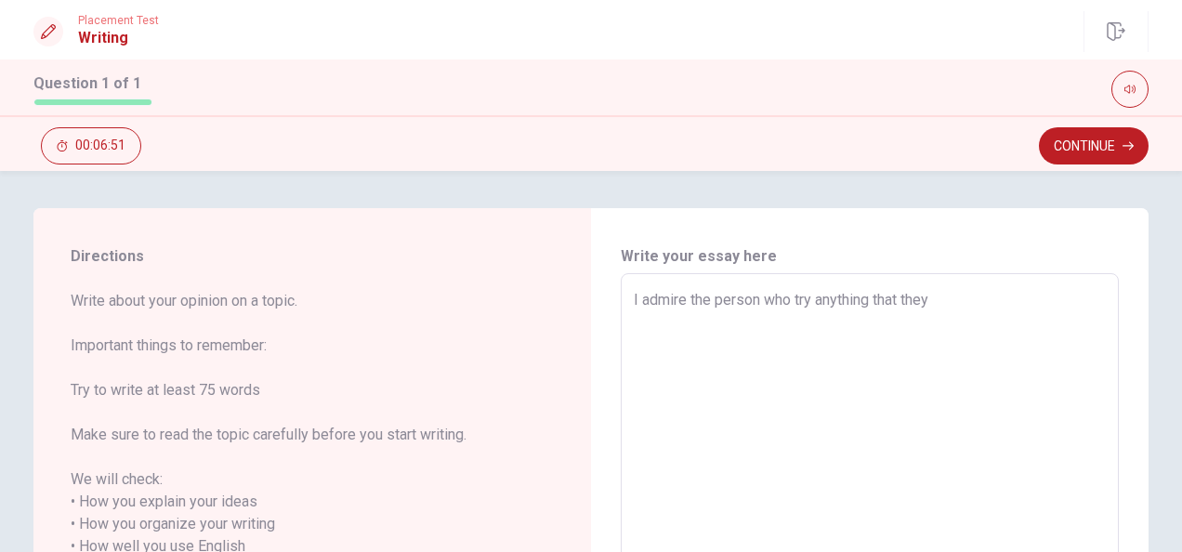
type textarea "x"
type textarea "I admire the person who try anything that they w"
type textarea "x"
type textarea "I admire the person who try anything that they wo"
type textarea "x"
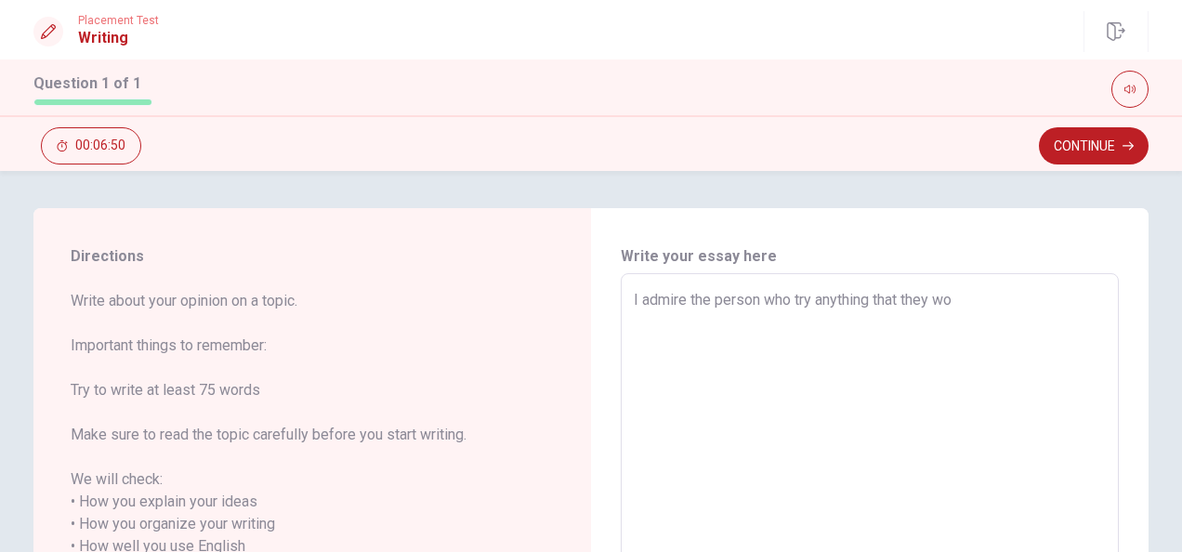
type textarea "I admire the person who try anything that they won"
type textarea "x"
type textarea "I admire the person who try anything that they wont"
type textarea "x"
type textarea "I admire the person who try anything that they wont"
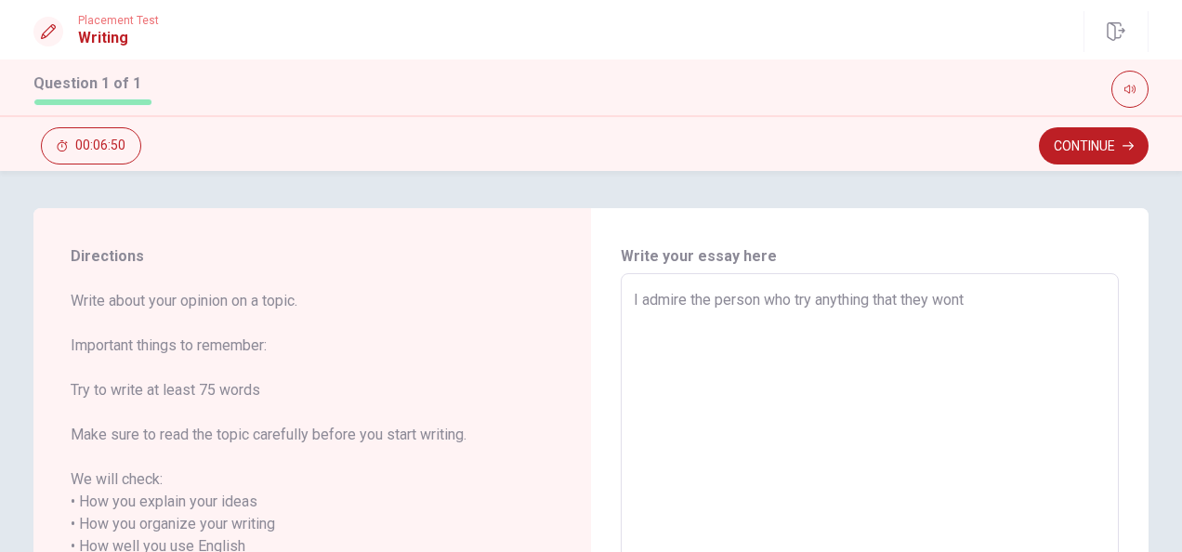
type textarea "x"
type textarea "I admire the person who try anything that they wont"
type textarea "x"
type textarea "I admire the person who try anything that they won"
type textarea "x"
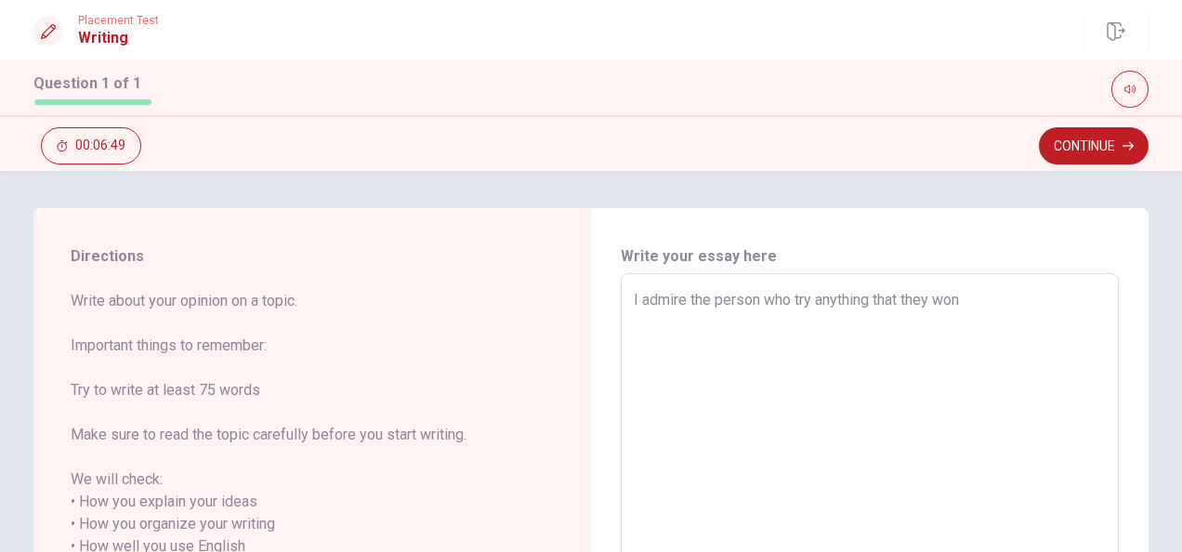
type textarea "I admire the person who try anything that they wo"
type textarea "x"
type textarea "I admire the person who try anything that they w"
type textarea "x"
type textarea "I admire the person who try anything that they wa"
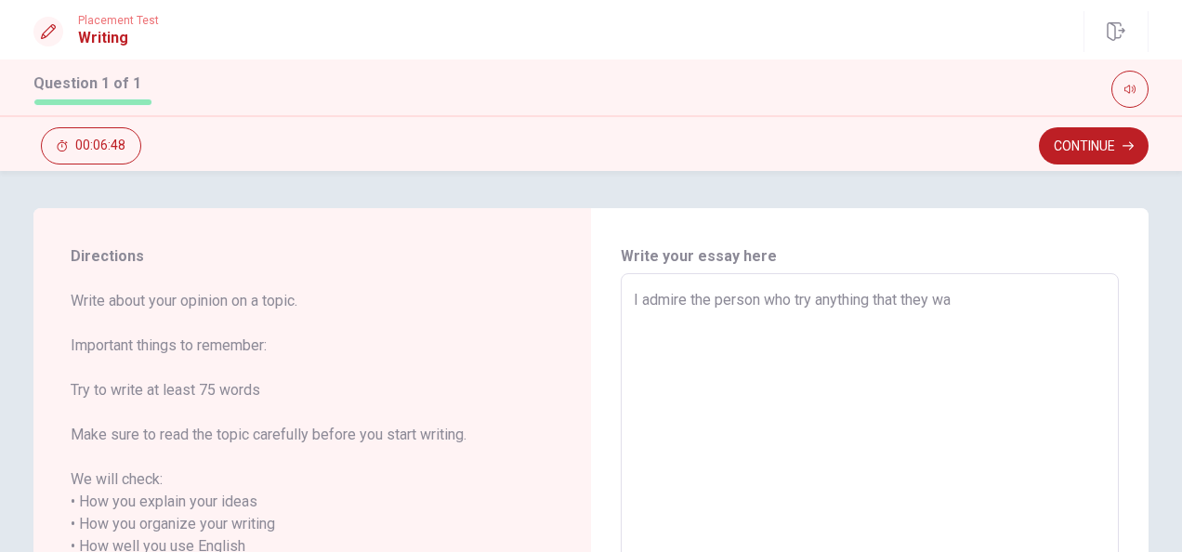
type textarea "x"
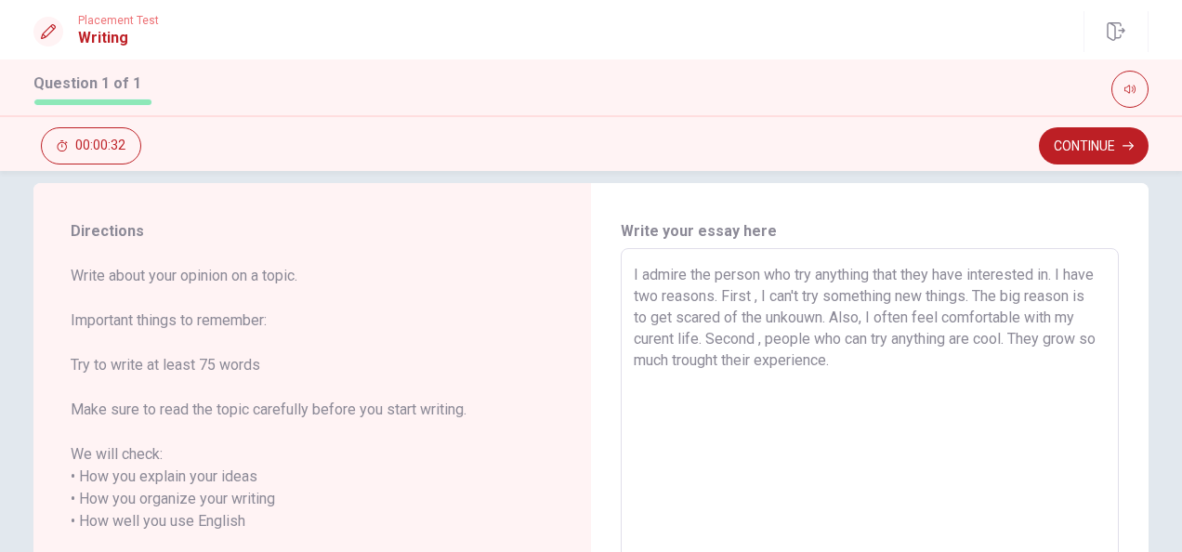
scroll to position [31, 0]
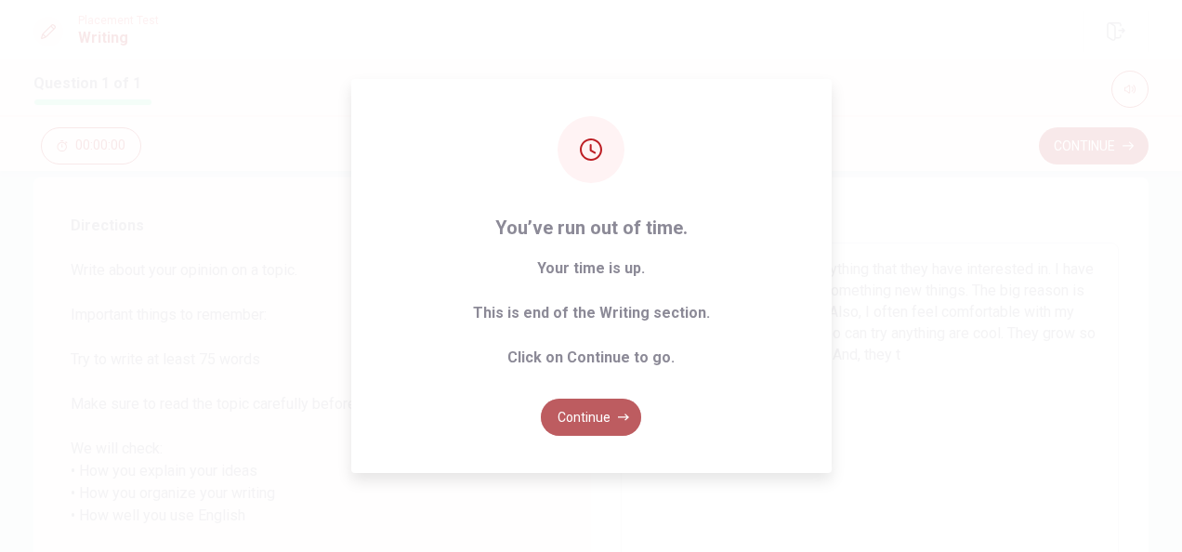
click at [608, 408] on button "Continue" at bounding box center [591, 417] width 100 height 37
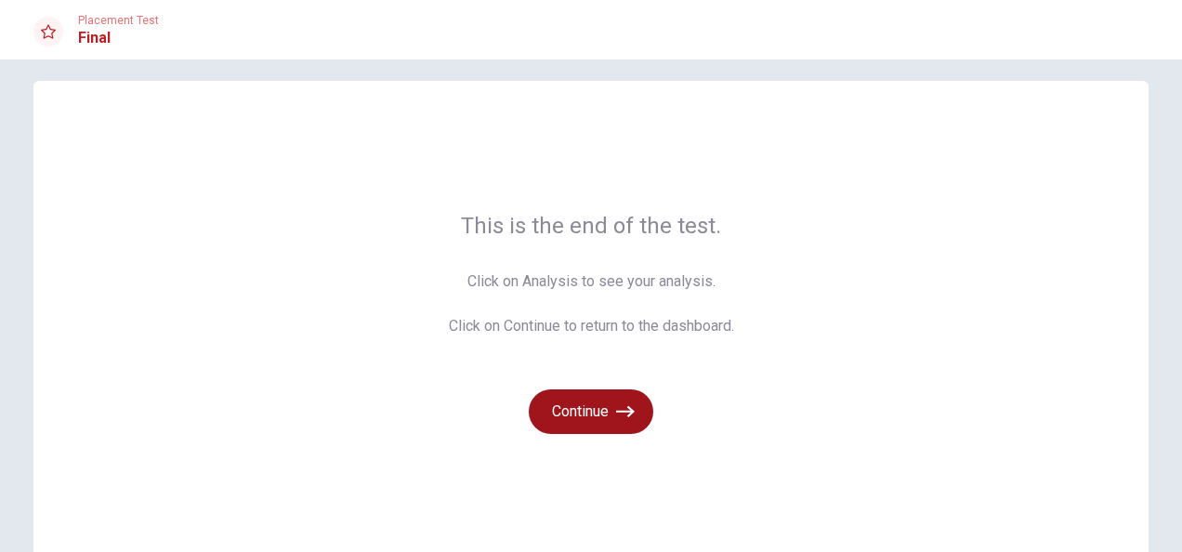
scroll to position [12, 0]
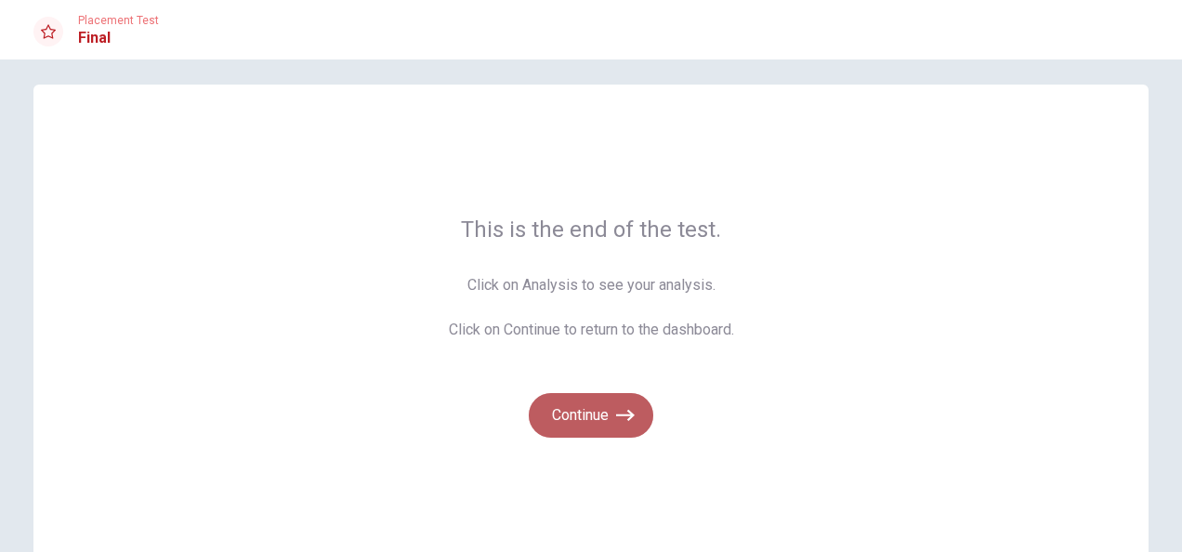
click at [587, 424] on button "Continue" at bounding box center [591, 415] width 125 height 45
